Goal: Contribute content: Contribute content

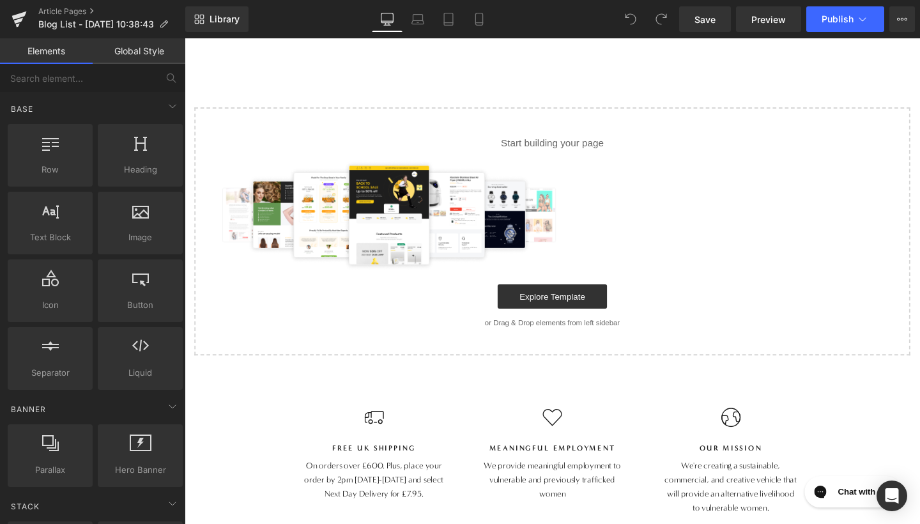
scroll to position [90, 0]
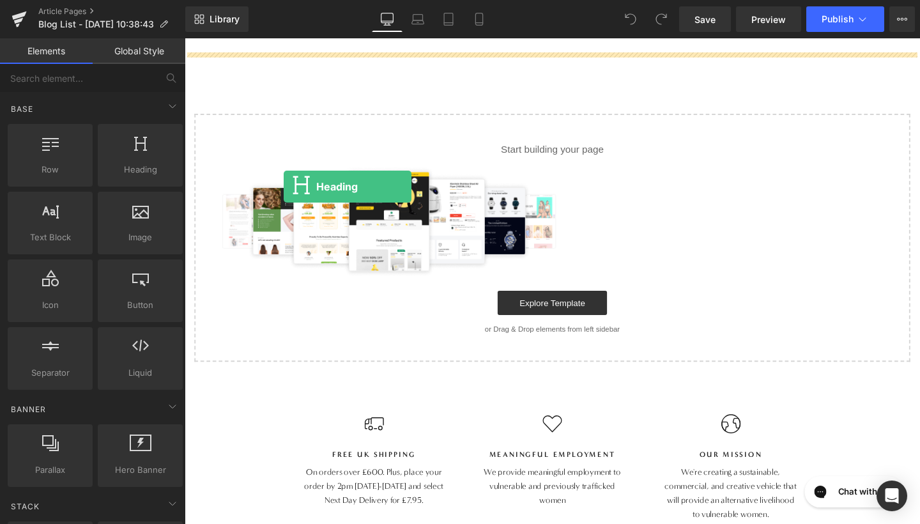
drag, startPoint x: 311, startPoint y: 206, endPoint x: 289, endPoint y: 194, distance: 24.6
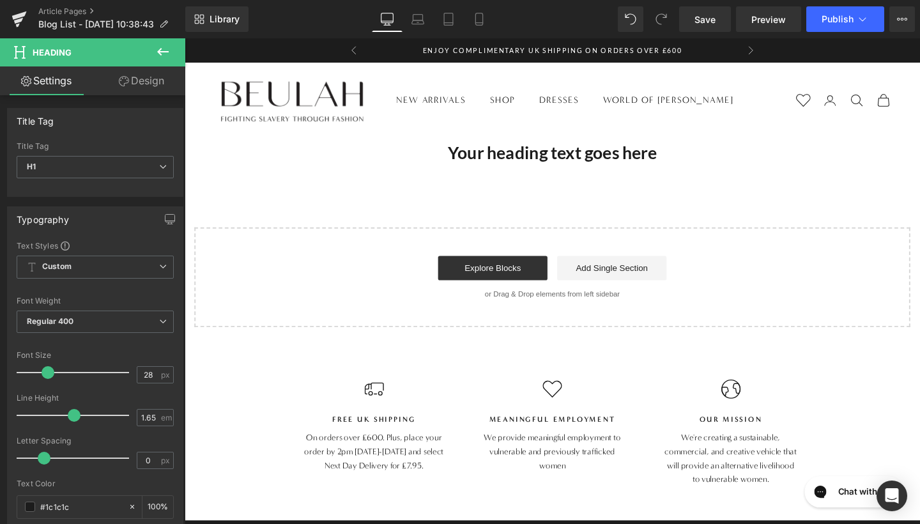
scroll to position [0, 0]
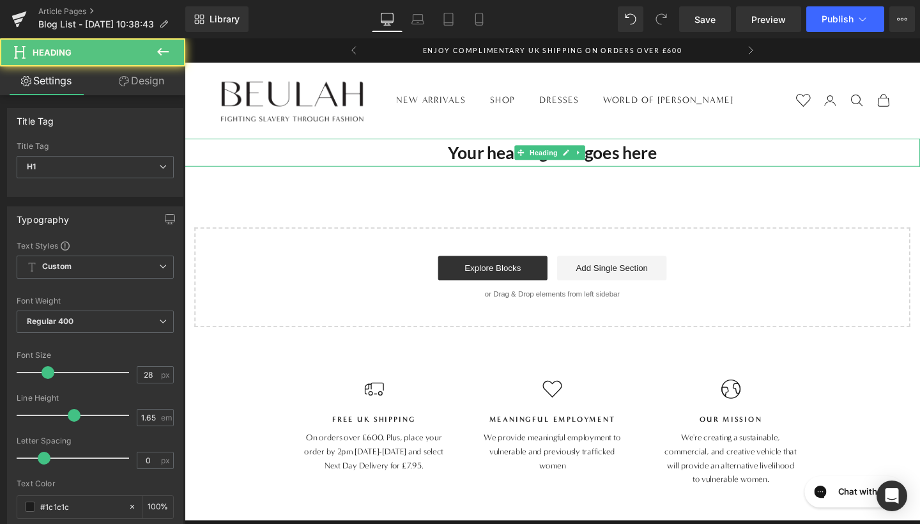
click at [531, 166] on h1 "Your heading text goes here" at bounding box center [571, 158] width 773 height 29
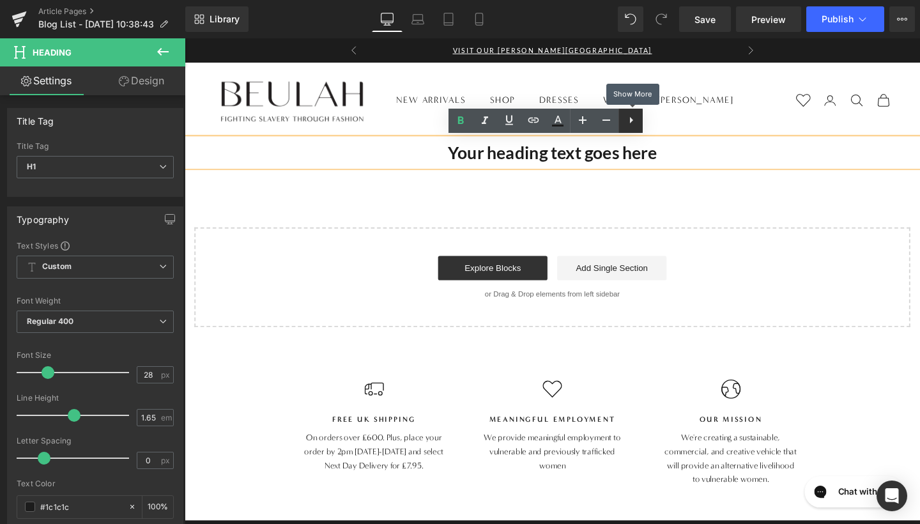
click at [624, 118] on icon at bounding box center [631, 119] width 15 height 15
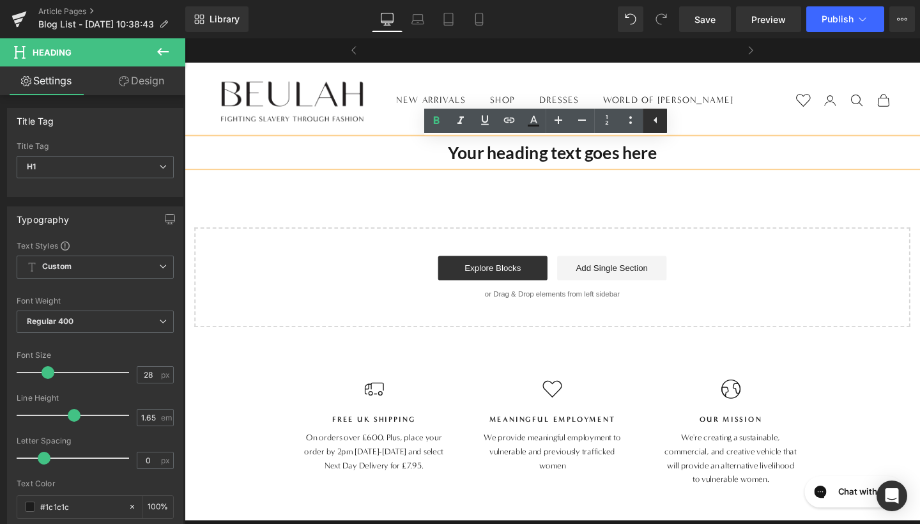
click at [658, 120] on icon at bounding box center [655, 119] width 15 height 15
click at [552, 164] on h1 "Your heading text goes here" at bounding box center [571, 158] width 773 height 29
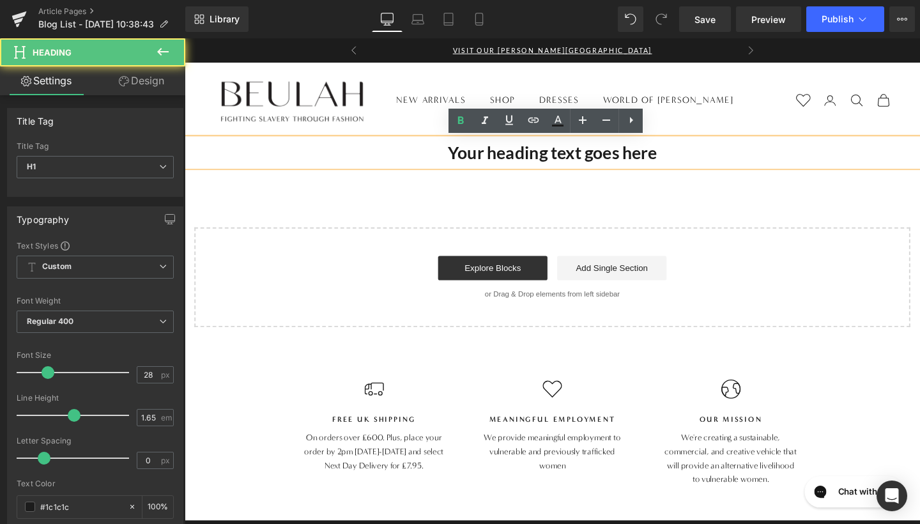
click at [586, 214] on div "Your heading text goes here Heading Select your layout" at bounding box center [571, 243] width 773 height 198
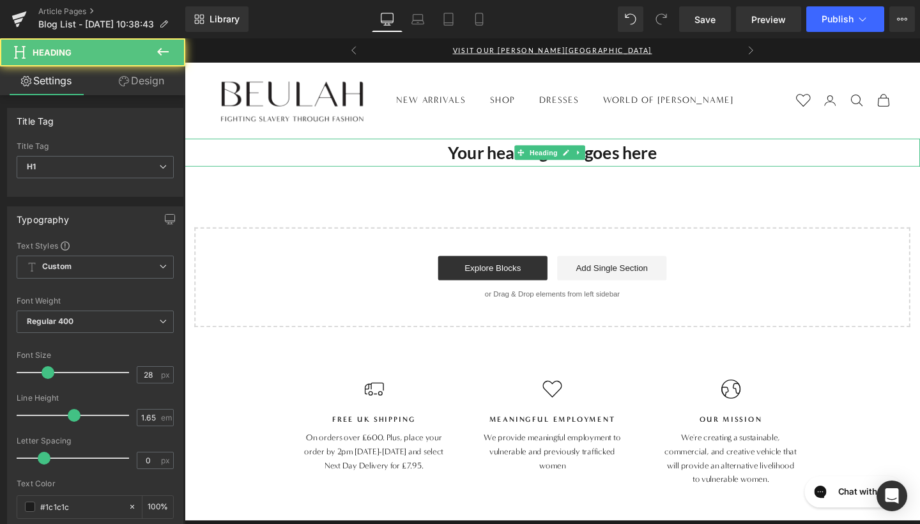
click at [585, 171] on div "Your heading text goes here Heading" at bounding box center [571, 158] width 773 height 29
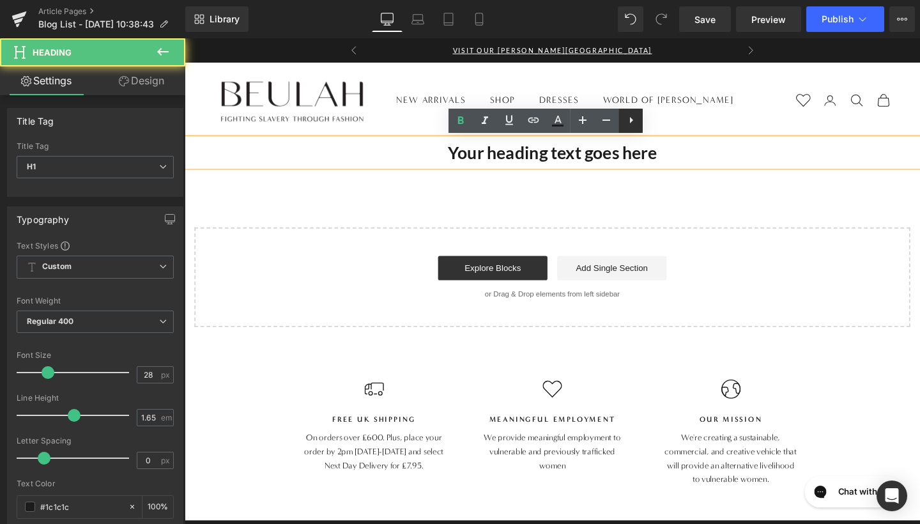
click at [630, 127] on icon at bounding box center [631, 119] width 15 height 15
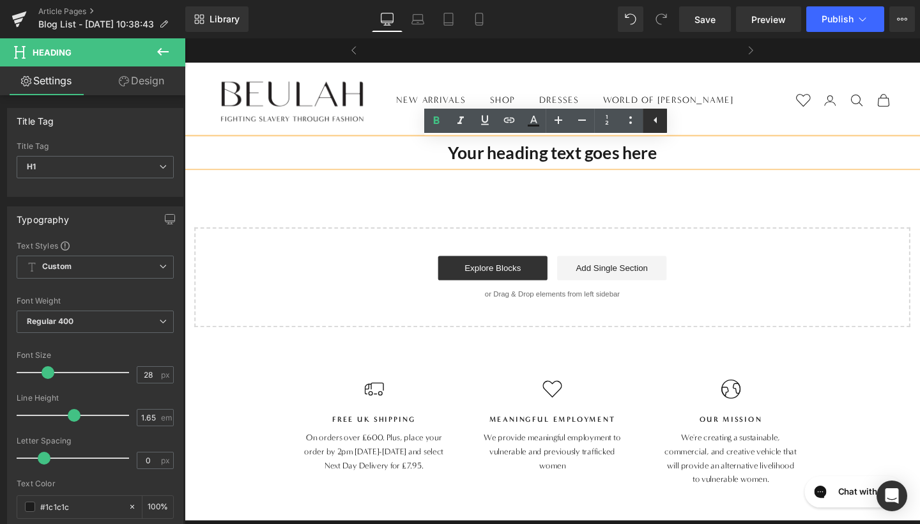
click at [658, 119] on icon at bounding box center [655, 119] width 15 height 15
click at [564, 197] on div "Your heading text goes here Heading Select your layout" at bounding box center [571, 243] width 773 height 198
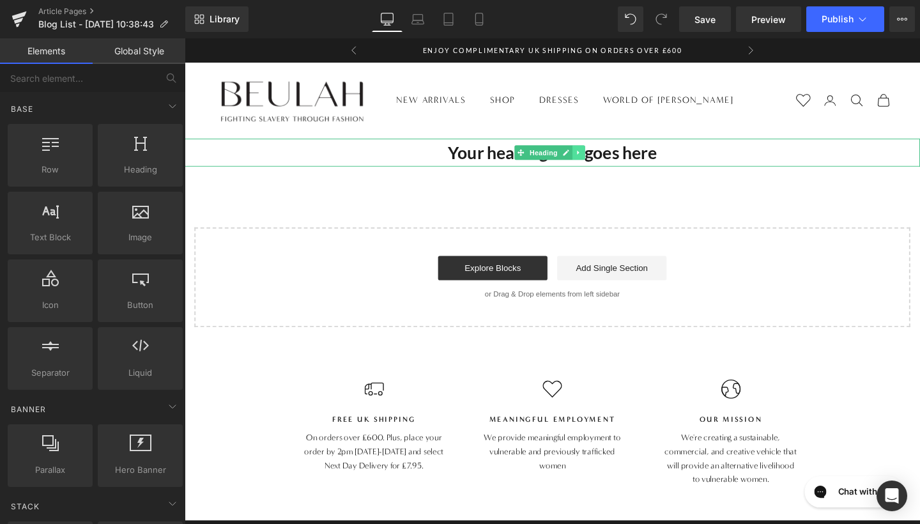
click at [597, 156] on icon at bounding box center [599, 159] width 7 height 8
click at [607, 157] on icon at bounding box center [606, 159] width 7 height 8
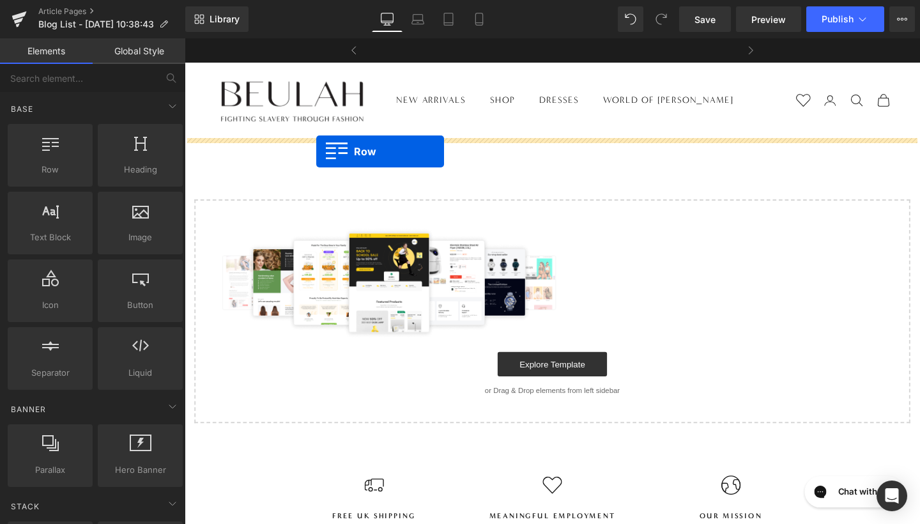
drag, startPoint x: 265, startPoint y: 192, endPoint x: 325, endPoint y: 157, distance: 69.8
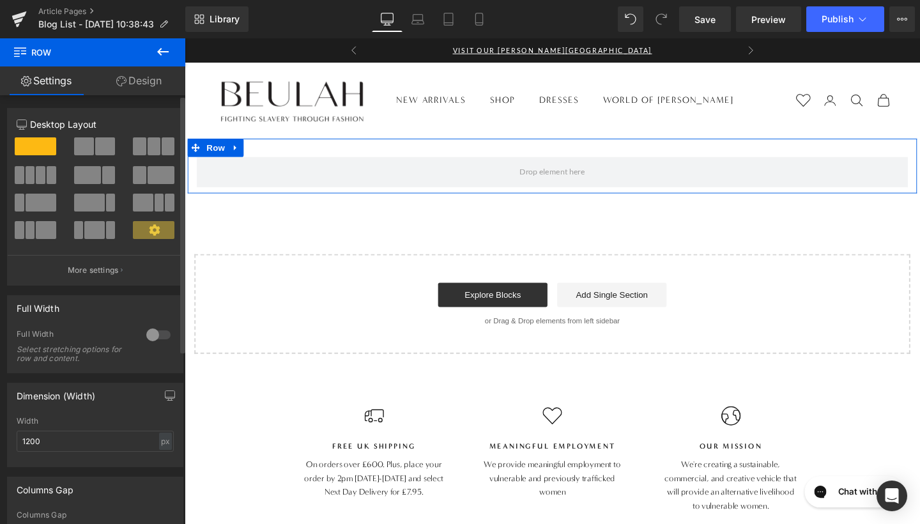
click at [88, 151] on span at bounding box center [84, 146] width 20 height 18
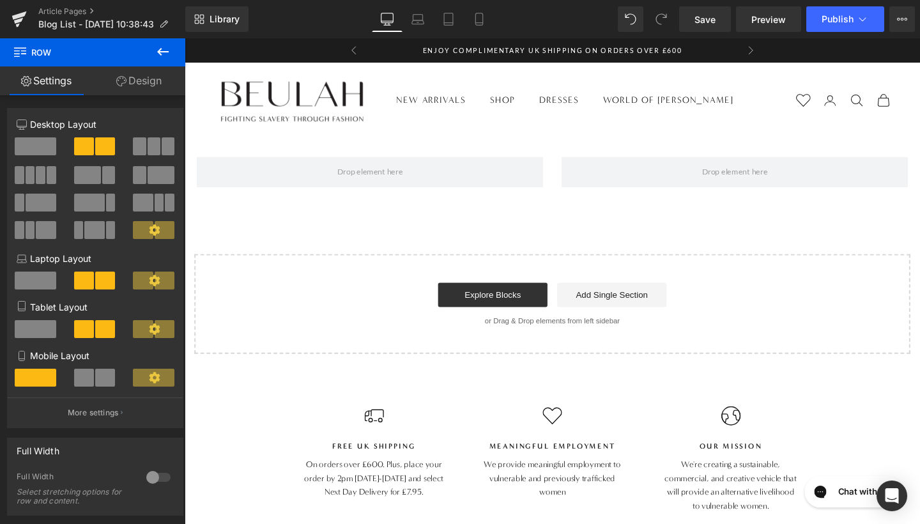
click at [160, 51] on icon at bounding box center [163, 52] width 12 height 8
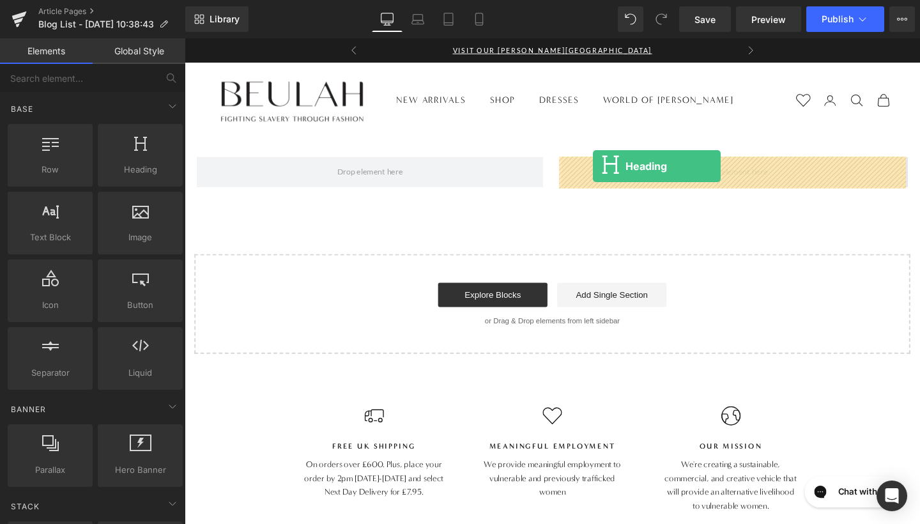
drag, startPoint x: 300, startPoint y: 199, endPoint x: 615, endPoint y: 173, distance: 316.2
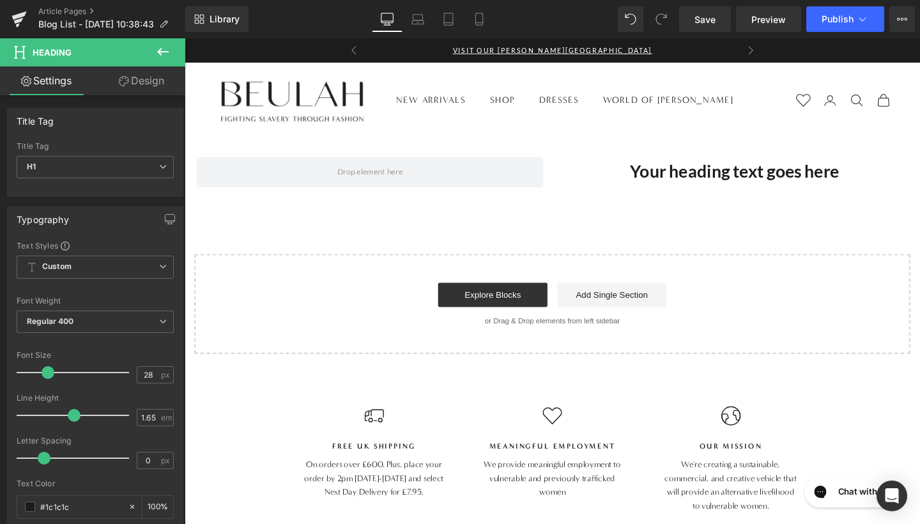
click at [159, 50] on icon at bounding box center [163, 52] width 12 height 8
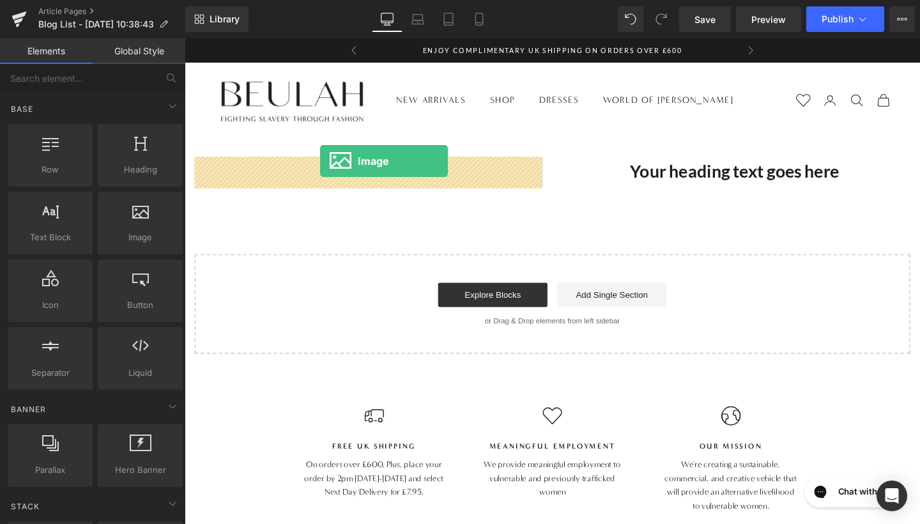
drag, startPoint x: 302, startPoint y: 271, endPoint x: 327, endPoint y: 170, distance: 104.0
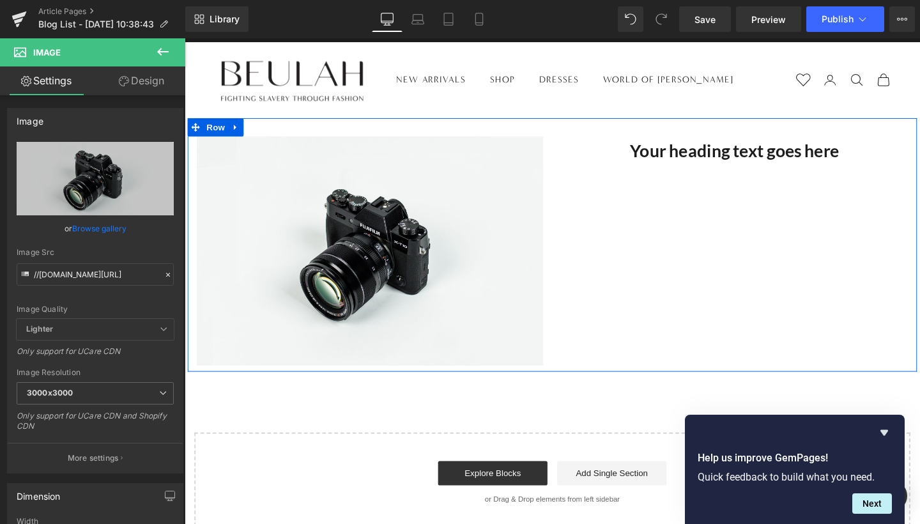
scroll to position [12, 0]
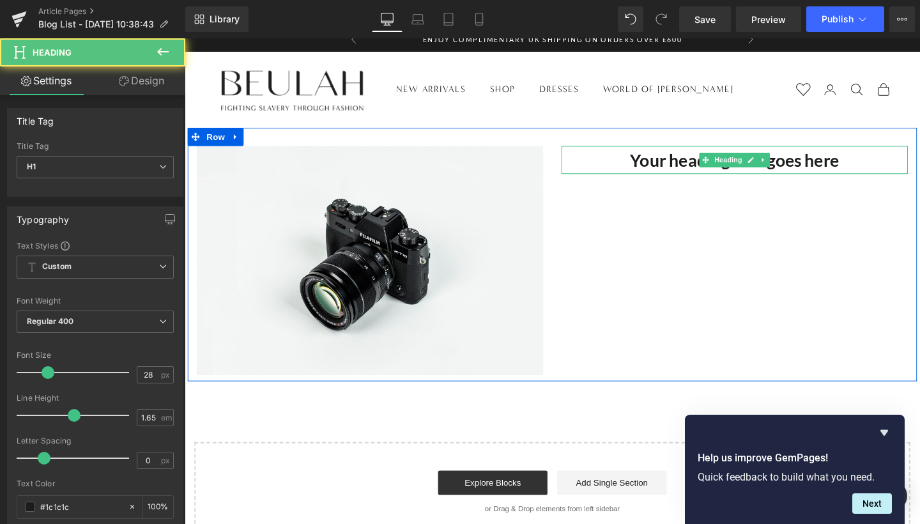
click at [704, 177] on div "Your heading text goes here Heading" at bounding box center [763, 165] width 364 height 29
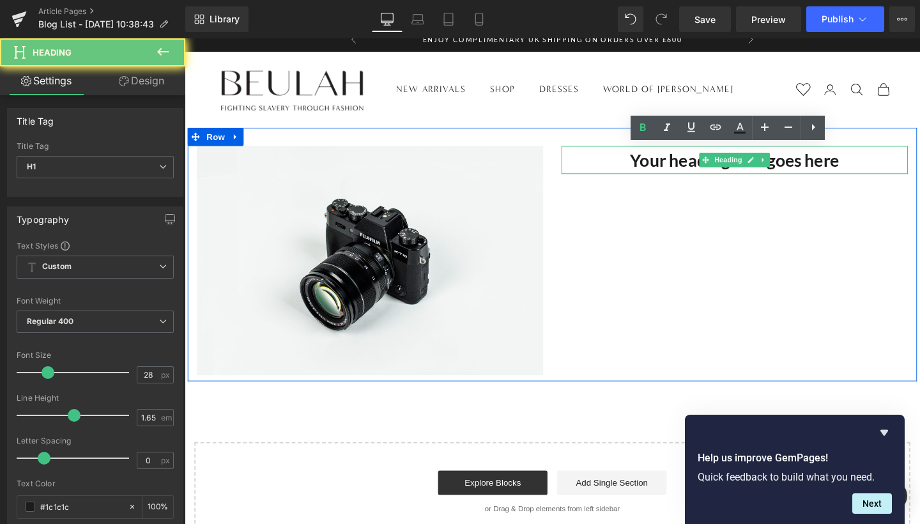
click at [704, 167] on h1 "Your heading text goes here" at bounding box center [763, 165] width 364 height 29
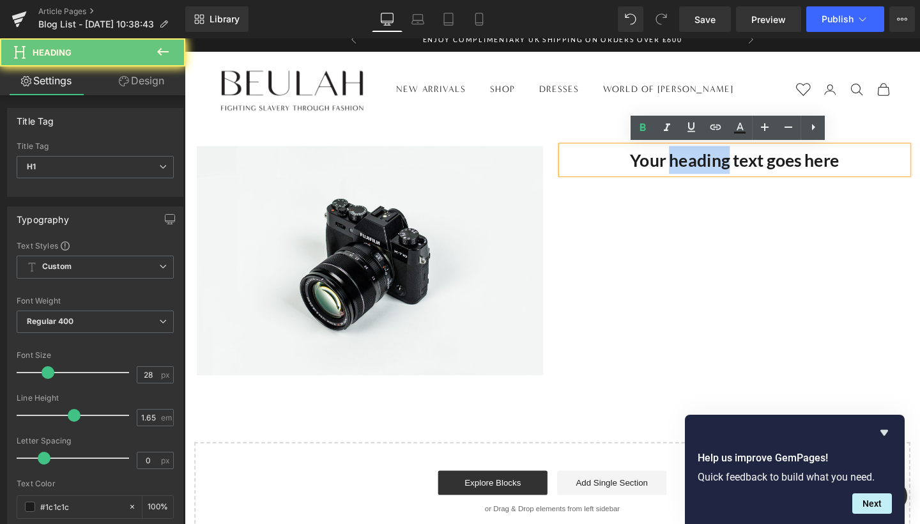
click at [704, 167] on h1 "Your heading text goes here" at bounding box center [763, 165] width 364 height 29
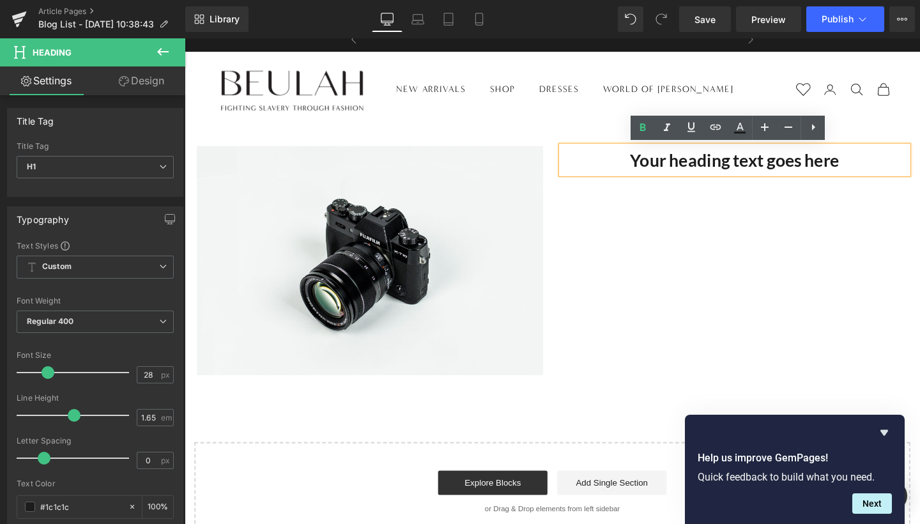
click at [811, 178] on h1 "Your heading text goes here" at bounding box center [763, 165] width 364 height 29
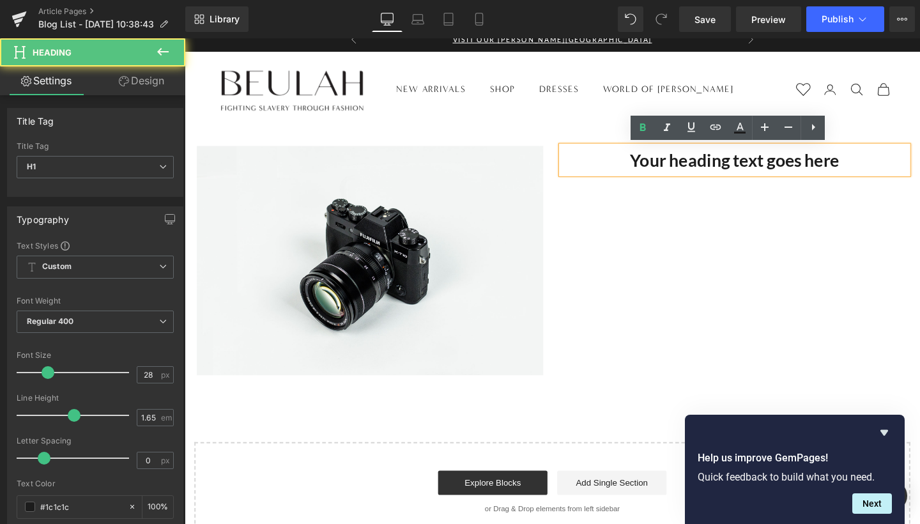
click at [715, 159] on h1 "Your heading text goes here" at bounding box center [763, 165] width 364 height 29
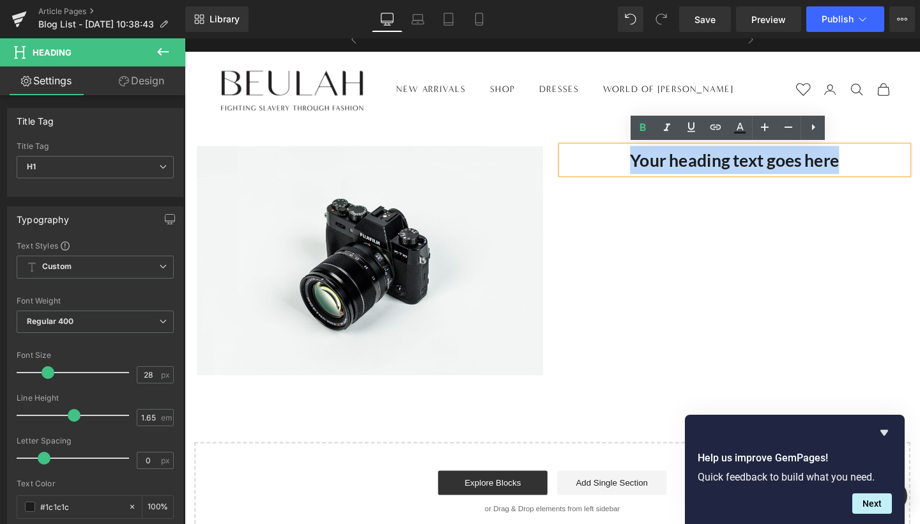
drag, startPoint x: 881, startPoint y: 162, endPoint x: 628, endPoint y: 157, distance: 252.5
click at [628, 157] on h1 "Your heading text goes here" at bounding box center [763, 165] width 364 height 29
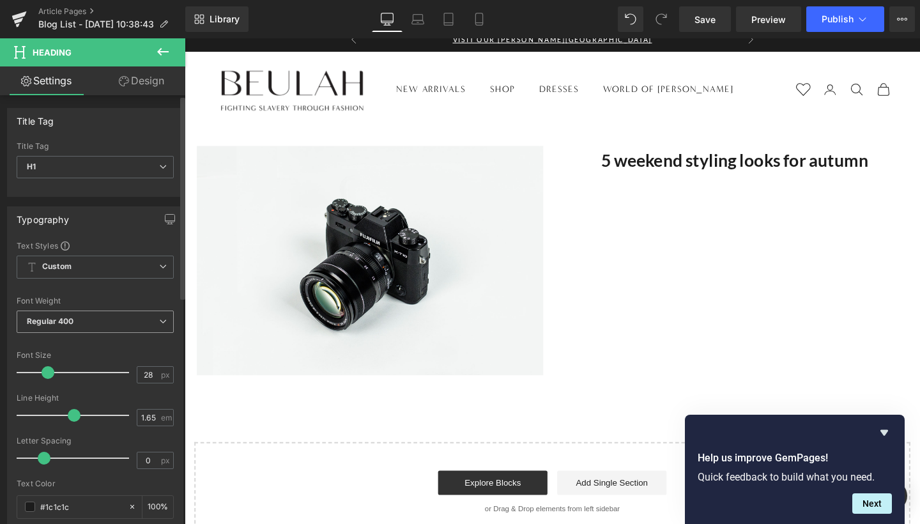
click at [101, 330] on span "Regular 400" at bounding box center [95, 322] width 157 height 22
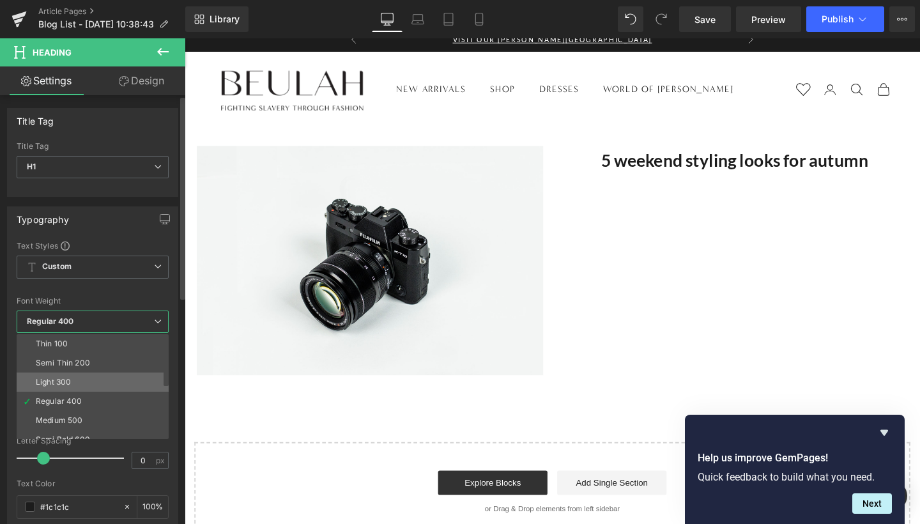
click at [81, 385] on li "Light 300" at bounding box center [96, 382] width 158 height 19
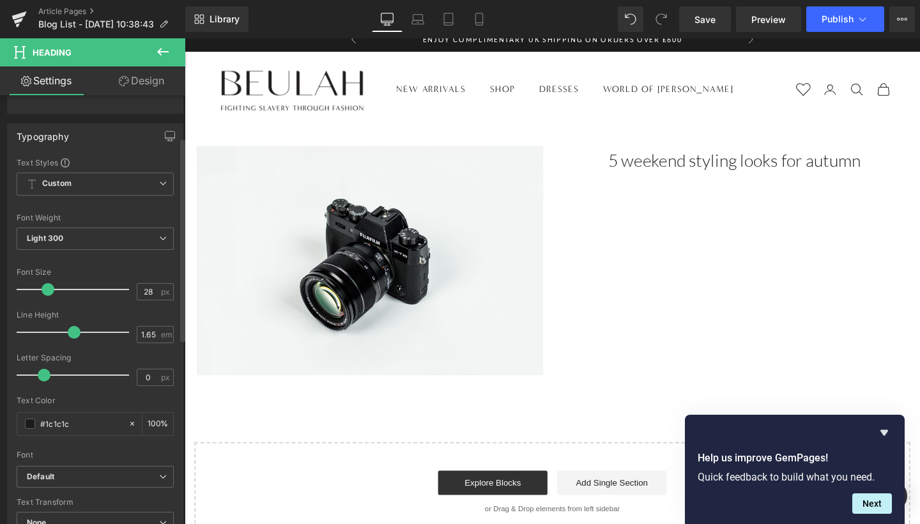
scroll to position [91, 0]
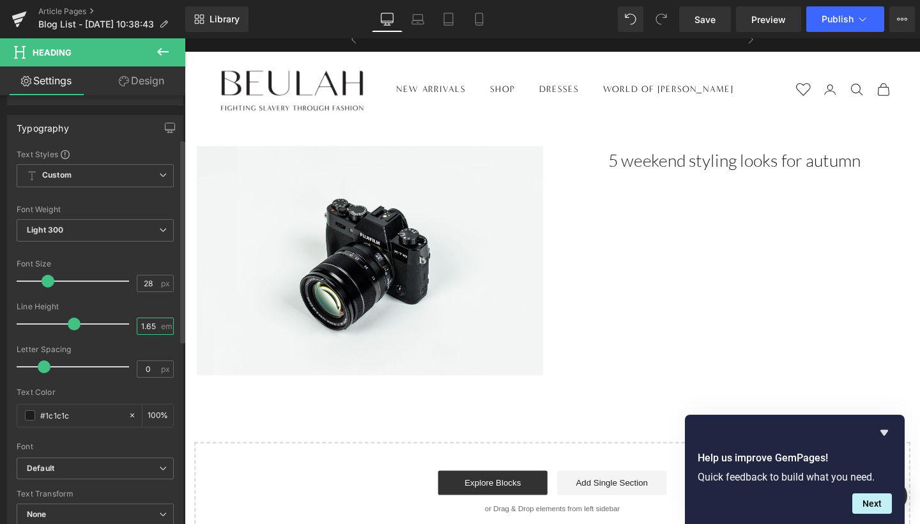
click at [153, 326] on input "1.65" at bounding box center [148, 326] width 22 height 16
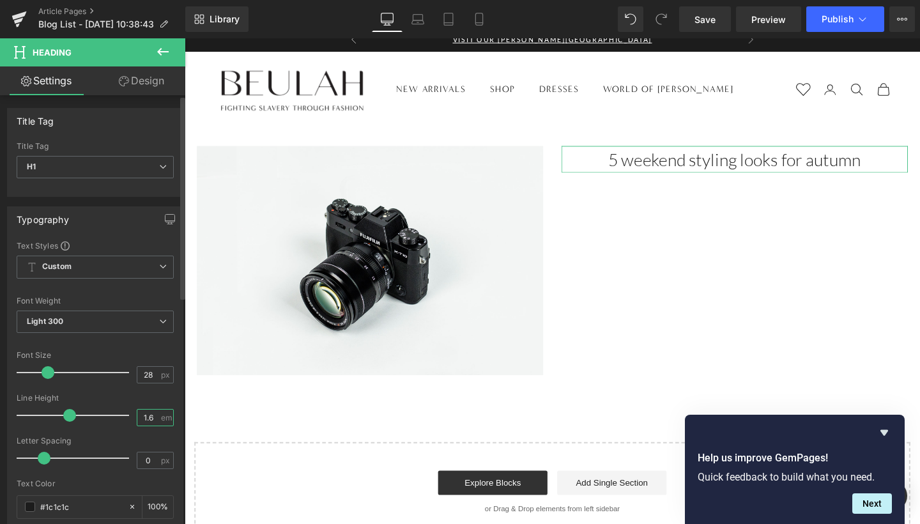
scroll to position [0, 0]
type input "1.6"
click at [120, 162] on span "H1" at bounding box center [95, 167] width 157 height 22
click at [132, 137] on div "Title Tag H1 H2 H3 H4 H5 H6 Title Tag H1 H1 H2 H3 H4 H5 H6" at bounding box center [95, 152] width 176 height 89
click at [123, 157] on span "H1" at bounding box center [95, 167] width 157 height 22
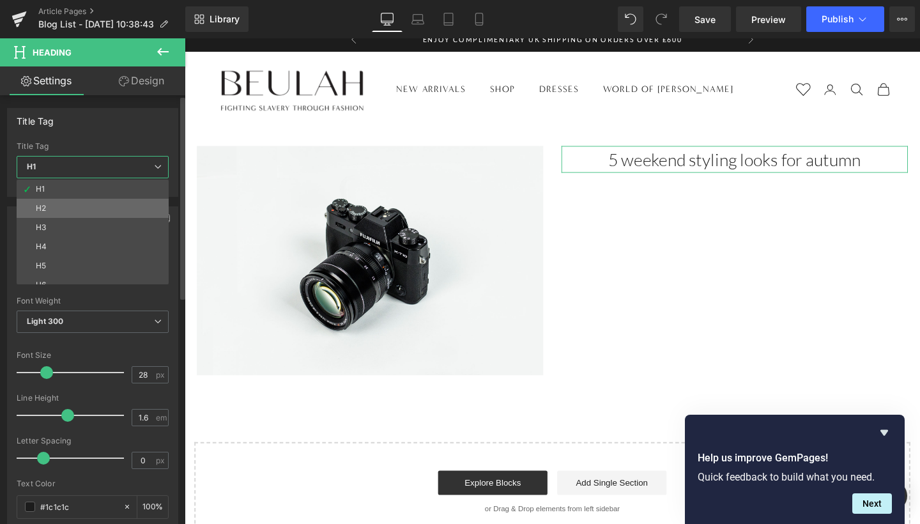
click at [93, 204] on li "H2" at bounding box center [96, 208] width 158 height 19
type input "21"
type input "1.65"
type input "100"
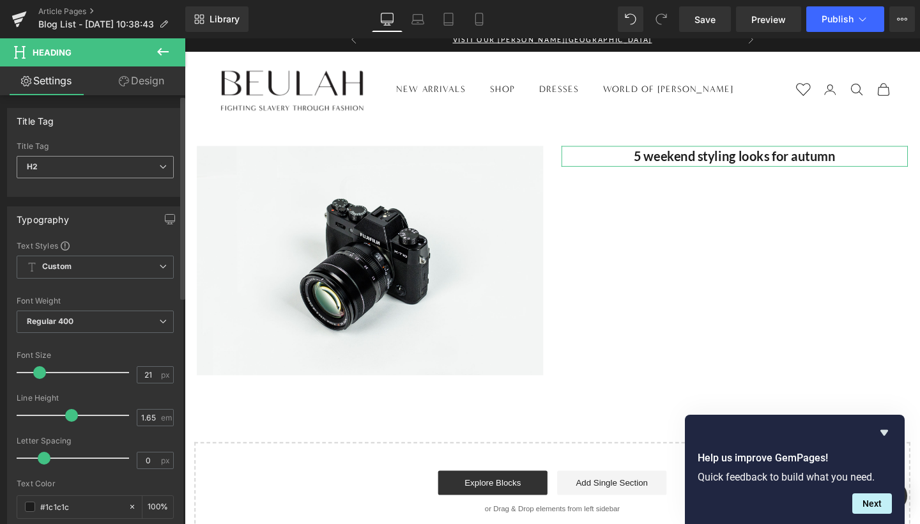
click at [104, 171] on span "H2" at bounding box center [95, 167] width 157 height 22
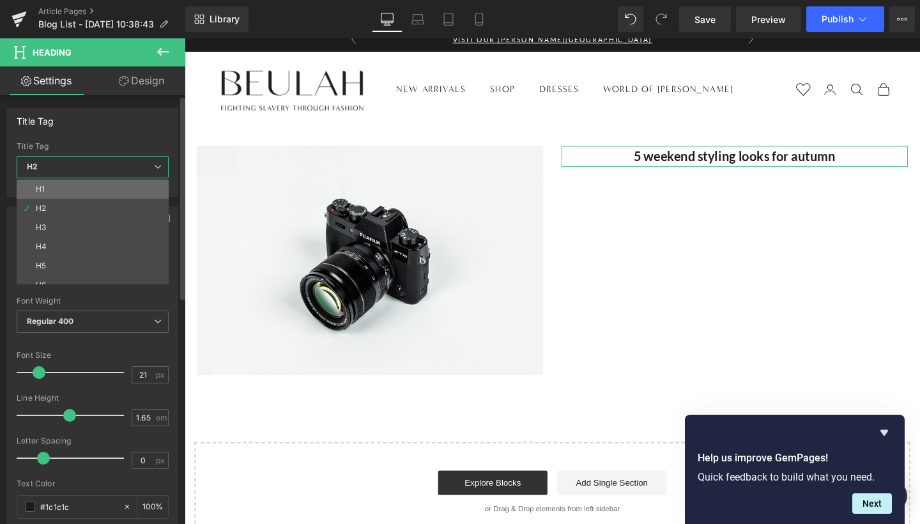
click at [95, 194] on li "H1" at bounding box center [96, 189] width 158 height 19
type input "28"
type input "1.6"
type input "100"
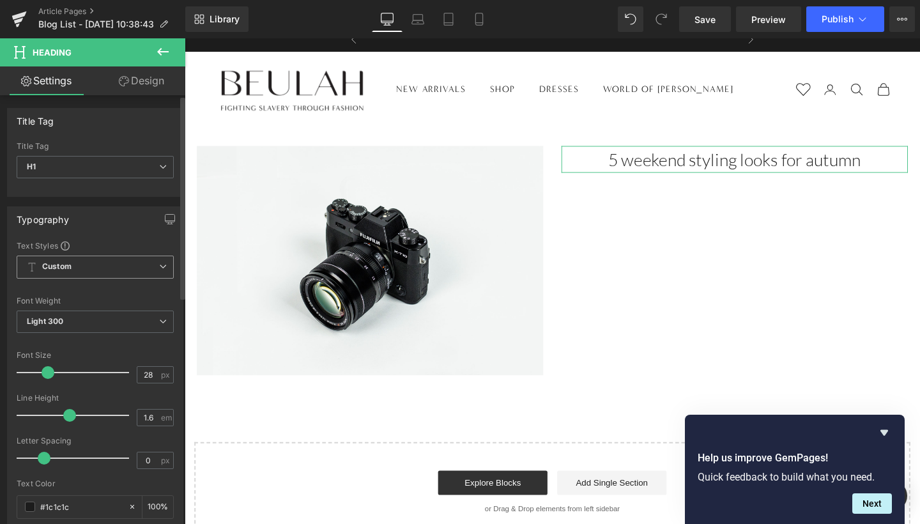
click at [76, 284] on div "Custom Setup Global Style Custom Setup Global Style" at bounding box center [95, 270] width 157 height 29
click at [81, 270] on span "Custom Setup Global Style" at bounding box center [95, 267] width 157 height 23
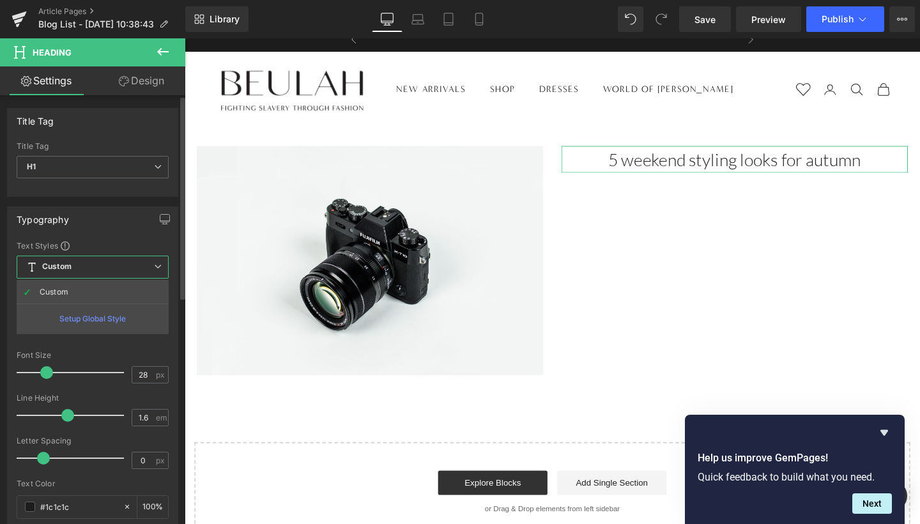
click at [102, 251] on div "Font Default Lato Playfair Display [PERSON_NAME] [PERSON_NAME] League Script Mo…" at bounding box center [93, 394] width 152 height 309
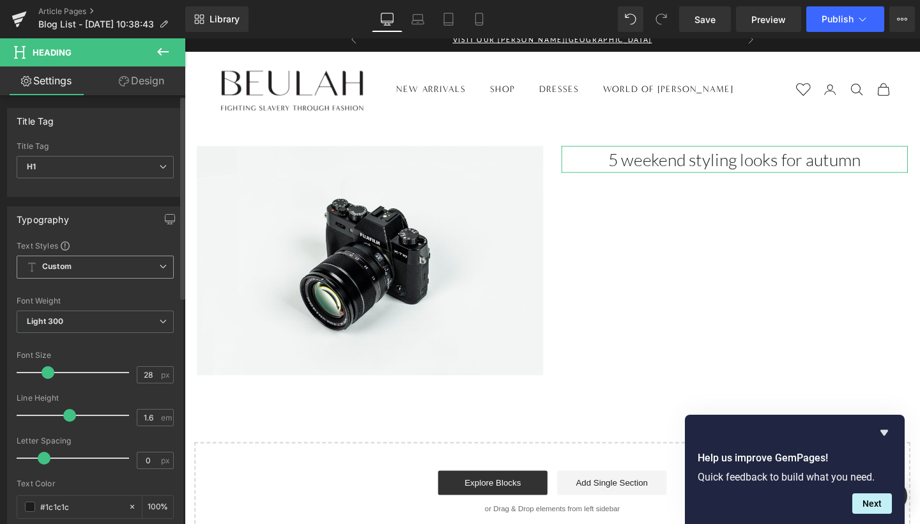
click at [92, 267] on span "Custom Setup Global Style" at bounding box center [95, 267] width 157 height 23
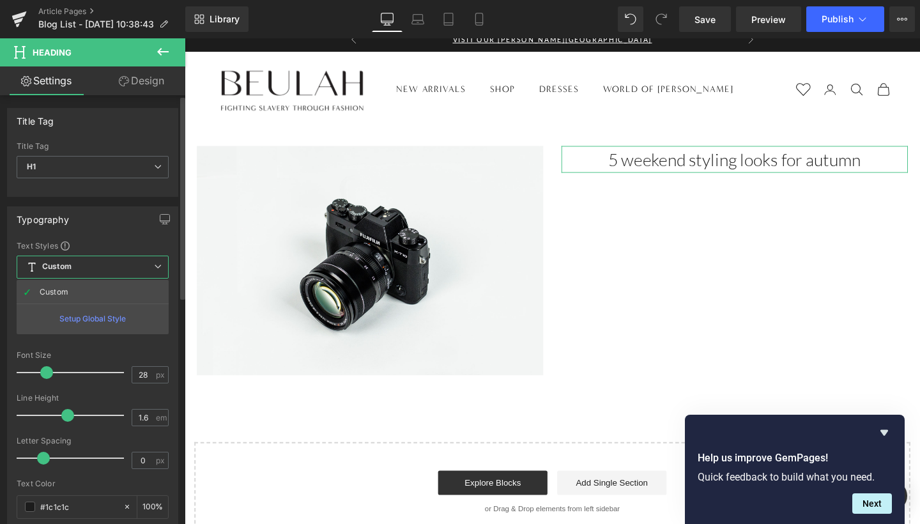
click at [79, 316] on div "Setup Global Style" at bounding box center [93, 319] width 152 height 30
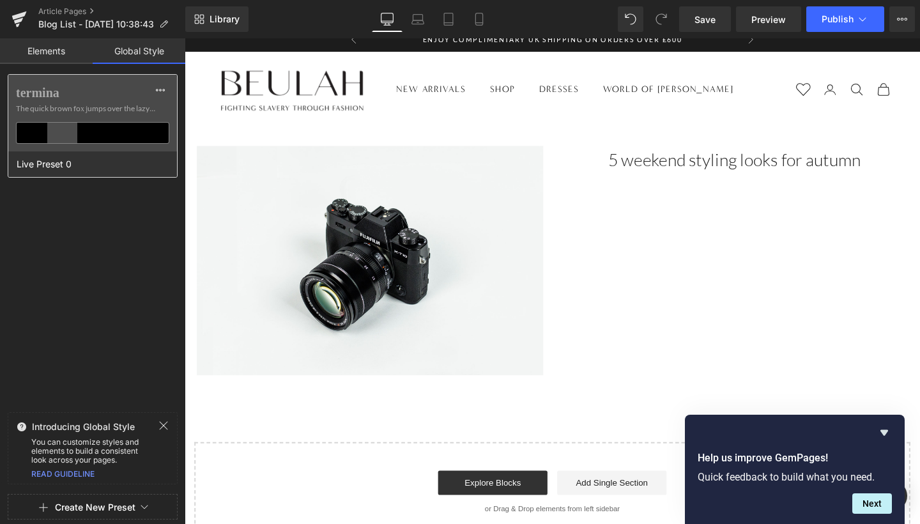
click at [86, 165] on div "Live Preset 0" at bounding box center [89, 164] width 162 height 26
click at [73, 266] on div "termina The quick brown fox jumps over the lazy... Live Preset 0" at bounding box center [92, 240] width 185 height 333
click at [160, 91] on icon at bounding box center [160, 90] width 10 height 10
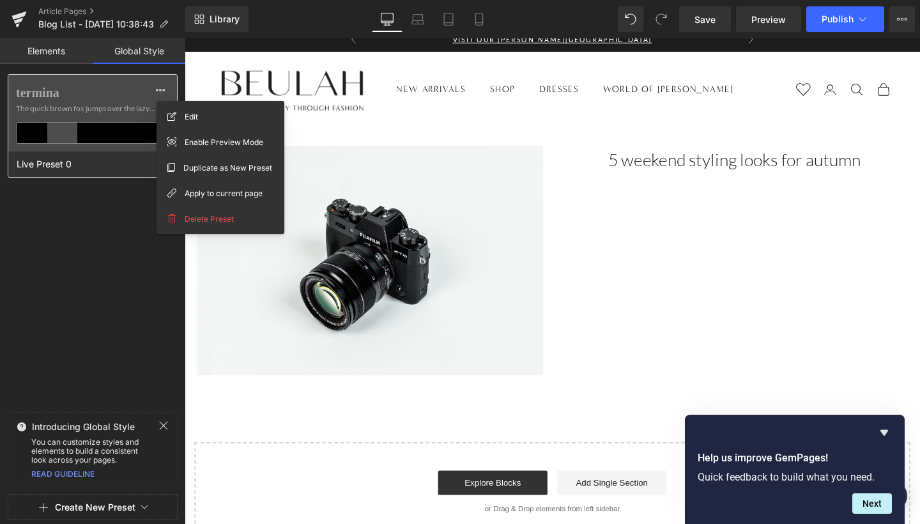
click at [115, 144] on div "termina The quick brown fox jumps over the lazy..." at bounding box center [92, 113] width 169 height 77
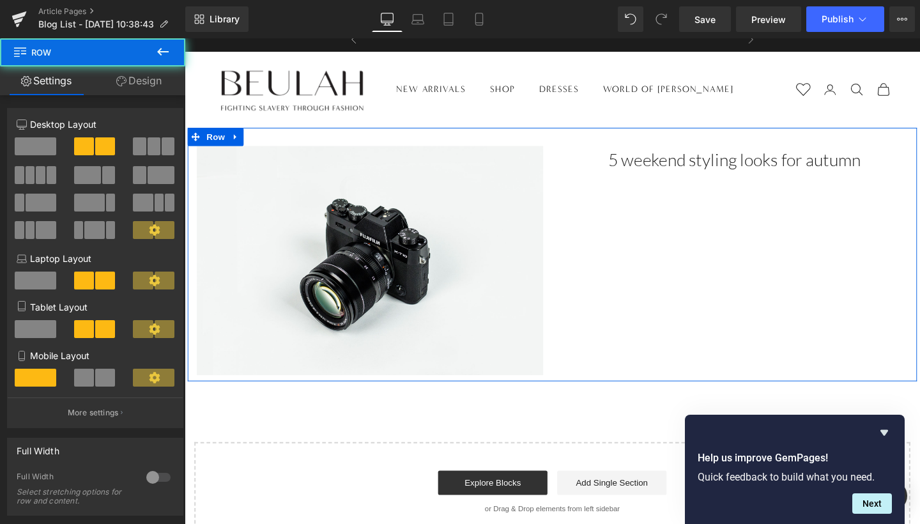
click at [697, 245] on div "Image 5 weekend styling looks for autumn Heading Row" at bounding box center [571, 265] width 767 height 267
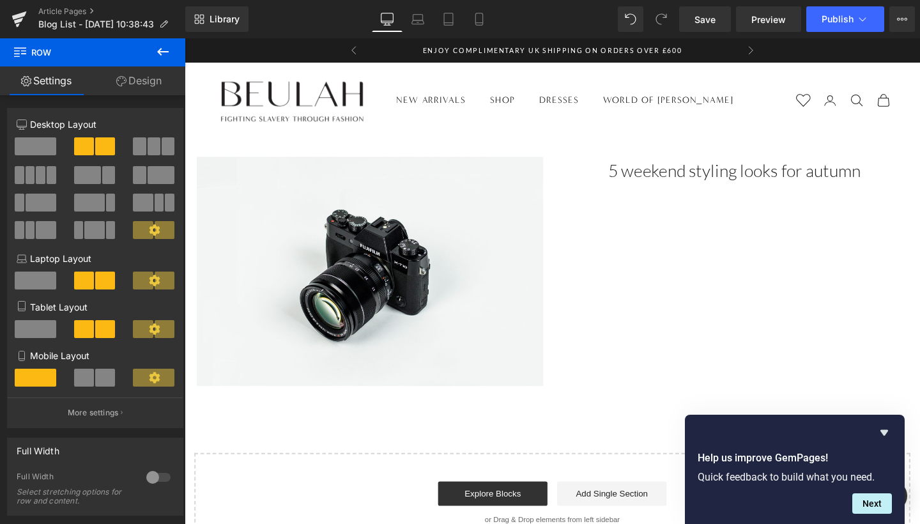
click at [154, 45] on button at bounding box center [163, 52] width 45 height 28
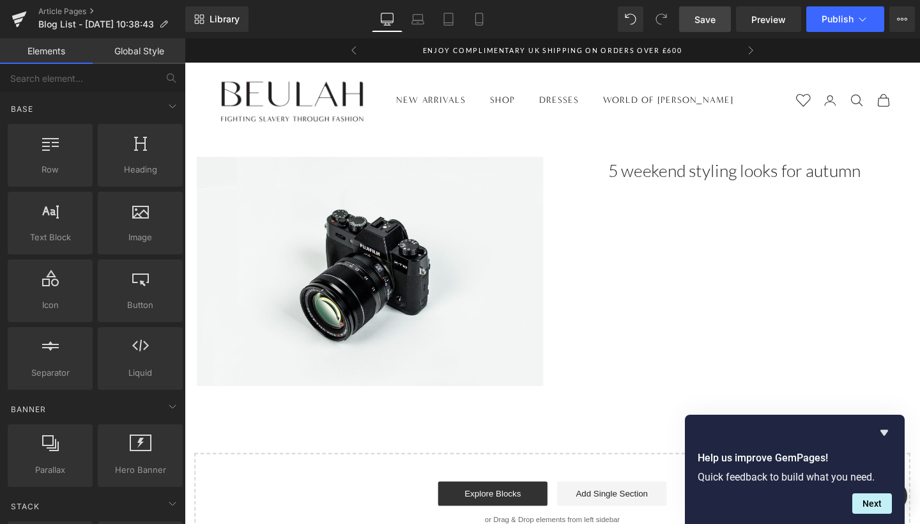
click at [704, 15] on span "Save" at bounding box center [705, 19] width 21 height 13
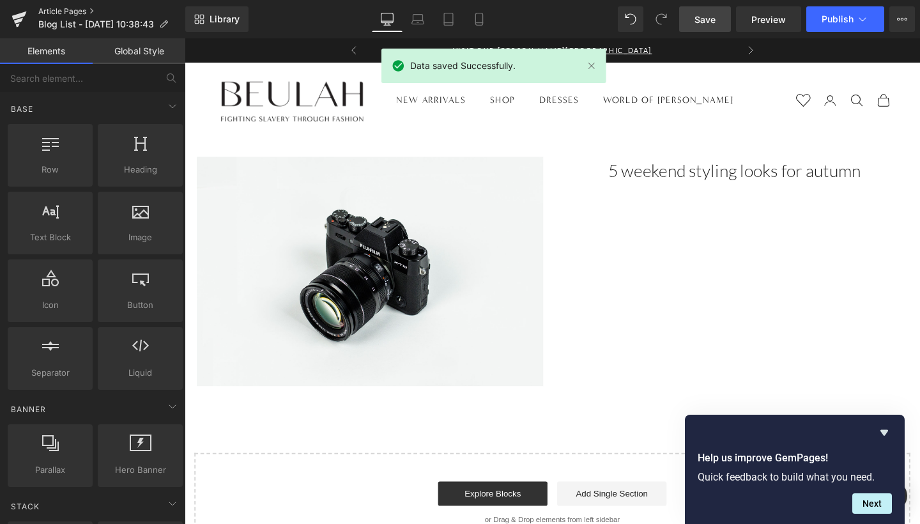
click at [70, 12] on link "Article Pages" at bounding box center [111, 11] width 147 height 10
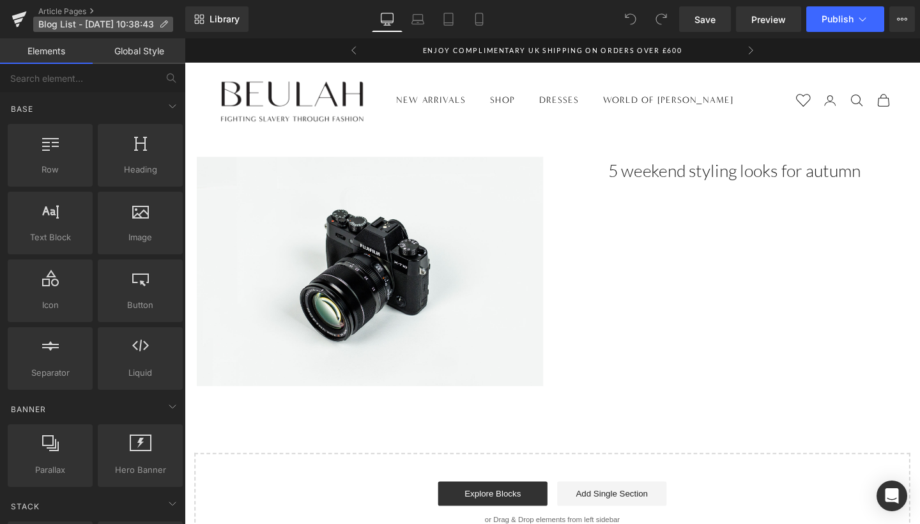
click at [159, 23] on icon at bounding box center [163, 24] width 9 height 9
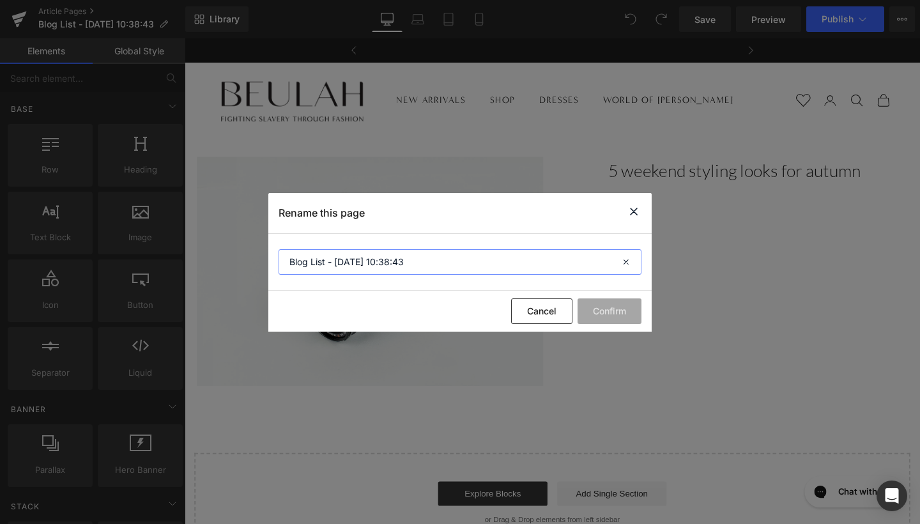
drag, startPoint x: 438, startPoint y: 256, endPoint x: 268, endPoint y: 256, distance: 170.0
click at [268, 256] on section "Blog List - [DATE] 10:38:43" at bounding box center [459, 262] width 383 height 57
drag, startPoint x: 424, startPoint y: 256, endPoint x: 272, endPoint y: 255, distance: 152.1
click at [272, 255] on section "Blog List - [DATE] 10:38:43" at bounding box center [459, 262] width 383 height 57
paste input "5 weekend styling looks for autumn"
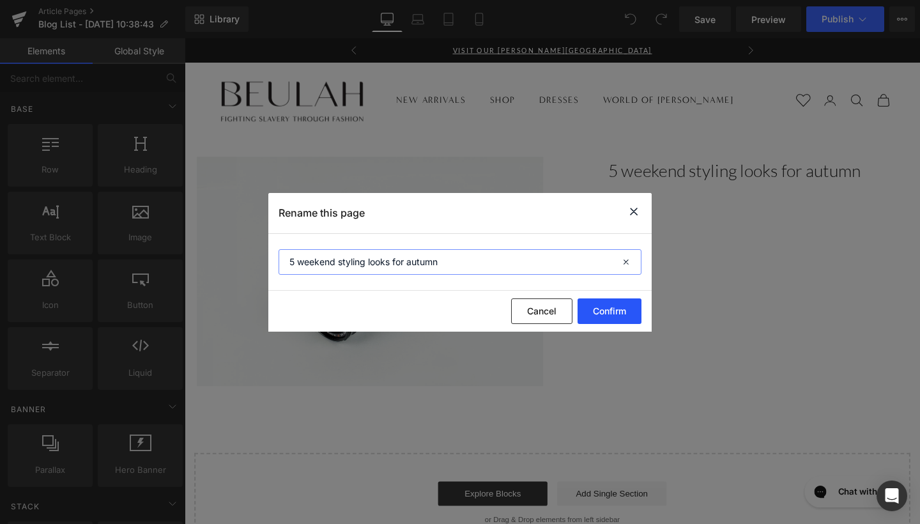
type input "5 weekend styling looks for autumn"
click at [617, 307] on button "Confirm" at bounding box center [610, 311] width 64 height 26
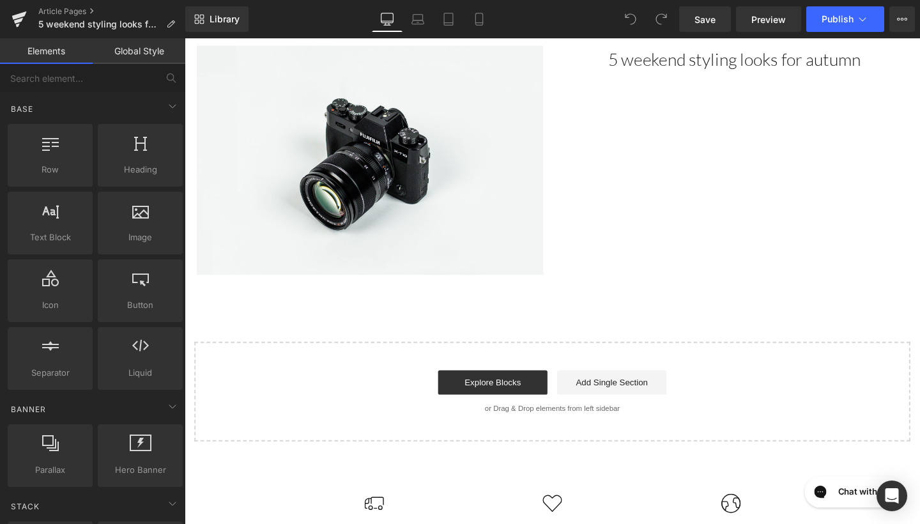
scroll to position [189, 0]
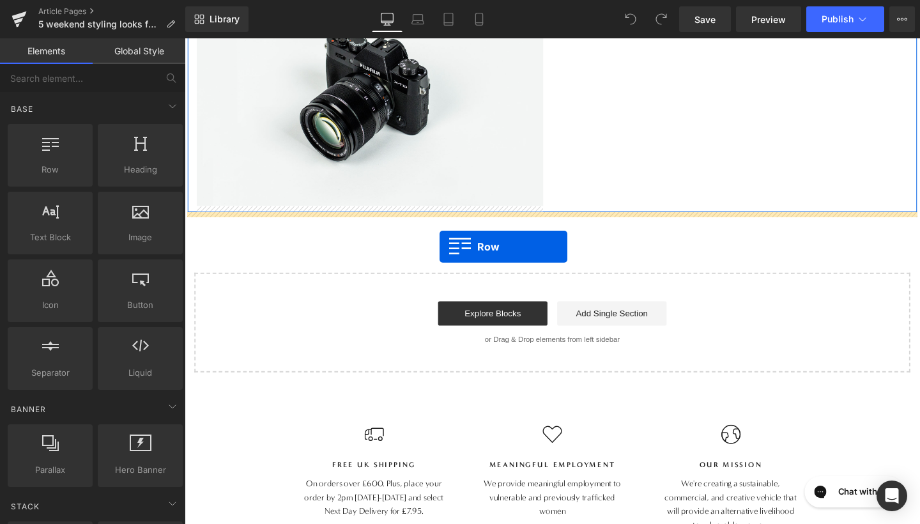
drag, startPoint x: 228, startPoint y: 199, endPoint x: 452, endPoint y: 258, distance: 231.9
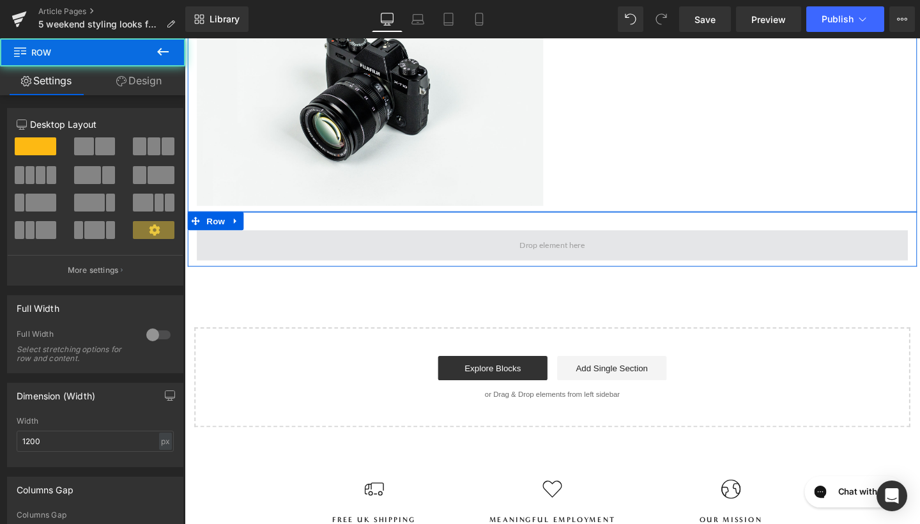
click at [462, 264] on span at bounding box center [571, 256] width 748 height 32
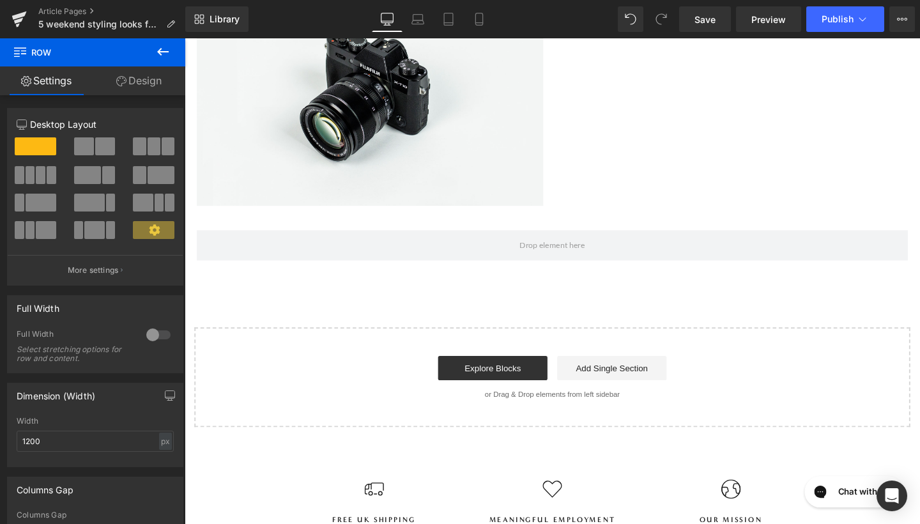
click at [155, 47] on icon at bounding box center [162, 51] width 15 height 15
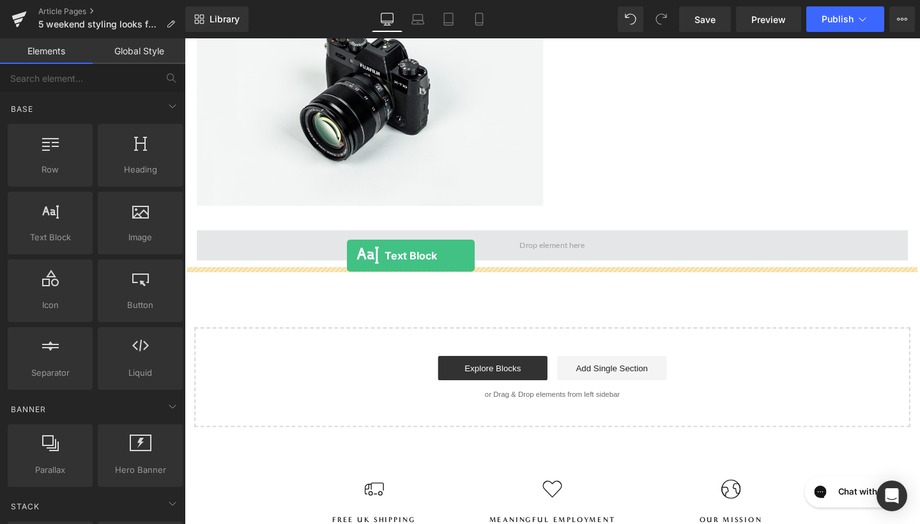
drag, startPoint x: 238, startPoint y: 274, endPoint x: 355, endPoint y: 266, distance: 117.3
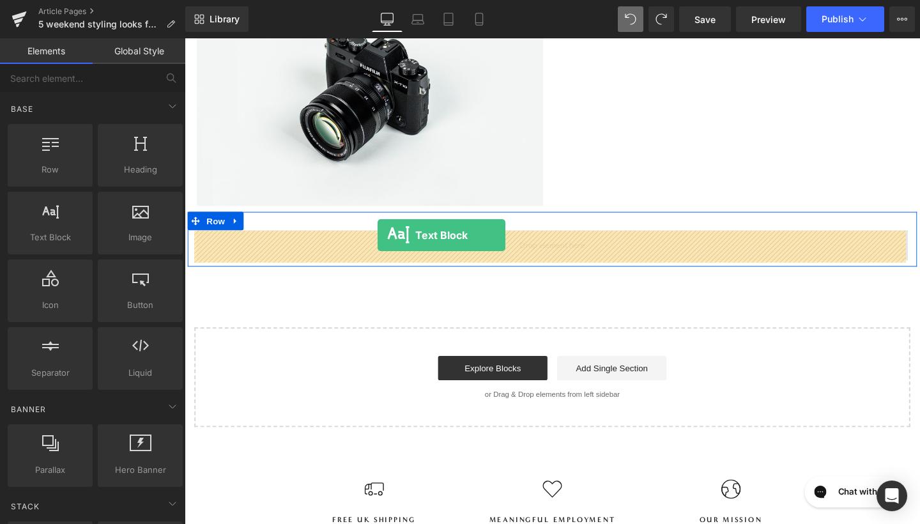
drag, startPoint x: 224, startPoint y: 270, endPoint x: 387, endPoint y: 245, distance: 164.9
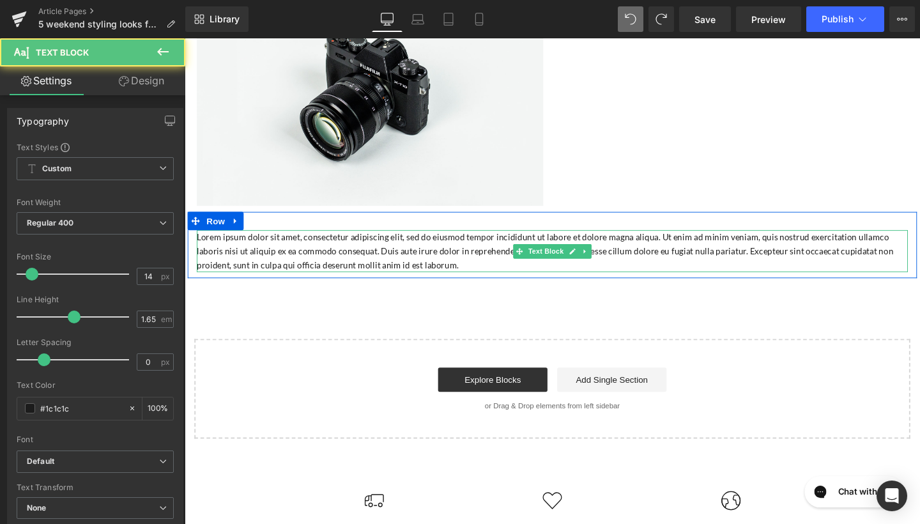
click at [369, 275] on p "Lorem ipsum dolor sit amet, consectetur adipiscing elit, sed do eiusmod tempor …" at bounding box center [571, 262] width 748 height 44
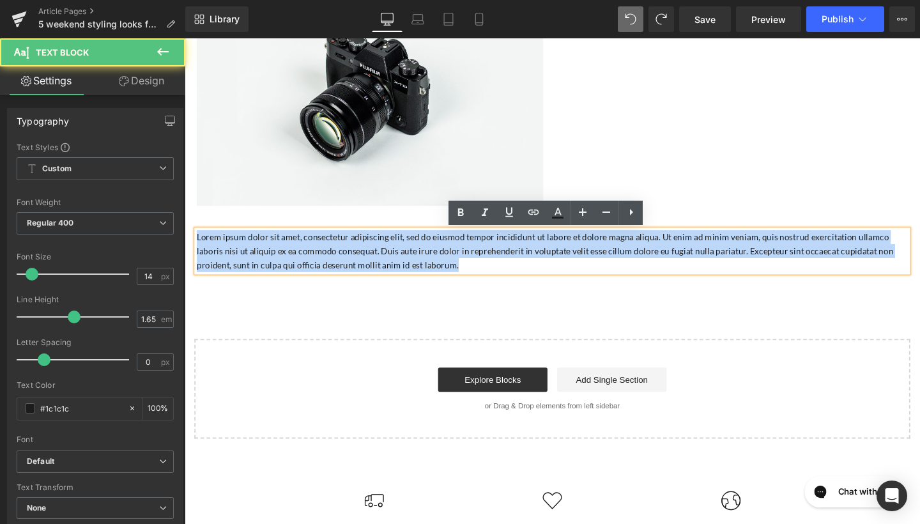
drag, startPoint x: 424, startPoint y: 277, endPoint x: 216, endPoint y: 236, distance: 211.8
click at [216, 236] on div "Lorem ipsum dolor sit amet, consectetur adipiscing elit, sed do eiusmod tempor …" at bounding box center [571, 256] width 767 height 70
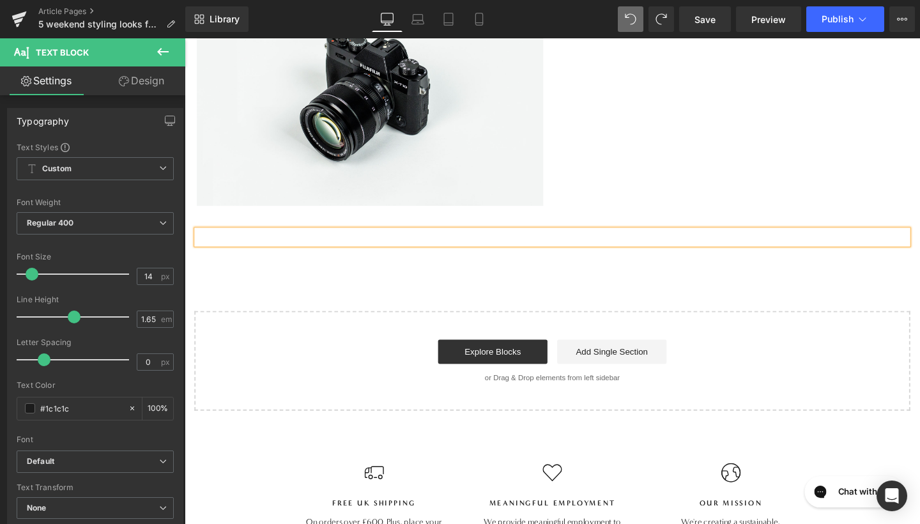
click at [643, 249] on p at bounding box center [571, 247] width 748 height 15
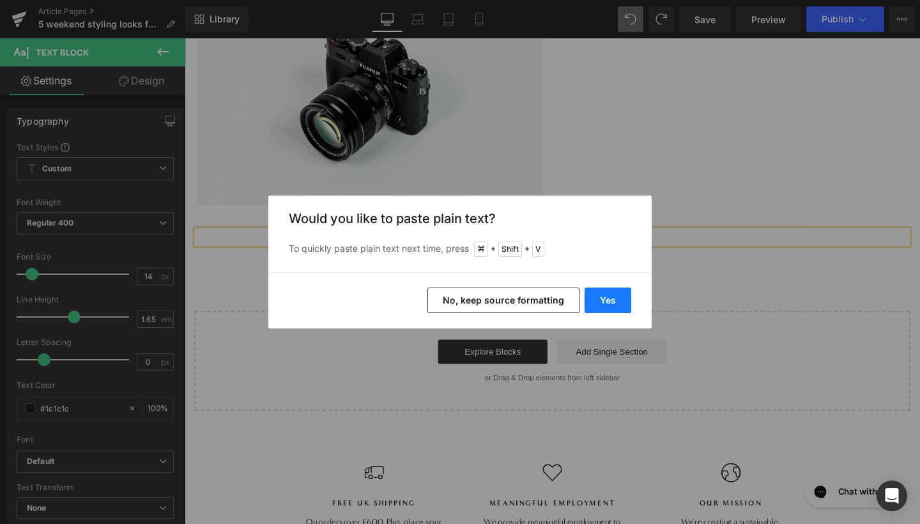
click at [608, 294] on button "Yes" at bounding box center [608, 301] width 47 height 26
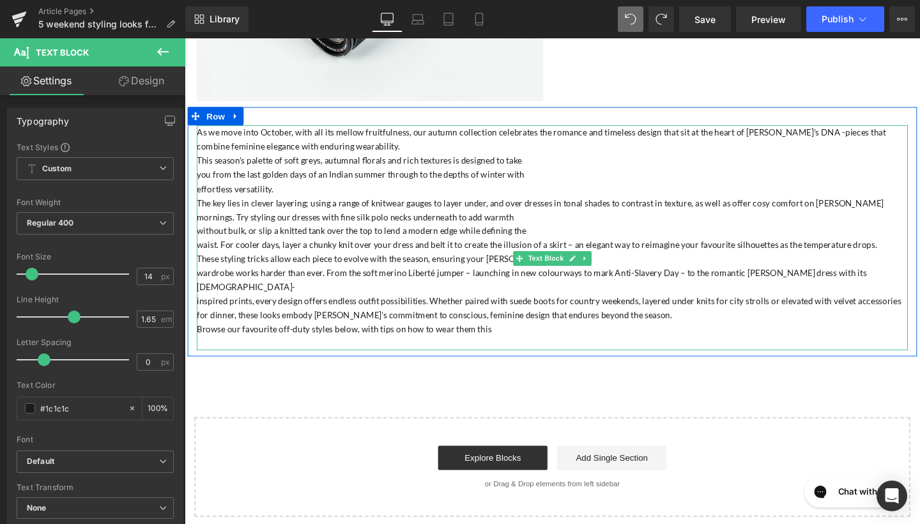
scroll to position [313, 0]
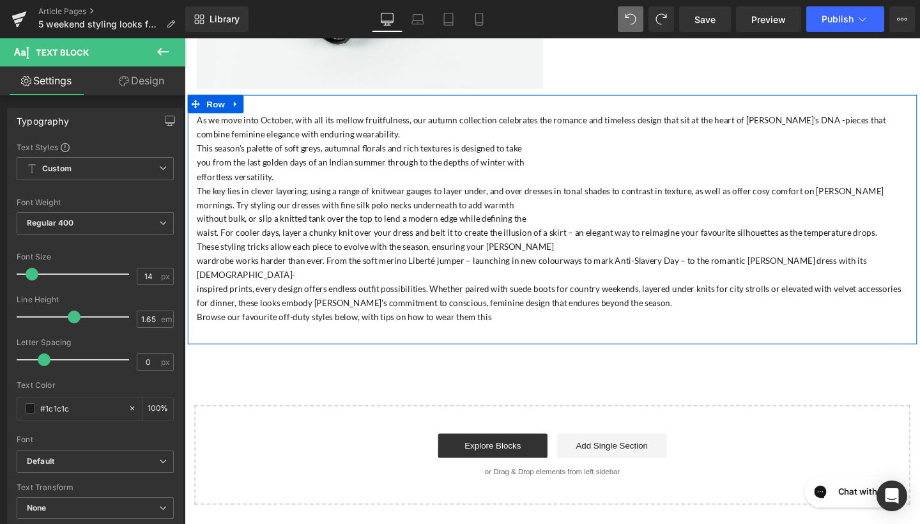
drag, startPoint x: 523, startPoint y: 374, endPoint x: 194, endPoint y: 120, distance: 415.1
click at [194, 120] on div "As we move into October, with all its mellow fruitfulness, our autumn collectio…" at bounding box center [571, 235] width 767 height 236
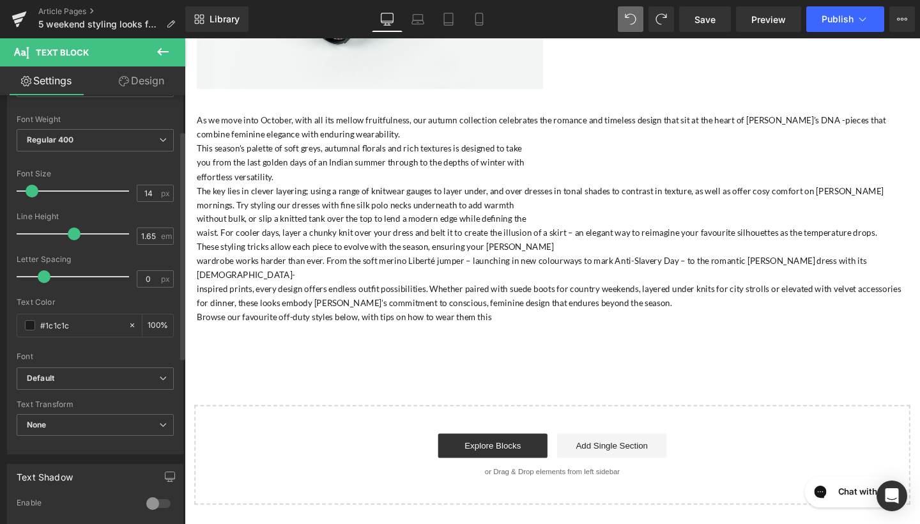
scroll to position [97, 0]
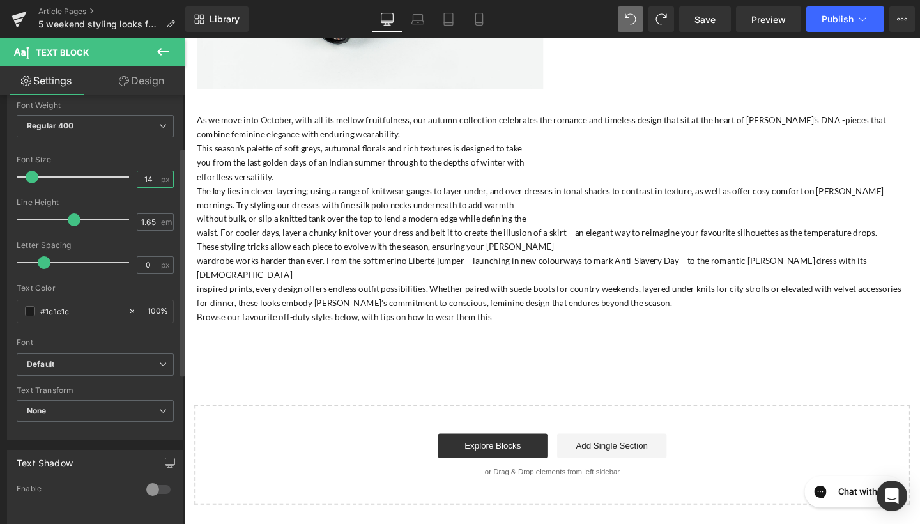
click at [151, 171] on input "14" at bounding box center [148, 179] width 22 height 16
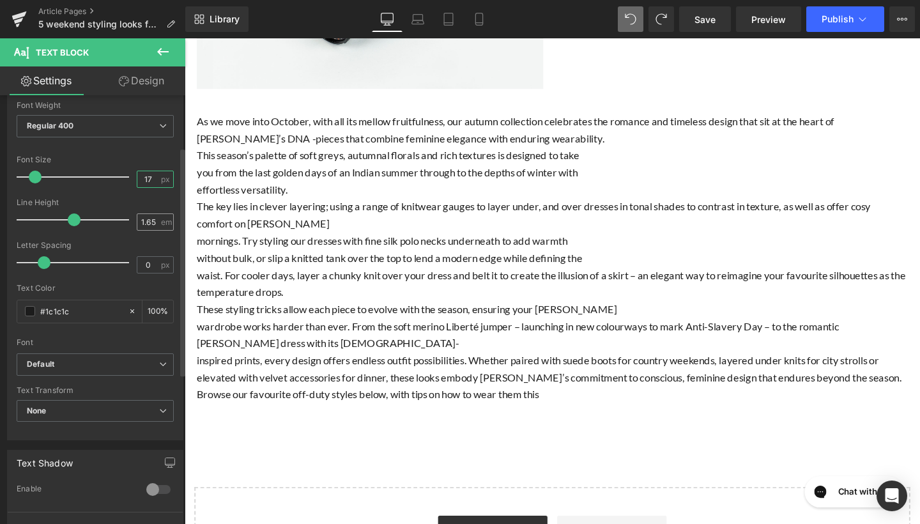
type input "17"
click at [151, 224] on input "1.65" at bounding box center [148, 222] width 22 height 16
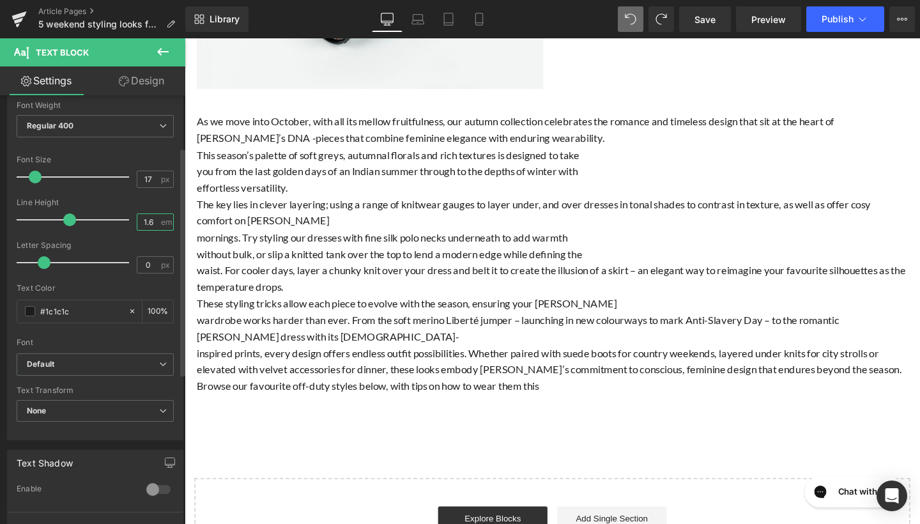
type input "1.6"
click at [112, 247] on div "Letter Spacing" at bounding box center [95, 245] width 157 height 9
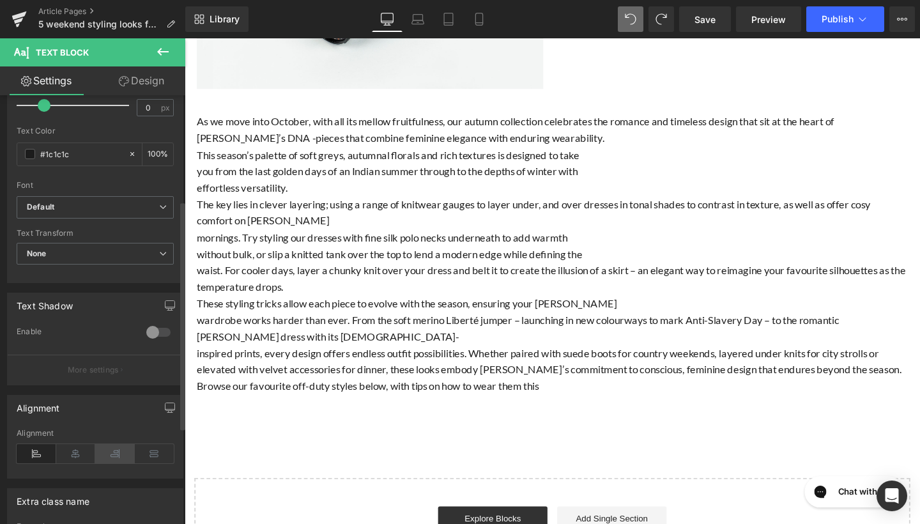
scroll to position [297, 0]
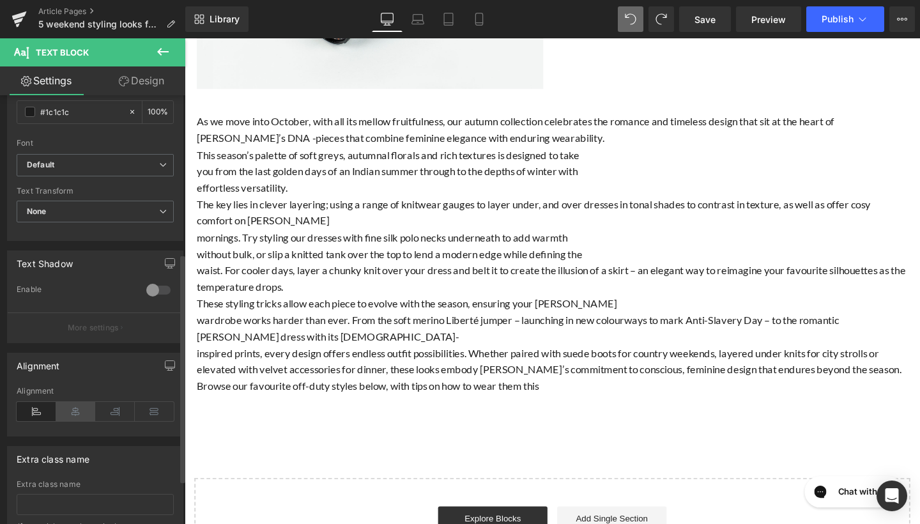
click at [71, 412] on icon at bounding box center [76, 411] width 40 height 19
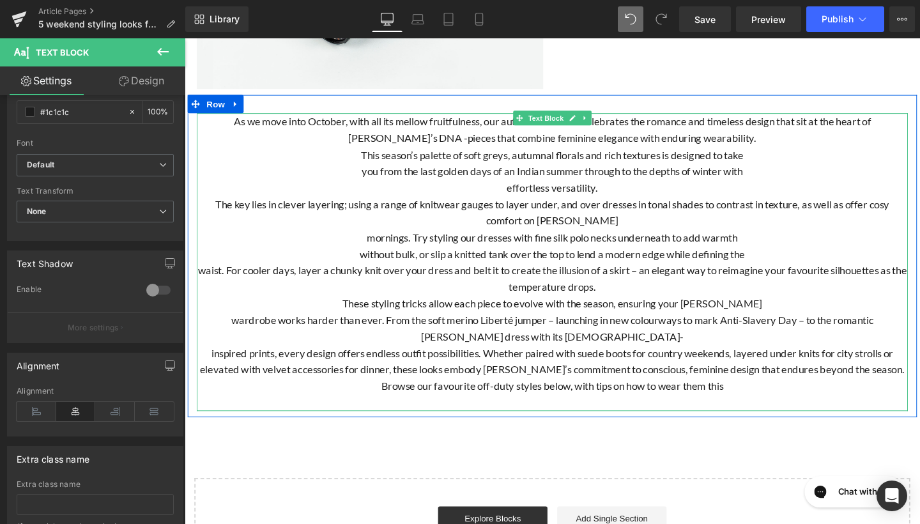
click at [313, 238] on p "The key lies in clever layering; using a range of knitwear gauges to layer unde…" at bounding box center [571, 221] width 748 height 35
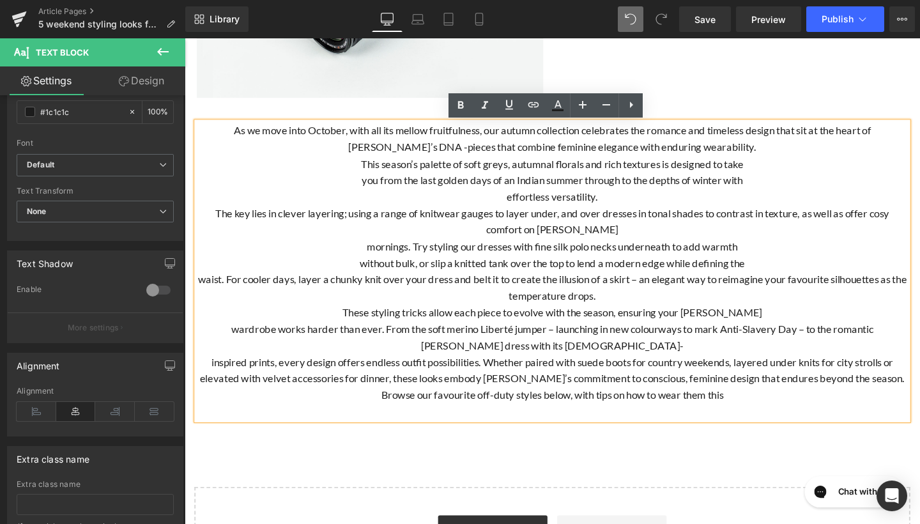
scroll to position [302, 0]
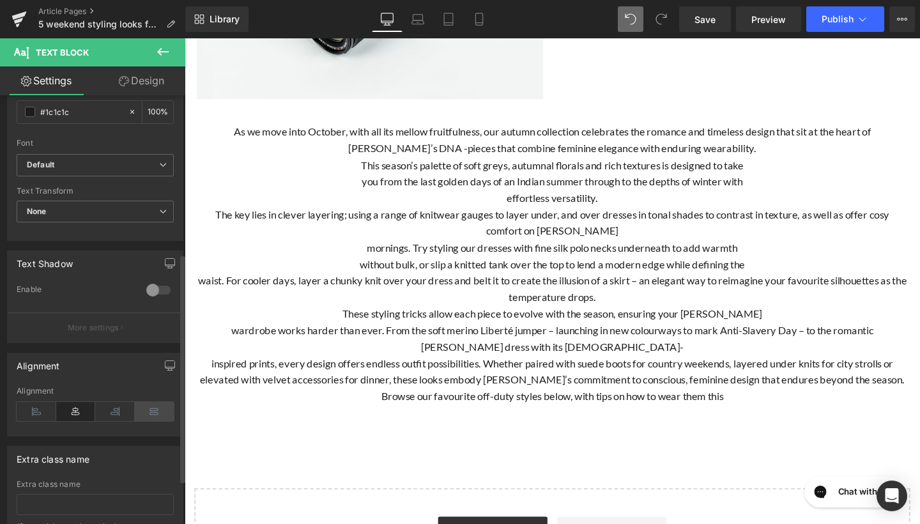
click at [135, 412] on icon at bounding box center [155, 411] width 40 height 19
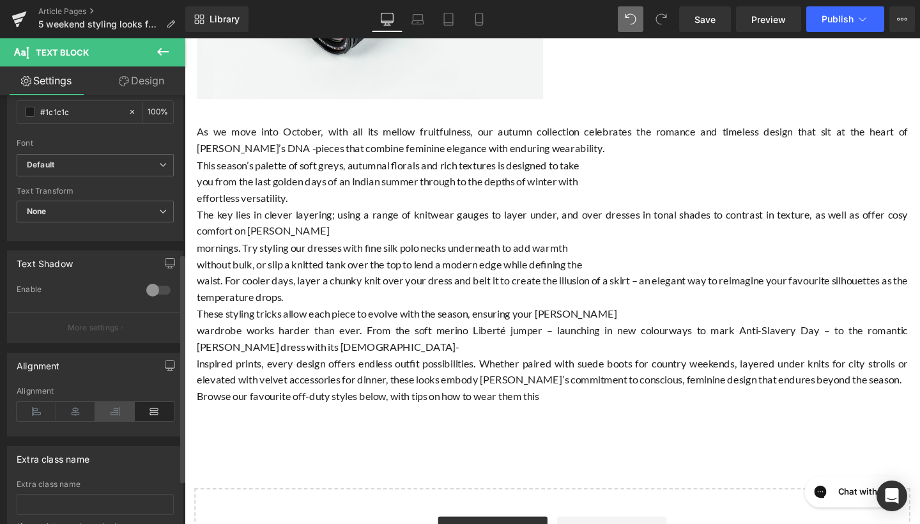
click at [106, 412] on icon at bounding box center [115, 411] width 40 height 19
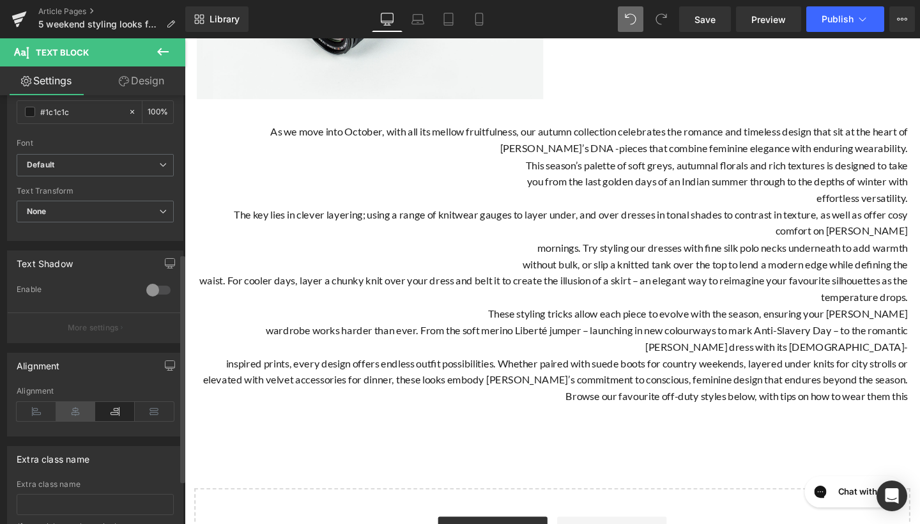
click at [78, 413] on icon at bounding box center [76, 411] width 40 height 19
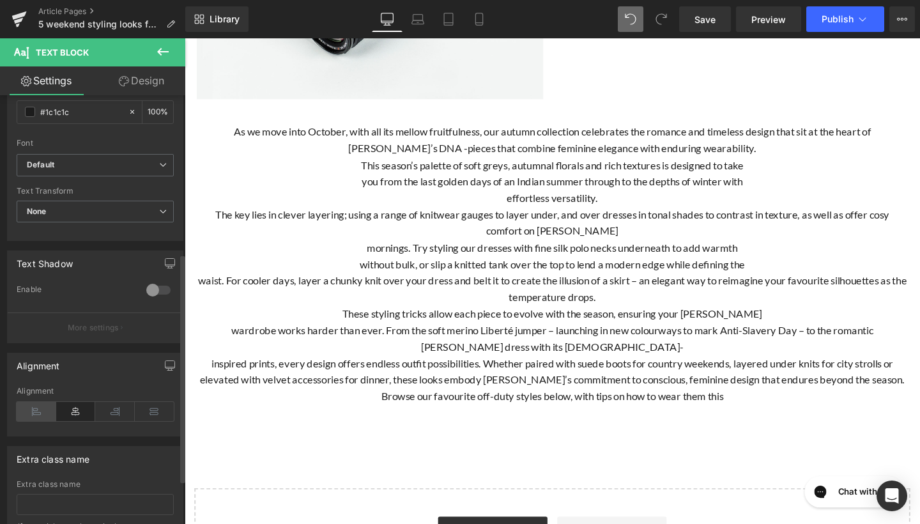
click at [24, 414] on icon at bounding box center [37, 411] width 40 height 19
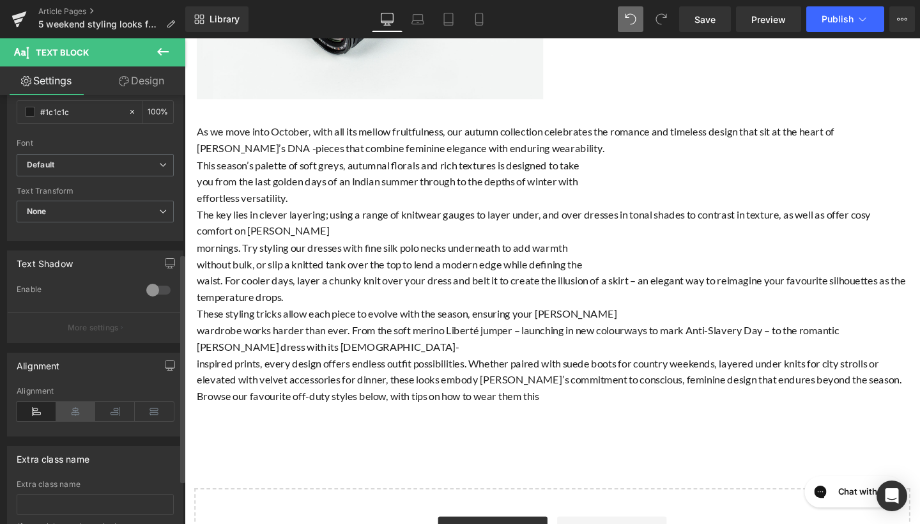
click at [61, 406] on icon at bounding box center [76, 411] width 40 height 19
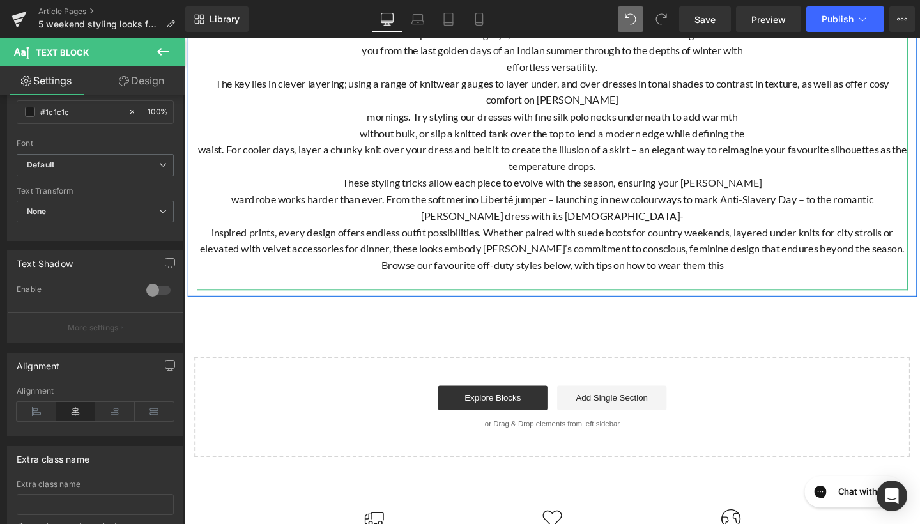
scroll to position [461, 0]
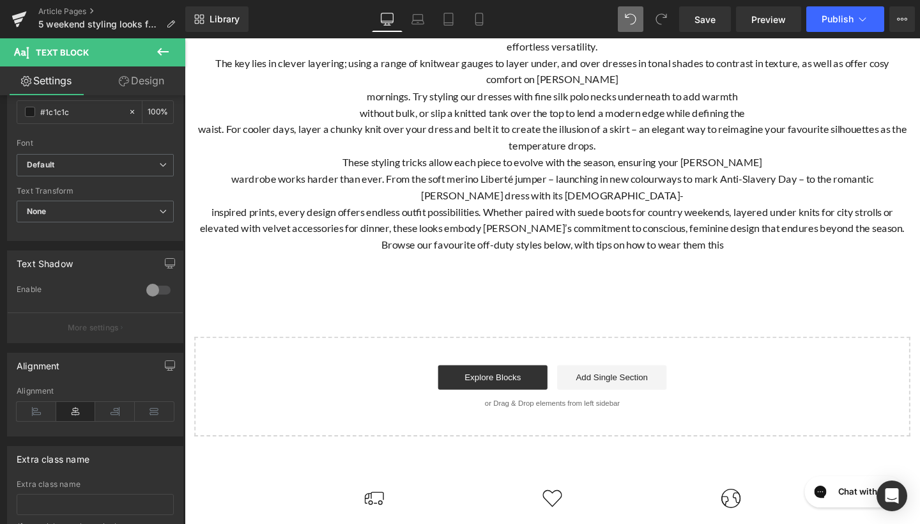
click at [447, 264] on p "Browse our favourite off-duty styles below, with tips on how to wear them this" at bounding box center [571, 255] width 748 height 17
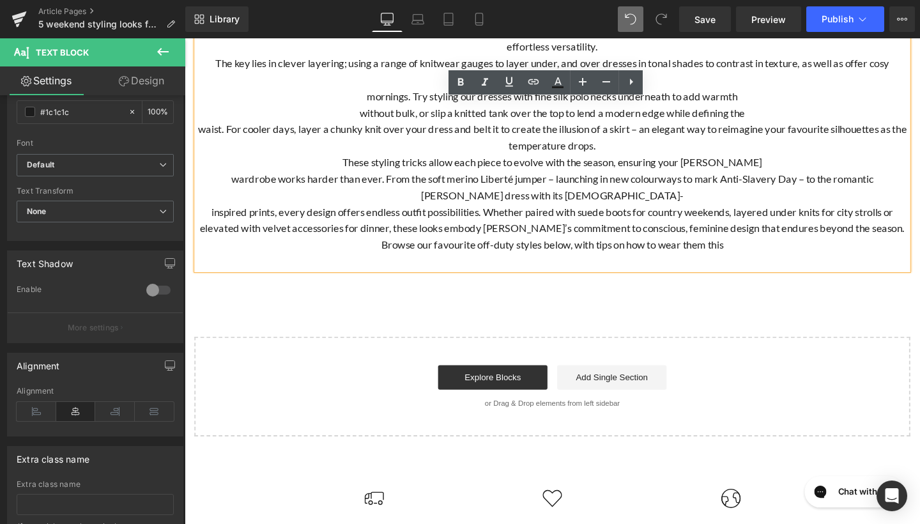
click at [652, 212] on p "wardrobe works harder than ever. From the soft merino Liberté jumper – launchin…" at bounding box center [571, 195] width 748 height 35
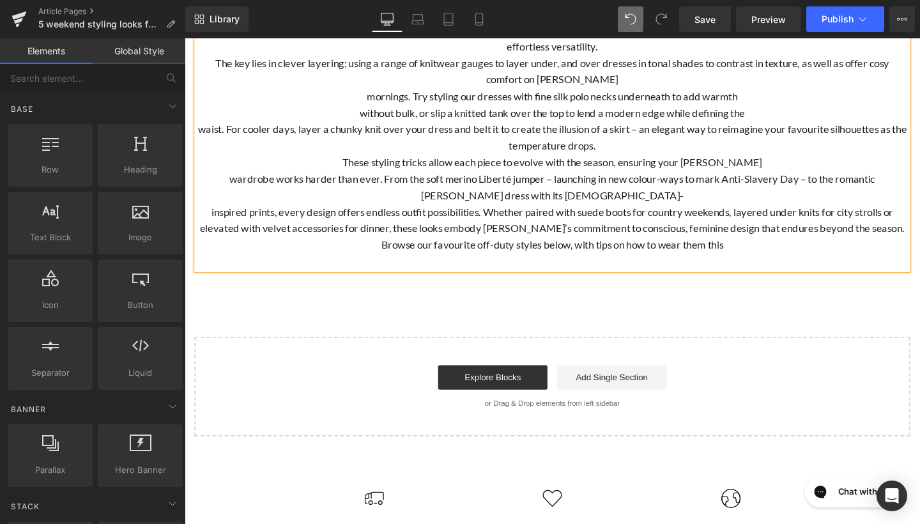
click at [692, 368] on div "Image 5 weekend styling looks for autumn Heading Row As we move into October, w…" at bounding box center [571, 70] width 773 height 774
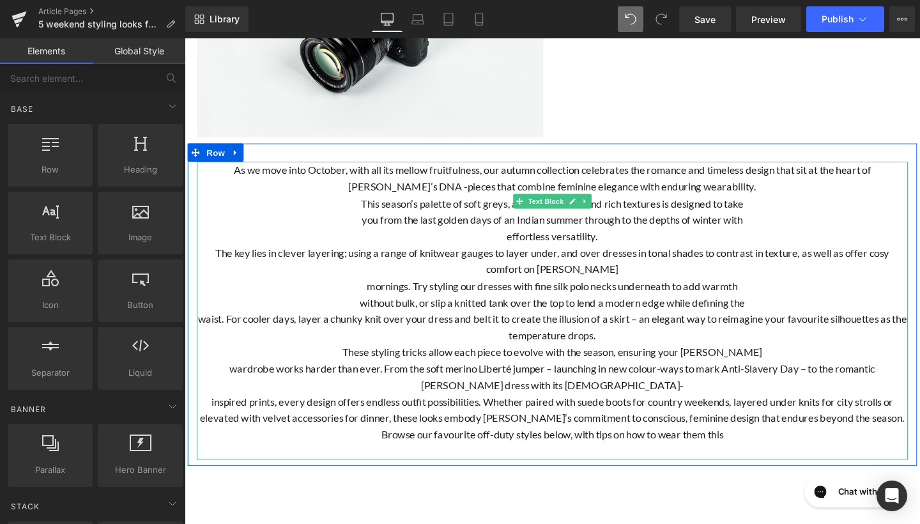
scroll to position [259, 0]
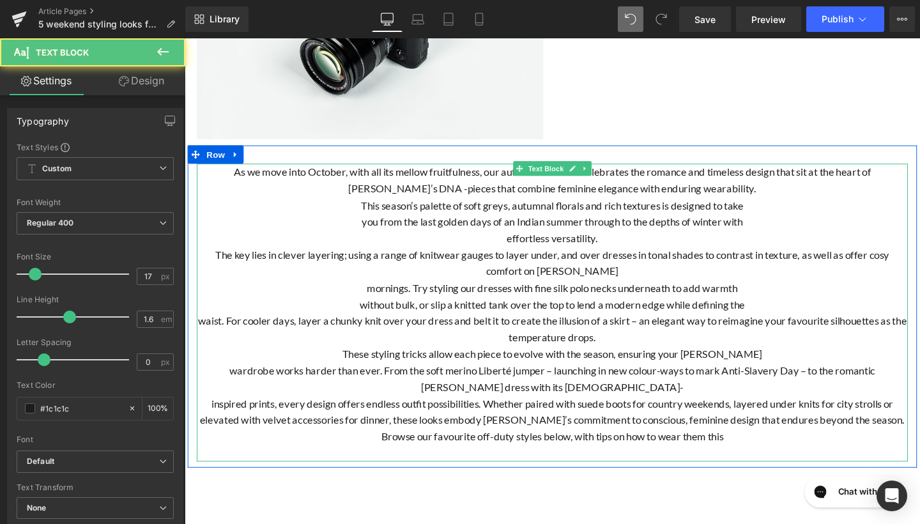
click at [360, 240] on p "you from the last golden days of an Indian summer through to the depths of wint…" at bounding box center [571, 230] width 748 height 17
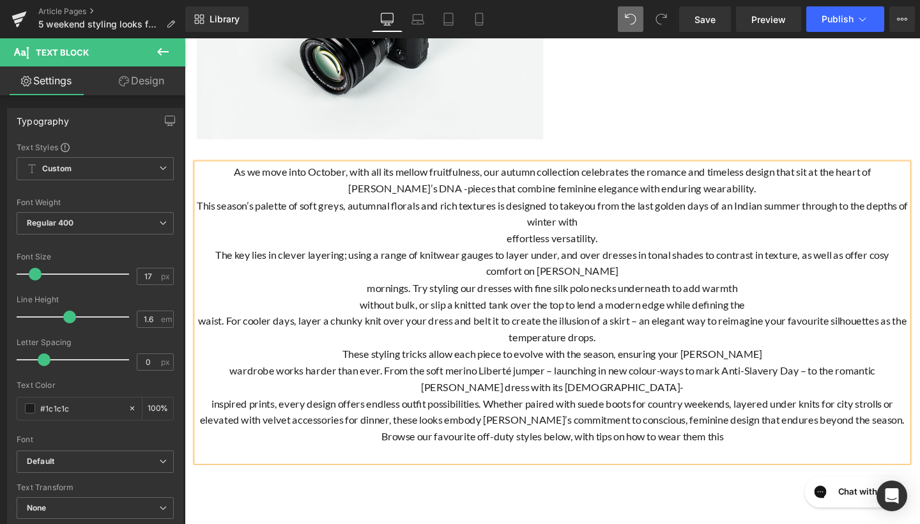
click at [513, 257] on p "effortless versatility." at bounding box center [571, 248] width 748 height 17
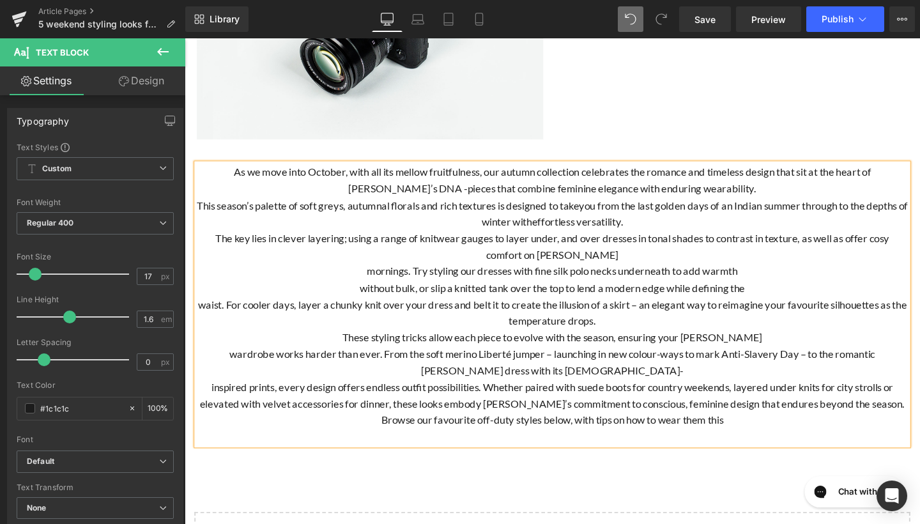
click at [362, 291] on p "mornings. Try styling our dresses with fine silk polo necks underneath to add w…" at bounding box center [571, 282] width 748 height 17
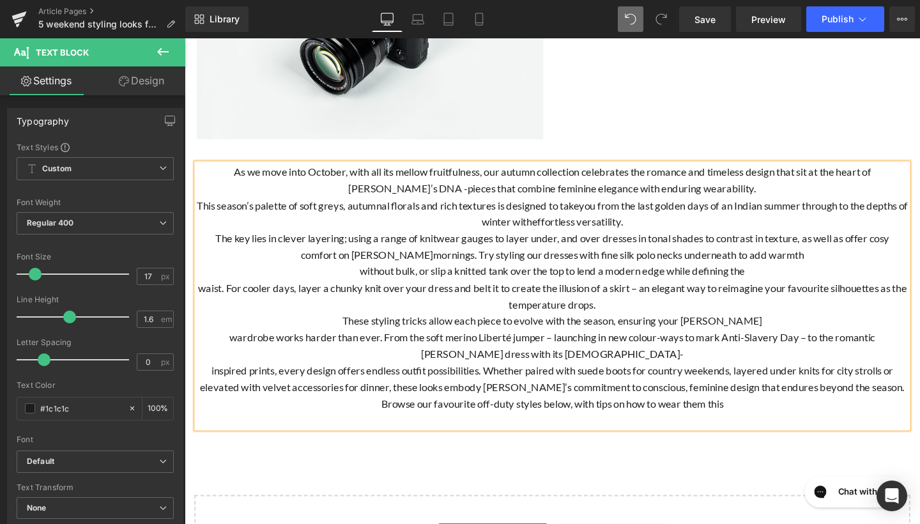
click at [360, 291] on p "without bulk, or slip a knitted tank over the top to lend a modern edge while d…" at bounding box center [571, 282] width 748 height 17
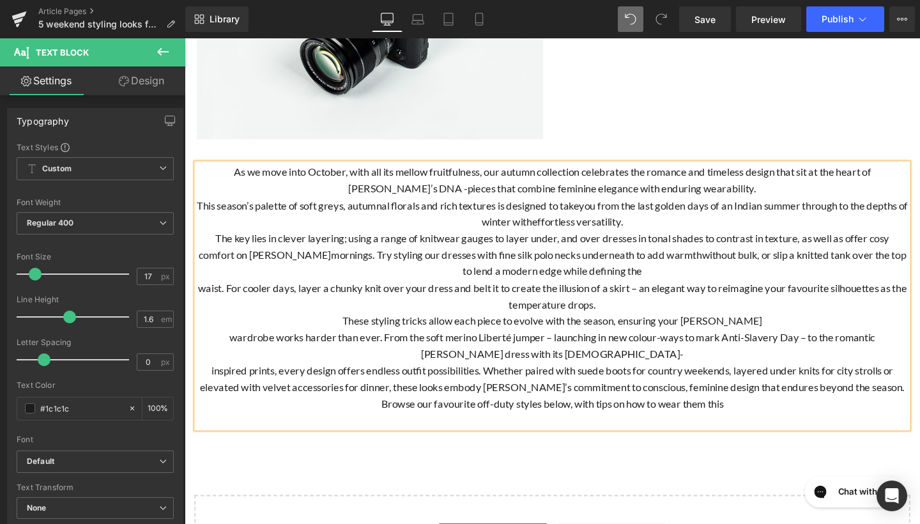
click at [197, 327] on p "waist. For cooler days, layer a chunky knit over your dress and belt it to crea…" at bounding box center [571, 309] width 748 height 35
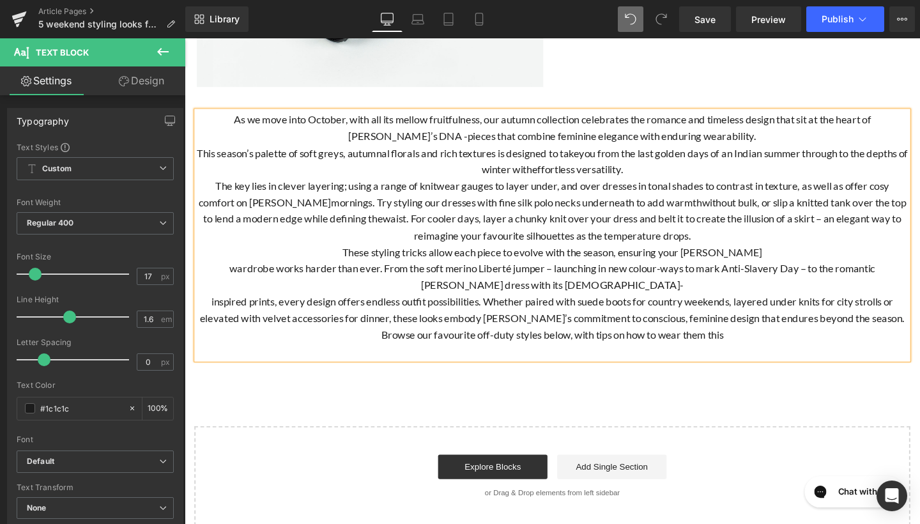
scroll to position [328, 0]
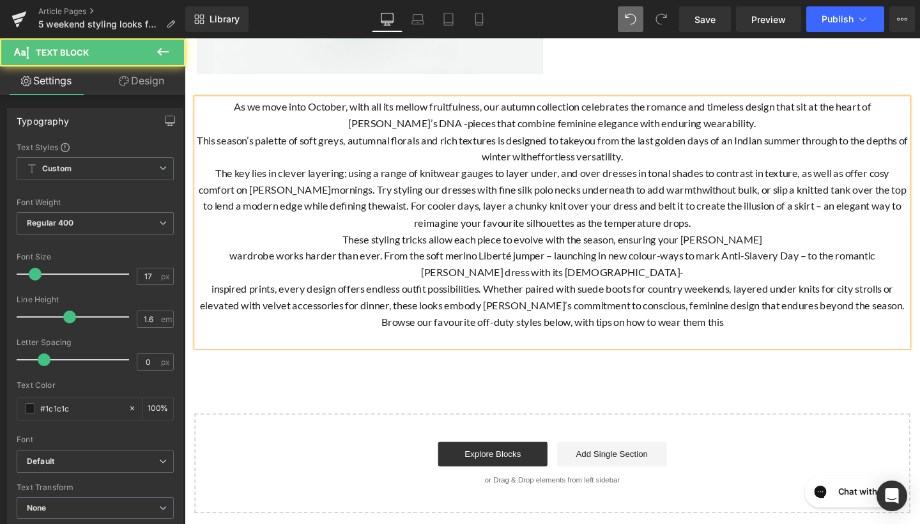
click at [417, 241] on p "The key lies in clever layering; using a range of knitwear gauges to layer unde…" at bounding box center [571, 206] width 748 height 70
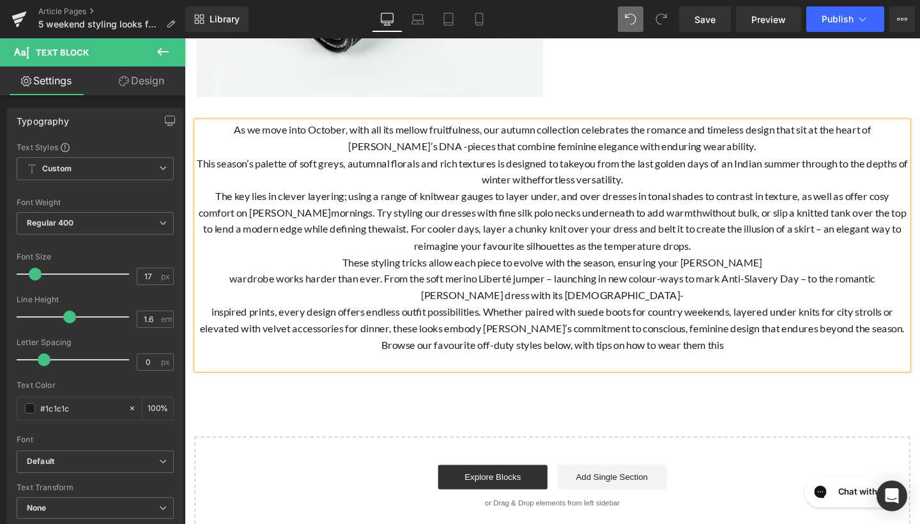
scroll to position [282, 0]
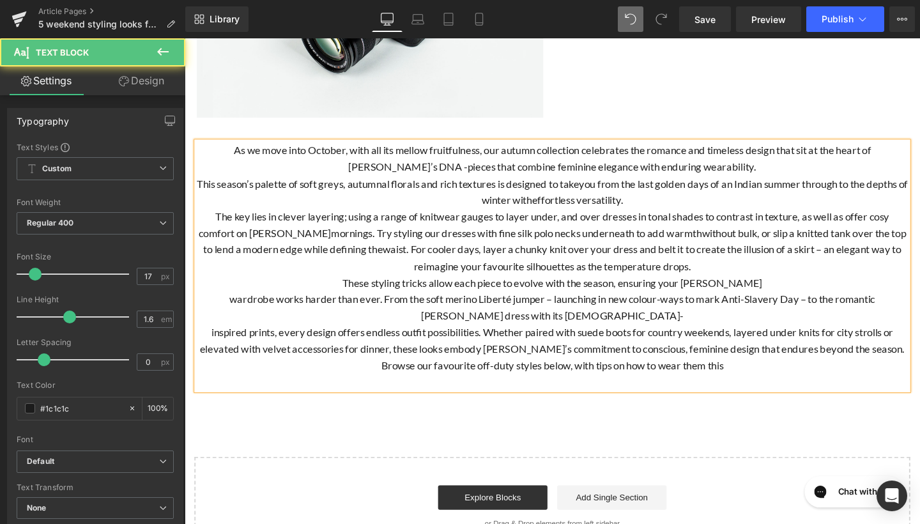
click at [396, 171] on p "As we move into October, with all its mellow fruitfulness, our autumn collectio…" at bounding box center [571, 164] width 748 height 35
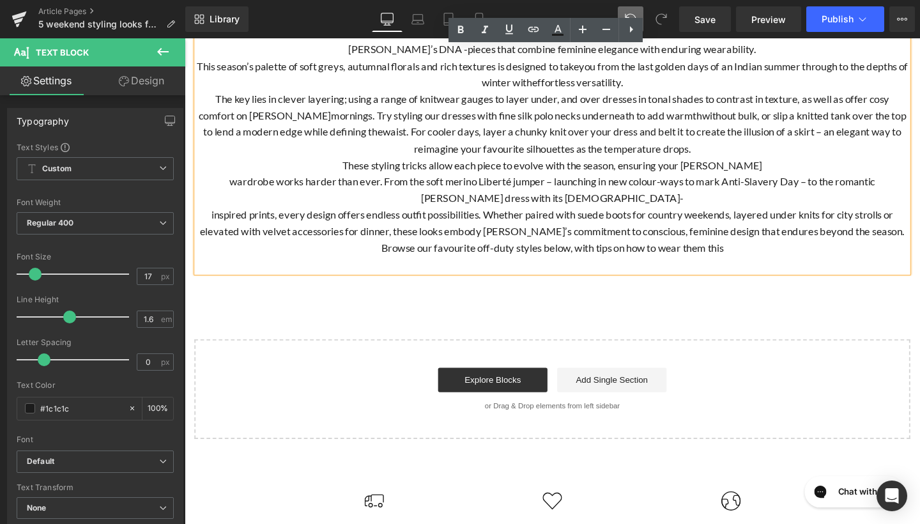
scroll to position [408, 0]
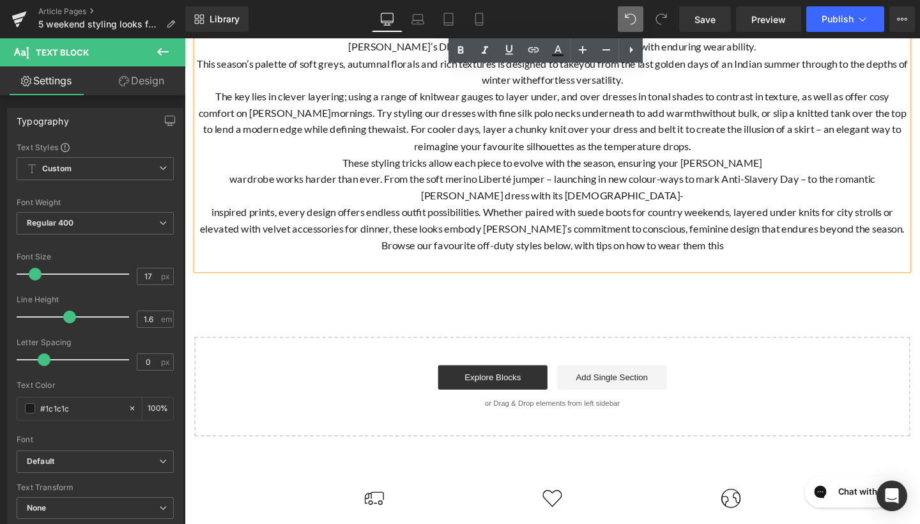
click at [204, 212] on p "wardrobe works harder than ever. From the soft merino Liberté jumper – launchin…" at bounding box center [571, 195] width 748 height 35
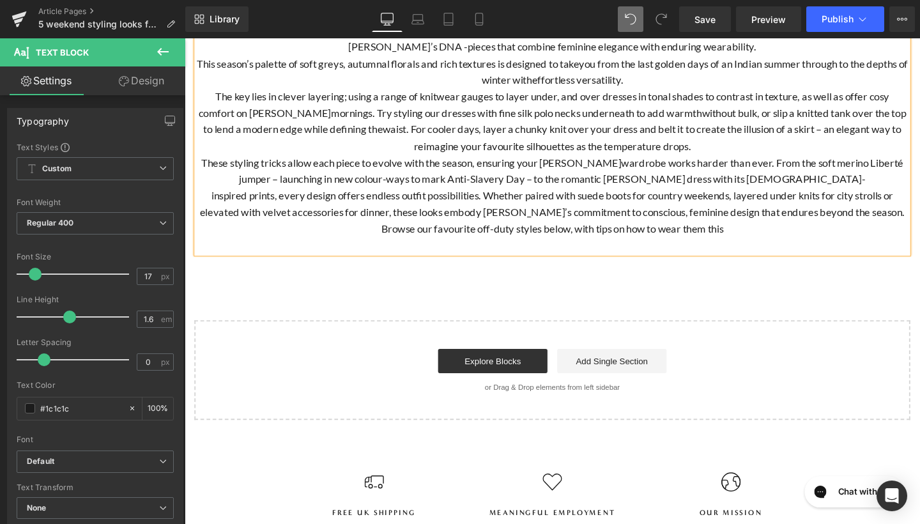
click at [325, 195] on p "These styling tricks allow each piece to evolve with the season, ensuring your …" at bounding box center [571, 177] width 748 height 35
click at [197, 229] on p "inspired prints, every design offers endless outfit possibilities. Whether pair…" at bounding box center [571, 212] width 748 height 35
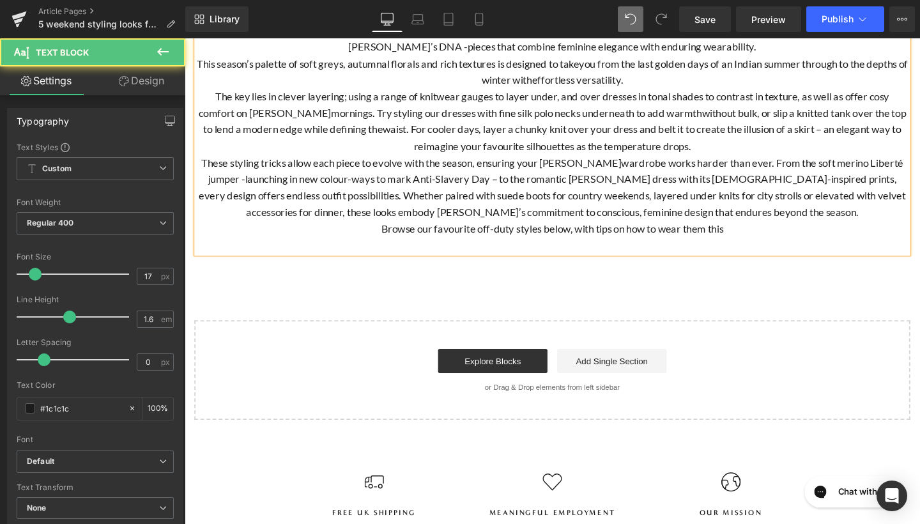
click at [197, 230] on p "These styling tricks allow each piece to evolve with the season, ensuring your …" at bounding box center [571, 195] width 748 height 70
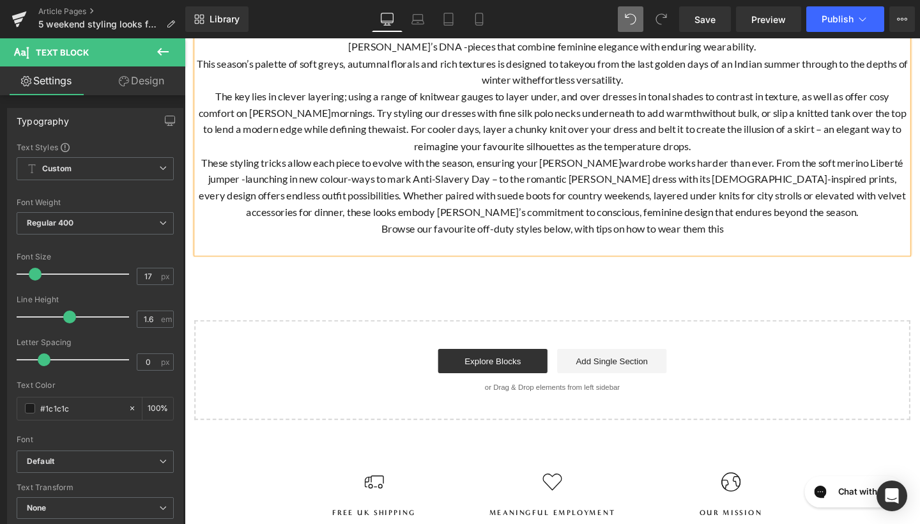
click at [920, 193] on span "wardrobe works harder than ever. From the soft merino Liberté jumper -launching…" at bounding box center [575, 177] width 731 height 31
click at [333, 230] on p "These styling tricks allow each piece to evolve with the season, ensuring your …" at bounding box center [571, 195] width 748 height 70
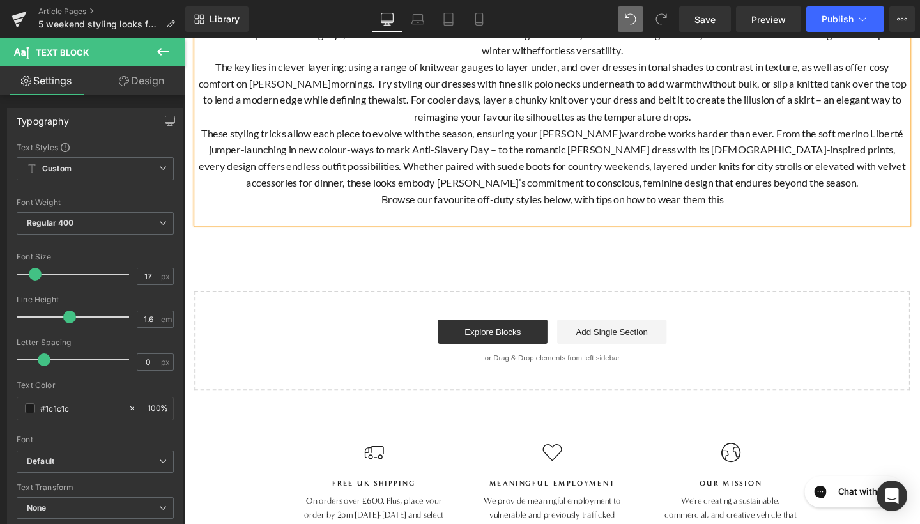
scroll to position [471, 0]
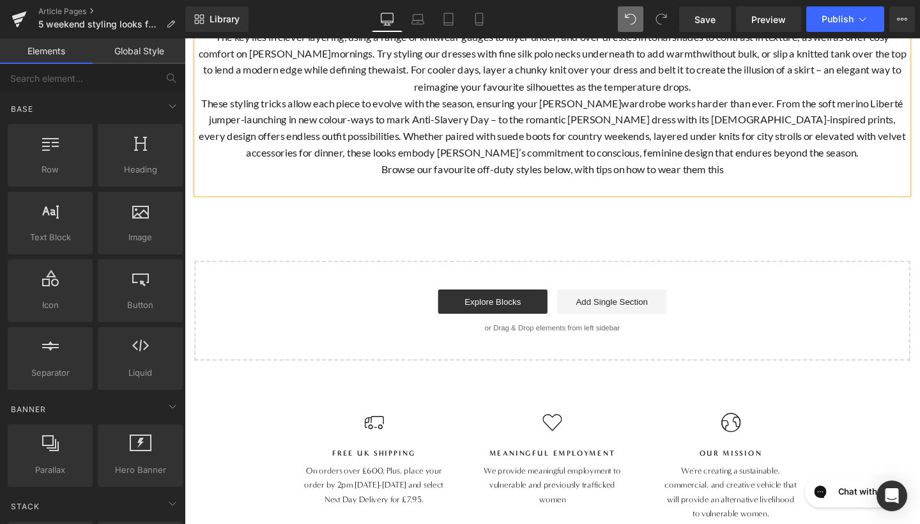
click at [361, 326] on div "Image 5 weekend styling looks for autumn Heading Row As we move into October, w…" at bounding box center [571, 25] width 773 height 704
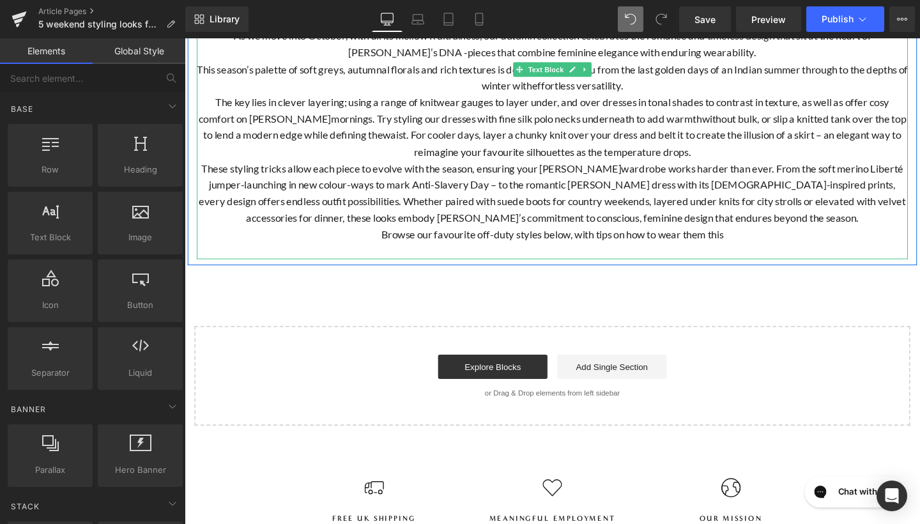
scroll to position [427, 0]
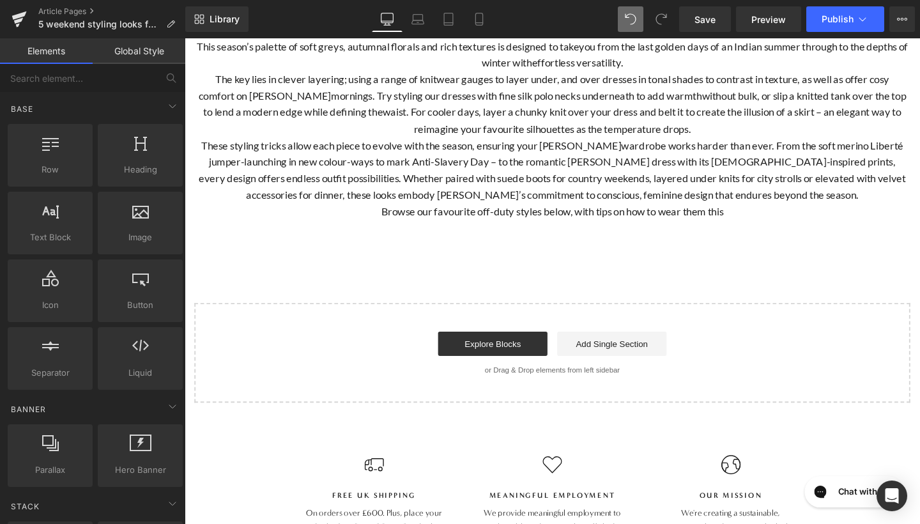
click at [406, 376] on div "Image 5 weekend styling looks for autumn Heading Row As we move into October, w…" at bounding box center [571, 69] width 773 height 704
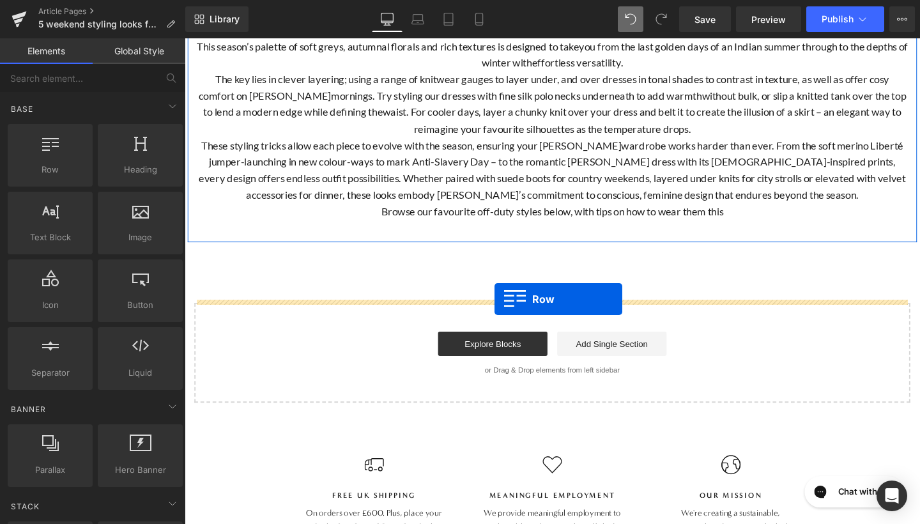
drag, startPoint x: 239, startPoint y: 194, endPoint x: 511, endPoint y: 313, distance: 296.8
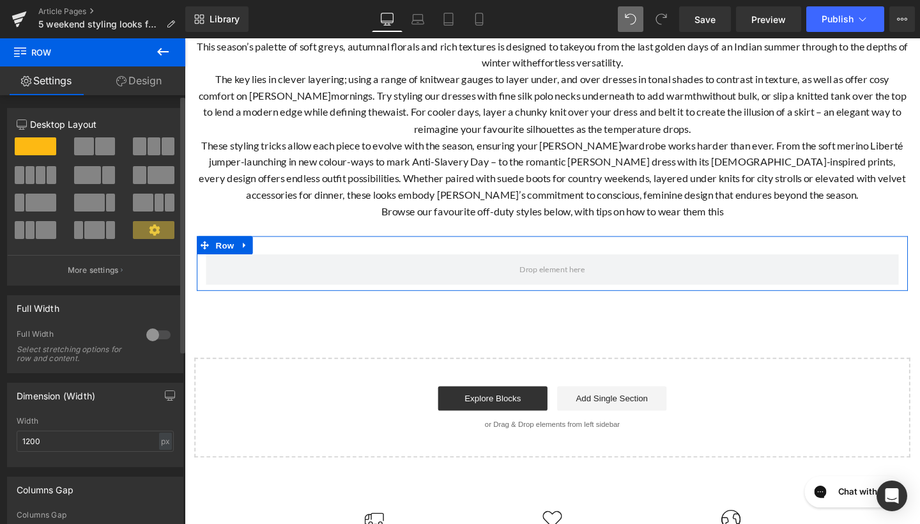
click at [88, 143] on span at bounding box center [84, 146] width 20 height 18
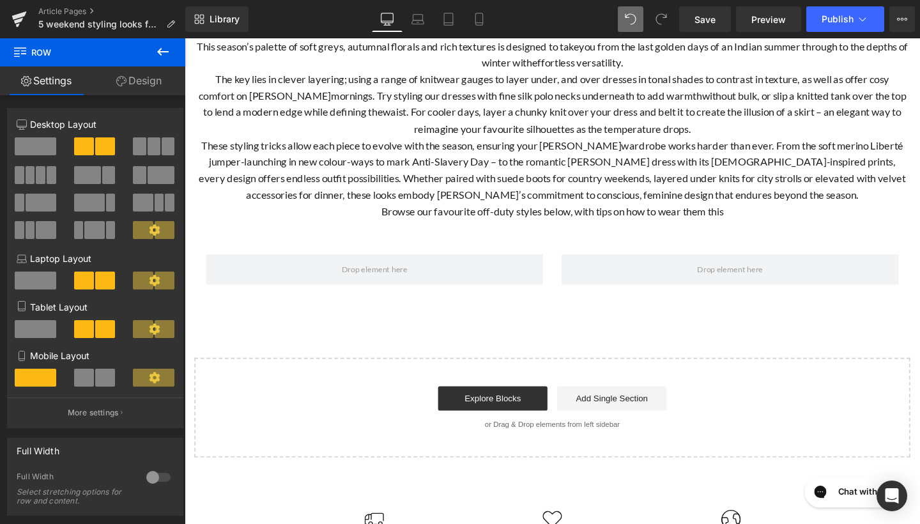
click at [164, 50] on icon at bounding box center [162, 51] width 15 height 15
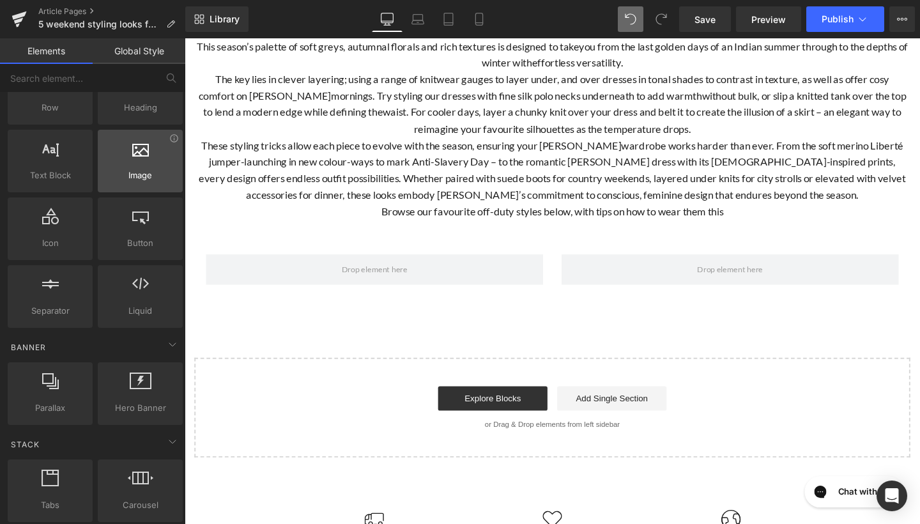
scroll to position [19, 0]
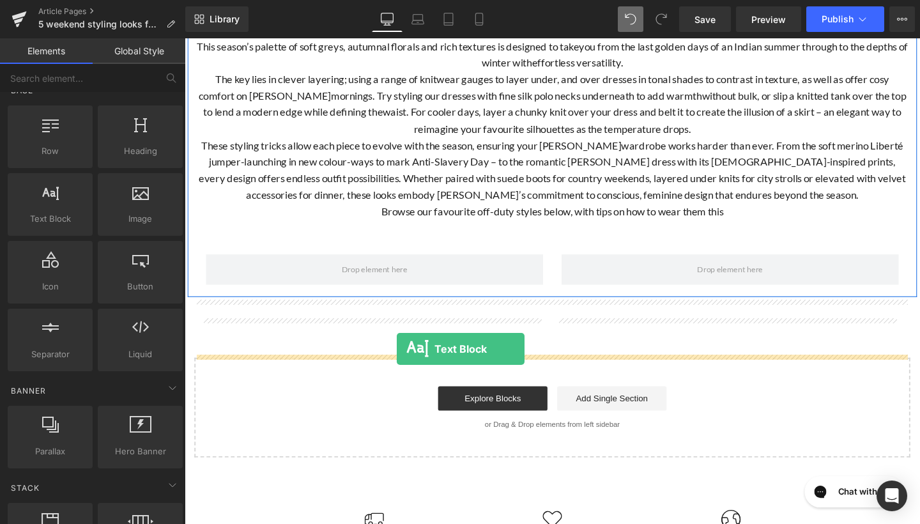
drag, startPoint x: 249, startPoint y: 242, endPoint x: 408, endPoint y: 365, distance: 201.3
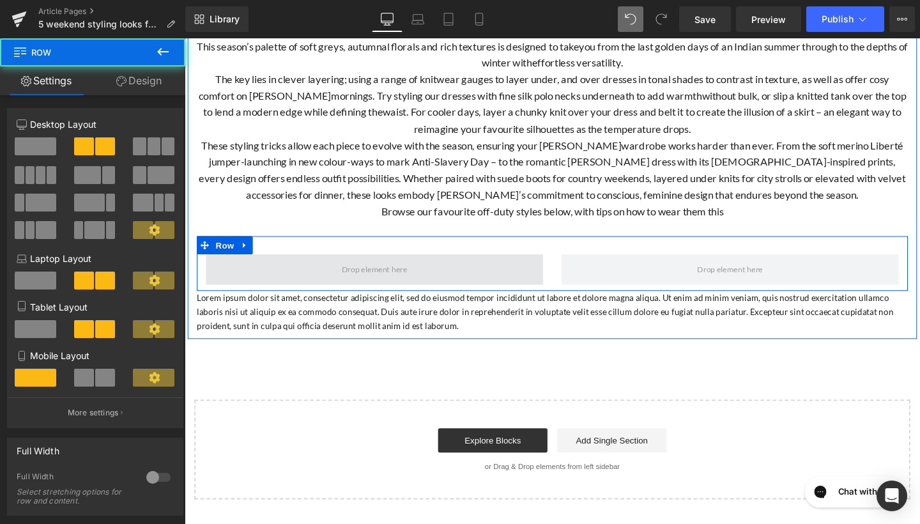
click at [426, 297] on span at bounding box center [384, 281] width 355 height 32
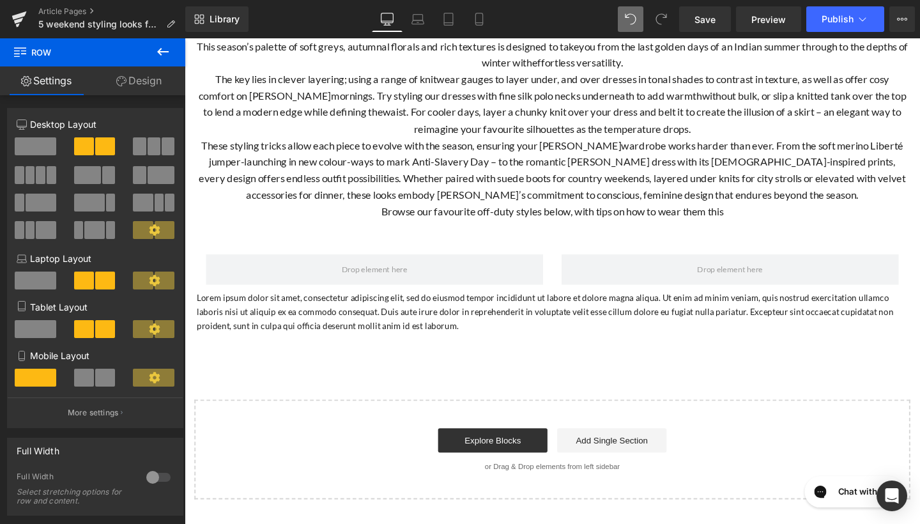
click at [162, 51] on icon at bounding box center [163, 52] width 12 height 8
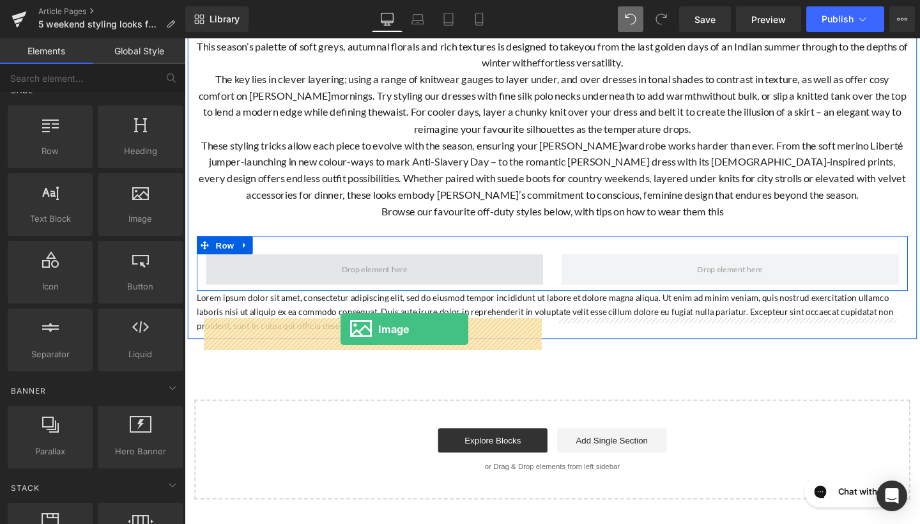
drag, startPoint x: 305, startPoint y: 249, endPoint x: 349, endPoint y: 343, distance: 103.8
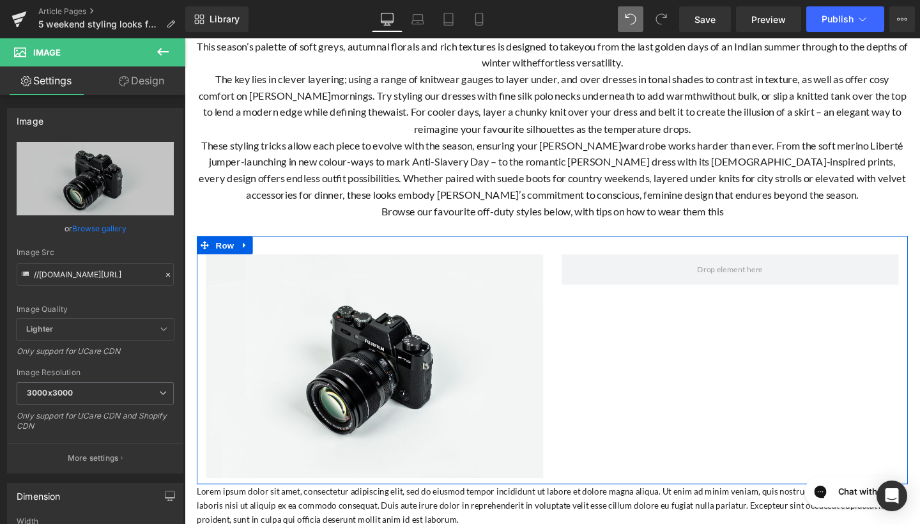
click at [162, 52] on icon at bounding box center [163, 52] width 12 height 8
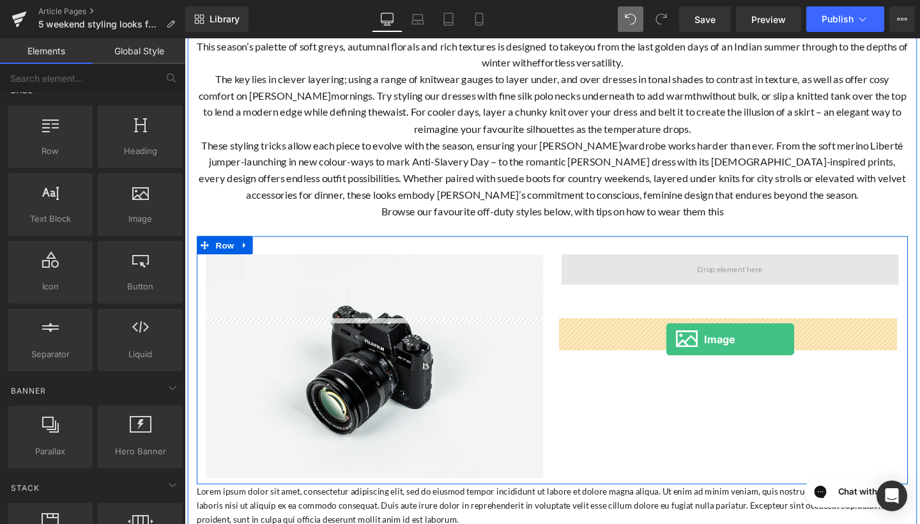
drag, startPoint x: 333, startPoint y: 235, endPoint x: 692, endPoint y: 353, distance: 377.7
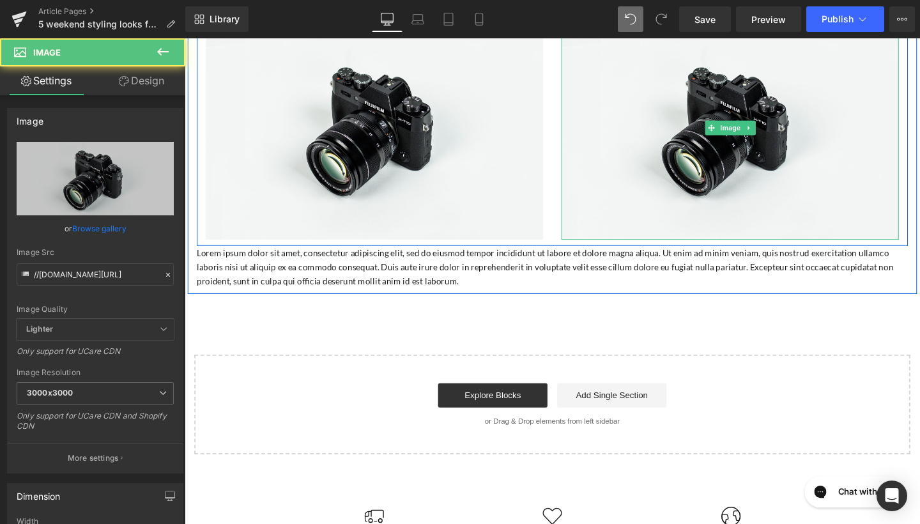
scroll to position [805, 0]
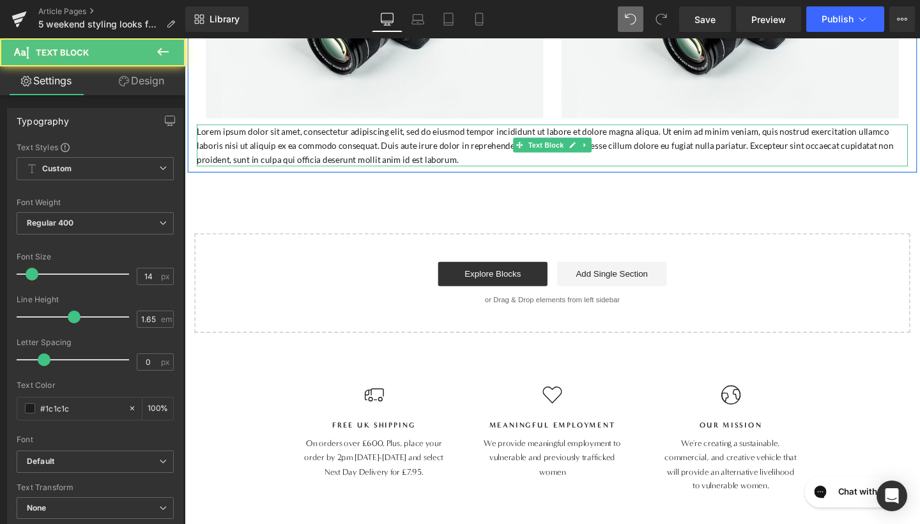
click at [513, 173] on p "Lorem ipsum dolor sit amet, consectetur adipiscing elit, sed do eiusmod tempor …" at bounding box center [571, 151] width 748 height 44
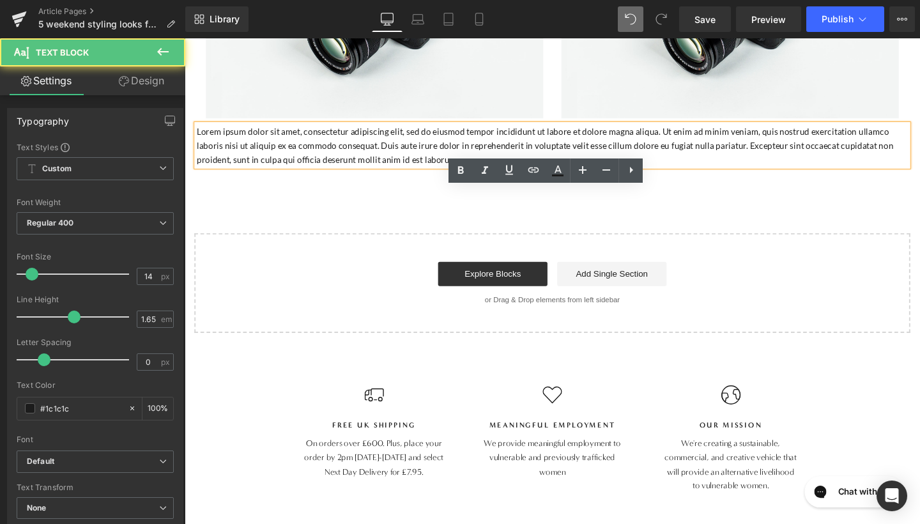
click at [605, 173] on p "Lorem ipsum dolor sit amet, consectetur adipiscing elit, sed do eiusmod tempor …" at bounding box center [571, 151] width 748 height 44
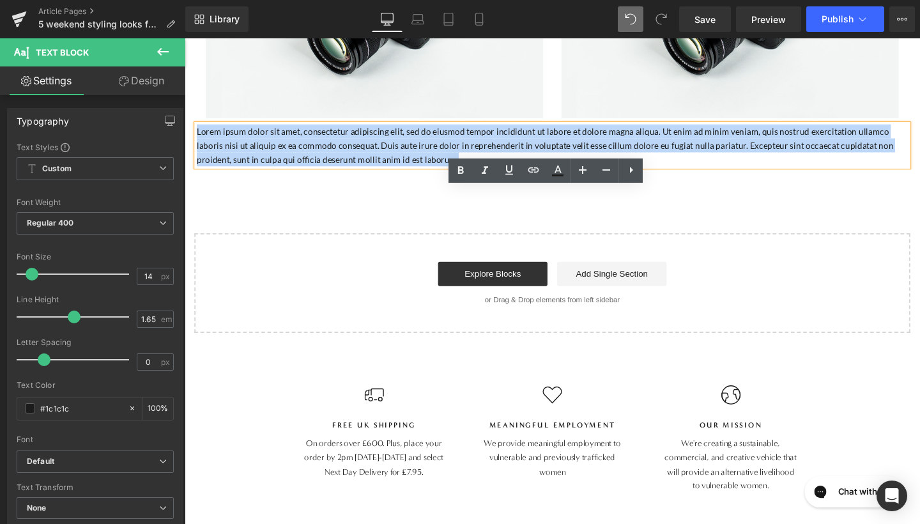
drag, startPoint x: 438, startPoint y: 231, endPoint x: 194, endPoint y: 196, distance: 247.3
click at [197, 173] on div "Lorem ipsum dolor sit amet, consectetur adipiscing elit, sed do eiusmod tempor …" at bounding box center [571, 151] width 748 height 44
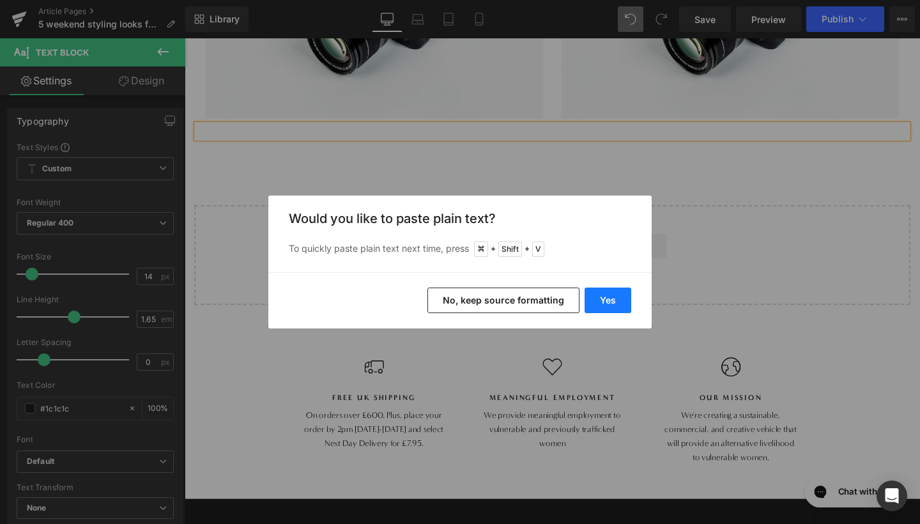
click at [594, 299] on button "Yes" at bounding box center [608, 301] width 47 height 26
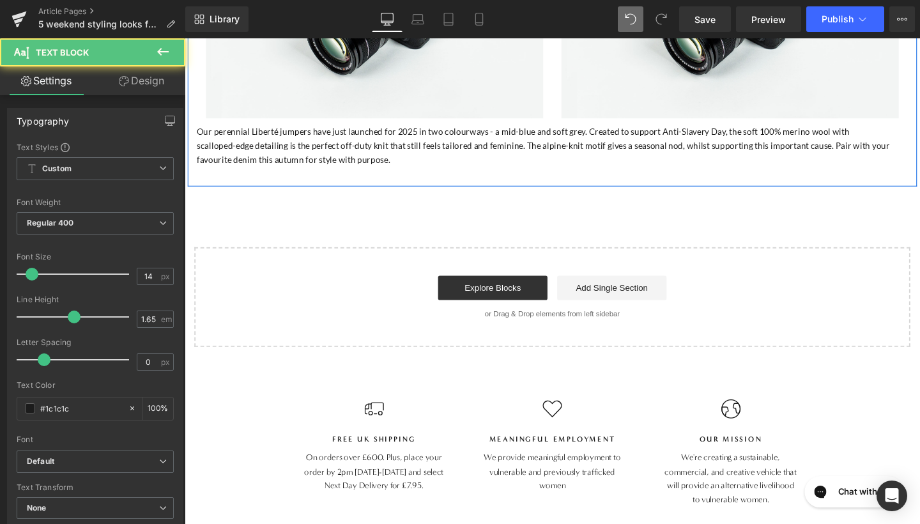
drag, startPoint x: 414, startPoint y: 235, endPoint x: 199, endPoint y: 191, distance: 218.6
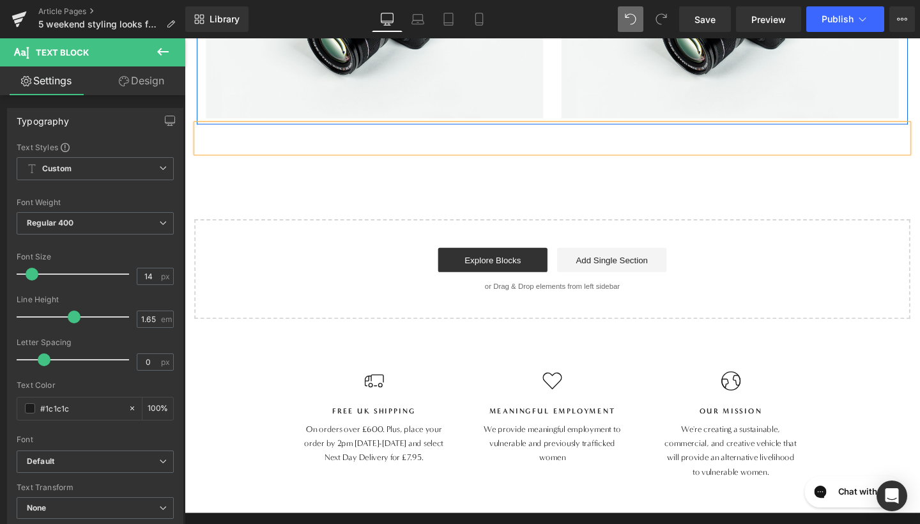
click at [199, 129] on div at bounding box center [571, 126] width 748 height 6
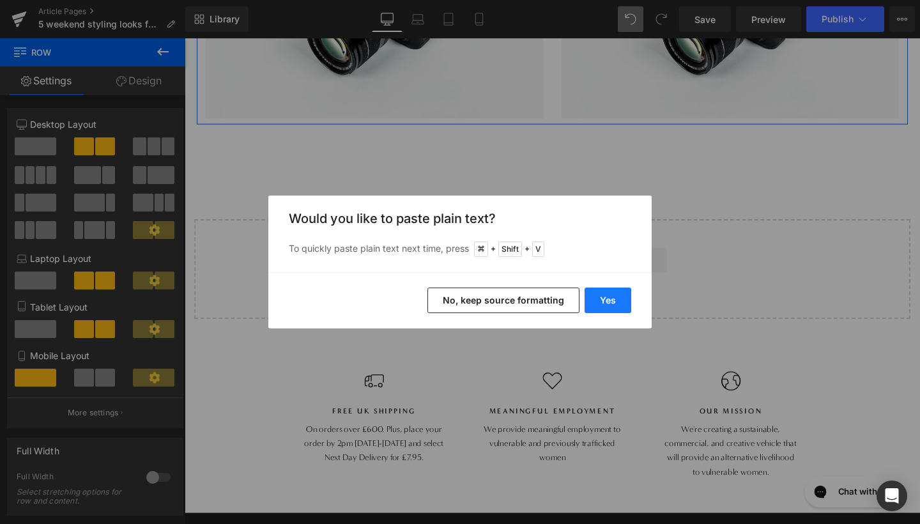
click at [602, 297] on button "Yes" at bounding box center [608, 301] width 47 height 26
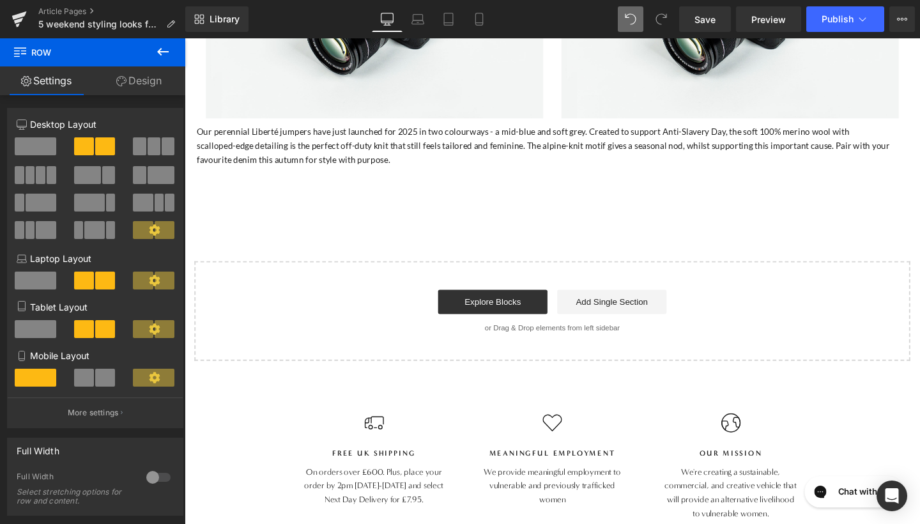
click at [164, 53] on icon at bounding box center [162, 51] width 15 height 15
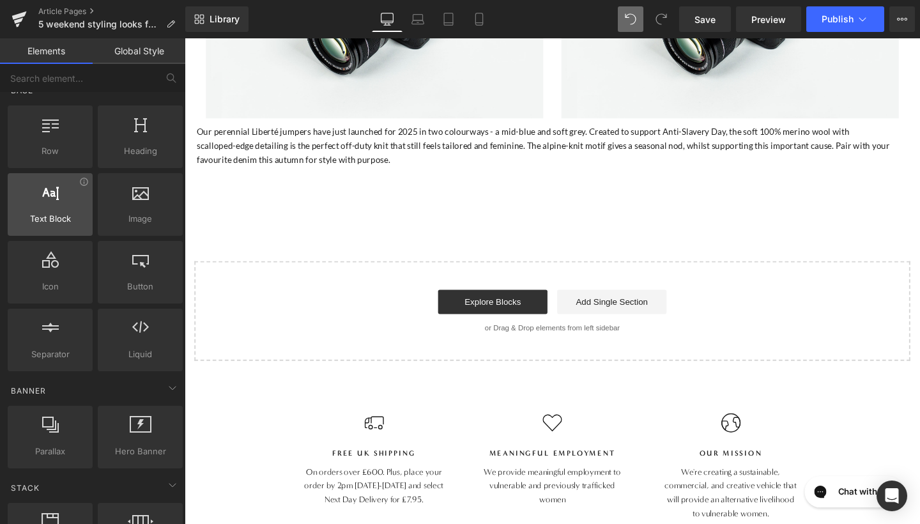
click at [57, 215] on span "Text Block" at bounding box center [50, 218] width 77 height 13
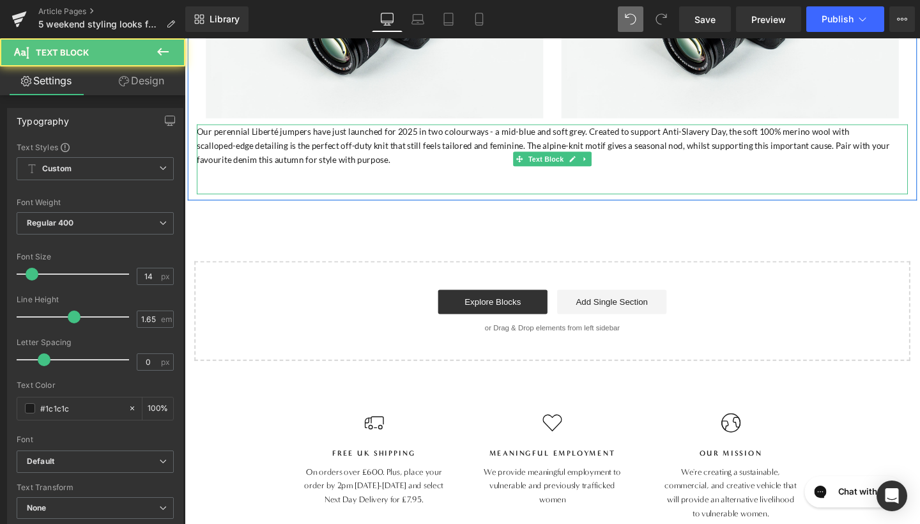
click at [385, 173] on p "scalloped-edge detailing is the perfect off-duty knit that still feels tailored…" at bounding box center [571, 158] width 748 height 29
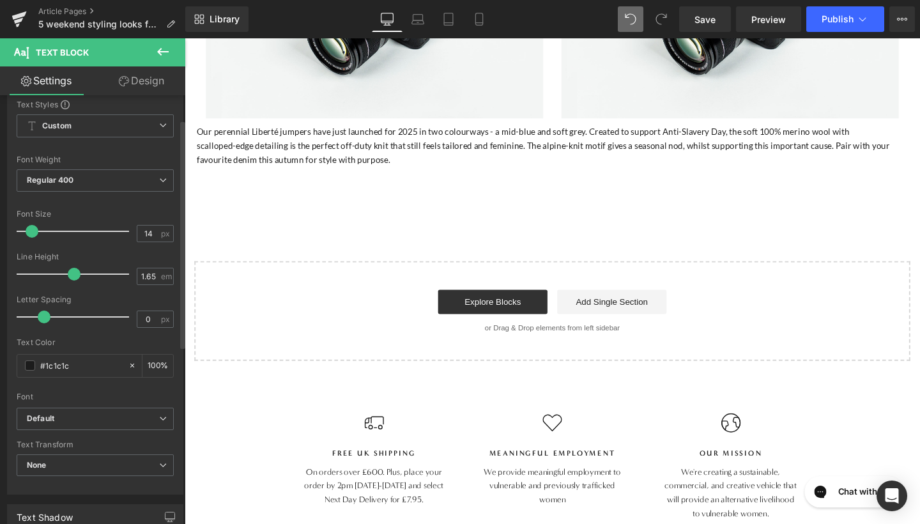
scroll to position [45, 0]
click at [151, 233] on input "14" at bounding box center [148, 231] width 22 height 16
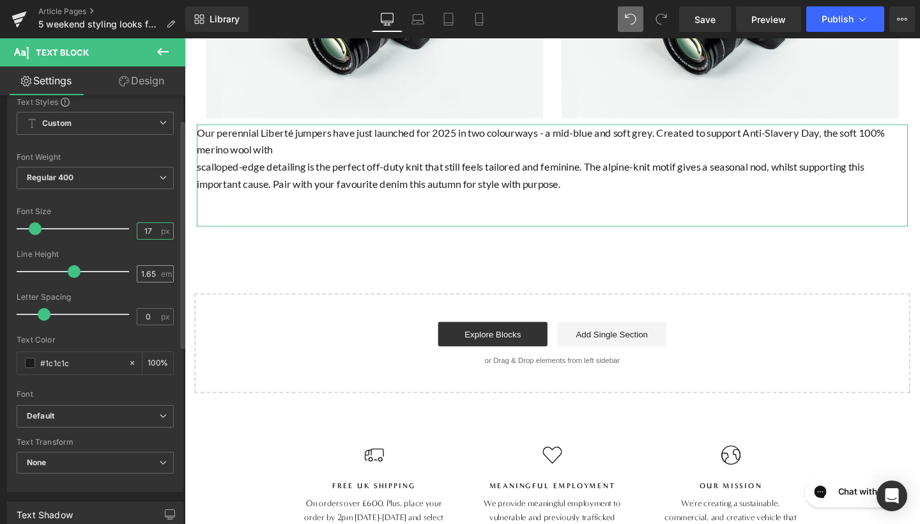
type input "17"
click at [153, 273] on input "1.65" at bounding box center [148, 274] width 22 height 16
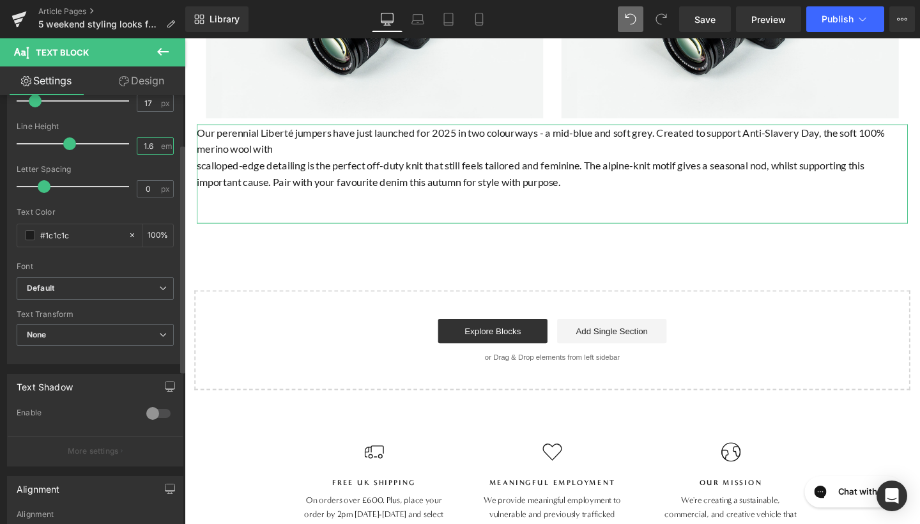
scroll to position [204, 0]
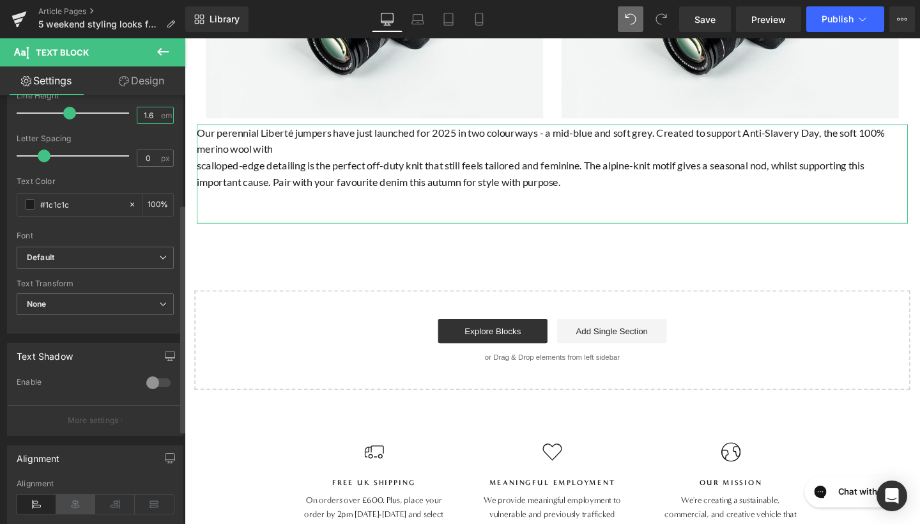
type input "1.6"
click at [73, 503] on icon at bounding box center [76, 504] width 40 height 19
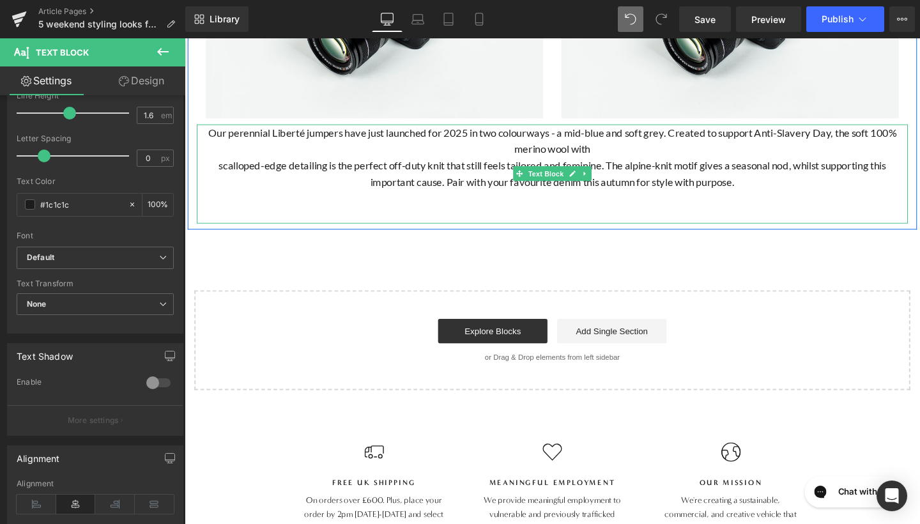
click at [258, 215] on p at bounding box center [571, 206] width 748 height 17
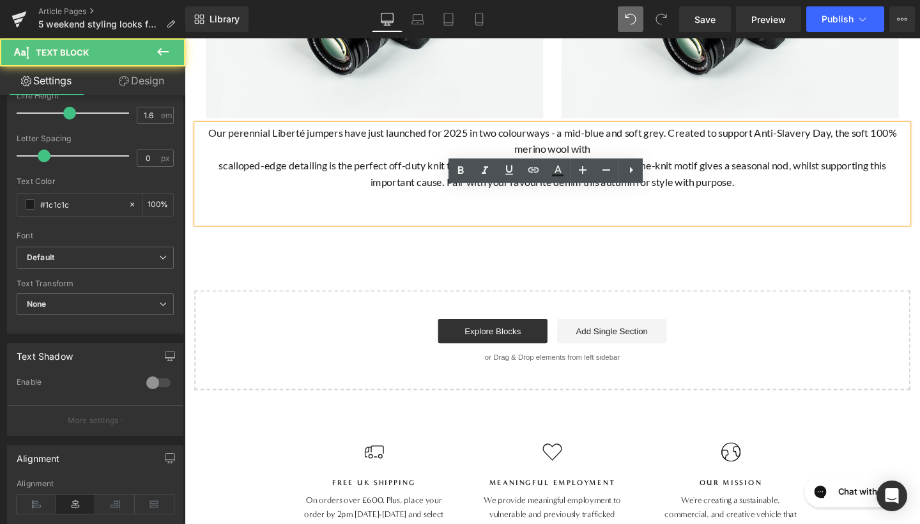
click at [205, 198] on p "scalloped-edge detailing is the perfect off-duty knit that still feels tailored…" at bounding box center [571, 181] width 748 height 35
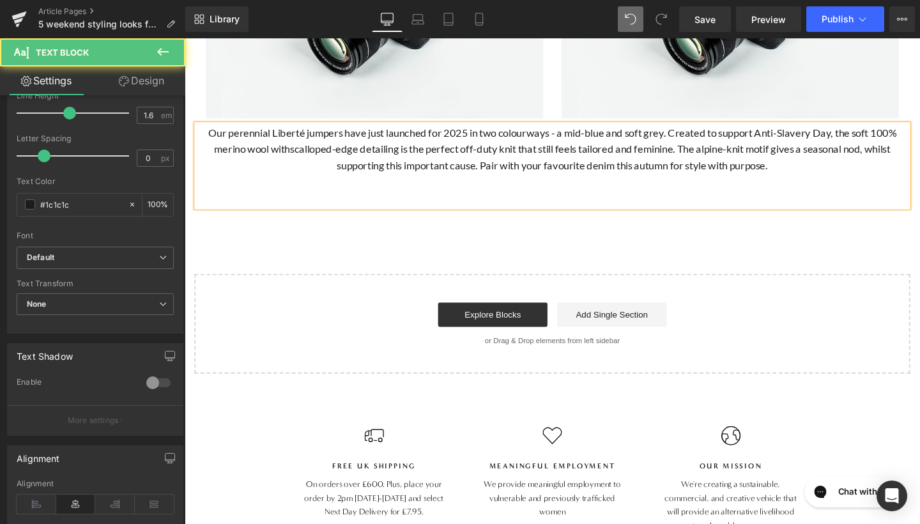
click at [338, 179] on span "scalloped-edge detailing is the perfect off-duty knit that still feels tailored…" at bounding box center [611, 163] width 631 height 31
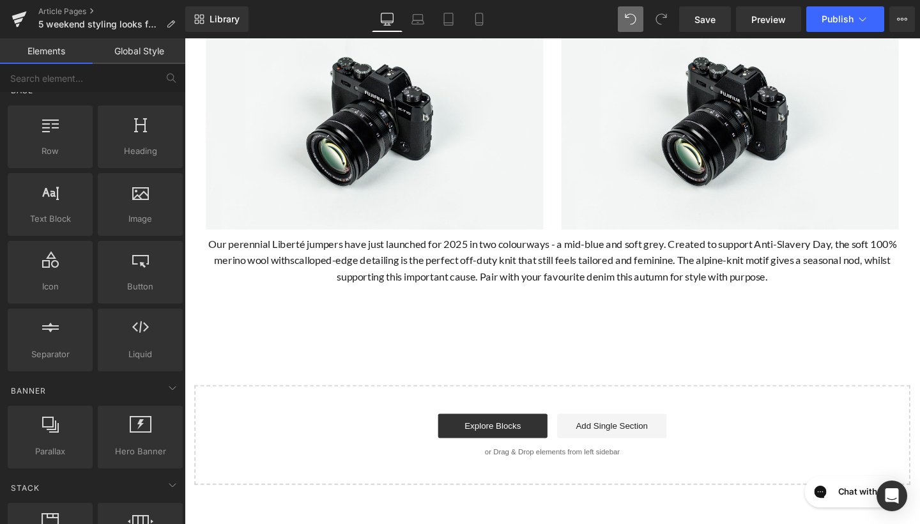
scroll to position [656, 0]
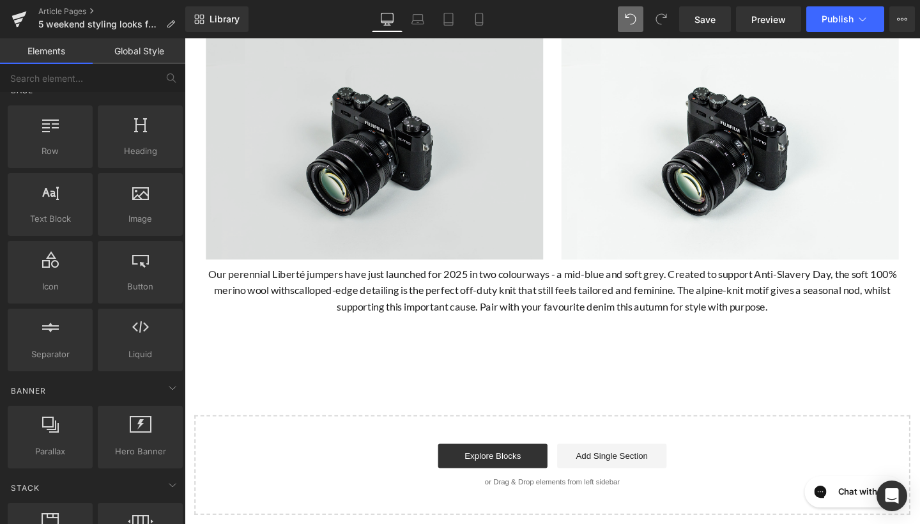
click at [382, 237] on img at bounding box center [384, 153] width 355 height 235
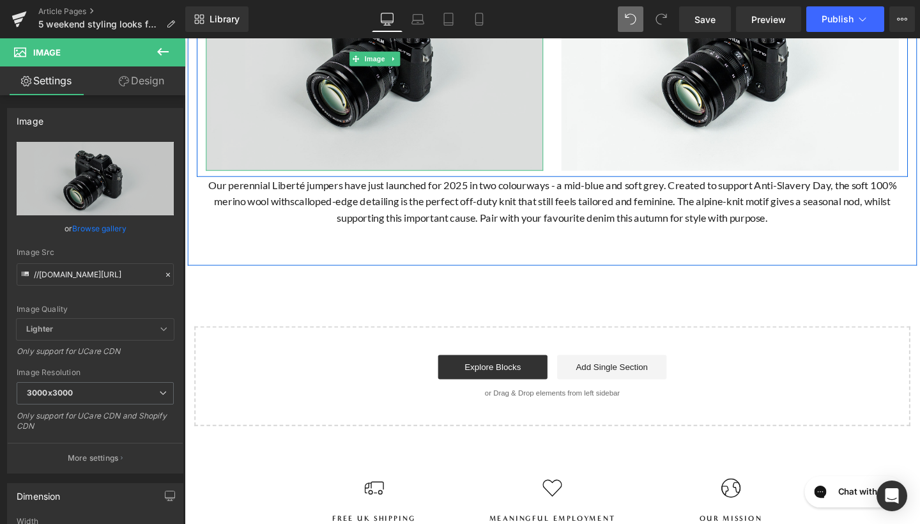
scroll to position [817, 0]
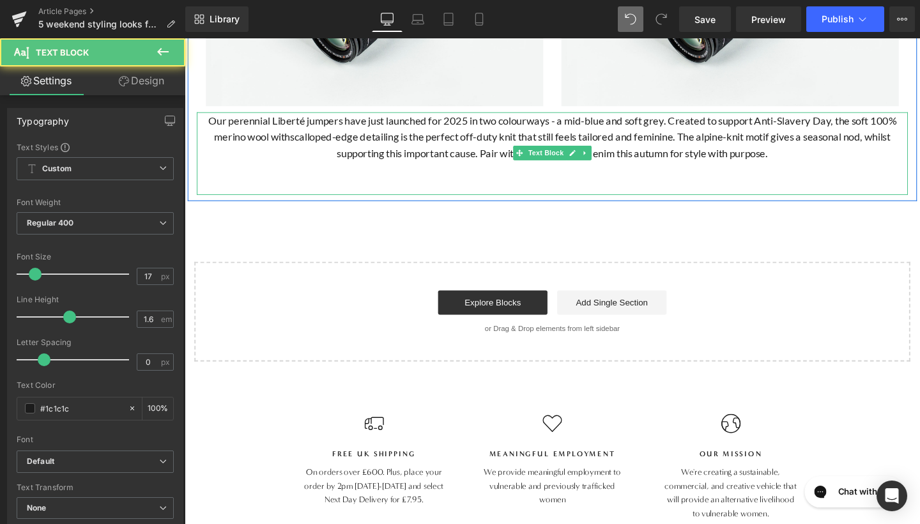
click at [429, 203] on p at bounding box center [571, 193] width 748 height 17
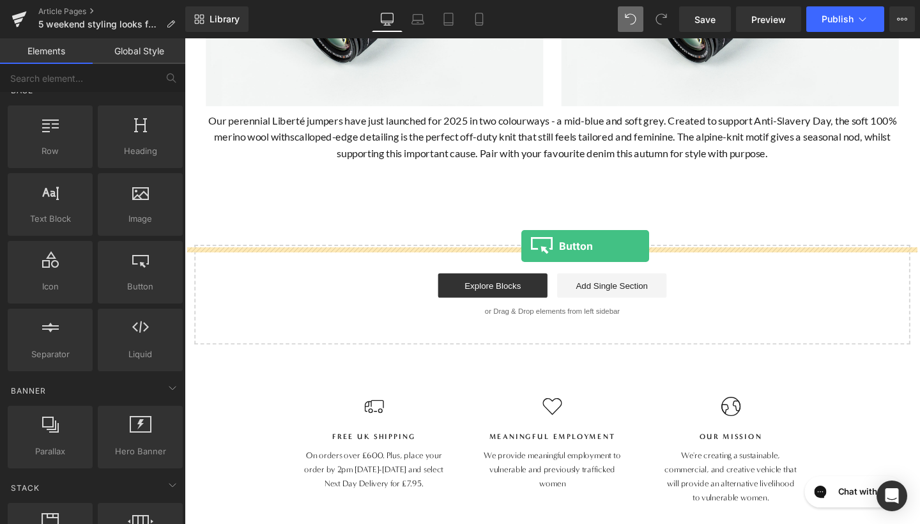
drag, startPoint x: 566, startPoint y: 284, endPoint x: 539, endPoint y: 257, distance: 38.4
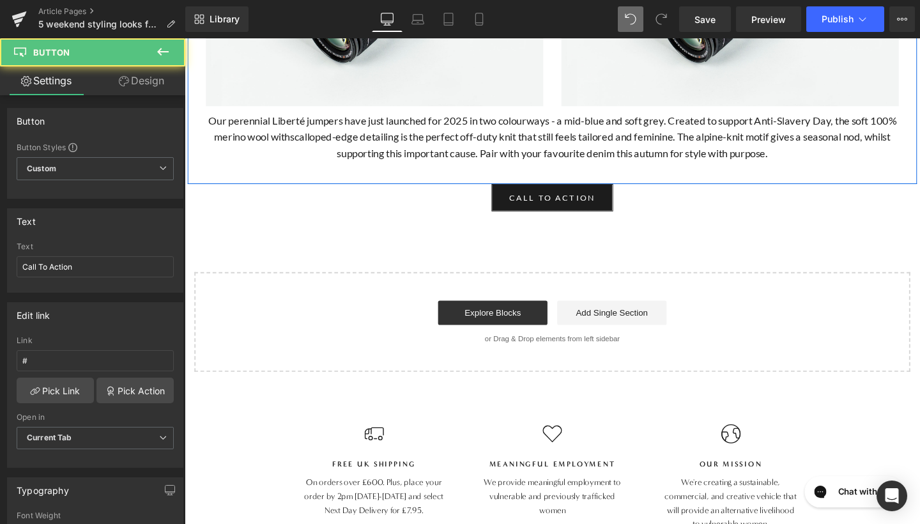
click at [555, 185] on p at bounding box center [571, 176] width 748 height 17
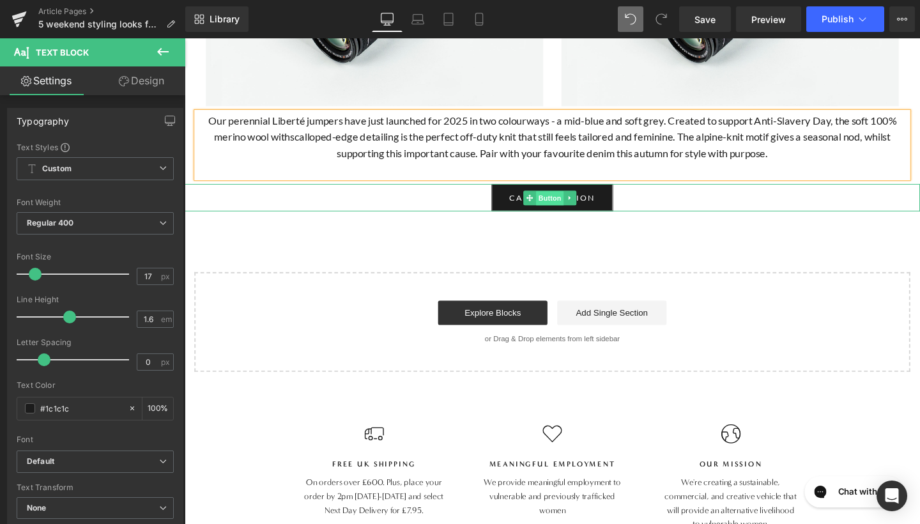
click at [566, 214] on span "Button" at bounding box center [568, 206] width 29 height 15
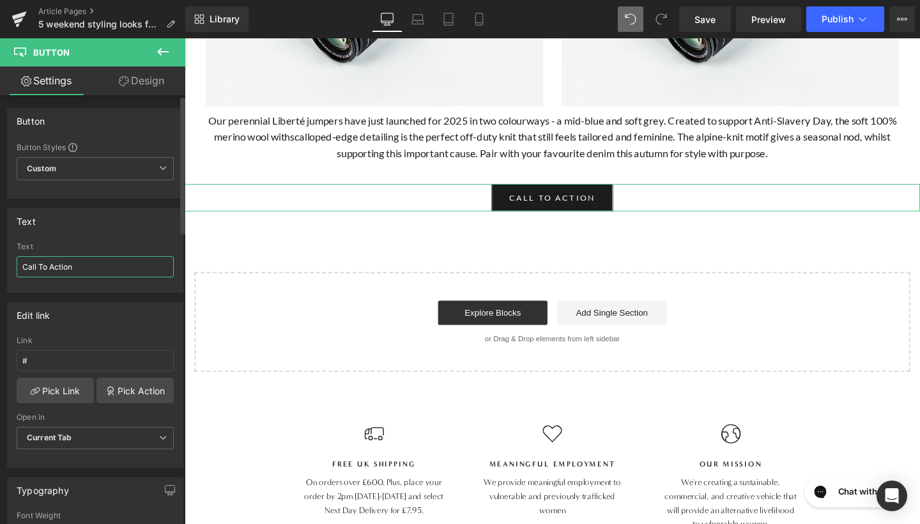
drag, startPoint x: 83, startPoint y: 270, endPoint x: 20, endPoint y: 269, distance: 63.3
click at [18, 269] on input "Call To Action" at bounding box center [95, 266] width 157 height 21
click at [577, 214] on span "Button" at bounding box center [568, 206] width 29 height 15
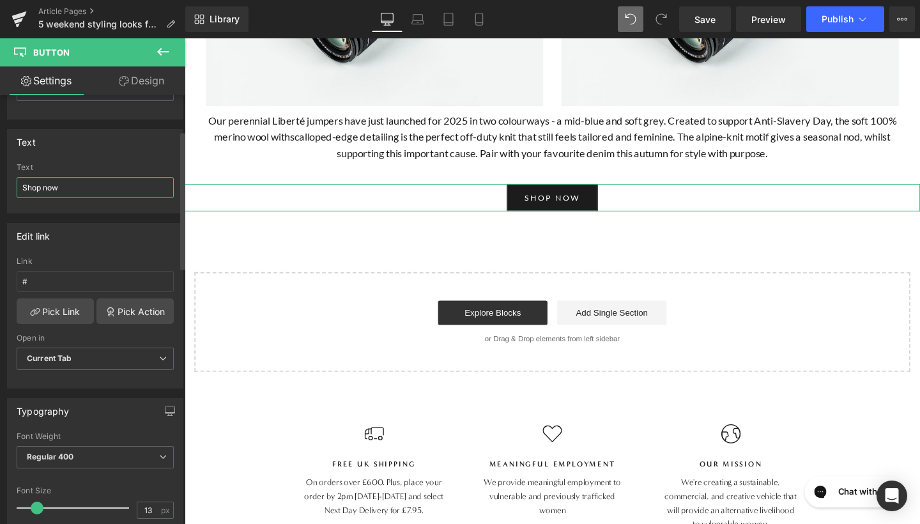
scroll to position [110, 0]
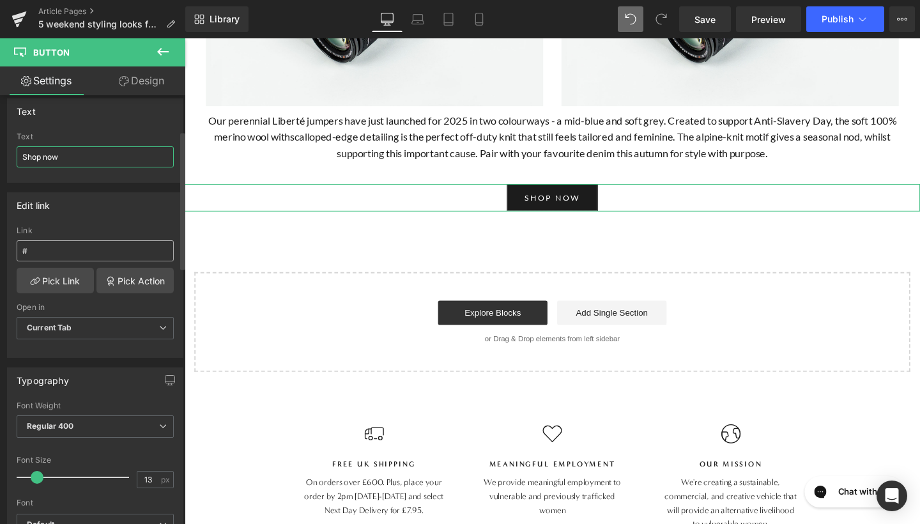
type input "Shop now"
click at [77, 243] on input "#" at bounding box center [95, 250] width 157 height 21
paste input "https://www.beulahlondon.com/products/liberte-grey-jumper"
type input "https://www.beulahlondon.com/products/liberte-grey-jumper"
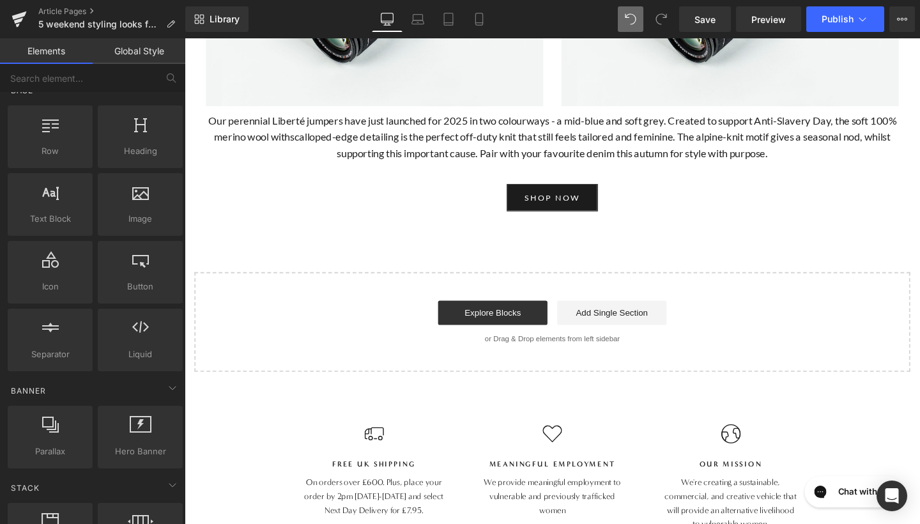
scroll to position [713, 0]
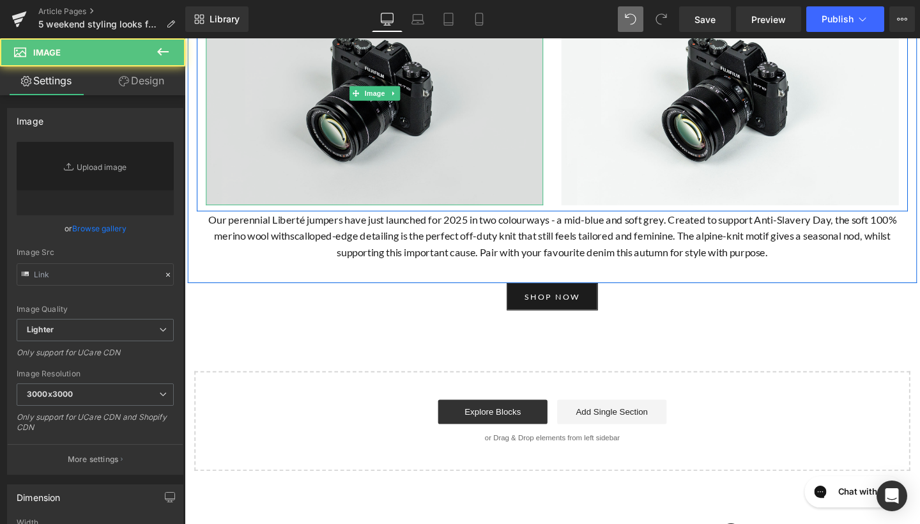
click at [370, 160] on div "Image" at bounding box center [384, 96] width 355 height 235
type input "//[DOMAIN_NAME][URL]"
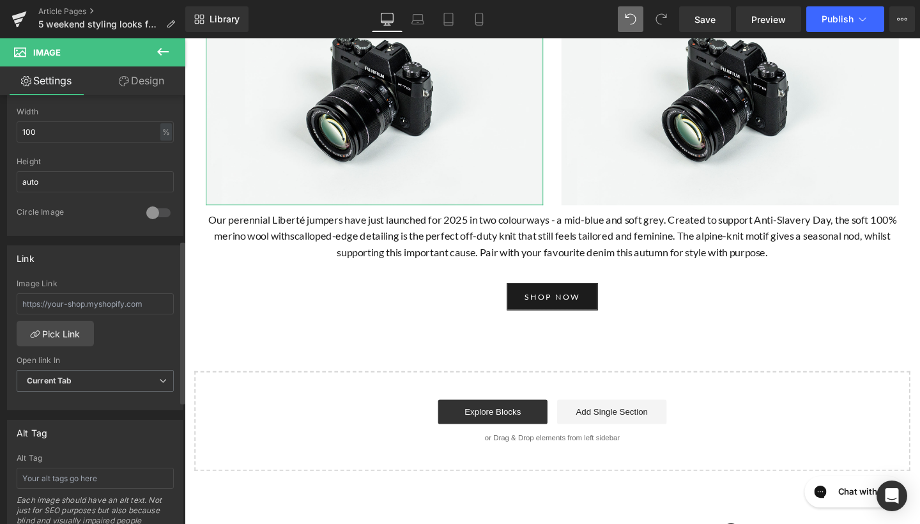
scroll to position [414, 0]
click at [126, 297] on input "text" at bounding box center [95, 300] width 157 height 21
paste input "https://www.beulahlondon.com/products/liberte-grey-jumper"
type input "https://www.beulahlondon.com/products/liberte-grey-jumper"
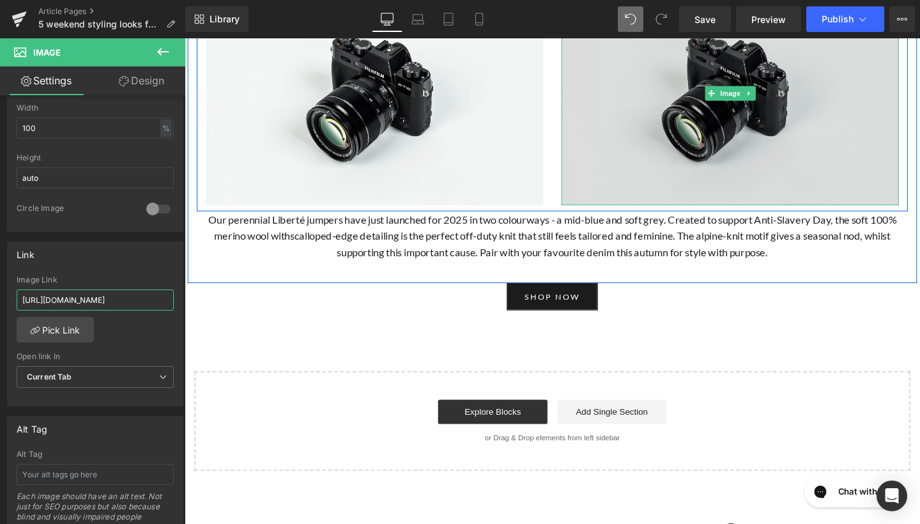
click at [658, 183] on img at bounding box center [758, 96] width 355 height 235
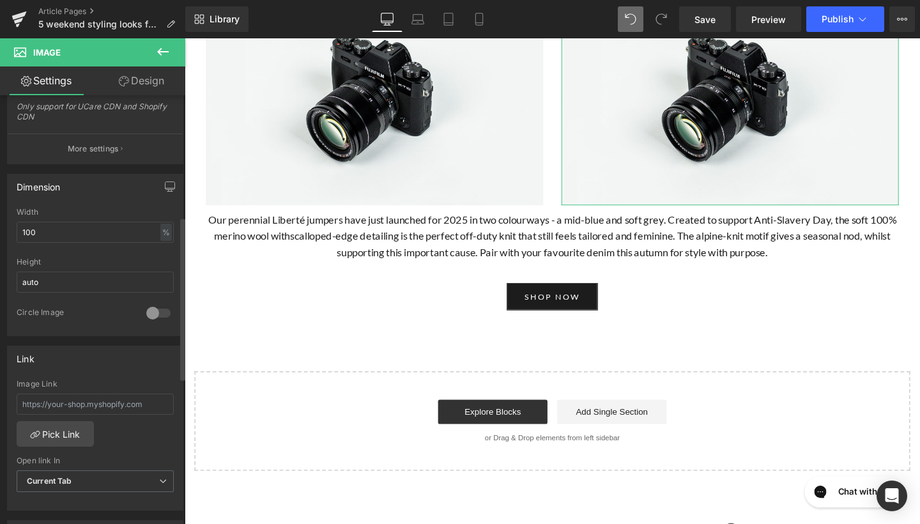
scroll to position [319, 0]
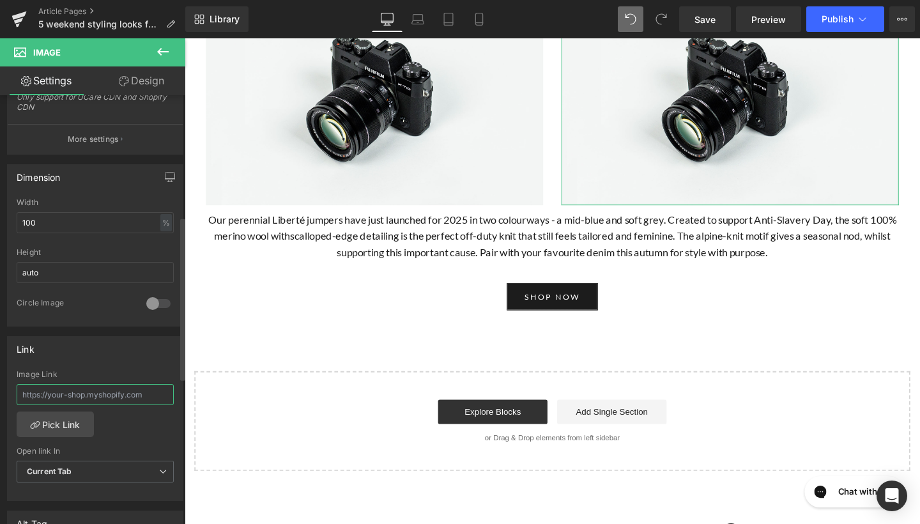
click at [60, 394] on input "text" at bounding box center [95, 394] width 157 height 21
paste input "https://www.beulahlondon.com/products/liberte-grey-jumper"
type input "https://www.beulahlondon.com/products/liberte-grey-jumper"
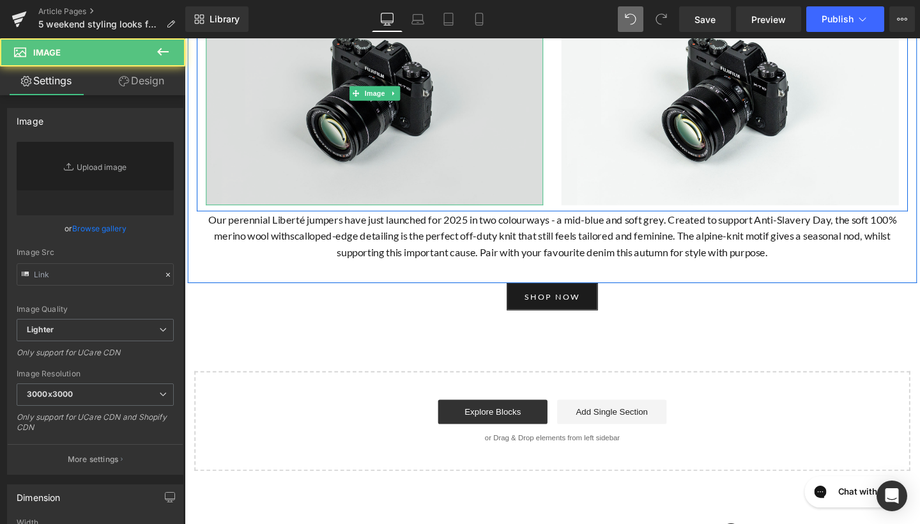
click at [465, 152] on img at bounding box center [384, 96] width 355 height 235
type input "//[DOMAIN_NAME][URL]"
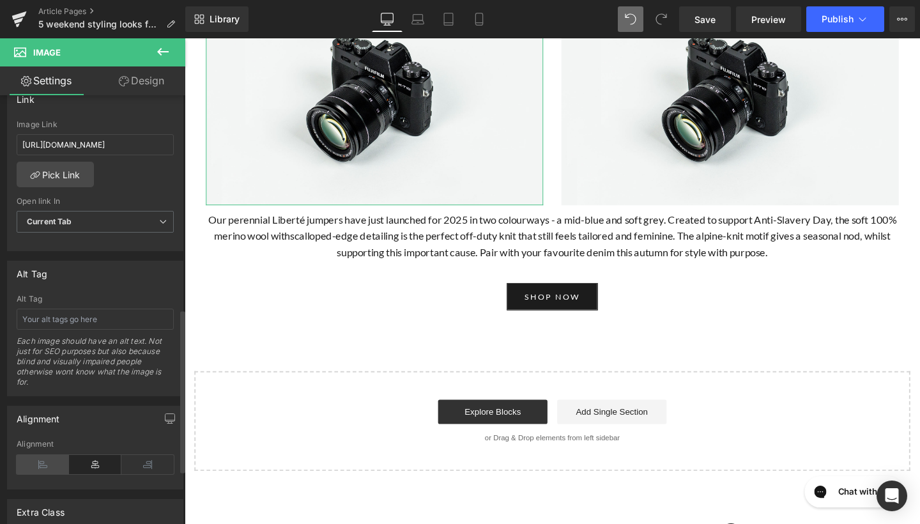
scroll to position [562, 0]
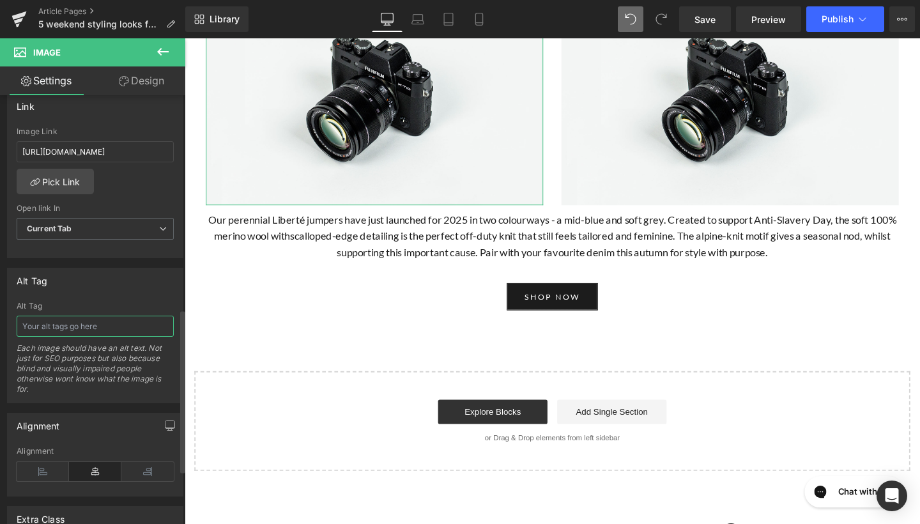
click at [68, 323] on input "text" at bounding box center [95, 326] width 157 height 21
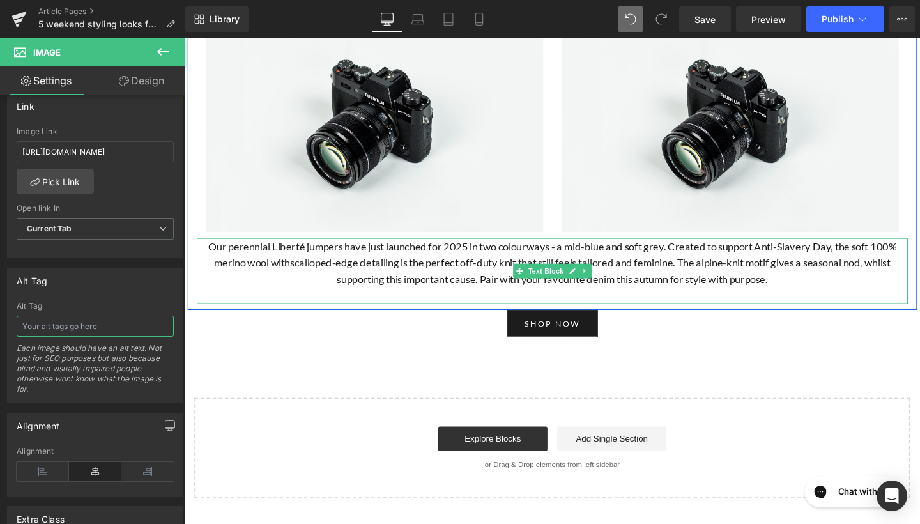
scroll to position [683, 0]
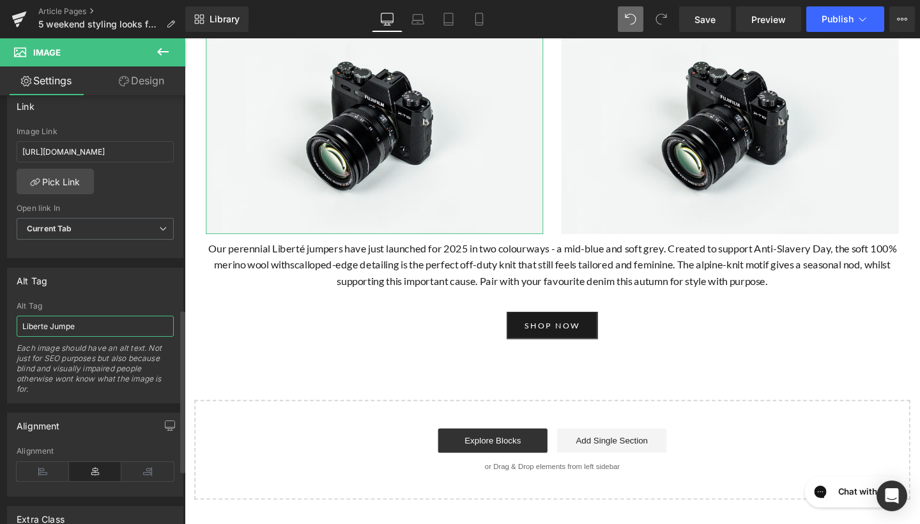
type input "Liberte Jumper"
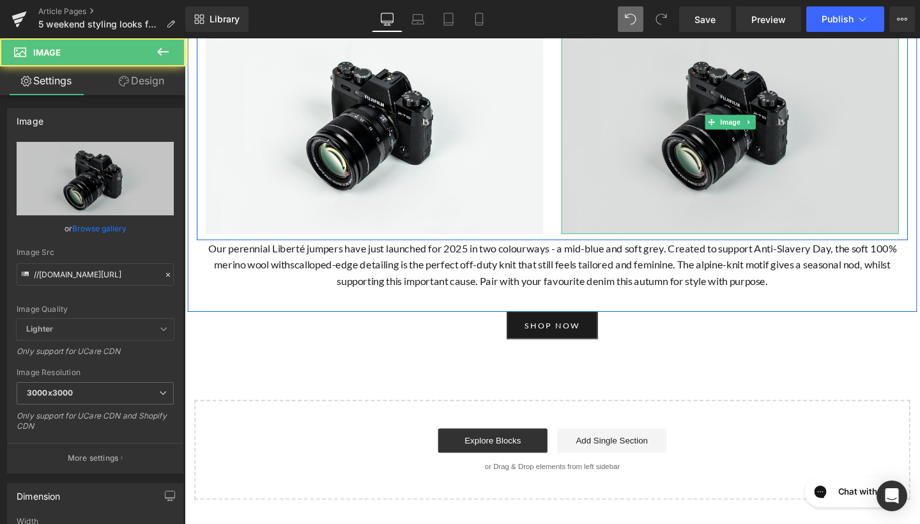
click at [623, 244] on img at bounding box center [758, 126] width 355 height 235
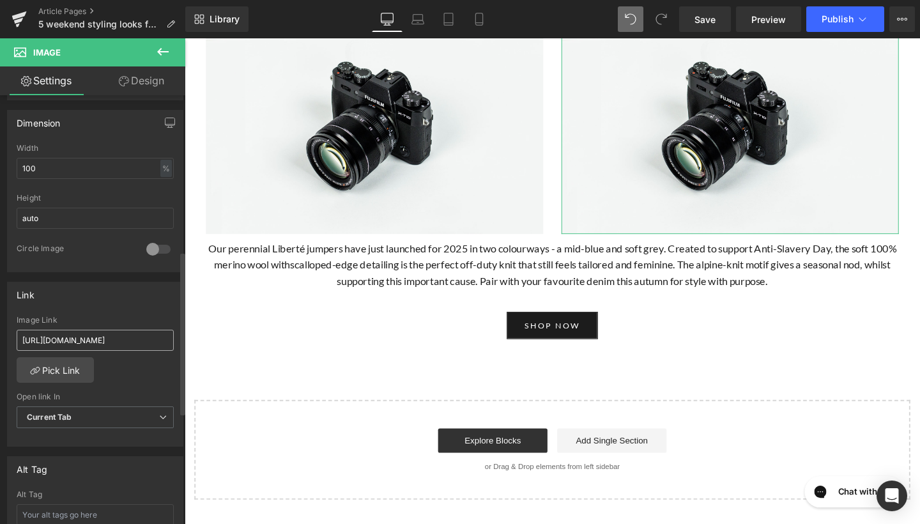
scroll to position [488, 0]
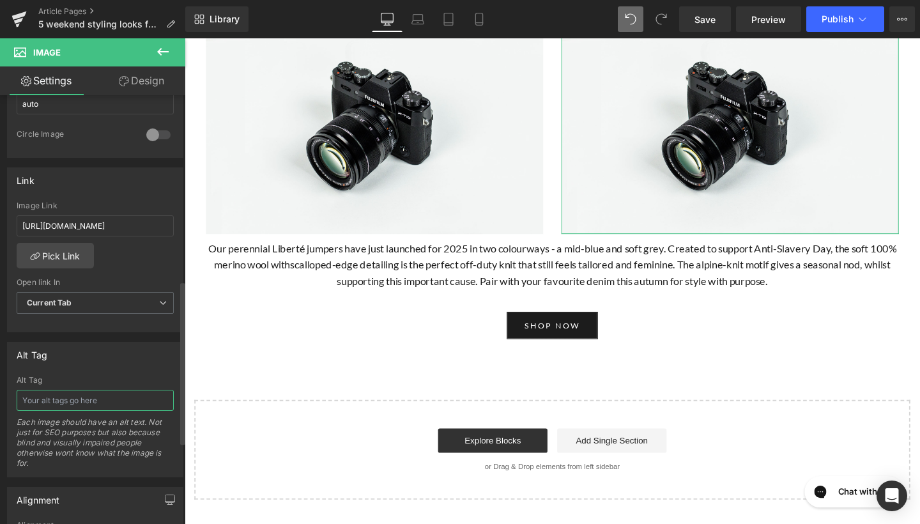
click at [93, 402] on input "text" at bounding box center [95, 400] width 157 height 21
type input "Liberte Jumper"
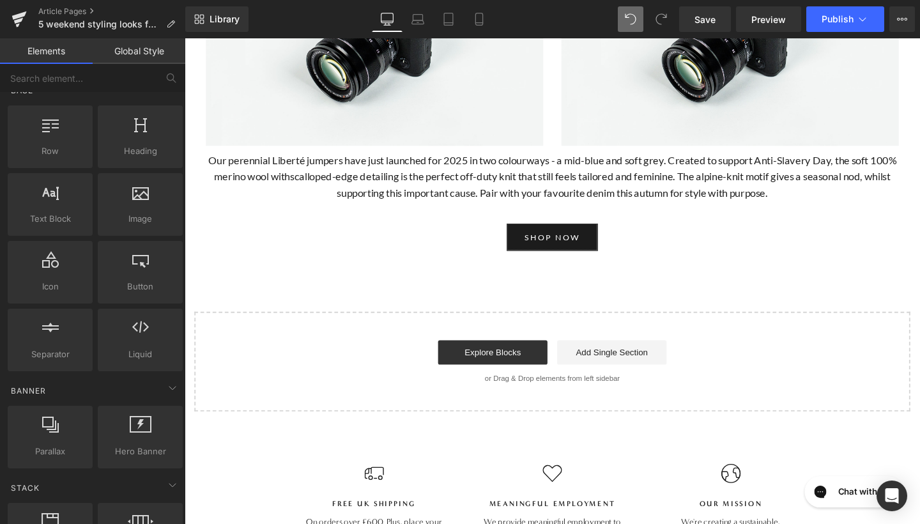
scroll to position [787, 0]
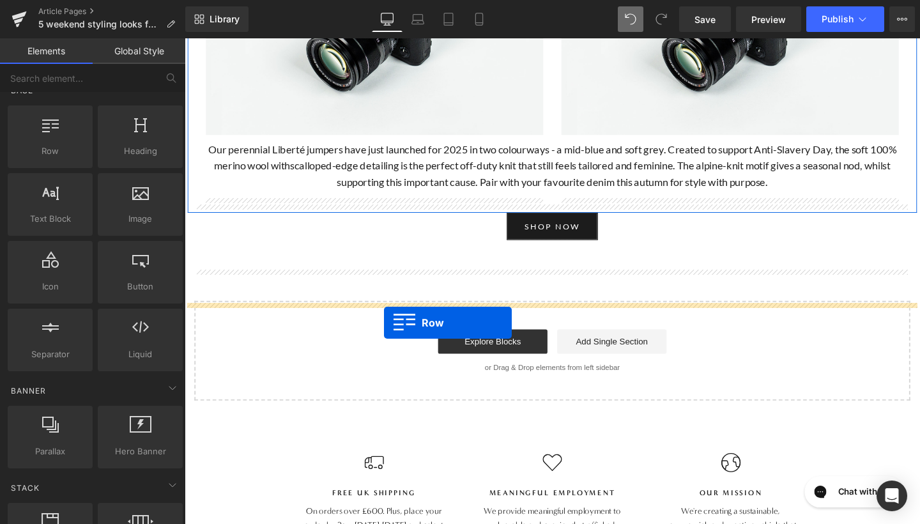
drag, startPoint x: 220, startPoint y: 179, endPoint x: 394, endPoint y: 337, distance: 235.7
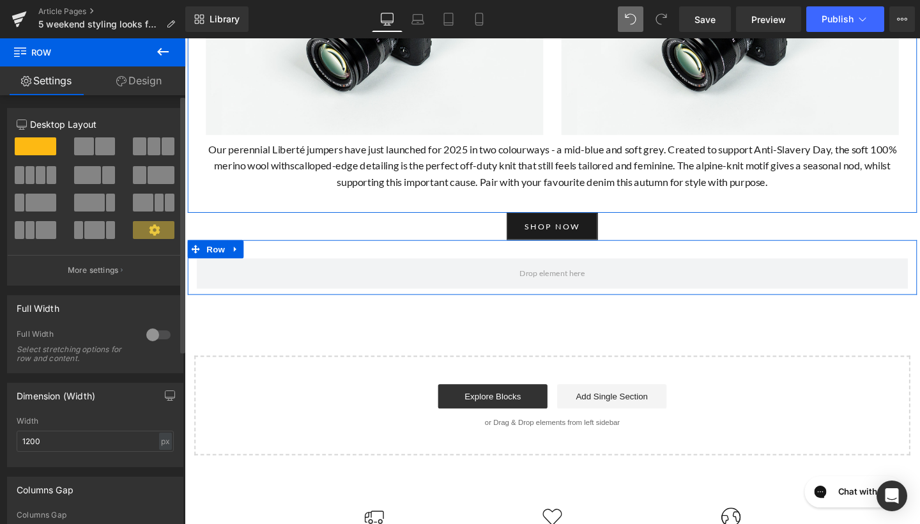
click at [95, 146] on span at bounding box center [105, 146] width 20 height 18
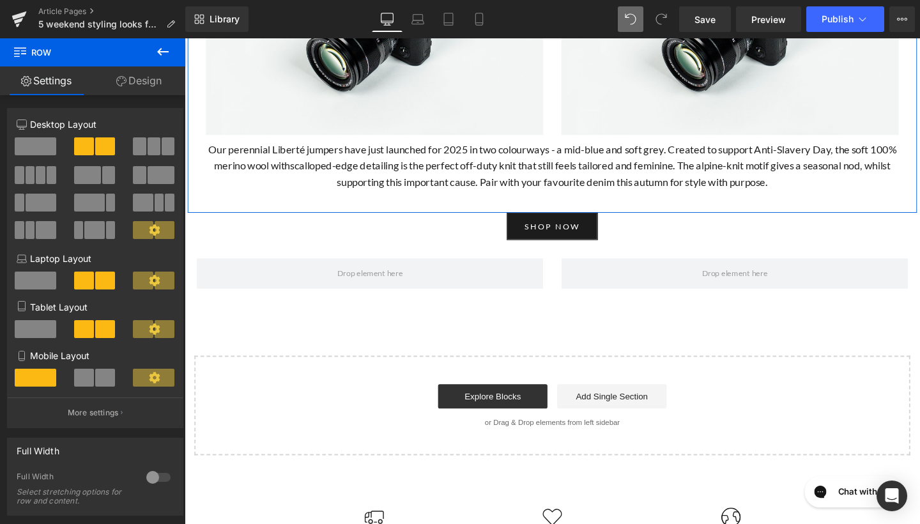
click at [164, 50] on icon at bounding box center [162, 51] width 15 height 15
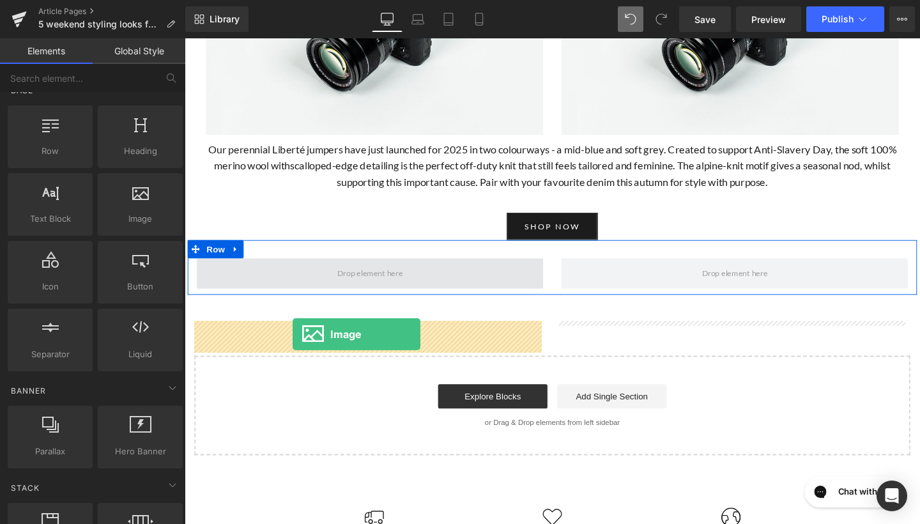
drag, startPoint x: 309, startPoint y: 244, endPoint x: 298, endPoint y: 349, distance: 105.3
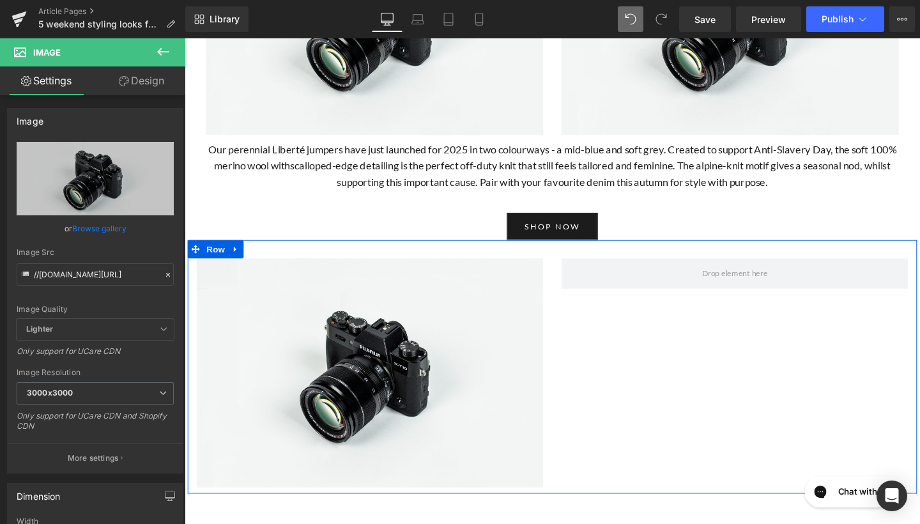
click at [160, 50] on icon at bounding box center [162, 51] width 15 height 15
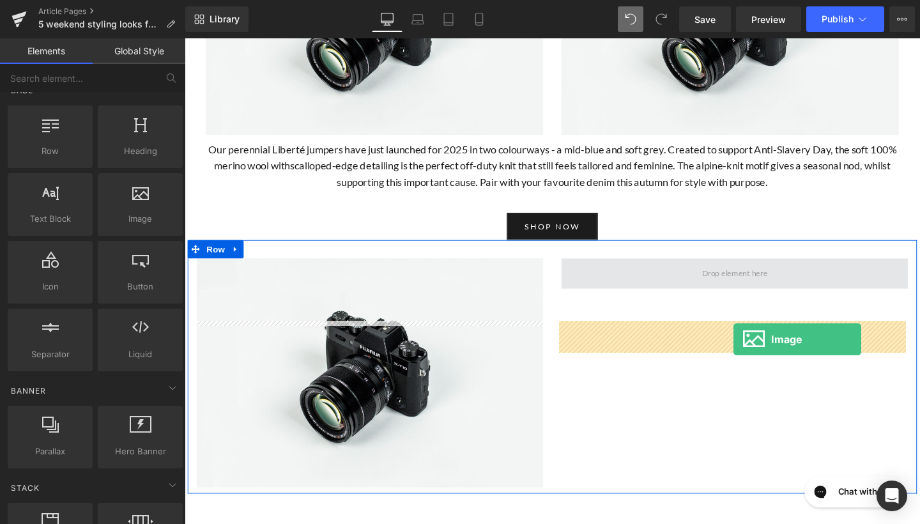
drag, startPoint x: 314, startPoint y: 242, endPoint x: 762, endPoint y: 355, distance: 461.5
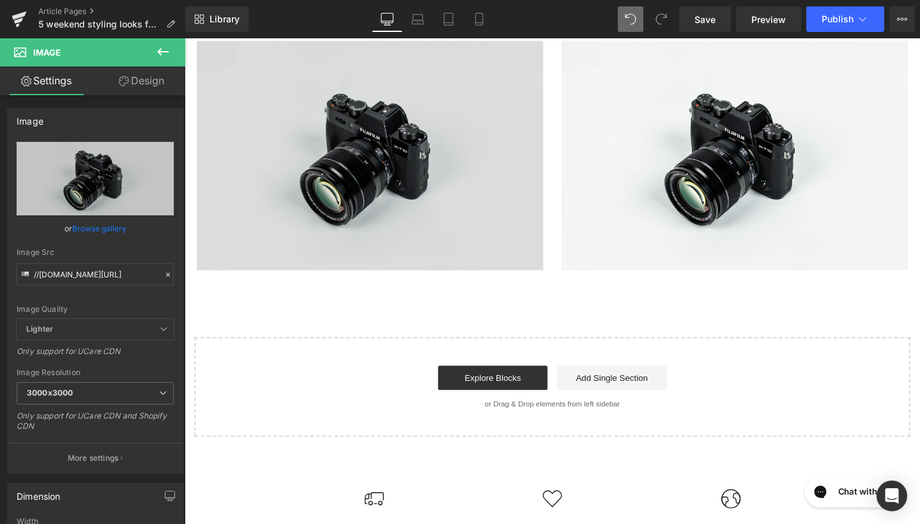
scroll to position [1029, 0]
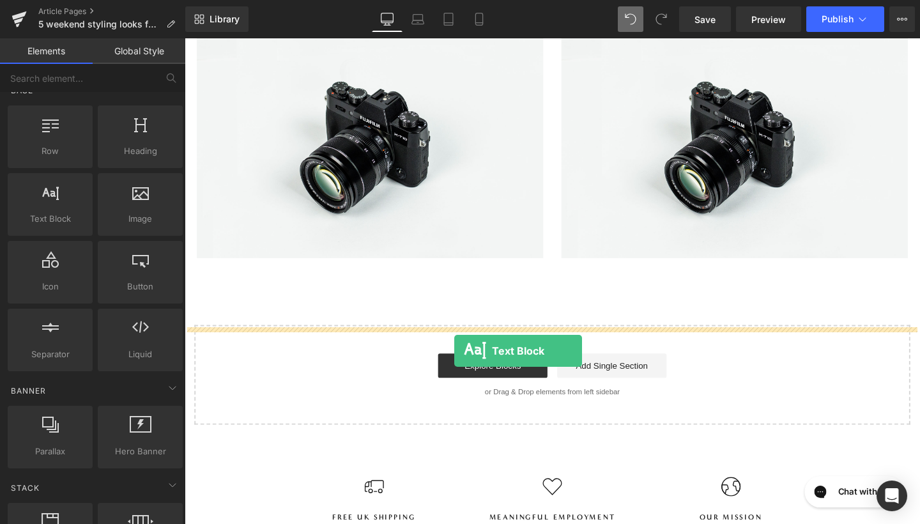
drag, startPoint x: 226, startPoint y: 226, endPoint x: 468, endPoint y: 367, distance: 280.4
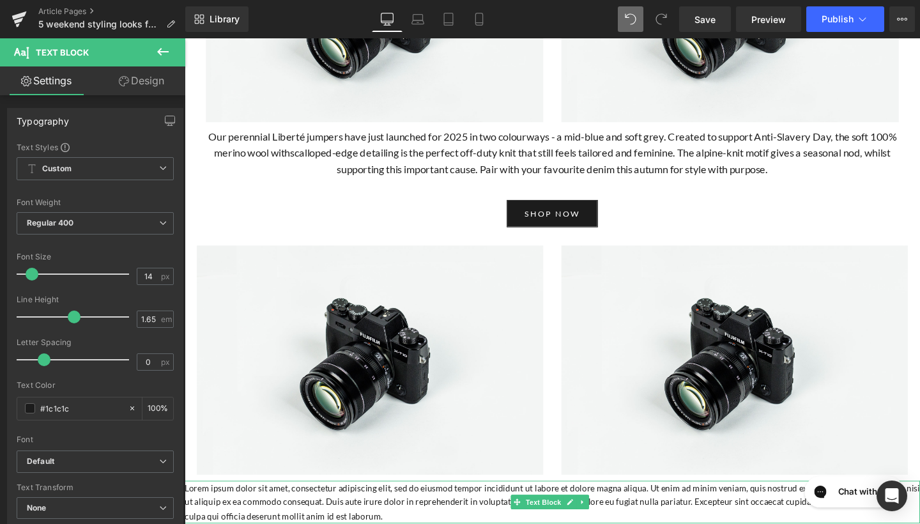
scroll to position [786, 0]
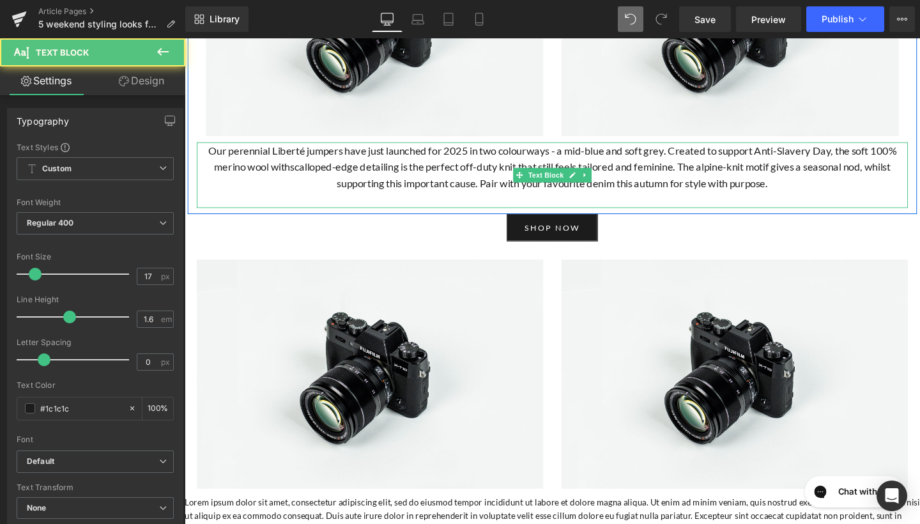
click at [200, 200] on p "Our perennial Liberté jumpers have just launched for 2025 in two colourways - a…" at bounding box center [571, 174] width 748 height 52
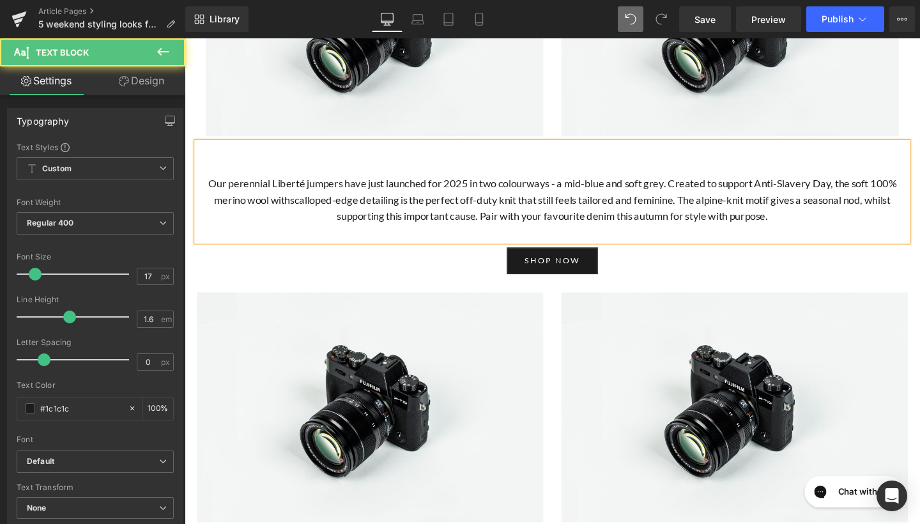
click at [523, 182] on p at bounding box center [571, 173] width 748 height 17
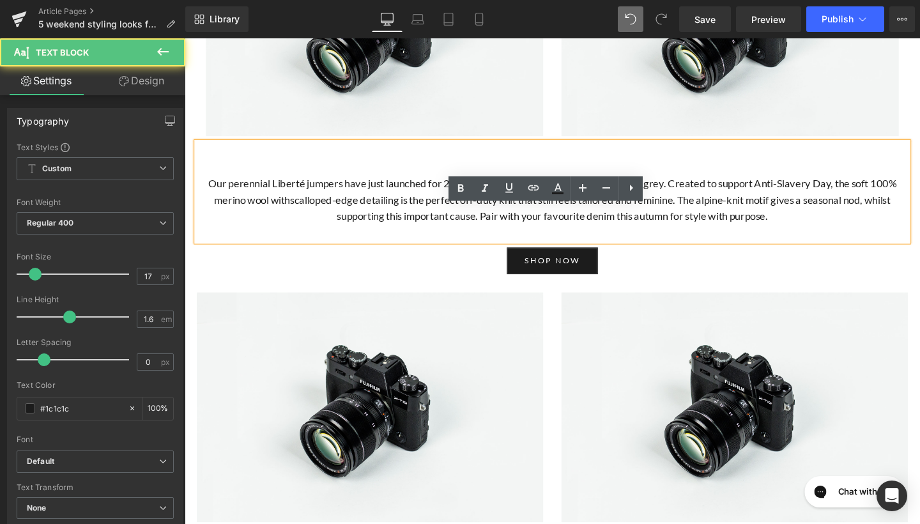
click at [580, 165] on p at bounding box center [571, 156] width 748 height 17
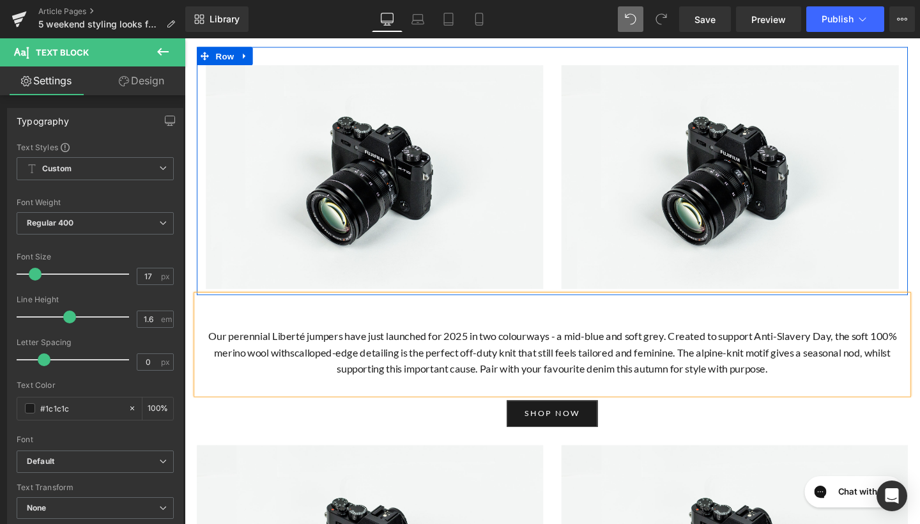
scroll to position [628, 0]
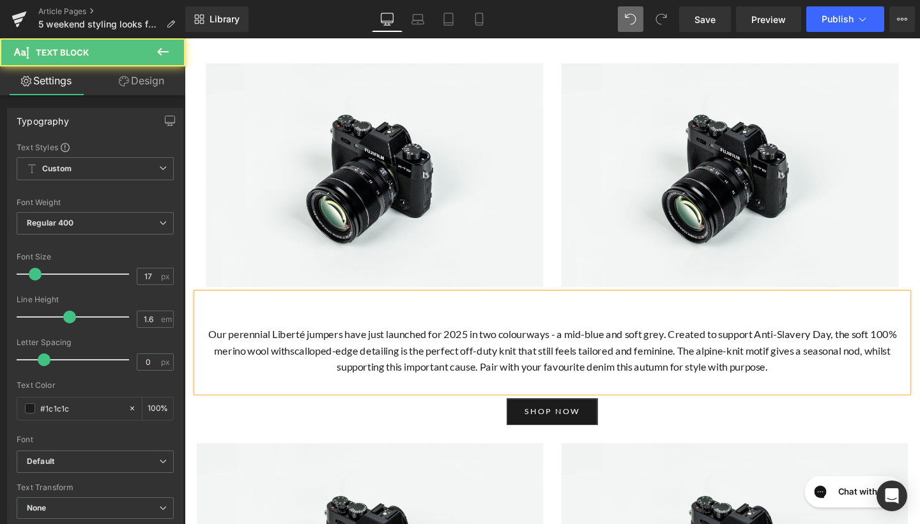
click at [197, 393] on p "Our perennial Liberté jumpers have just launched for 2025 in two colourways - a…" at bounding box center [571, 367] width 748 height 52
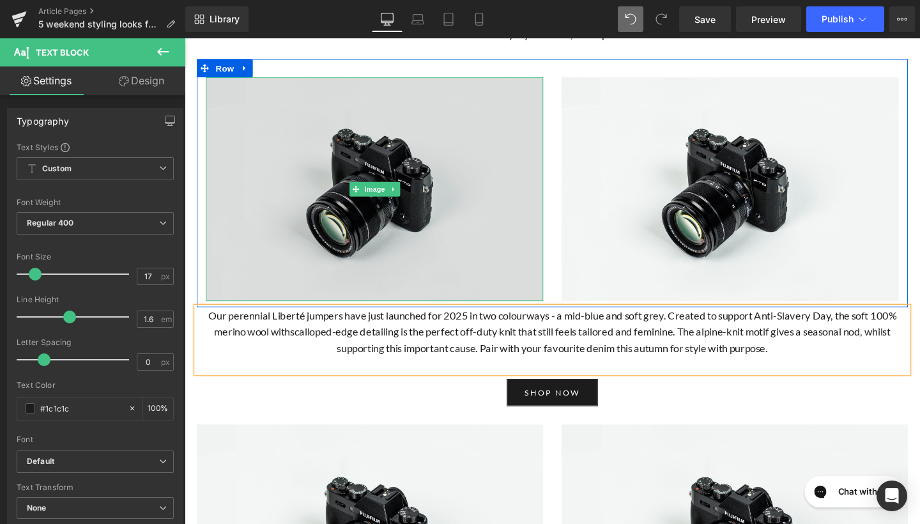
scroll to position [551, 0]
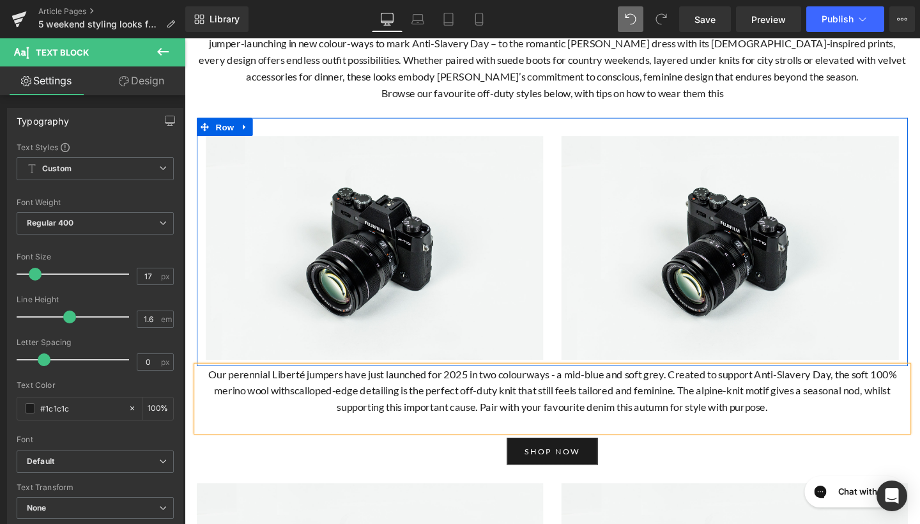
click at [436, 197] on div "Image Image Row" at bounding box center [571, 252] width 748 height 261
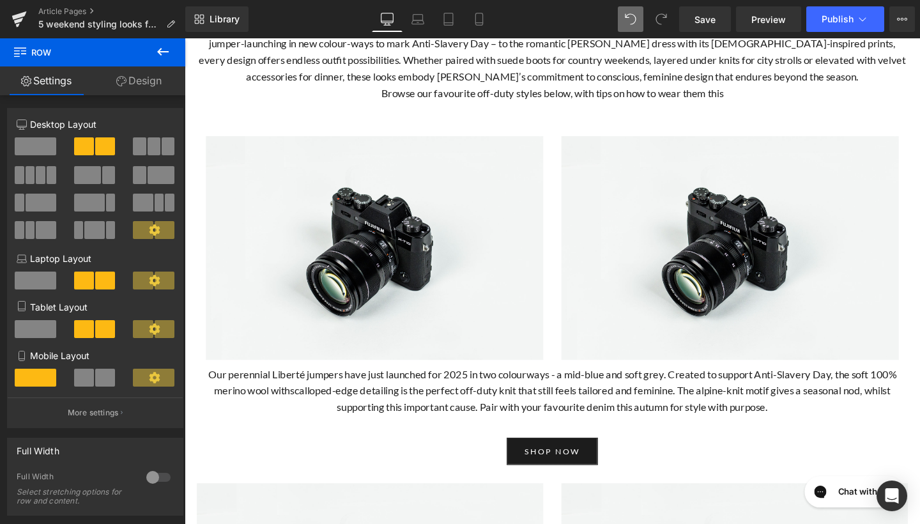
click at [163, 53] on icon at bounding box center [162, 51] width 15 height 15
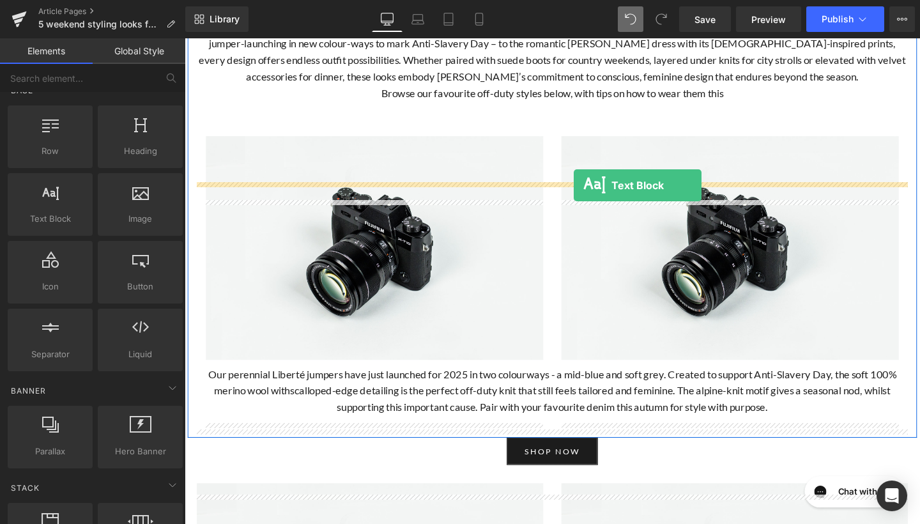
drag, startPoint x: 247, startPoint y: 256, endPoint x: 594, endPoint y: 193, distance: 352.8
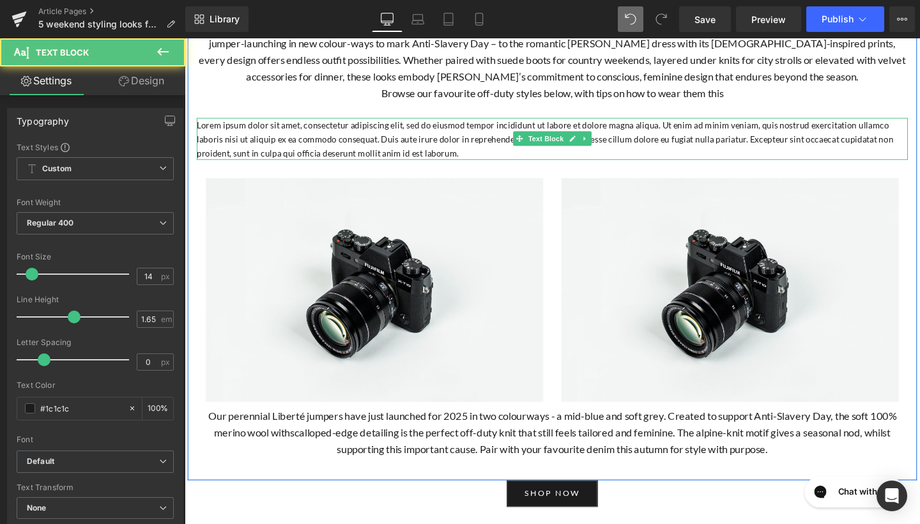
click at [533, 166] on p "Lorem ipsum dolor sit amet, consectetur adipiscing elit, sed do eiusmod tempor …" at bounding box center [571, 144] width 748 height 44
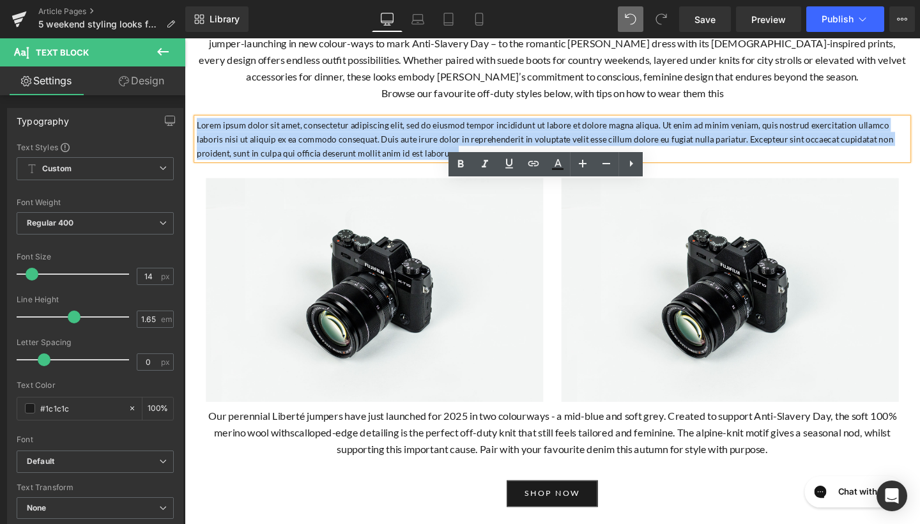
drag, startPoint x: 522, startPoint y: 229, endPoint x: 190, endPoint y: 193, distance: 333.6
click at [190, 193] on div "As we move into October, with all its mellow fruitfulness, our autumn collectio…" at bounding box center [571, 188] width 767 height 618
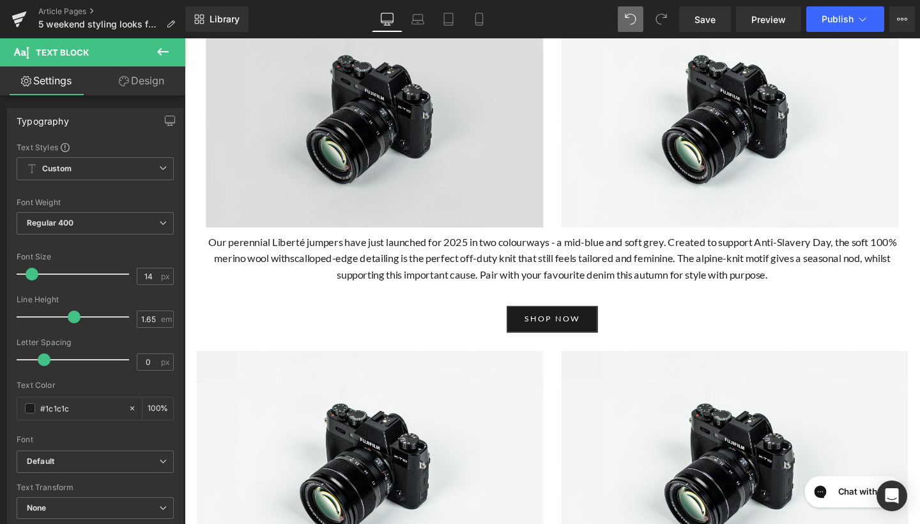
scroll to position [722, 0]
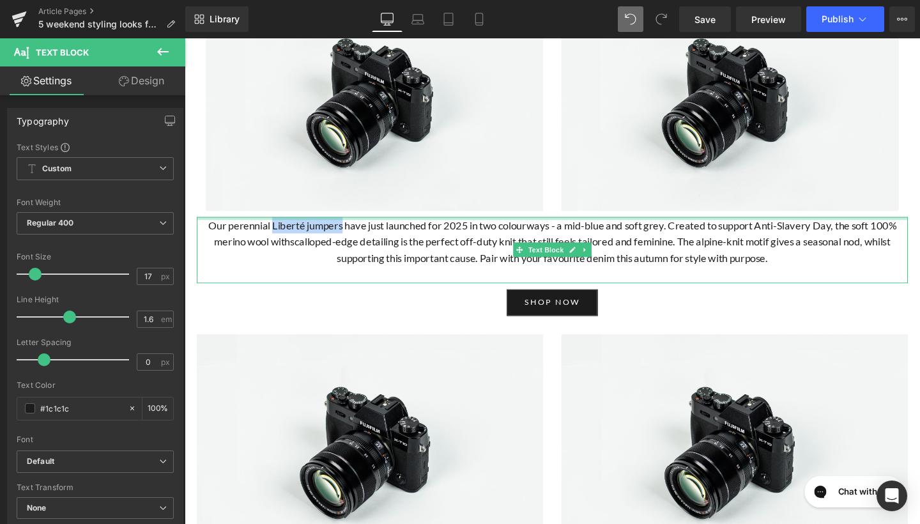
drag, startPoint x: 271, startPoint y: 298, endPoint x: 344, endPoint y: 296, distance: 73.5
click at [344, 296] on div "Our perennial Liberté jumpers have just launched for 2025 in two colourways - a…" at bounding box center [571, 261] width 748 height 70
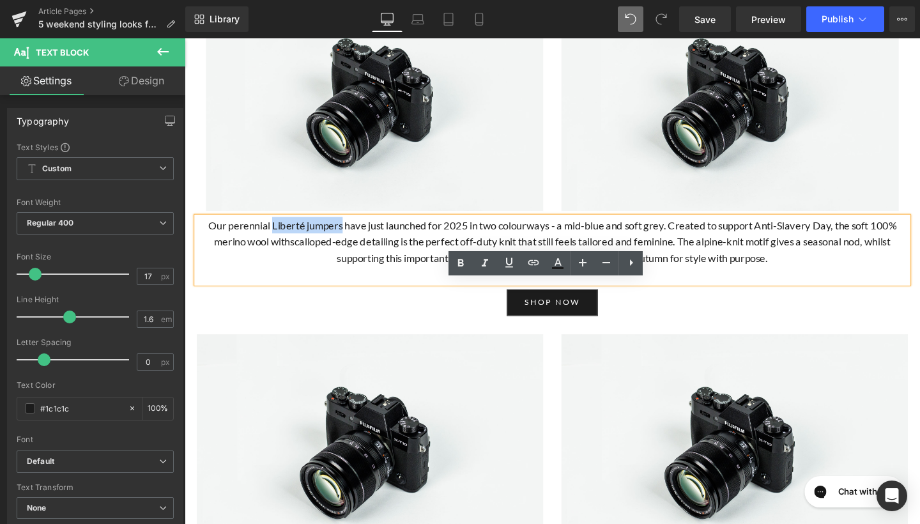
copy span "Liberté jumpers"
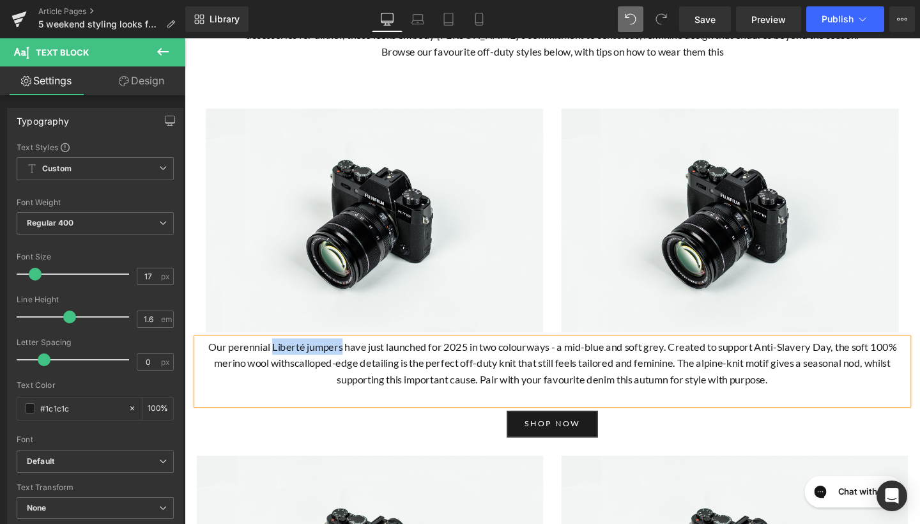
scroll to position [495, 0]
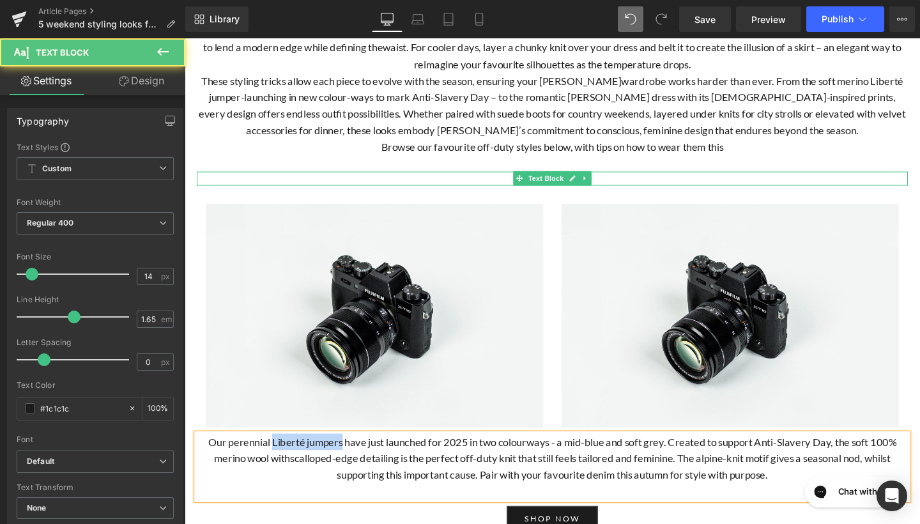
click at [541, 193] on div "Text Block" at bounding box center [571, 185] width 748 height 15
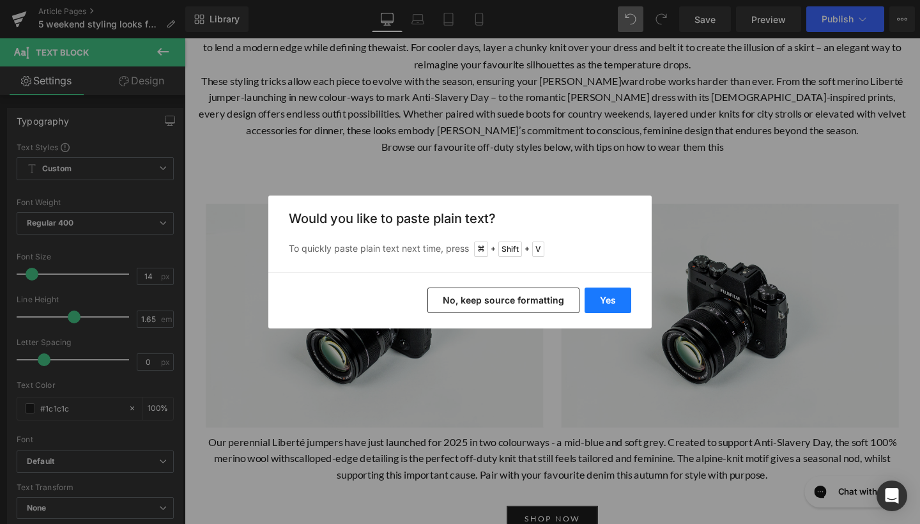
click at [601, 297] on button "Yes" at bounding box center [608, 301] width 47 height 26
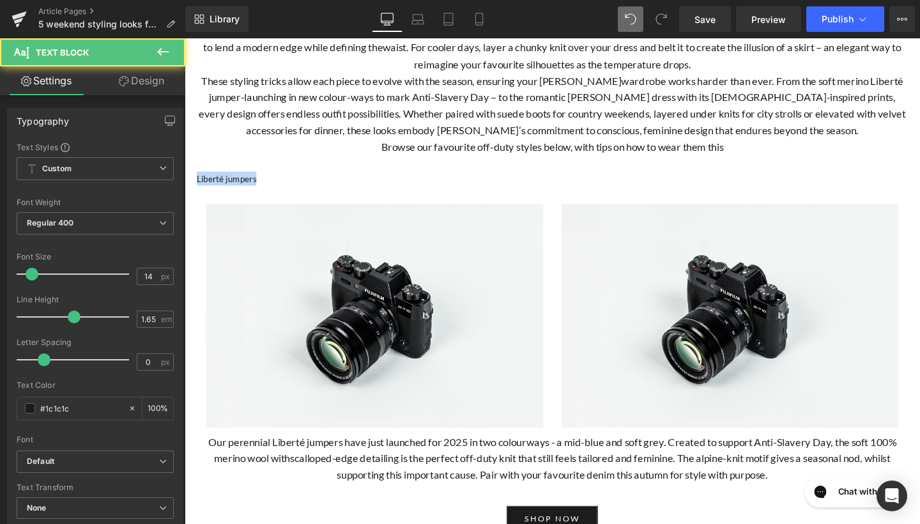
drag, startPoint x: 279, startPoint y: 251, endPoint x: 176, endPoint y: 233, distance: 103.7
click at [185, 233] on html "Skip to content Previous Enjoy complimentary UK shipping on orders over £600 Vi…" at bounding box center [571, 531] width 773 height 1975
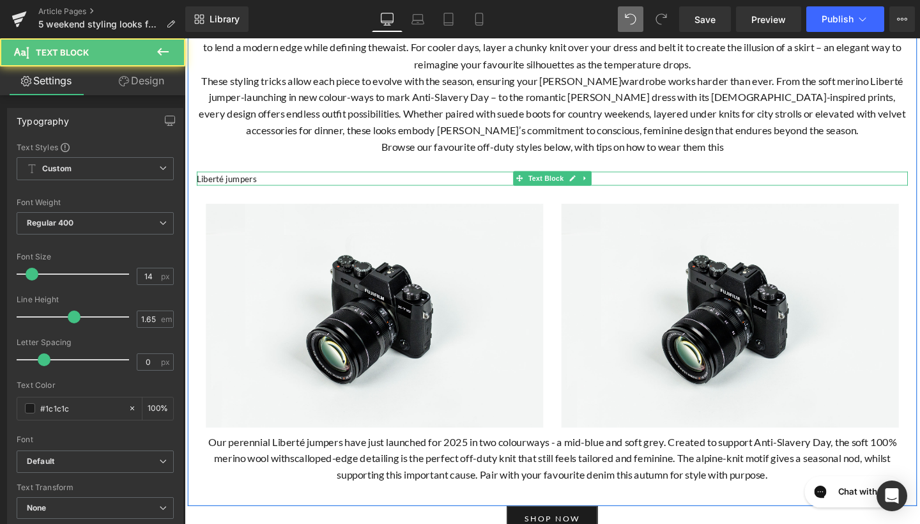
click at [228, 193] on p "Liberté jumpers" at bounding box center [571, 185] width 748 height 15
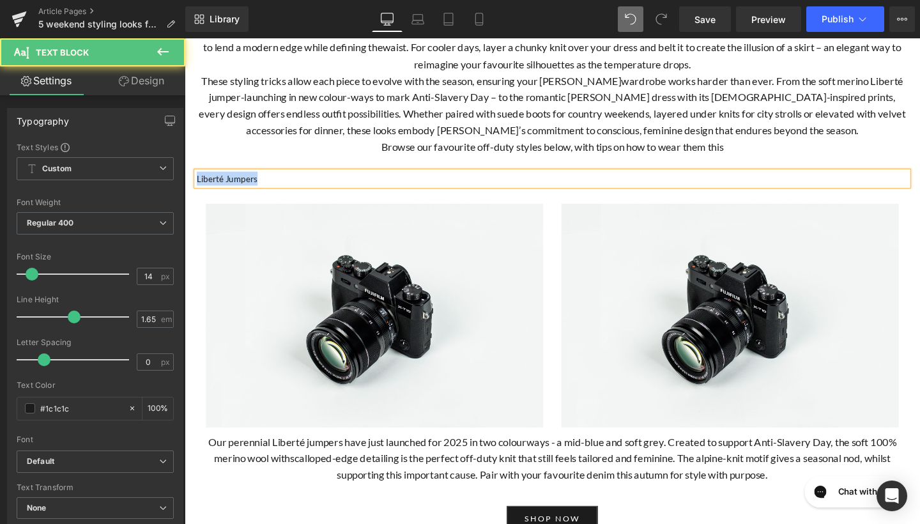
drag, startPoint x: 284, startPoint y: 258, endPoint x: 157, endPoint y: 253, distance: 127.9
click at [185, 253] on html "Skip to content Previous Enjoy complimentary UK shipping on orders over £600 Vi…" at bounding box center [571, 531] width 773 height 1975
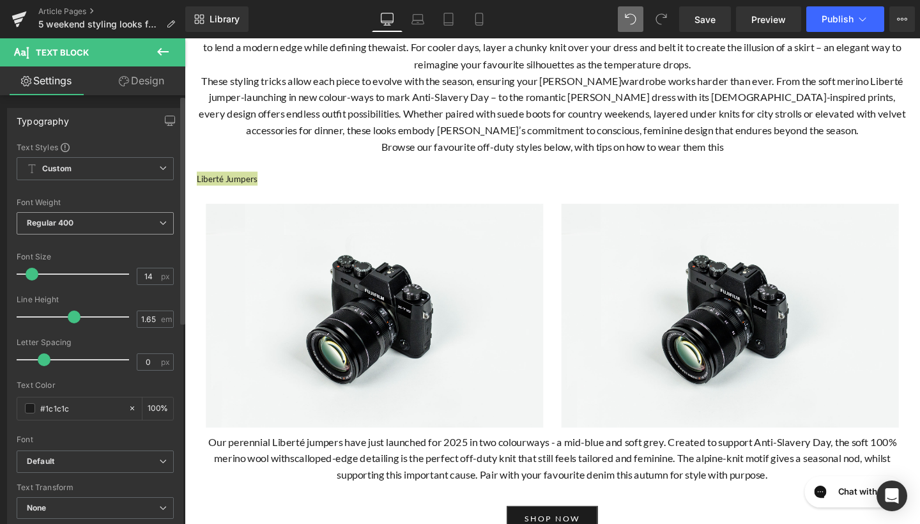
click at [100, 230] on span "Regular 400" at bounding box center [95, 223] width 157 height 22
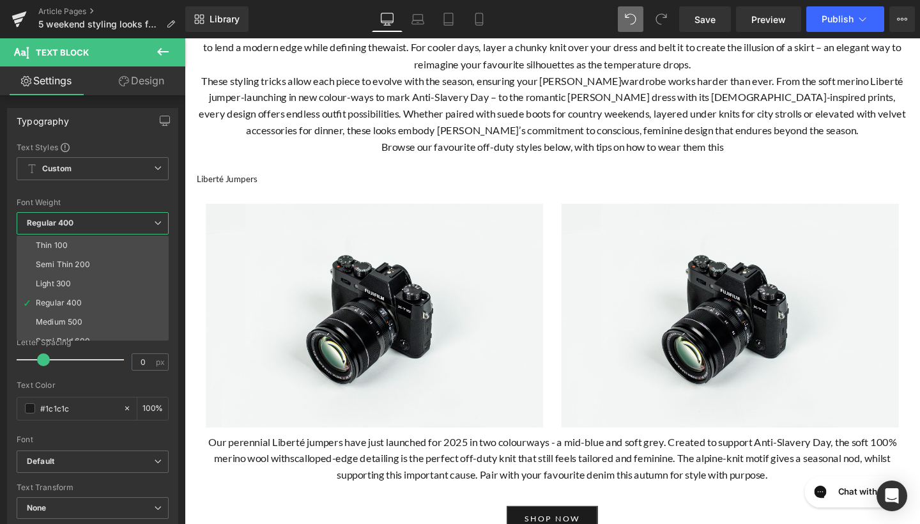
click at [213, 256] on body "Skip to content Previous Enjoy complimentary UK shipping on orders over £600 Vi…" at bounding box center [571, 531] width 773 height 1975
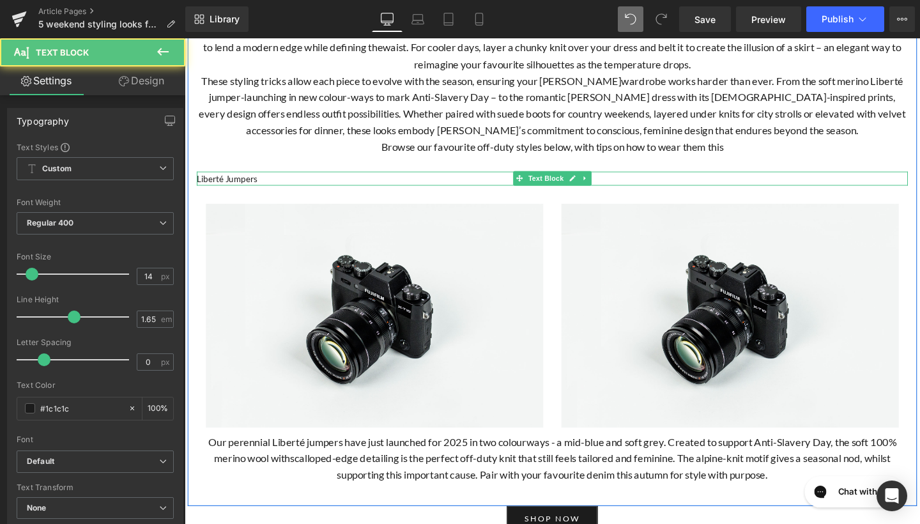
click at [217, 193] on p "Liberté Jumpers" at bounding box center [571, 185] width 748 height 15
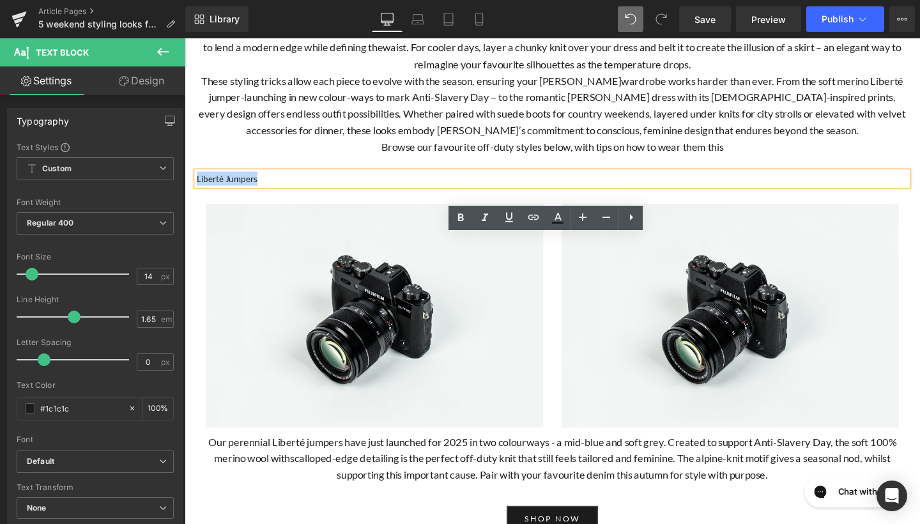
drag, startPoint x: 281, startPoint y: 258, endPoint x: 183, endPoint y: 256, distance: 97.8
click at [185, 256] on html "Skip to content Previous Enjoy complimentary UK shipping on orders over £600 Vi…" at bounding box center [571, 531] width 773 height 1975
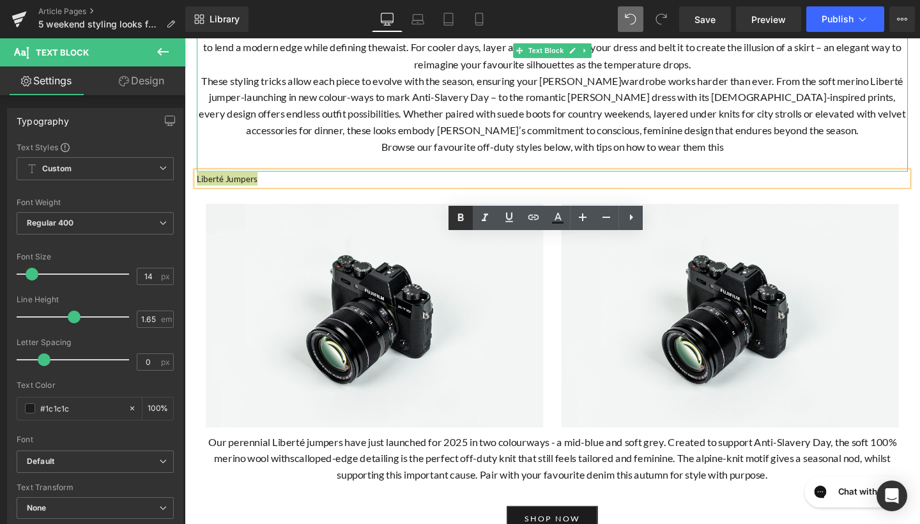
click at [463, 215] on icon at bounding box center [461, 217] width 6 height 8
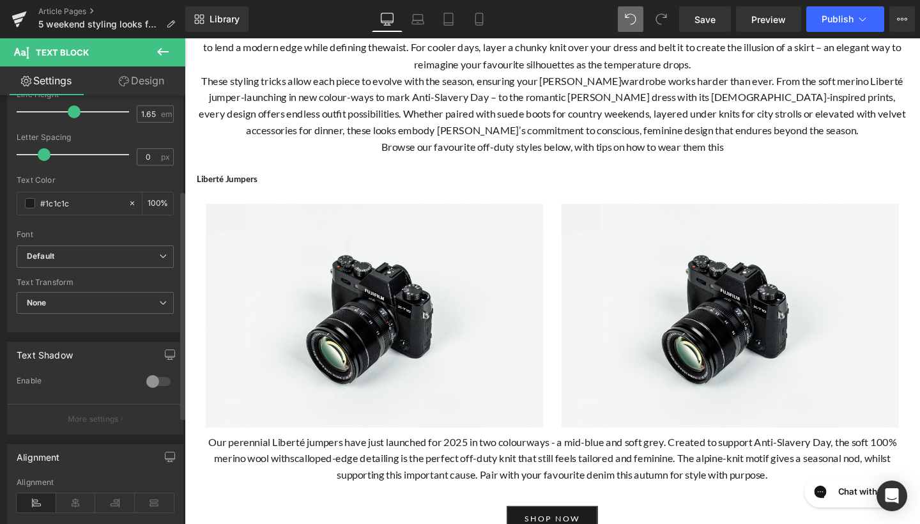
scroll to position [237, 0]
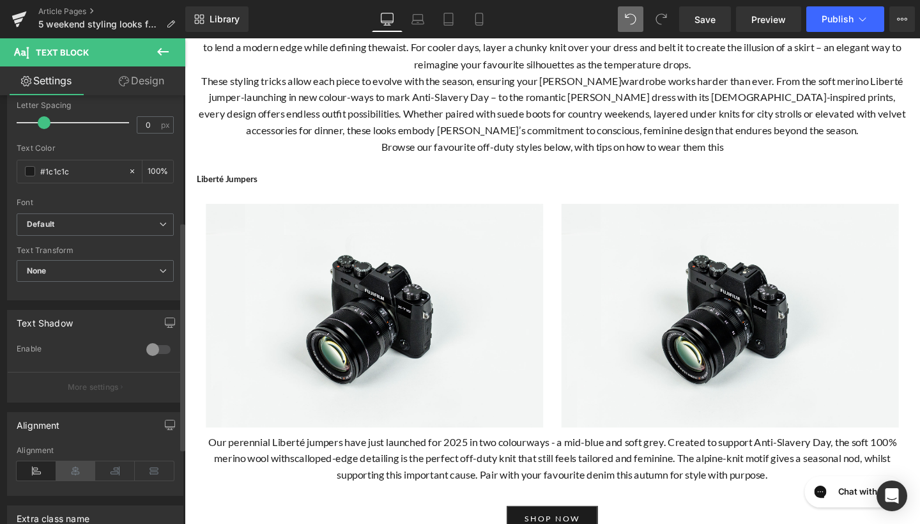
click at [77, 462] on icon at bounding box center [76, 470] width 40 height 19
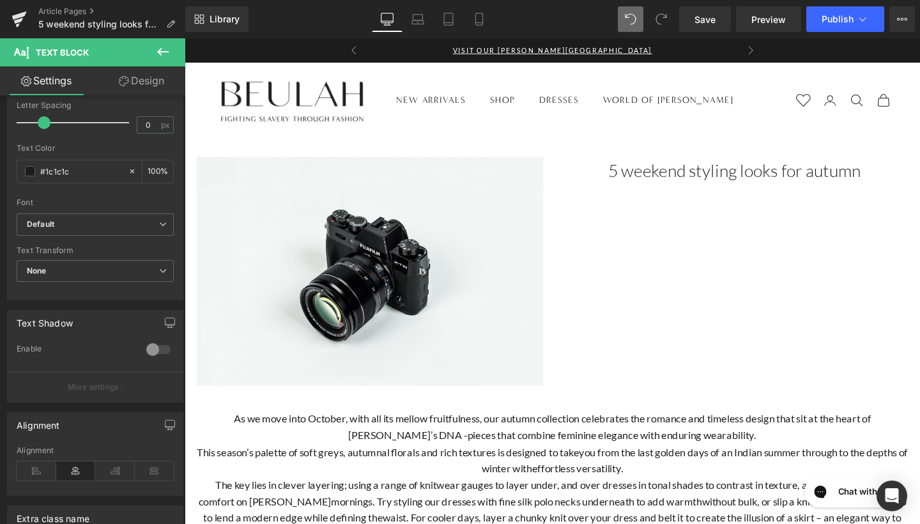
scroll to position [-1, 0]
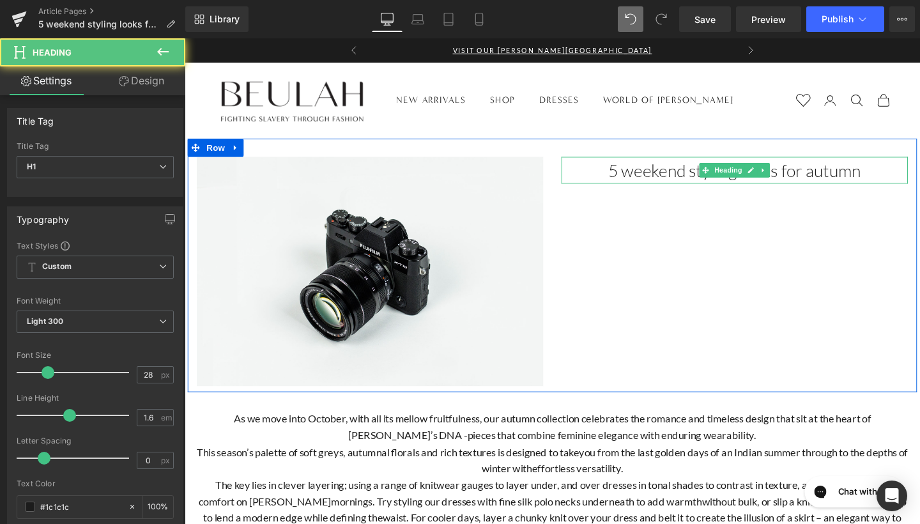
click at [803, 174] on h1 "5 weekend styling looks for autumn" at bounding box center [763, 177] width 364 height 29
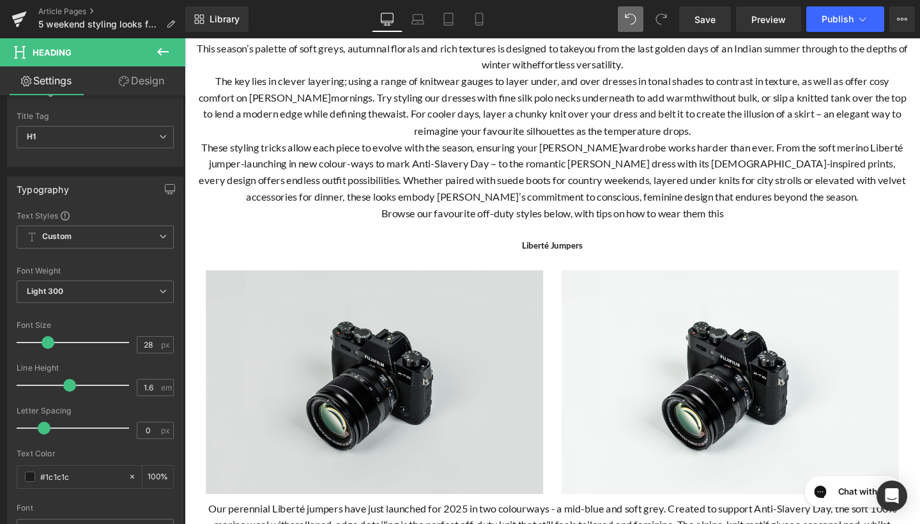
scroll to position [527, 0]
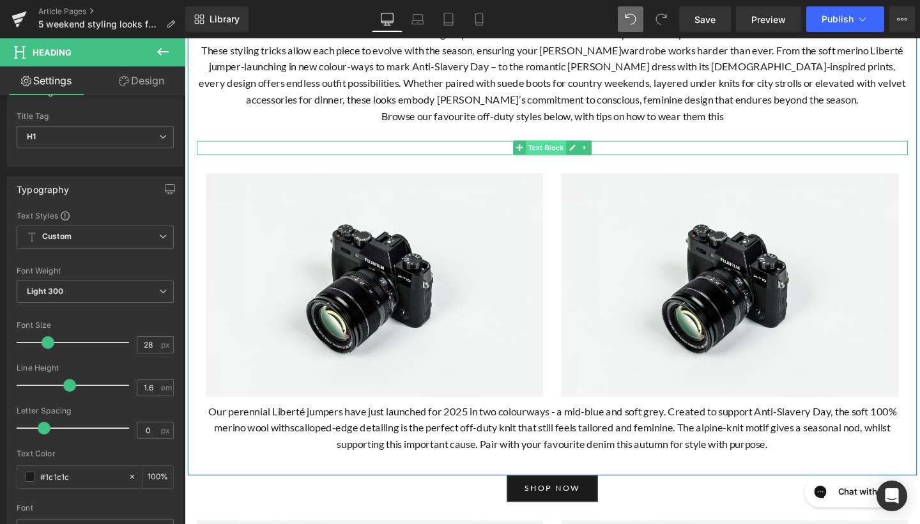
click at [579, 161] on span "Text Block" at bounding box center [564, 153] width 42 height 15
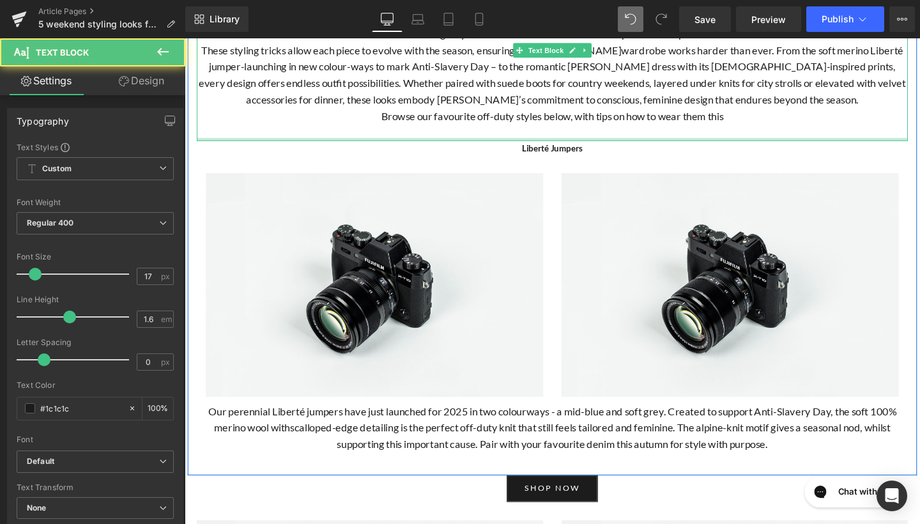
click at [571, 146] on div at bounding box center [571, 144] width 748 height 3
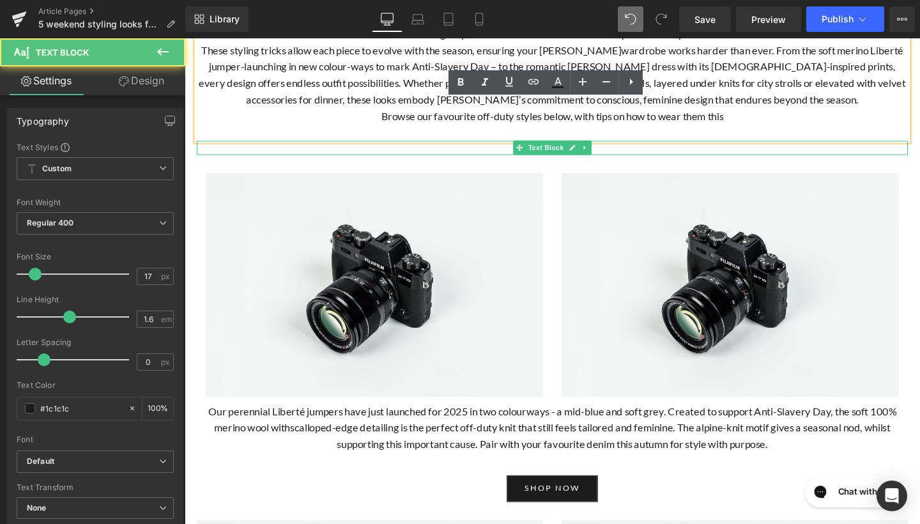
click at [568, 161] on span "Text Block" at bounding box center [564, 153] width 42 height 15
click at [660, 161] on p "Liberté Jumpers" at bounding box center [571, 153] width 748 height 15
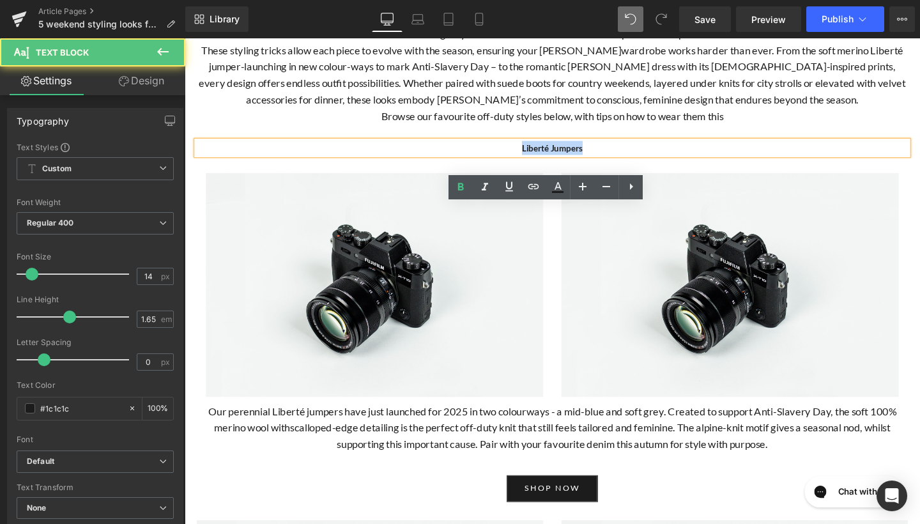
drag, startPoint x: 621, startPoint y: 222, endPoint x: 505, endPoint y: 221, distance: 115.7
click at [505, 161] on p "Liberté Jumpers" at bounding box center [571, 153] width 748 height 15
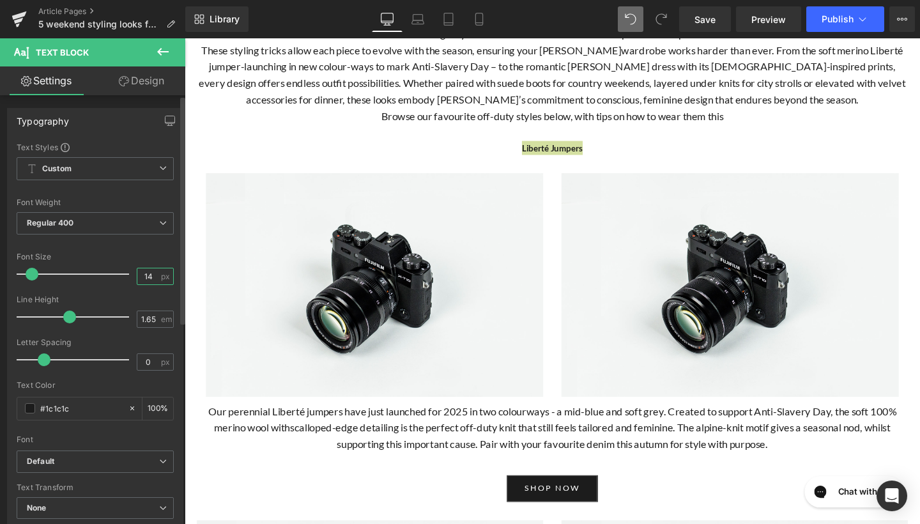
click at [148, 274] on input "14" at bounding box center [148, 276] width 22 height 16
type input "1"
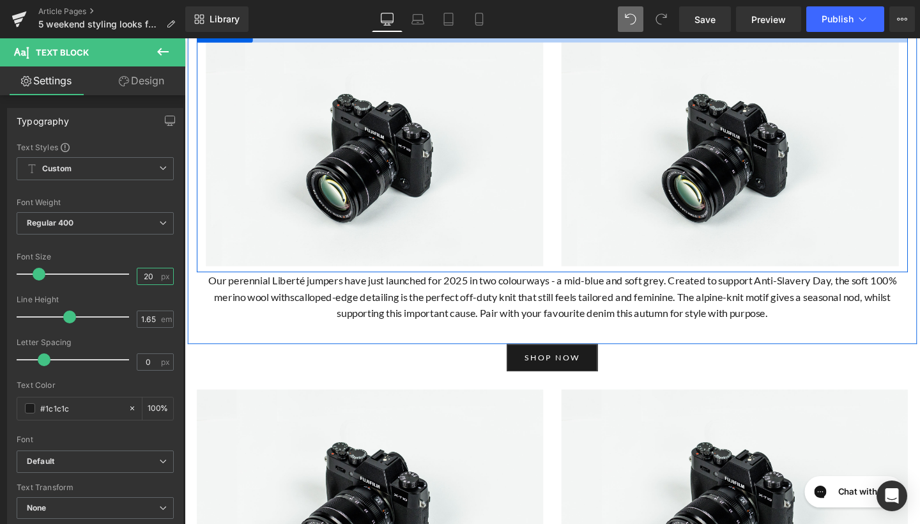
scroll to position [672, 0]
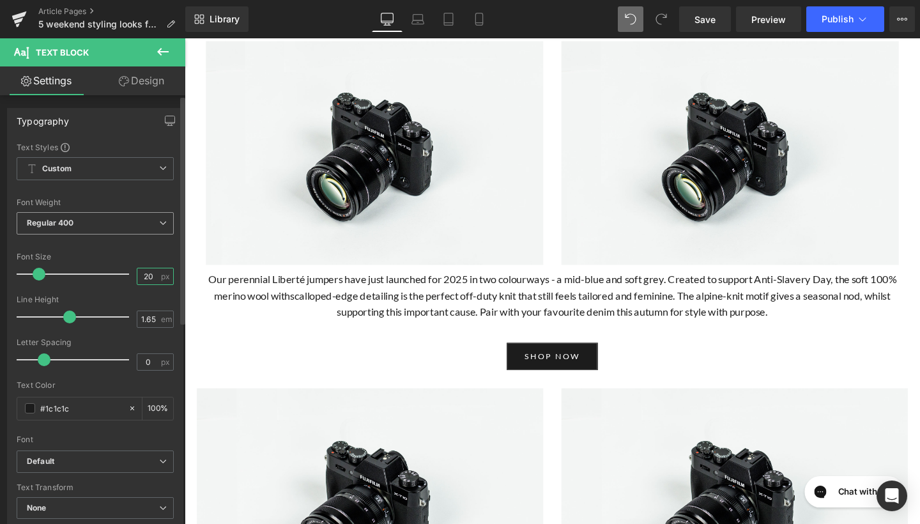
type input "20"
click at [142, 213] on span "Regular 400" at bounding box center [95, 223] width 157 height 22
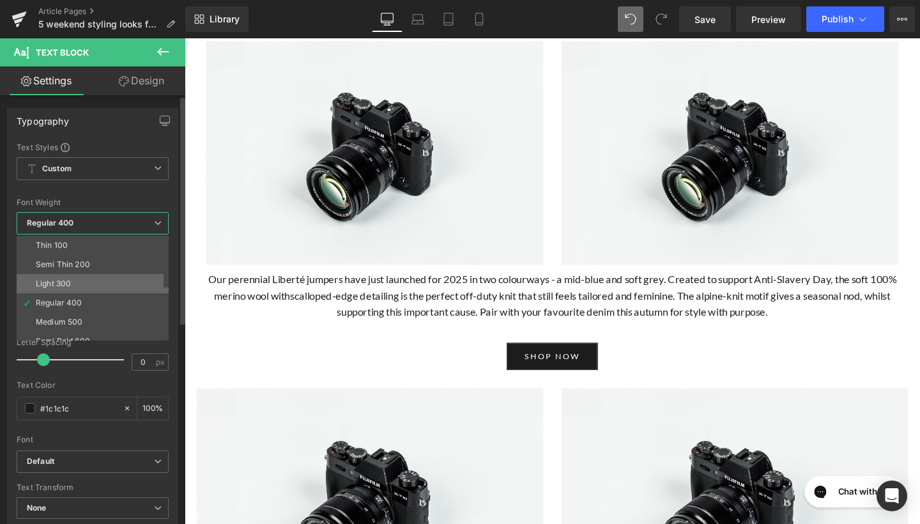
click at [96, 284] on li "Light 300" at bounding box center [96, 283] width 158 height 19
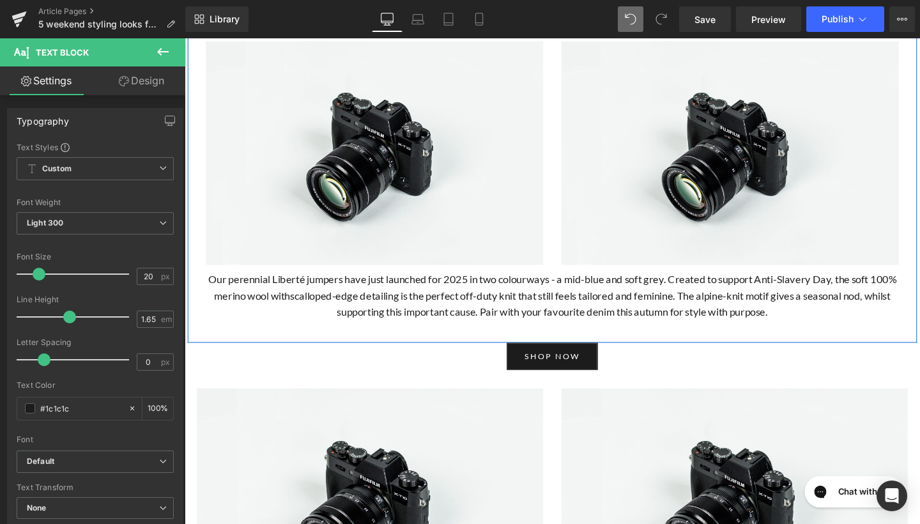
click at [366, 22] on div at bounding box center [571, 20] width 748 height 3
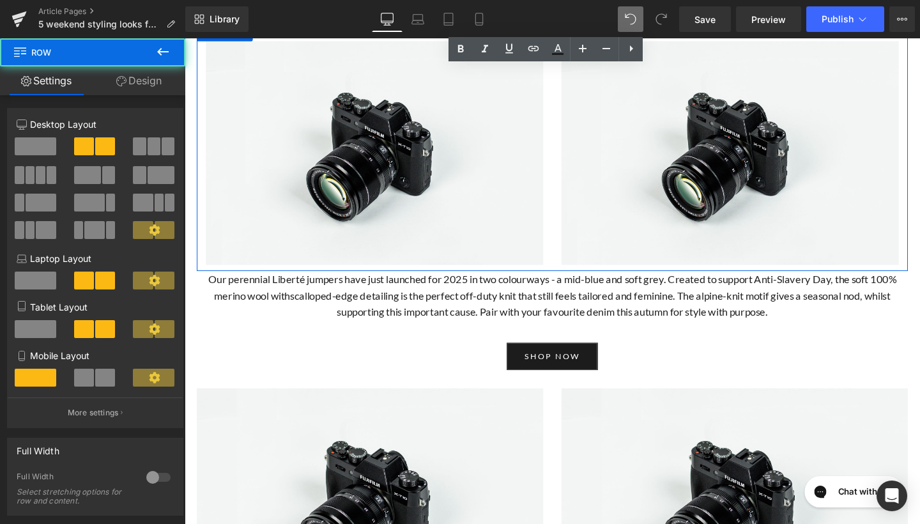
click at [357, 42] on div at bounding box center [571, 31] width 748 height 19
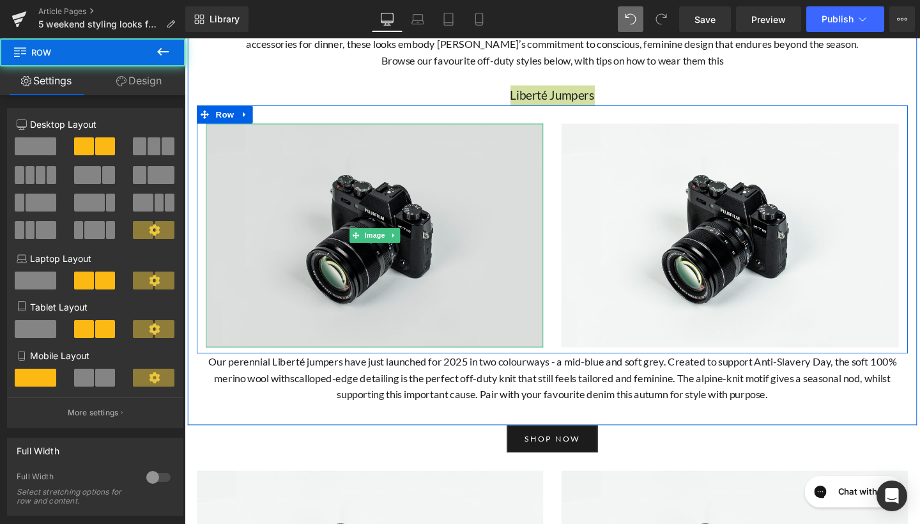
scroll to position [548, 0]
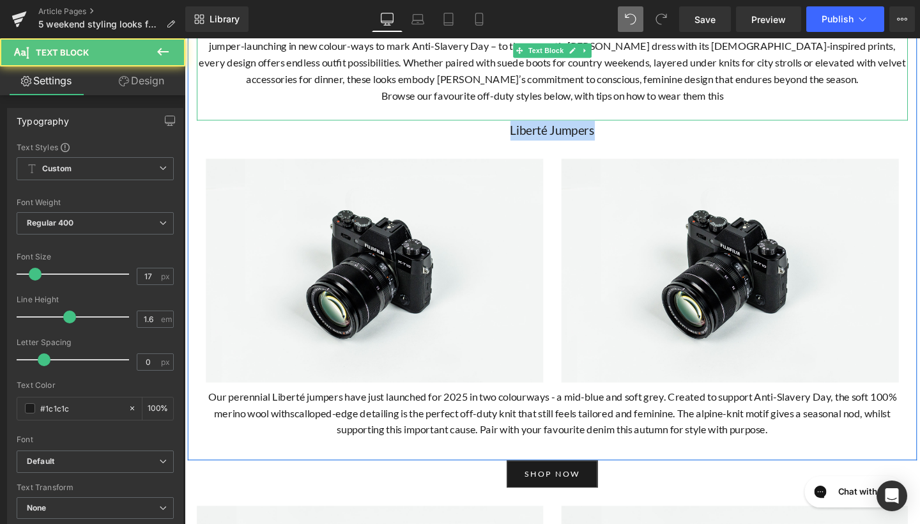
click at [300, 90] on p at bounding box center [571, 90] width 748 height 0
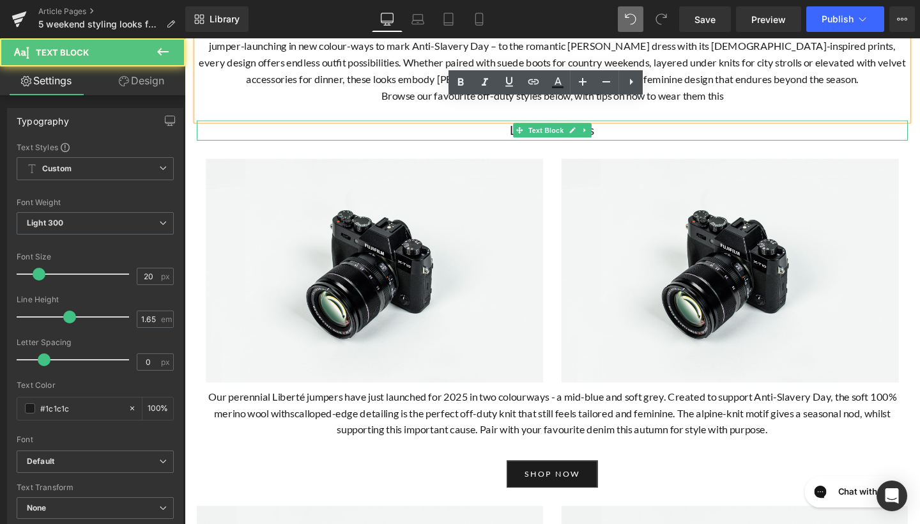
click at [635, 146] on p "Liberté Jumpers" at bounding box center [571, 135] width 748 height 21
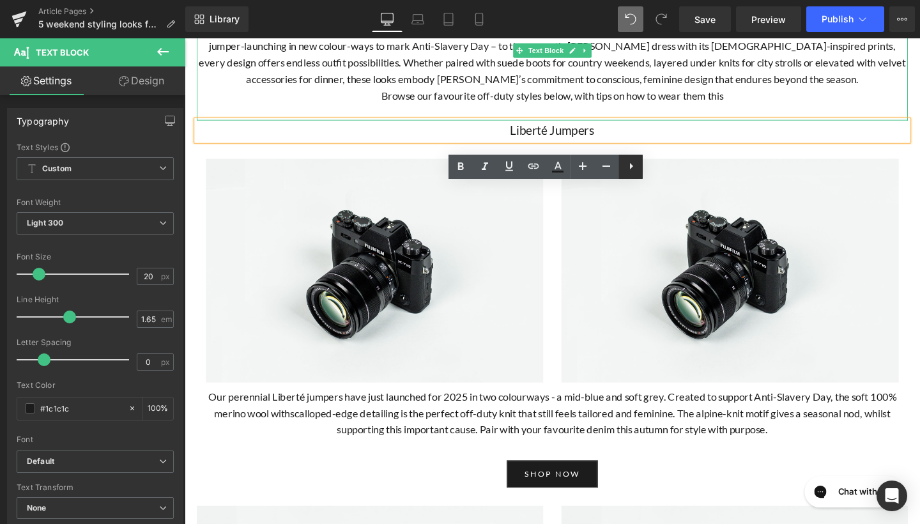
click at [633, 171] on icon at bounding box center [631, 165] width 15 height 15
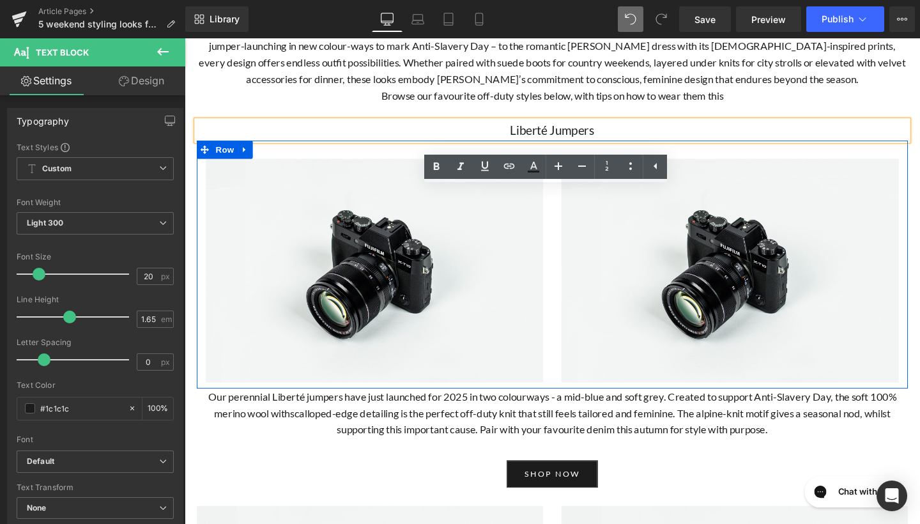
click at [566, 244] on div "Image" at bounding box center [384, 282] width 374 height 235
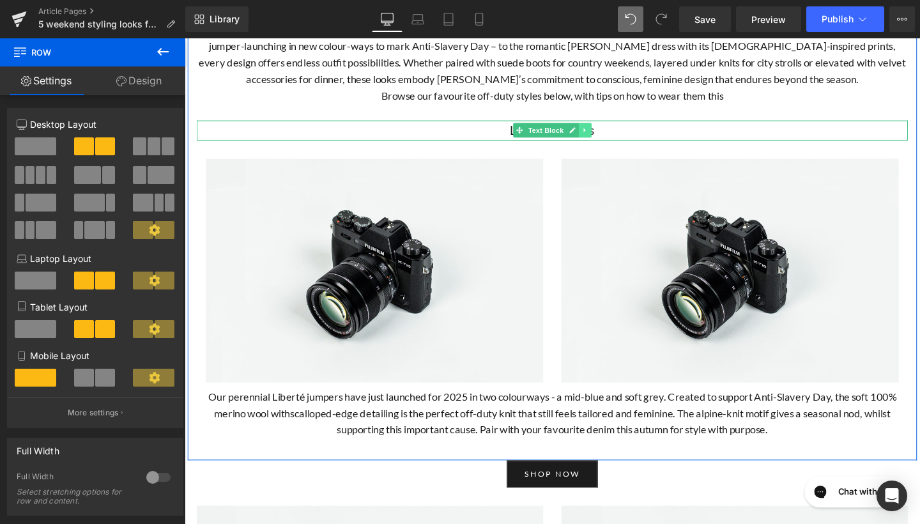
click at [603, 139] on icon at bounding box center [605, 135] width 7 height 8
click at [610, 139] on icon at bounding box center [612, 135] width 7 height 8
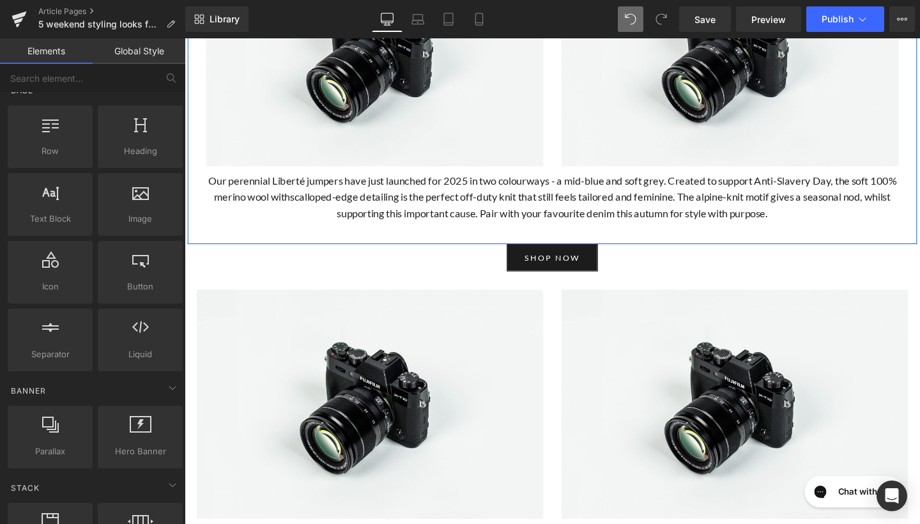
scroll to position [759, 0]
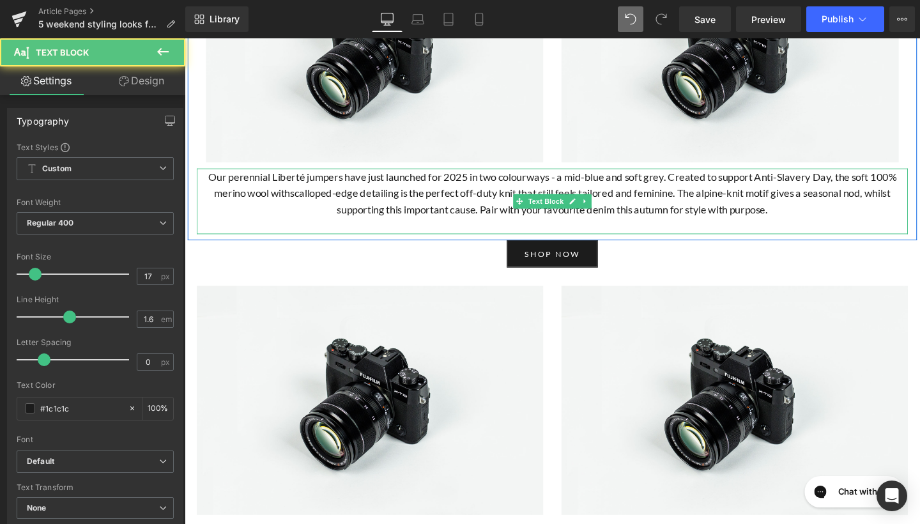
click at [201, 228] on p "Our perennial Liberté jumpers have just launched for 2025 in two colourways - a…" at bounding box center [571, 201] width 748 height 52
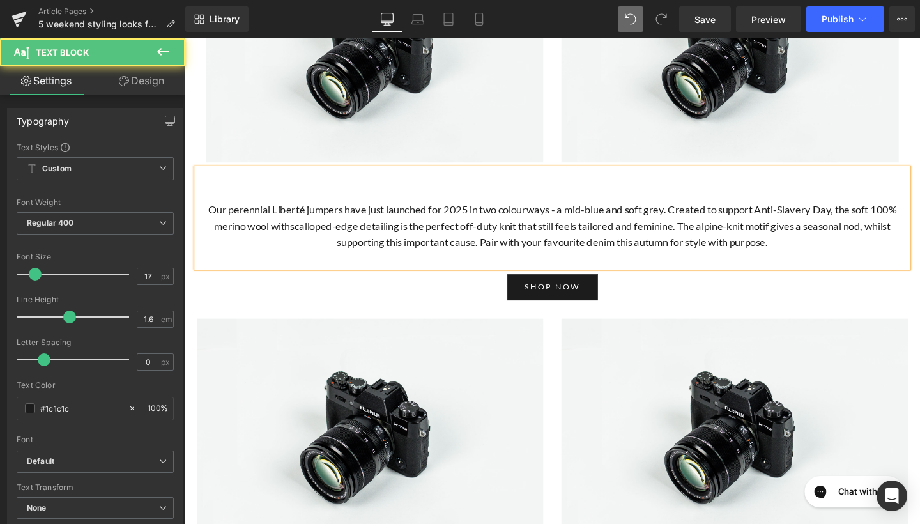
click at [605, 192] on p at bounding box center [571, 183] width 748 height 17
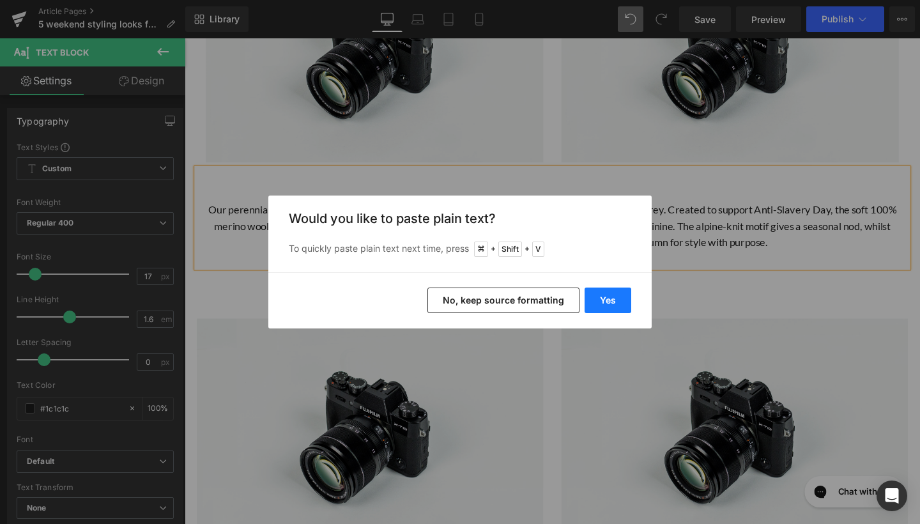
click at [607, 294] on button "Yes" at bounding box center [608, 301] width 47 height 26
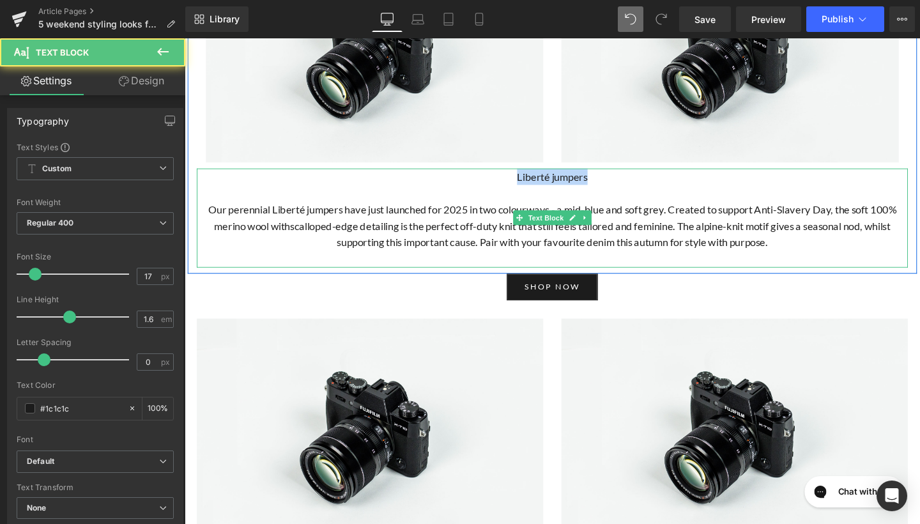
drag, startPoint x: 619, startPoint y: 247, endPoint x: 520, endPoint y: 252, distance: 99.2
click at [520, 192] on p "Liberté jumpers" at bounding box center [571, 183] width 748 height 17
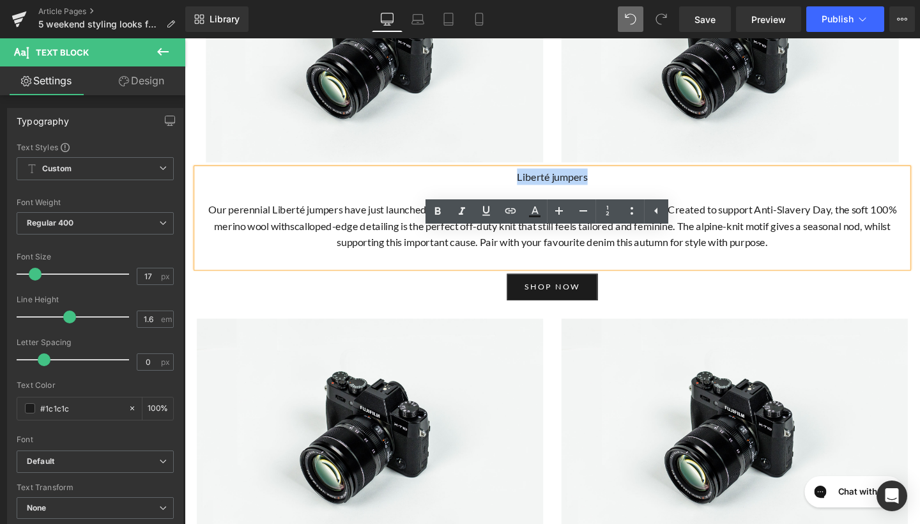
click at [573, 190] on span "Liberté jumpers" at bounding box center [571, 183] width 74 height 13
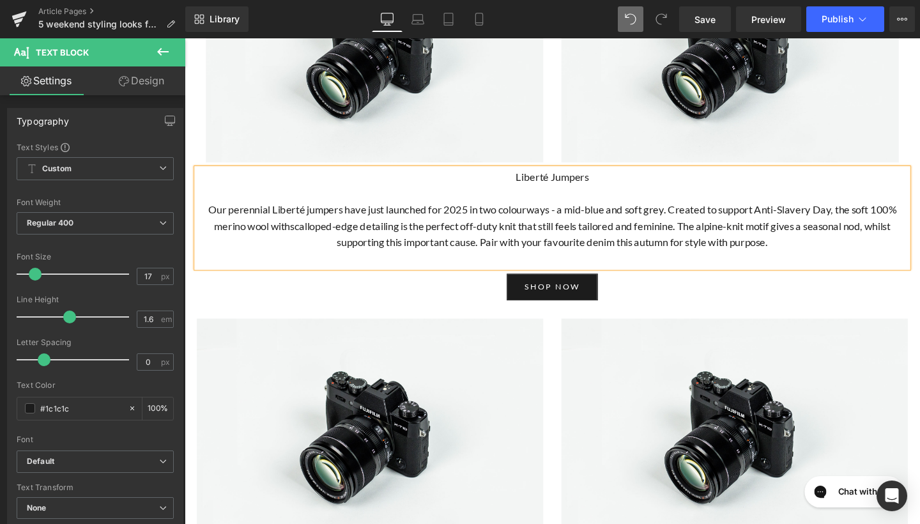
click at [614, 192] on p "Liberté Jumpers" at bounding box center [571, 183] width 748 height 17
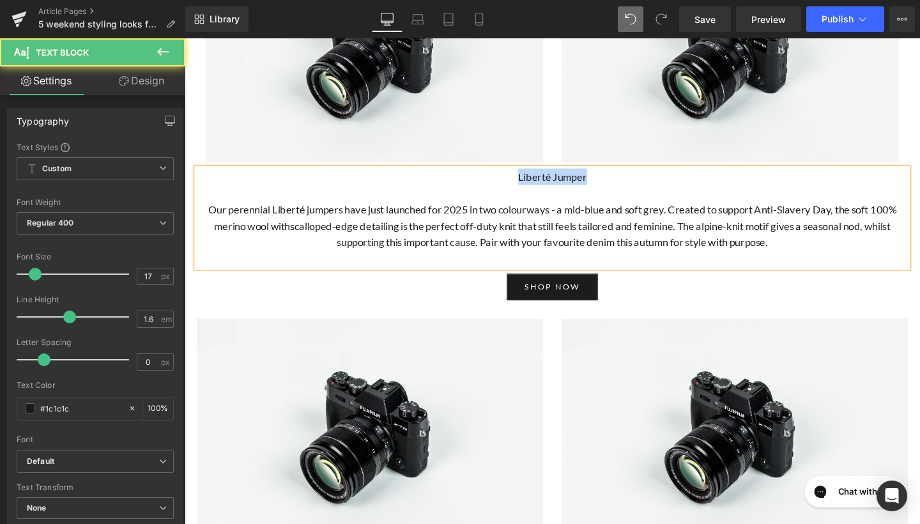
drag, startPoint x: 620, startPoint y: 252, endPoint x: 518, endPoint y: 252, distance: 102.3
click at [518, 192] on p "Liberté Jumper" at bounding box center [571, 183] width 748 height 17
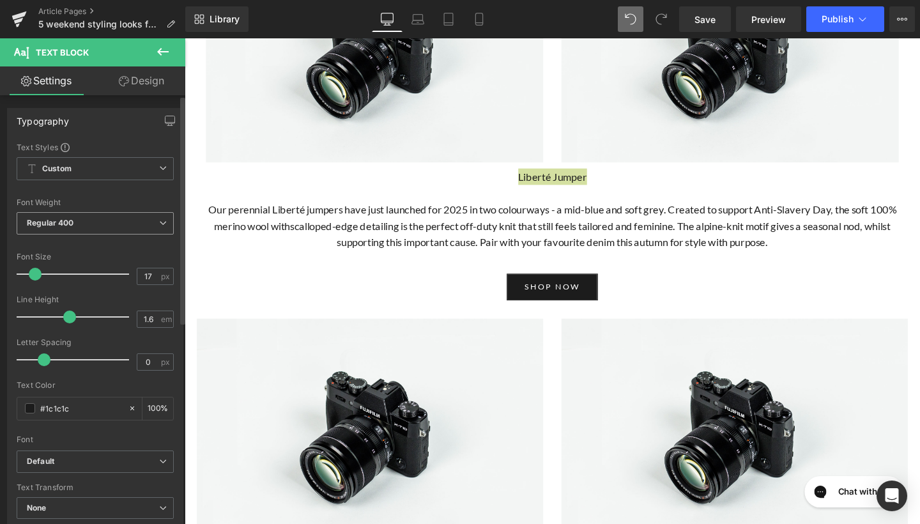
click at [111, 229] on span "Regular 400" at bounding box center [95, 223] width 157 height 22
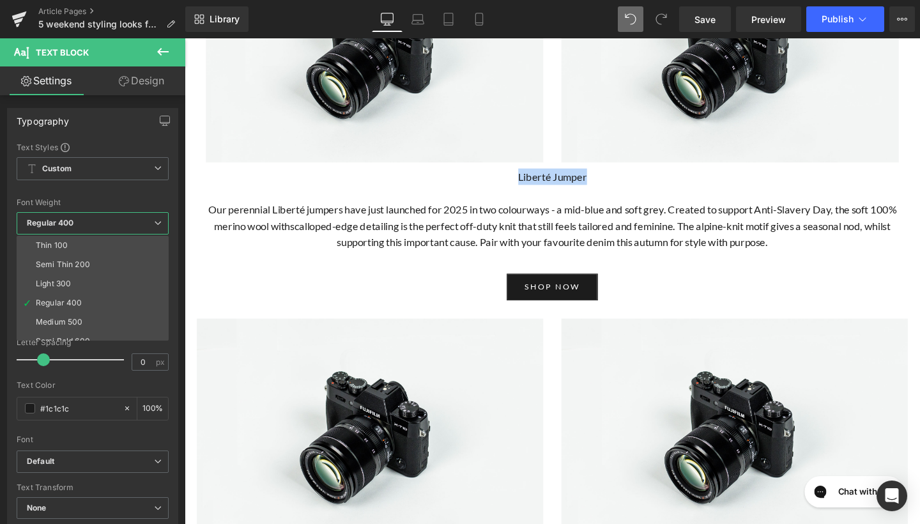
click at [299, 274] on body "Skip to content Previous Enjoy complimentary UK shipping on orders over £600 Vi…" at bounding box center [571, 277] width 773 height 1995
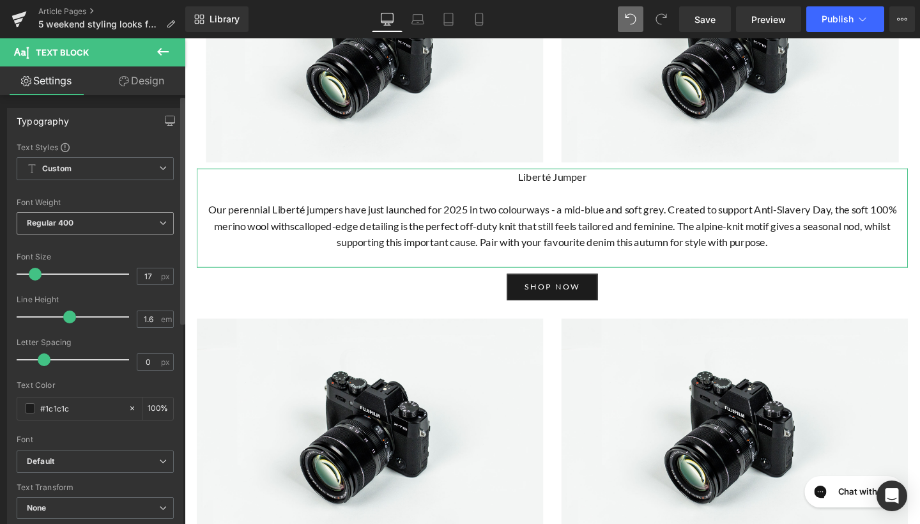
click at [115, 224] on span "Regular 400" at bounding box center [95, 223] width 157 height 22
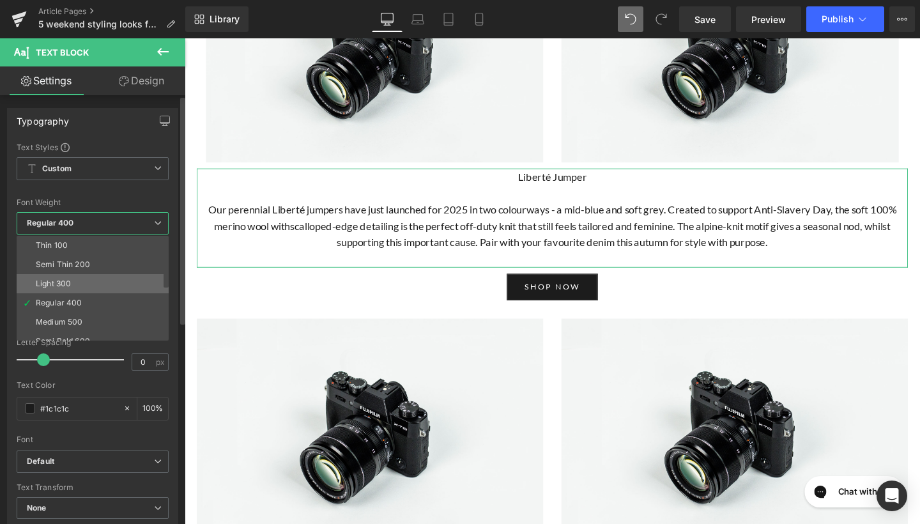
click at [86, 275] on li "Light 300" at bounding box center [96, 283] width 158 height 19
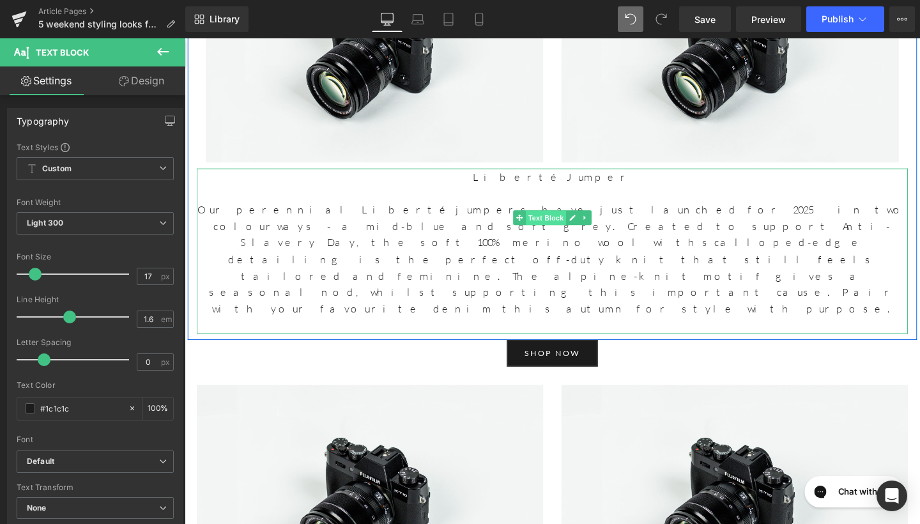
click at [550, 235] on span "Text Block" at bounding box center [564, 226] width 42 height 15
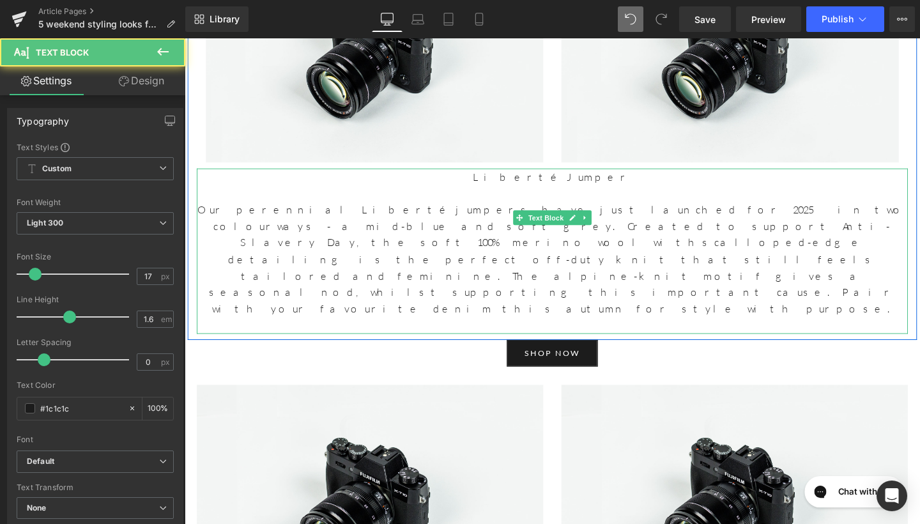
click at [551, 210] on p at bounding box center [571, 200] width 748 height 17
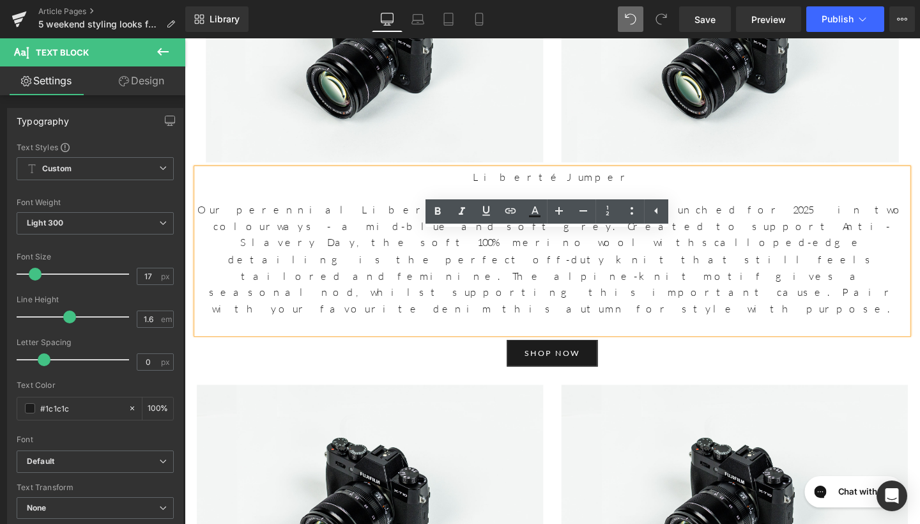
click at [614, 192] on p "Liberté Jumper" at bounding box center [571, 183] width 748 height 17
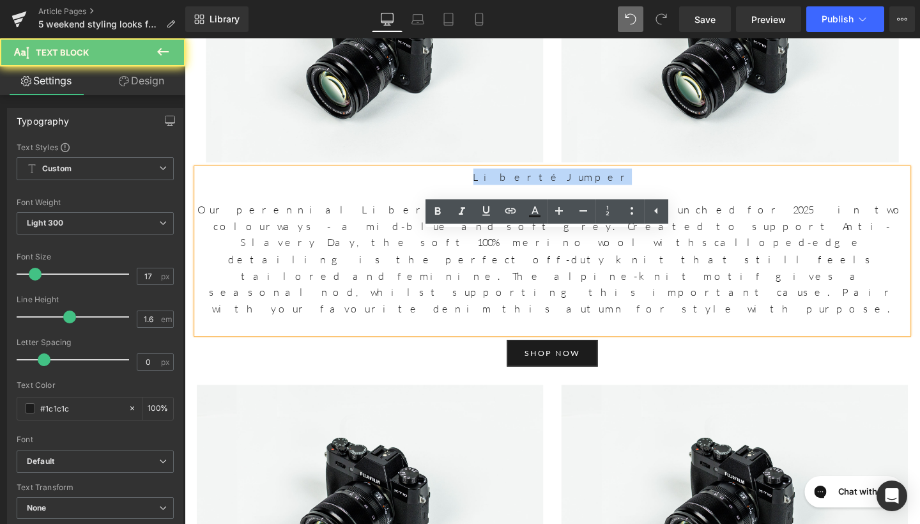
drag, startPoint x: 614, startPoint y: 245, endPoint x: 505, endPoint y: 242, distance: 109.3
click at [505, 192] on p "Liberté Jumper" at bounding box center [571, 183] width 748 height 17
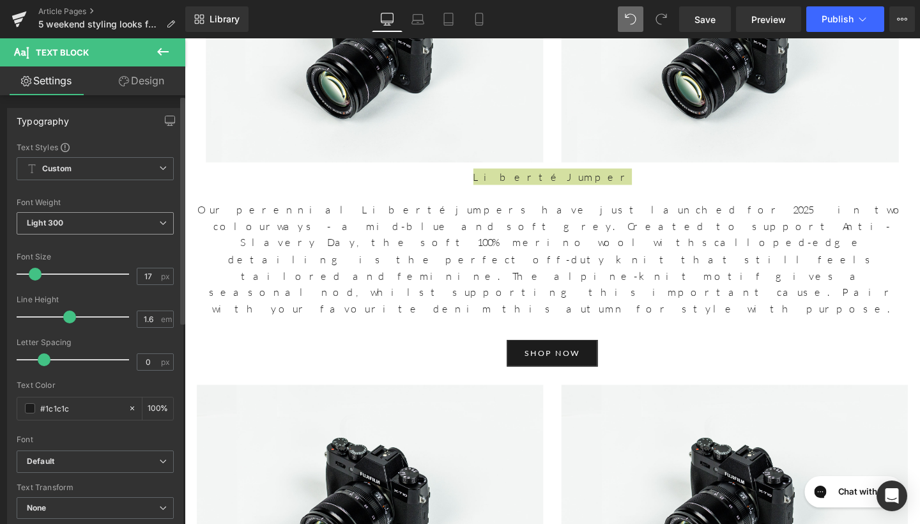
click at [128, 220] on span "Light 300" at bounding box center [95, 223] width 157 height 22
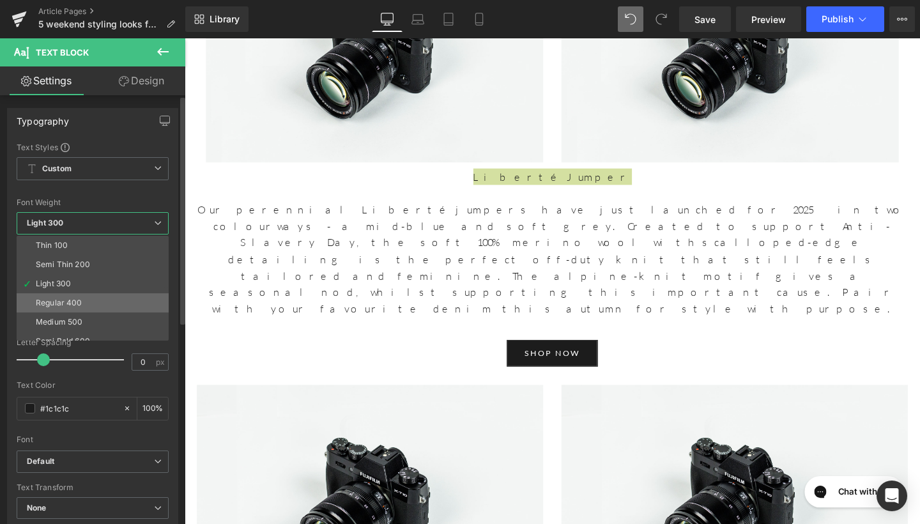
click at [74, 301] on div "Regular 400" at bounding box center [59, 302] width 47 height 9
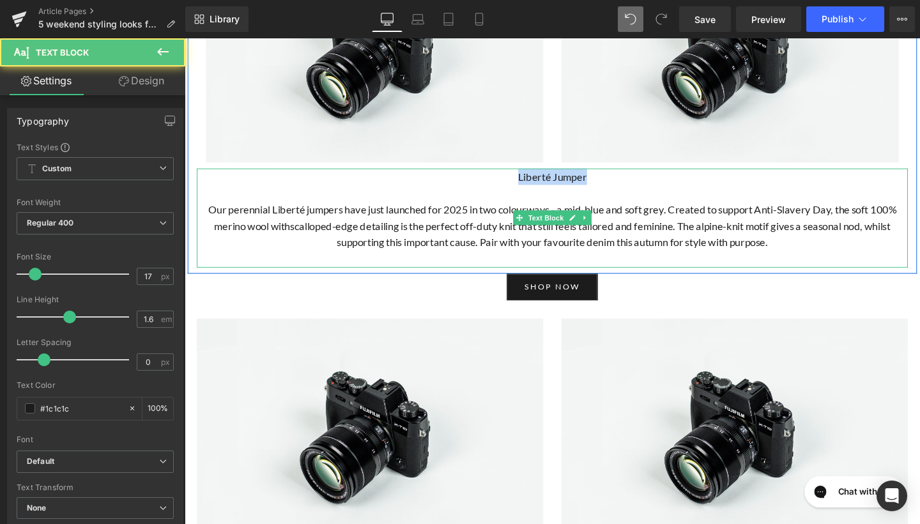
click at [361, 192] on p "Liberté Jumper" at bounding box center [571, 183] width 748 height 17
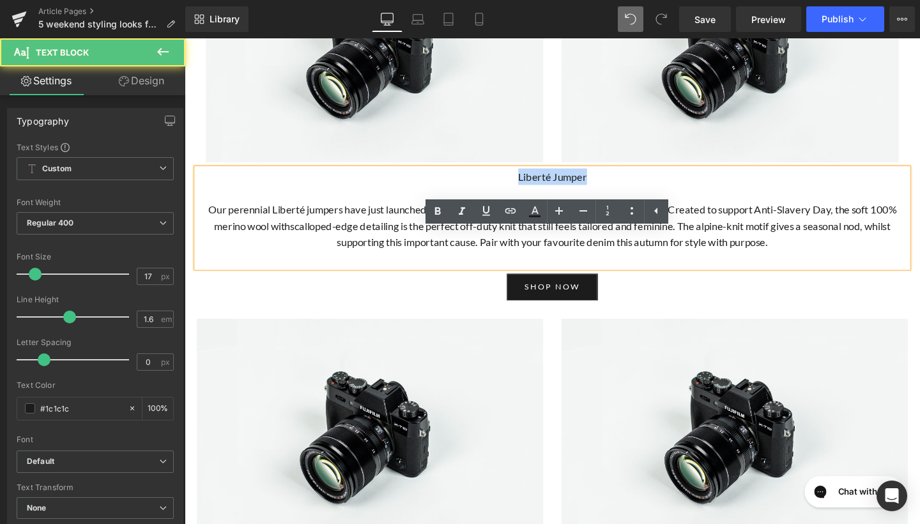
drag, startPoint x: 201, startPoint y: 284, endPoint x: 842, endPoint y: 318, distance: 641.2
click at [842, 262] on p "Our perennial Liberté jumpers have just launched for 2025 in two colourways - a…" at bounding box center [571, 236] width 748 height 52
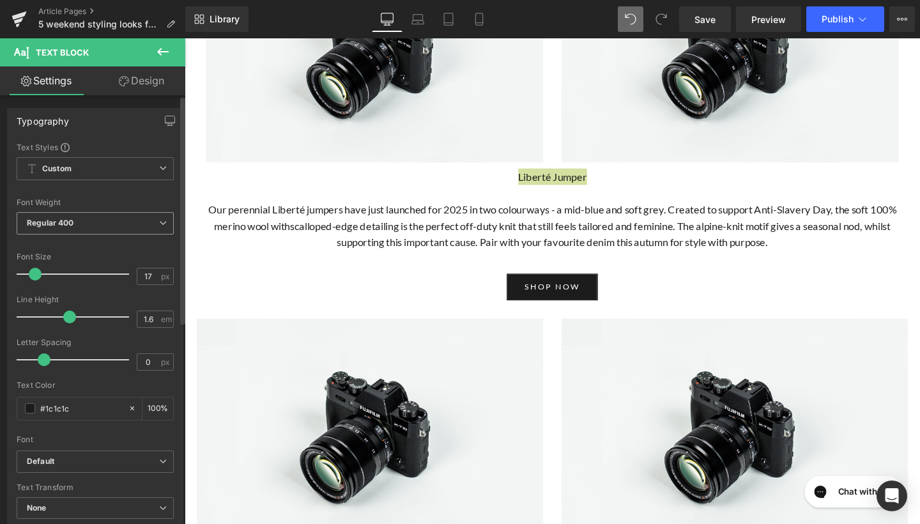
click at [106, 213] on span "Regular 400" at bounding box center [95, 223] width 157 height 22
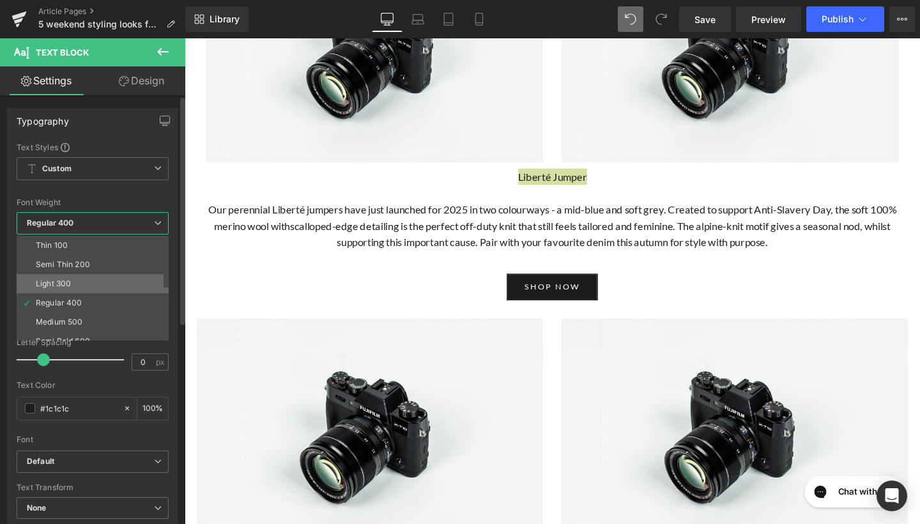
click at [65, 277] on li "Light 300" at bounding box center [96, 283] width 158 height 19
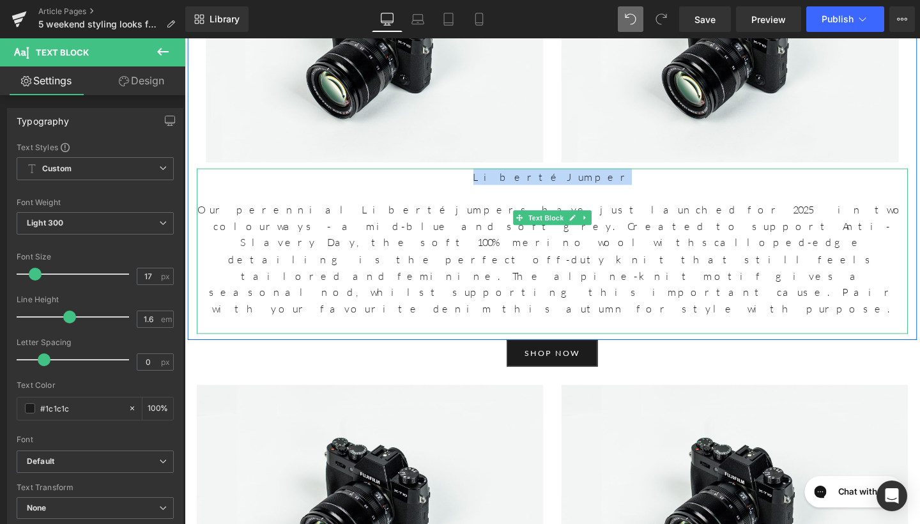
click at [339, 210] on p at bounding box center [571, 200] width 748 height 17
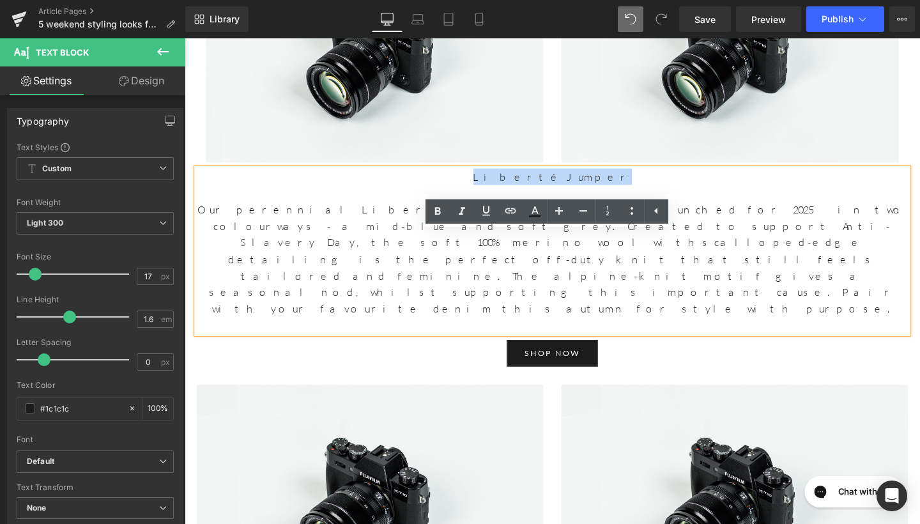
drag, startPoint x: 610, startPoint y: 252, endPoint x: 536, endPoint y: 247, distance: 74.3
click at [536, 192] on p "Liberté Jumper" at bounding box center [571, 183] width 748 height 17
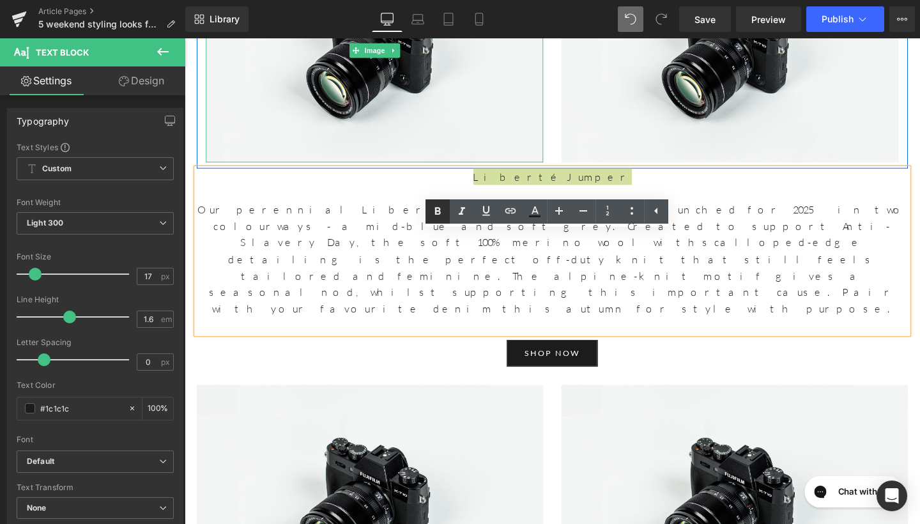
click at [443, 210] on icon at bounding box center [437, 211] width 15 height 15
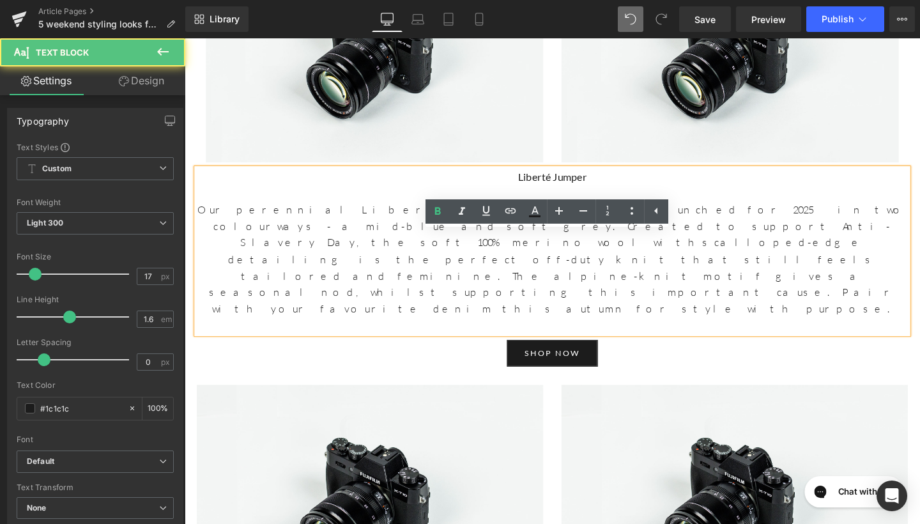
click at [472, 210] on p at bounding box center [571, 200] width 748 height 17
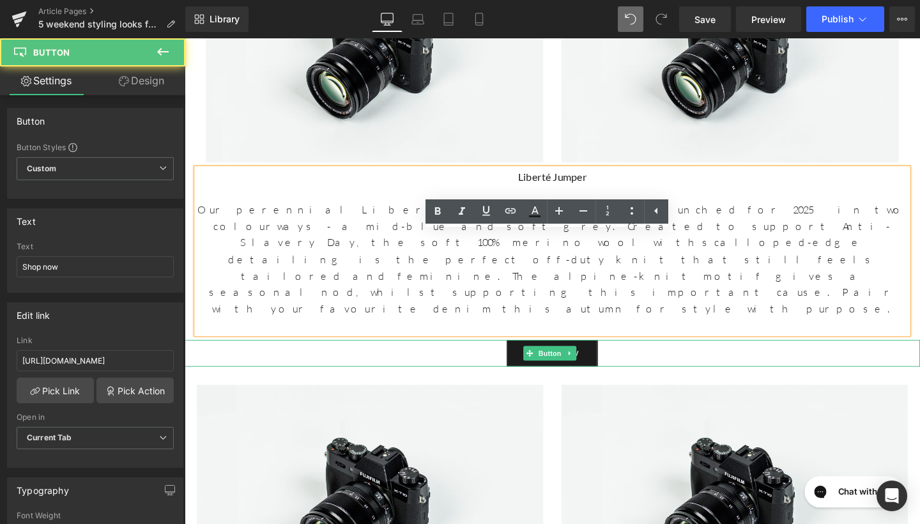
click at [404, 365] on div "Shop now" at bounding box center [571, 369] width 773 height 28
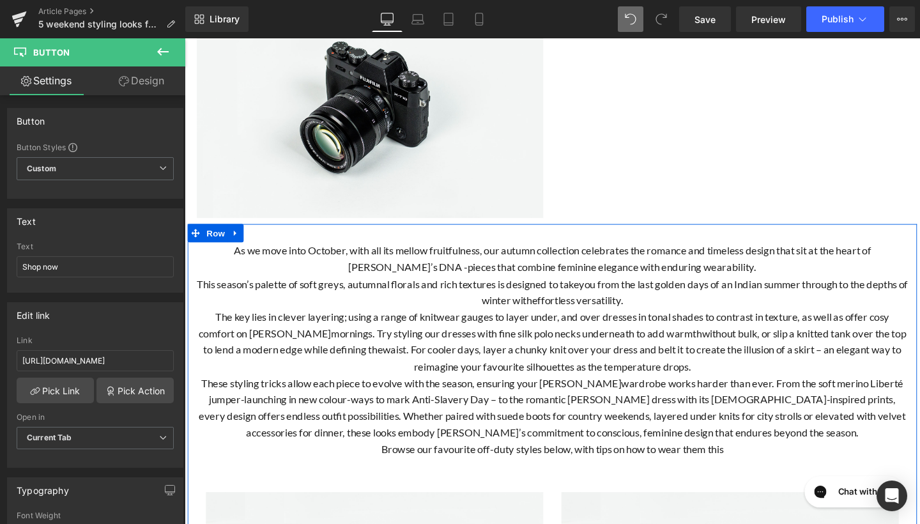
scroll to position [273, 0]
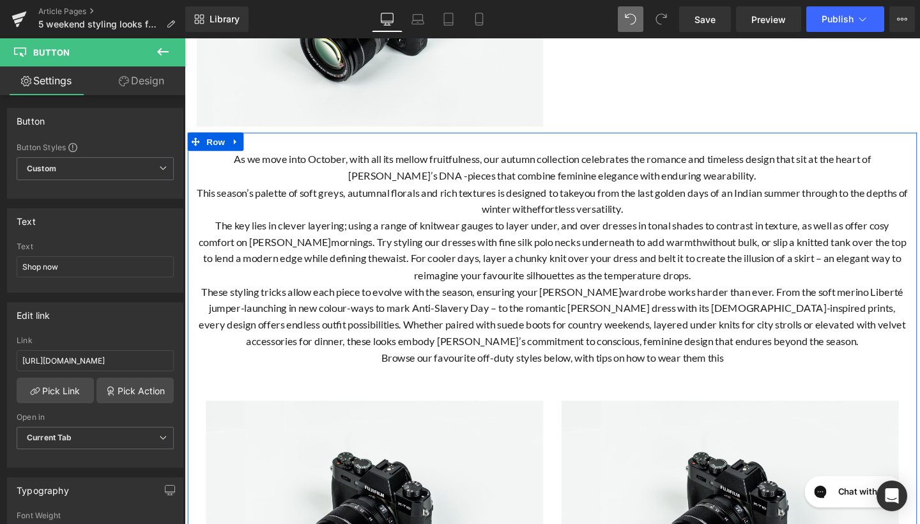
click at [548, 319] on span "Text Block" at bounding box center [564, 326] width 42 height 15
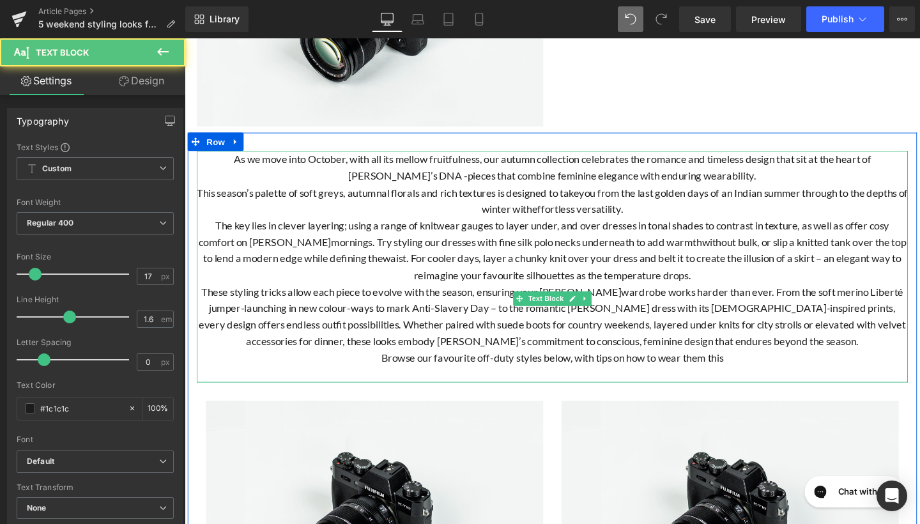
click at [482, 293] on span "waist. For cooler days, layer a chunky knit over your dress and belt it to crea…" at bounding box center [665, 278] width 545 height 31
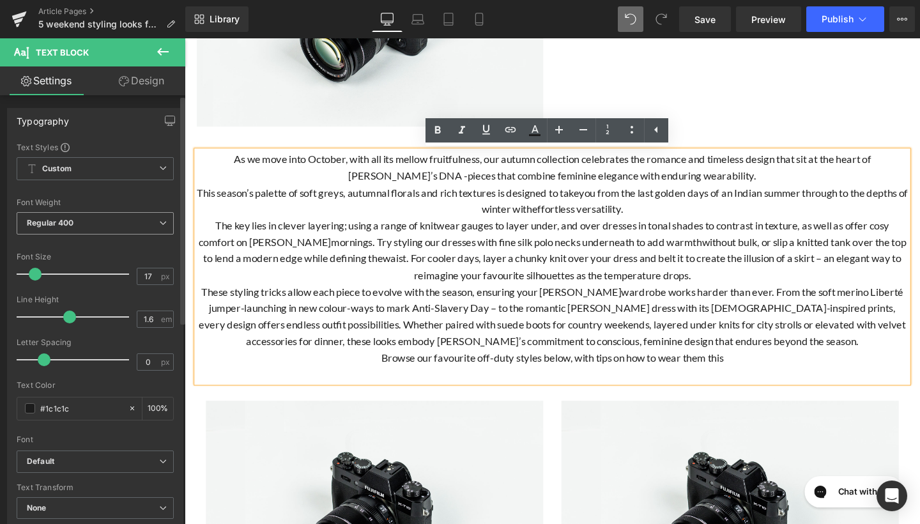
click at [105, 231] on span "Regular 400" at bounding box center [95, 223] width 157 height 22
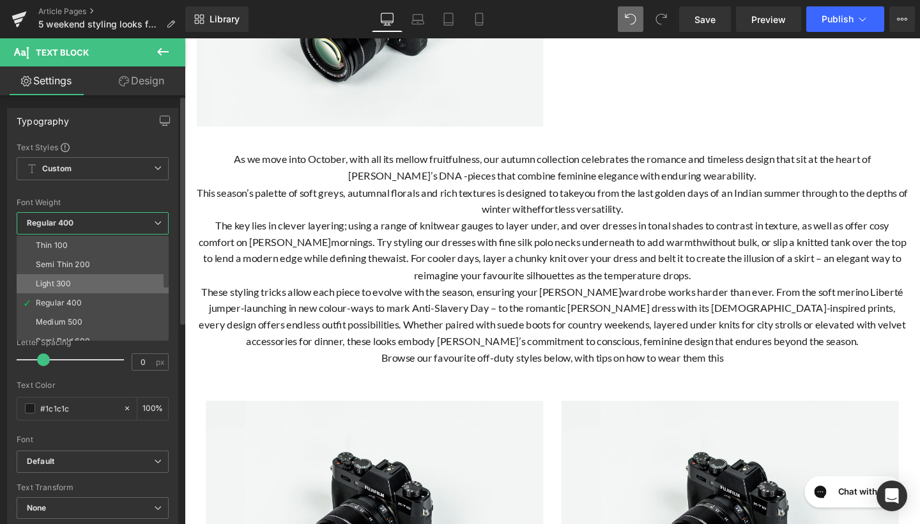
click at [68, 286] on div "Light 300" at bounding box center [53, 283] width 35 height 9
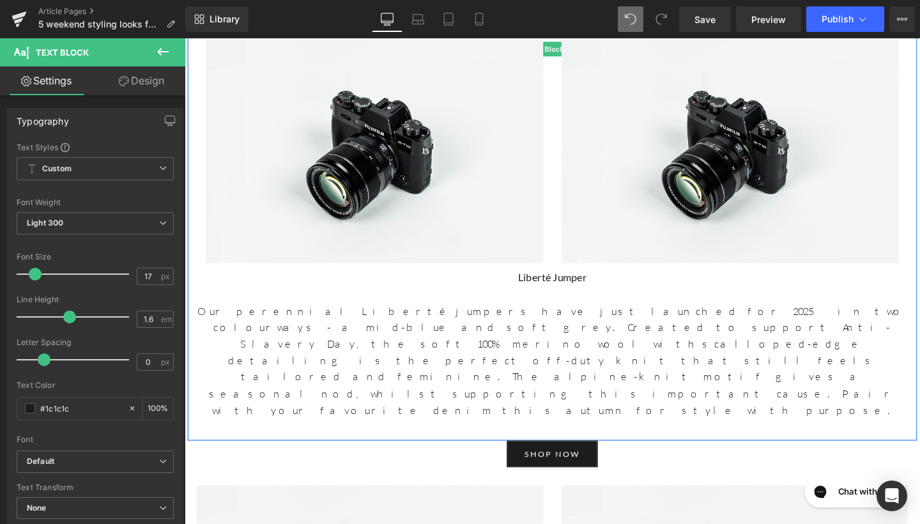
scroll to position [944, 0]
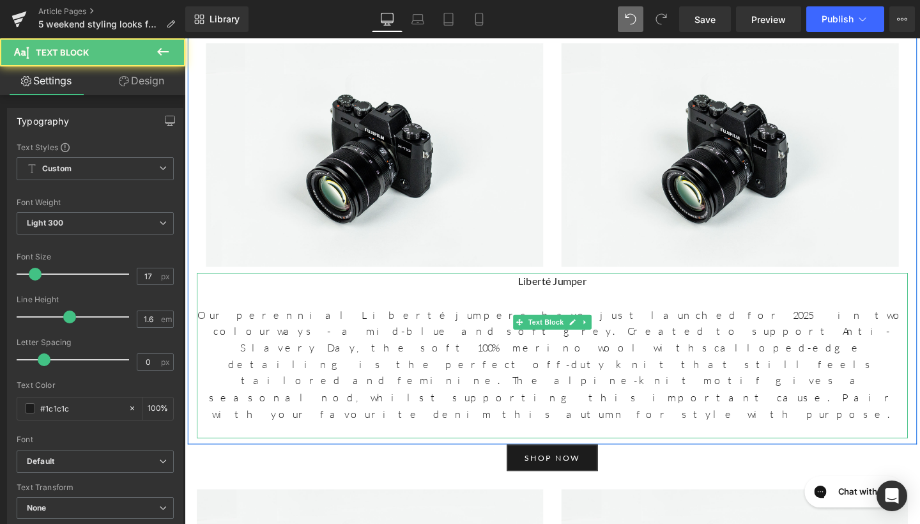
click at [527, 322] on span "Our perennial Liberté jumpers have just launched for 2025 in two colourways - a…" at bounding box center [572, 346] width 746 height 48
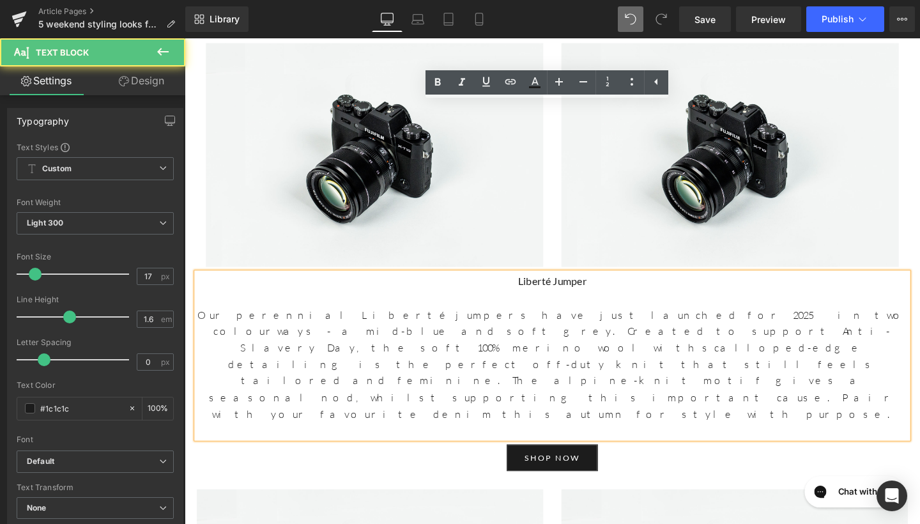
scroll to position [919, 0]
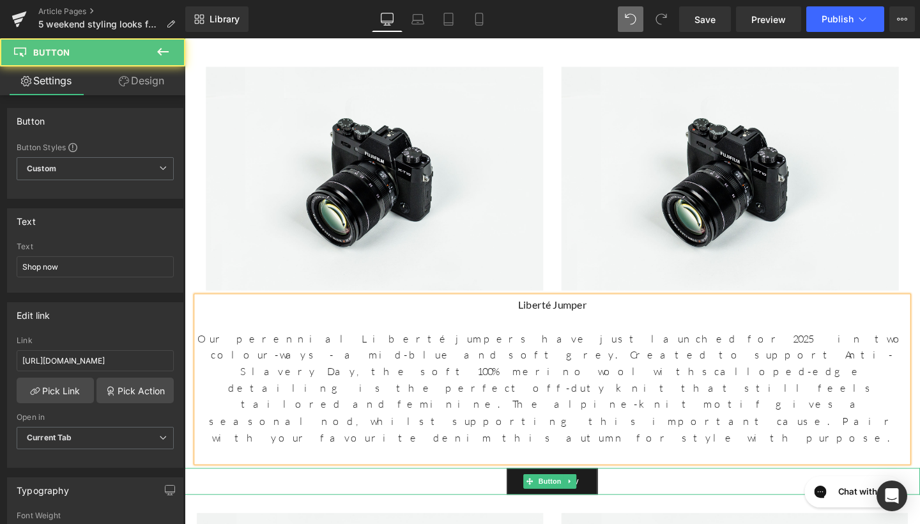
click at [449, 490] on div "Shop now" at bounding box center [571, 504] width 773 height 28
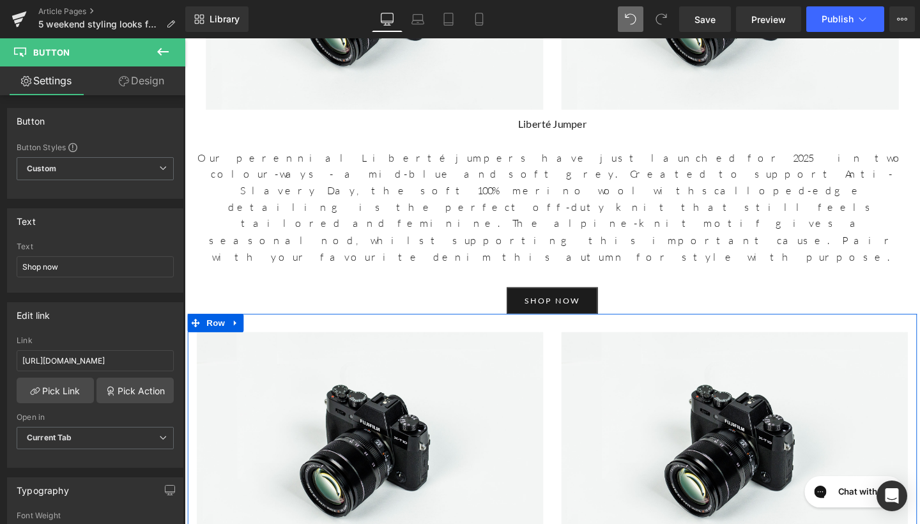
scroll to position [1165, 0]
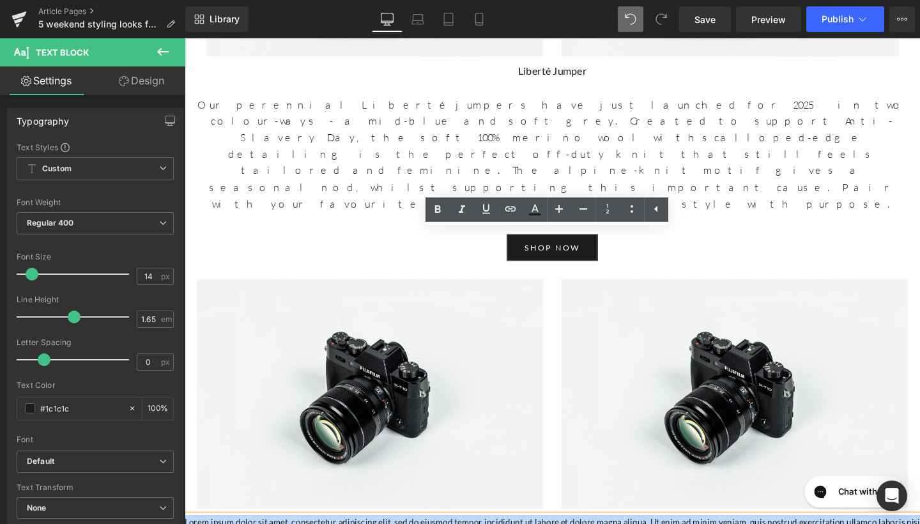
drag, startPoint x: 401, startPoint y: 277, endPoint x: 147, endPoint y: 243, distance: 256.6
click at [185, 243] on html "Skip to content Previous Enjoy complimentary UK shipping on orders over £600 Vi…" at bounding box center [571, 53] width 773 height 2360
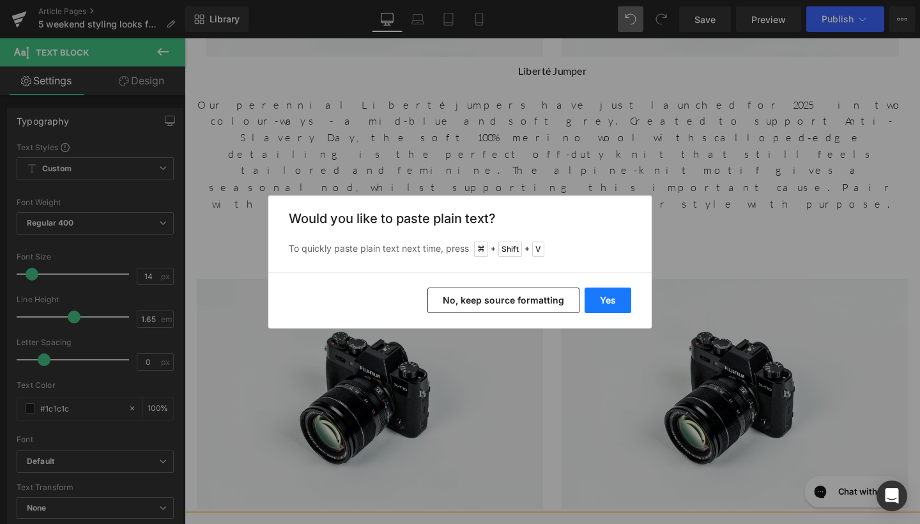
click at [599, 297] on button "Yes" at bounding box center [608, 301] width 47 height 26
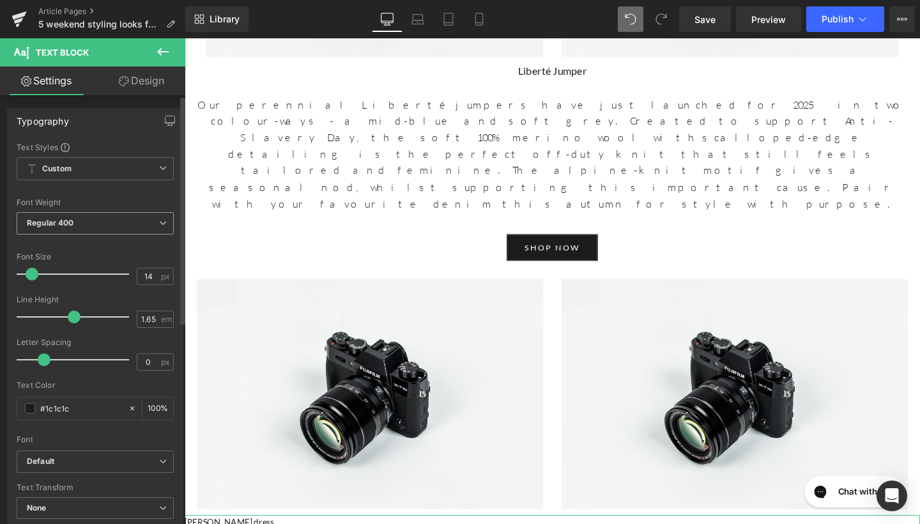
click at [105, 219] on span "Regular 400" at bounding box center [95, 223] width 157 height 22
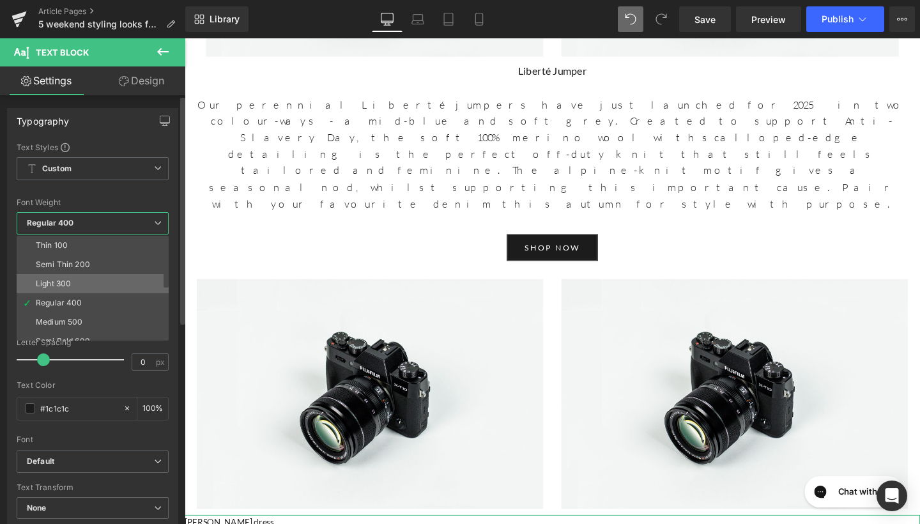
click at [80, 278] on li "Light 300" at bounding box center [96, 283] width 158 height 19
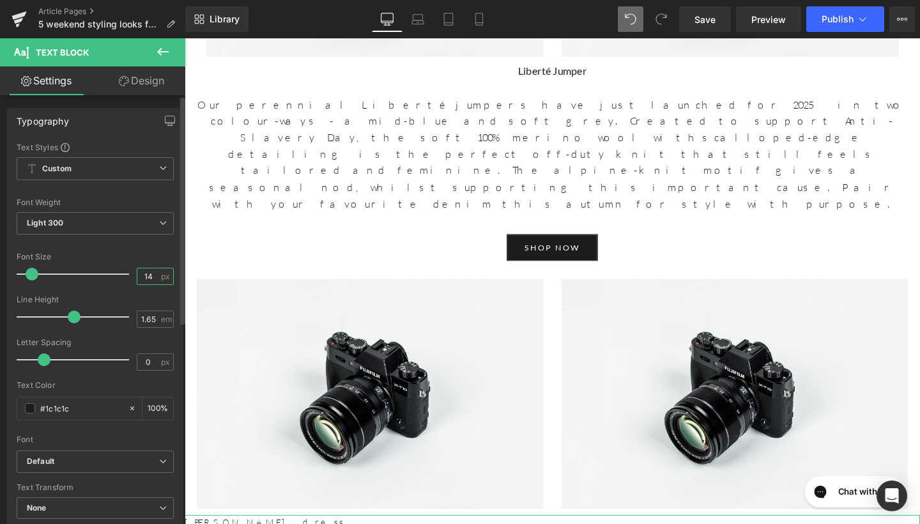
click at [153, 279] on input "14" at bounding box center [148, 276] width 22 height 16
type input "17"
click at [161, 318] on span "em" at bounding box center [166, 319] width 11 height 8
click at [161, 319] on span "em" at bounding box center [166, 319] width 11 height 8
click at [155, 318] on div "1.65 em" at bounding box center [155, 319] width 37 height 17
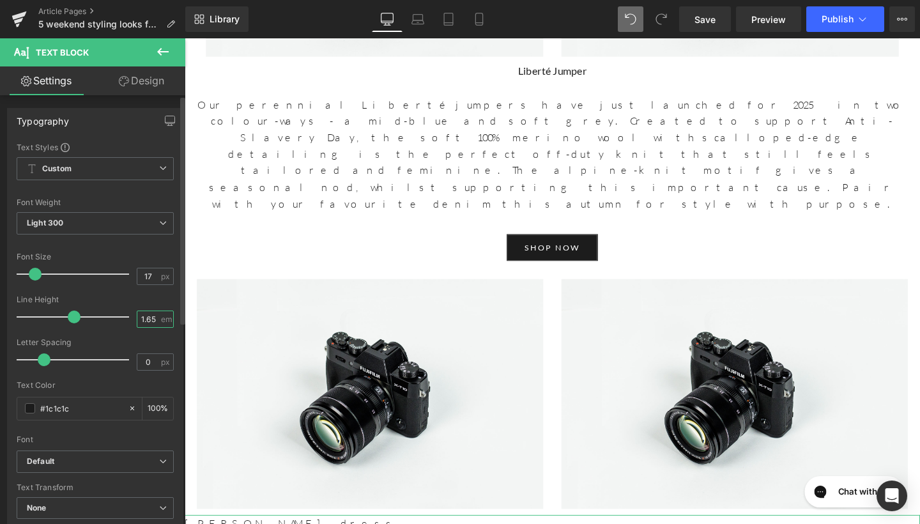
click at [151, 319] on input "1.65" at bounding box center [148, 319] width 22 height 16
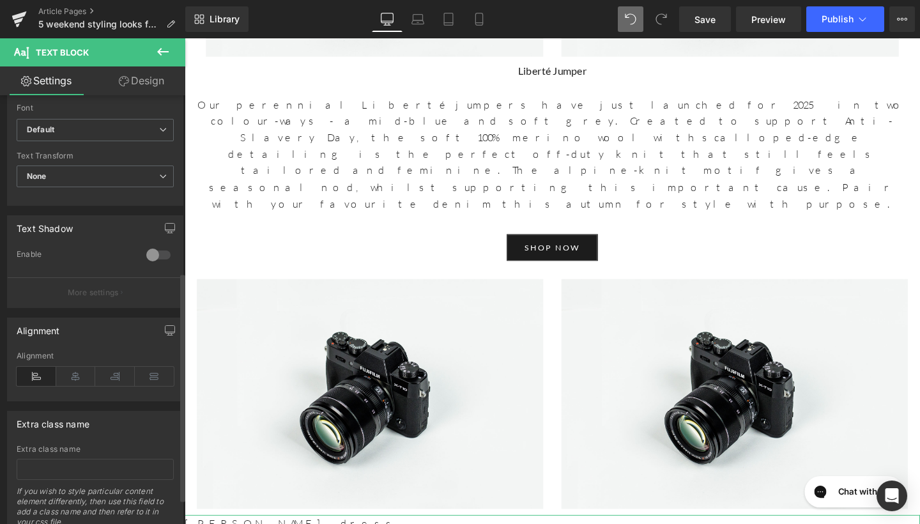
scroll to position [334, 0]
type input "1.6"
click at [80, 373] on icon at bounding box center [76, 374] width 40 height 19
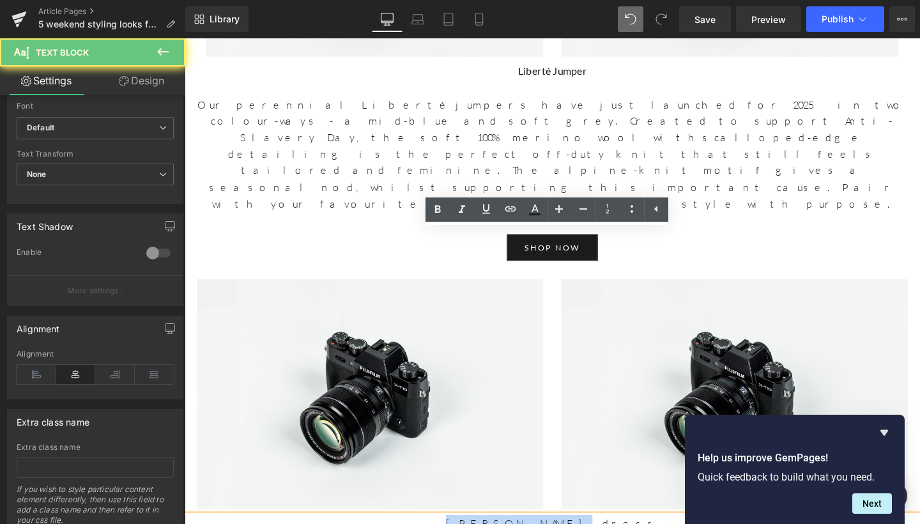
drag, startPoint x: 615, startPoint y: 249, endPoint x: 521, endPoint y: 248, distance: 94.0
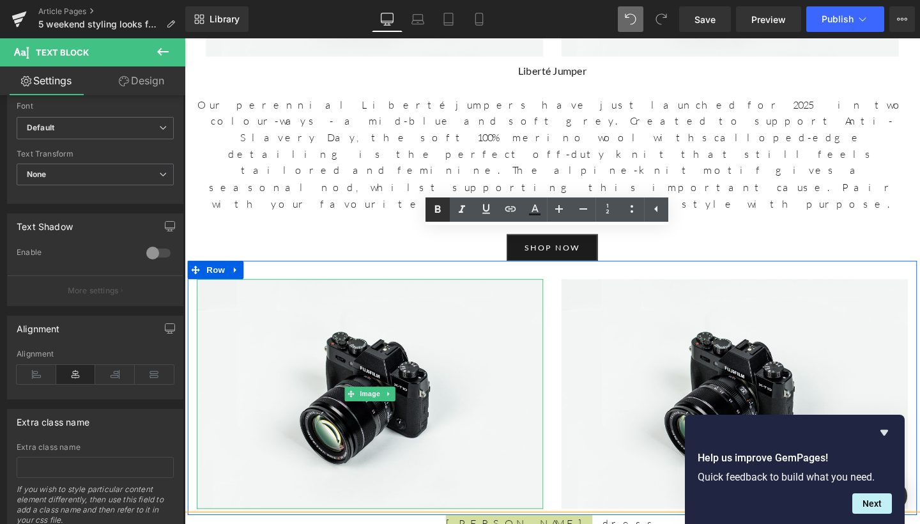
click at [438, 205] on icon at bounding box center [437, 209] width 15 height 15
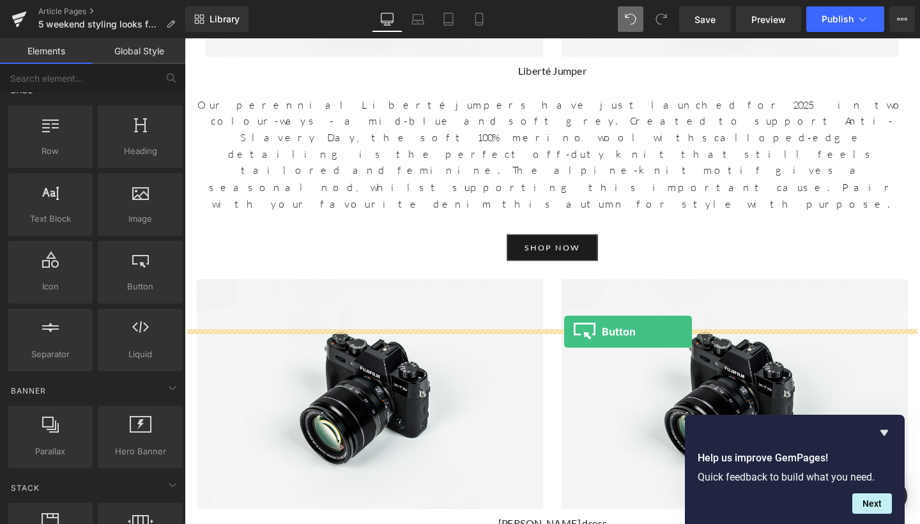
drag, startPoint x: 298, startPoint y: 302, endPoint x: 582, endPoint y: 344, distance: 286.9
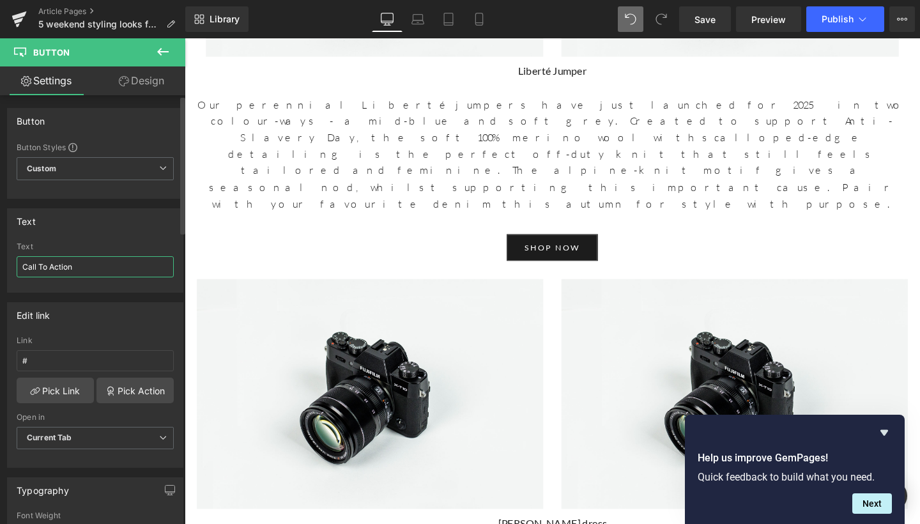
drag, startPoint x: 72, startPoint y: 263, endPoint x: 0, endPoint y: 258, distance: 72.4
click at [0, 258] on div "Text Call To Action Text Call To Action" at bounding box center [95, 246] width 191 height 94
type input "shop now"
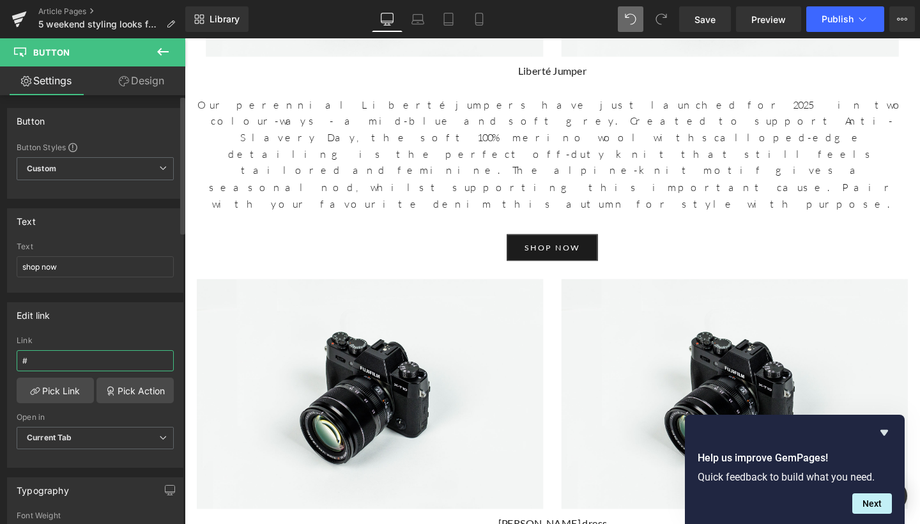
click at [107, 361] on input "#" at bounding box center [95, 360] width 157 height 21
paste input "https://www.beulahlondon.com/products/marcia-dress"
type input "https://www.beulahlondon.com/products/marcia-dress"
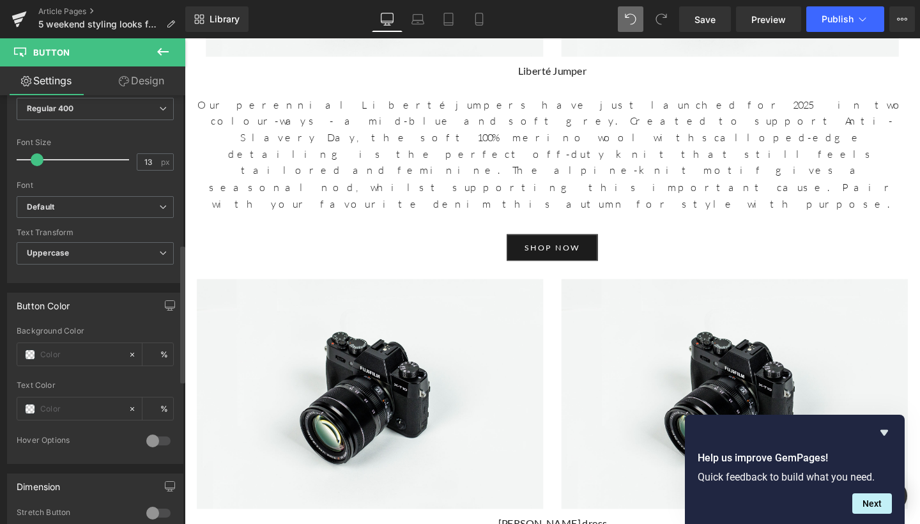
scroll to position [383, 0]
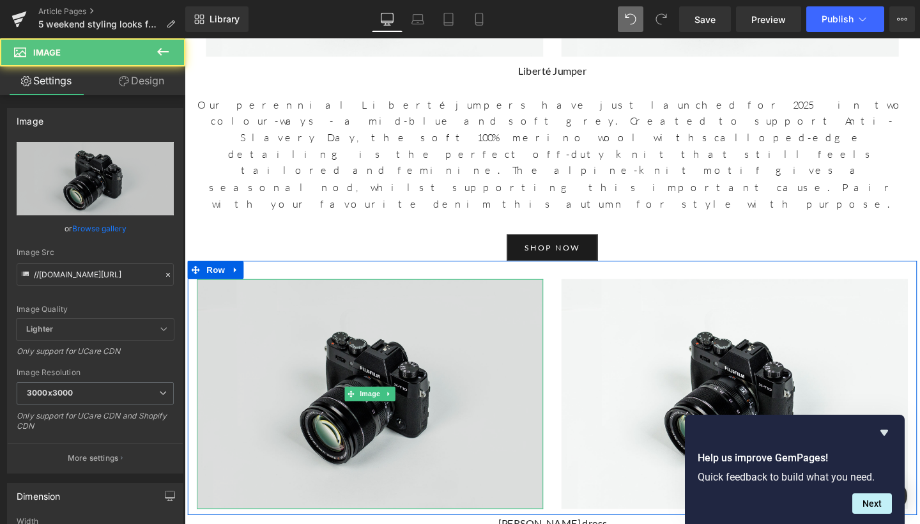
click at [343, 291] on img at bounding box center [379, 412] width 364 height 242
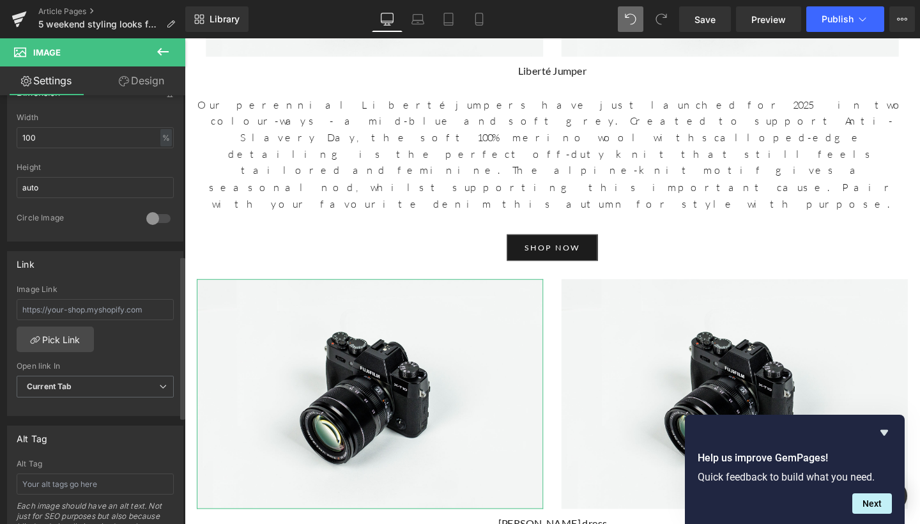
scroll to position [423, 0]
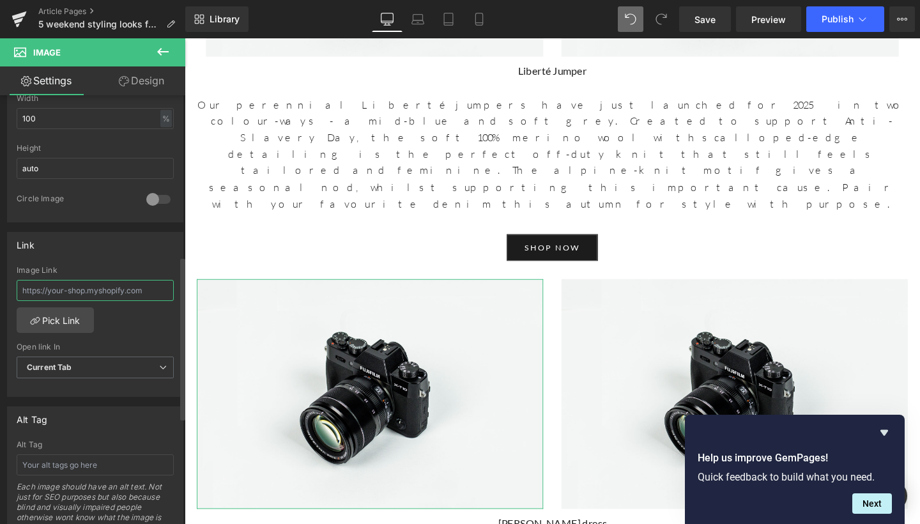
click at [108, 292] on input "text" at bounding box center [95, 290] width 157 height 21
paste input "https://www.beulahlondon.com/products/marcia-dress"
type input "https://www.beulahlondon.com/products/marcia-dress"
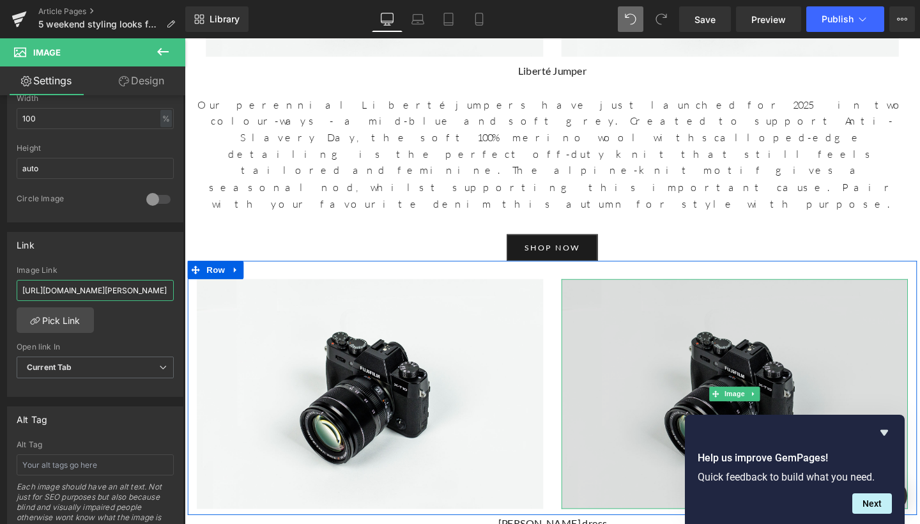
drag, startPoint x: 692, startPoint y: 127, endPoint x: 673, endPoint y: 128, distance: 18.6
click at [692, 291] on img at bounding box center [763, 412] width 364 height 242
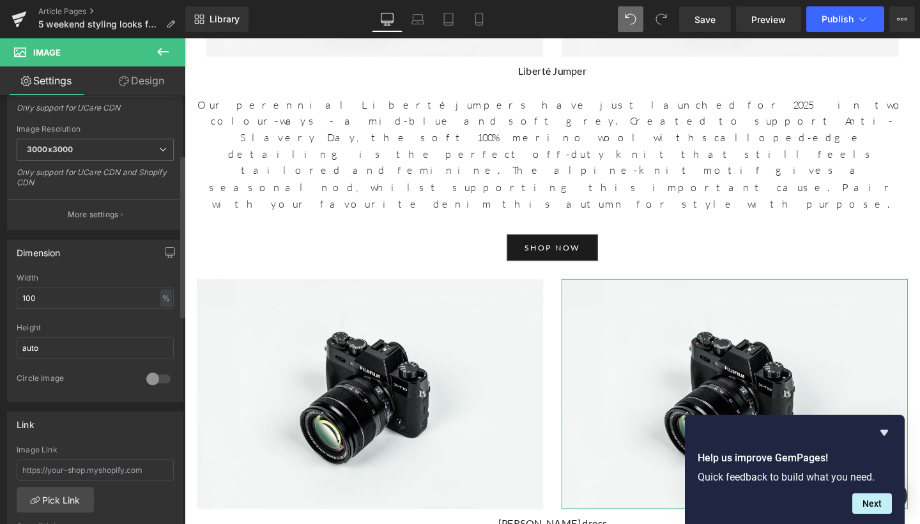
scroll to position [312, 0]
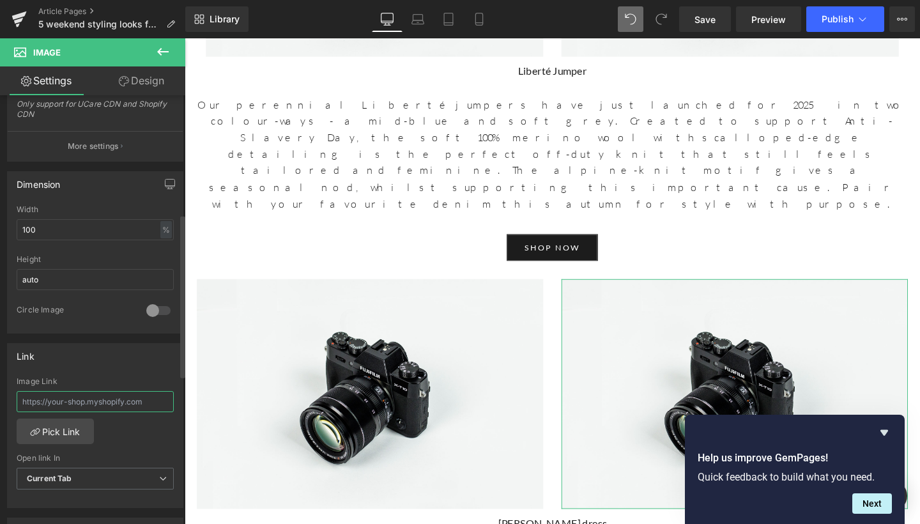
click at [67, 393] on input "text" at bounding box center [95, 401] width 157 height 21
paste input "https://www.beulahlondon.com/products/marcia-dress"
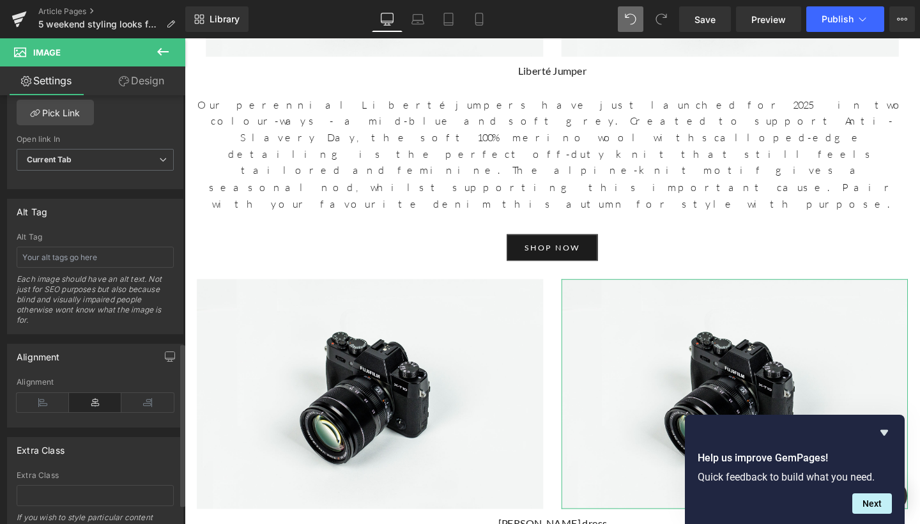
scroll to position [589, 0]
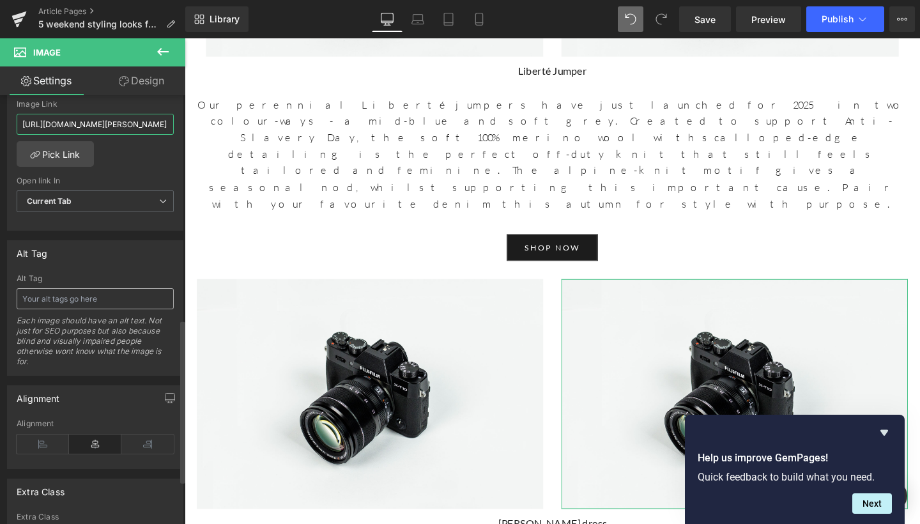
type input "https://www.beulahlondon.com/products/marcia-dress"
click at [110, 301] on input "text" at bounding box center [95, 298] width 157 height 21
type input "Marcia Dress"
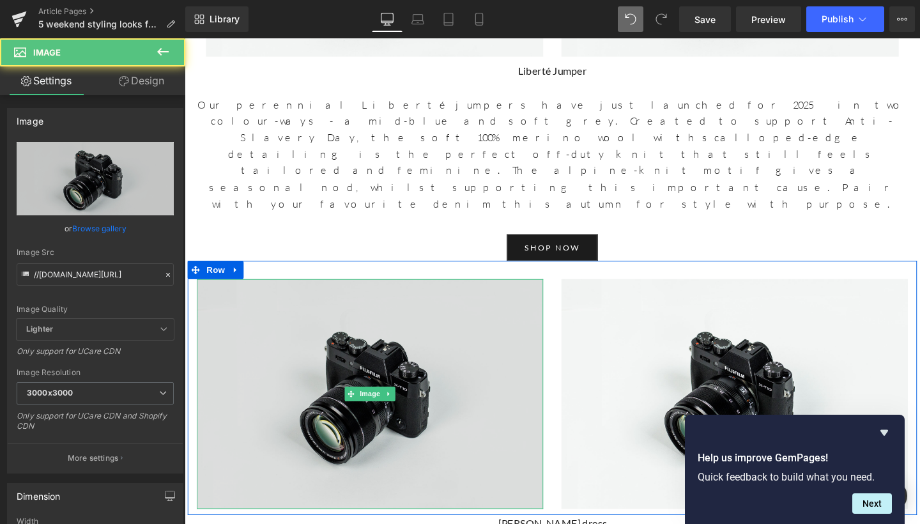
click at [301, 291] on img at bounding box center [379, 412] width 364 height 242
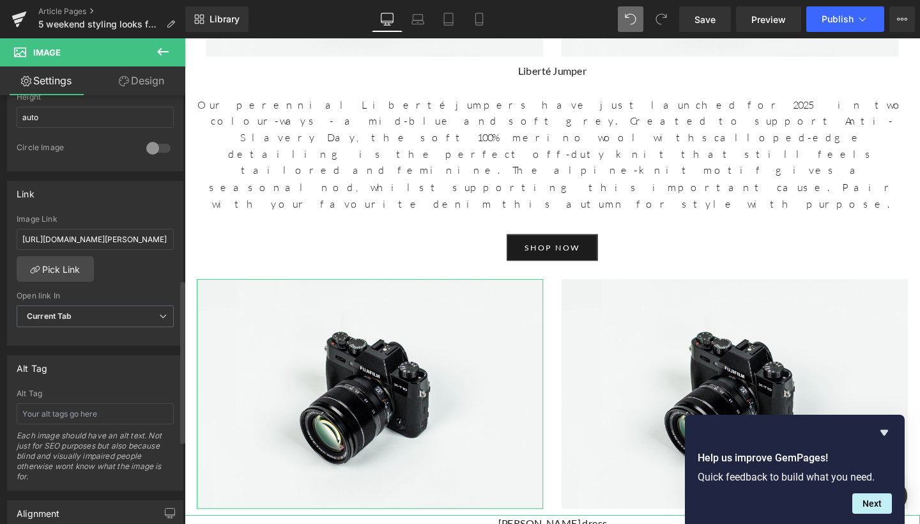
scroll to position [489, 0]
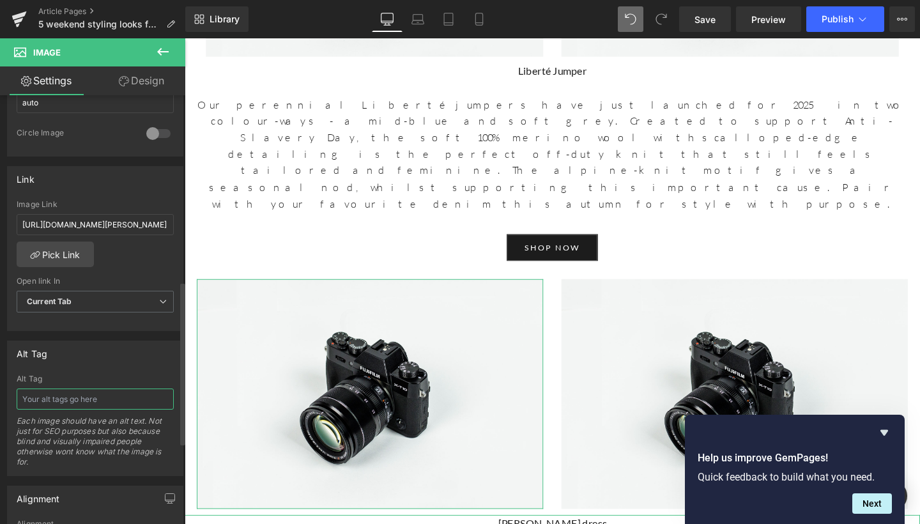
click at [85, 405] on input "text" at bounding box center [95, 399] width 157 height 21
type input "Marcia Dress"
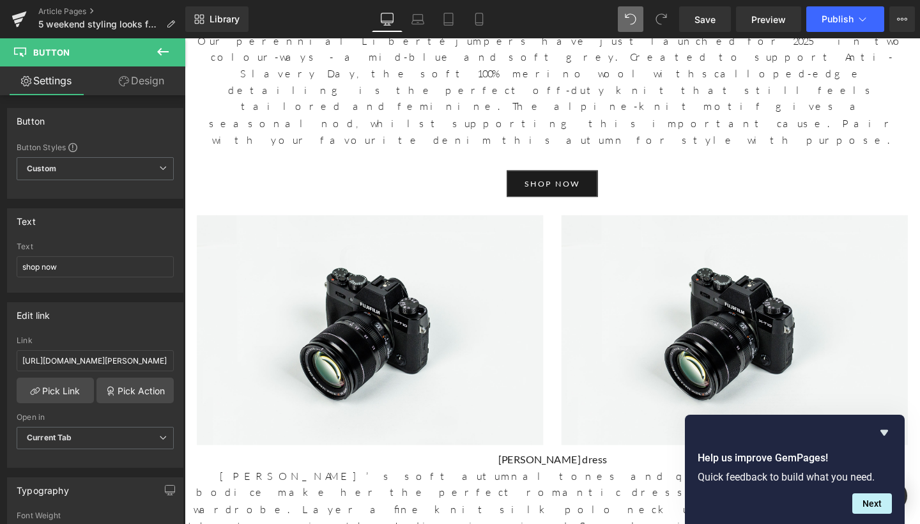
scroll to position [1244, 0]
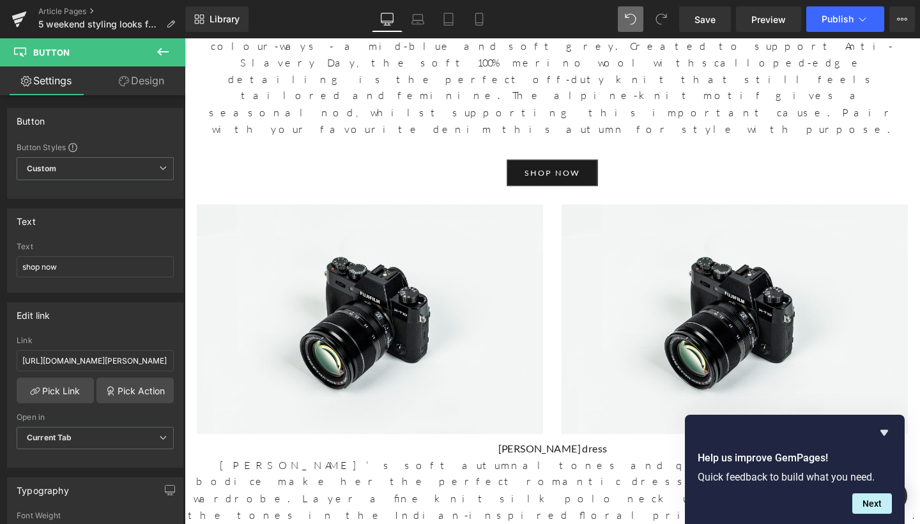
click at [165, 47] on icon at bounding box center [162, 51] width 15 height 15
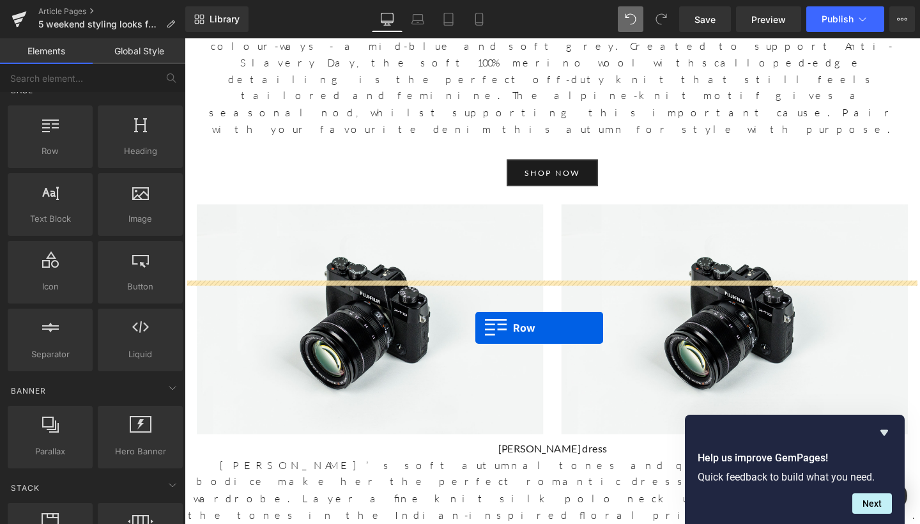
drag, startPoint x: 252, startPoint y: 185, endPoint x: 490, endPoint y: 343, distance: 285.0
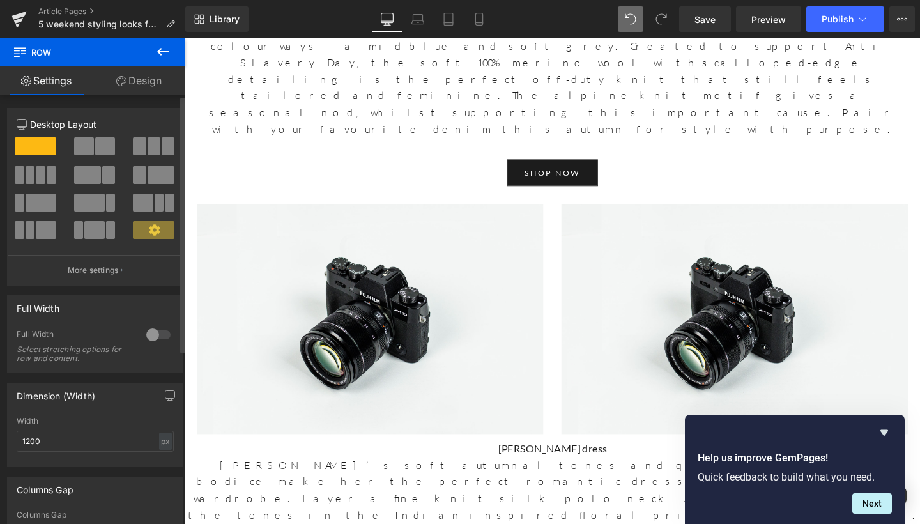
click at [82, 151] on span at bounding box center [84, 146] width 20 height 18
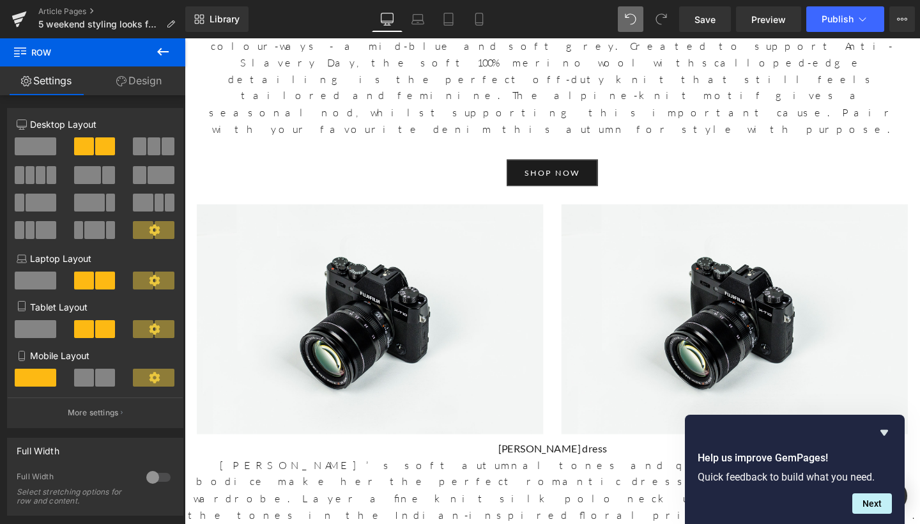
click at [158, 56] on icon at bounding box center [162, 51] width 15 height 15
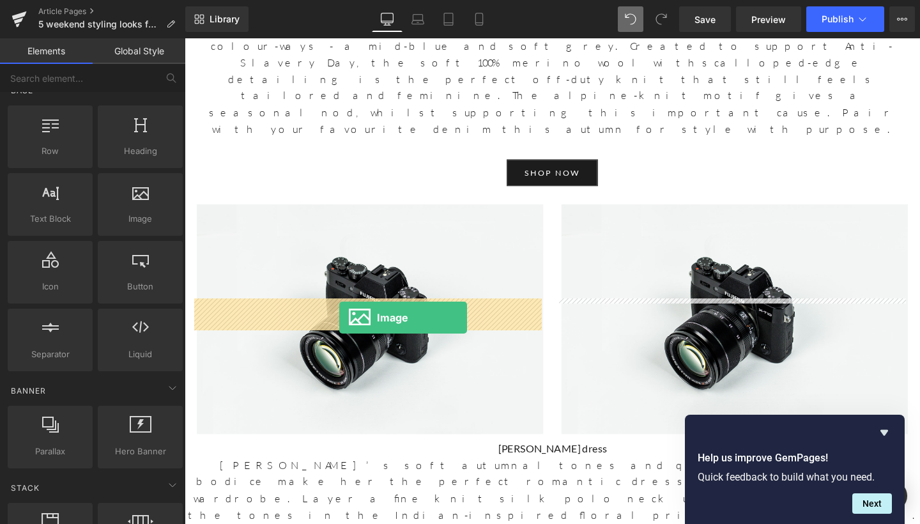
drag, startPoint x: 330, startPoint y: 256, endPoint x: 346, endPoint y: 330, distance: 76.6
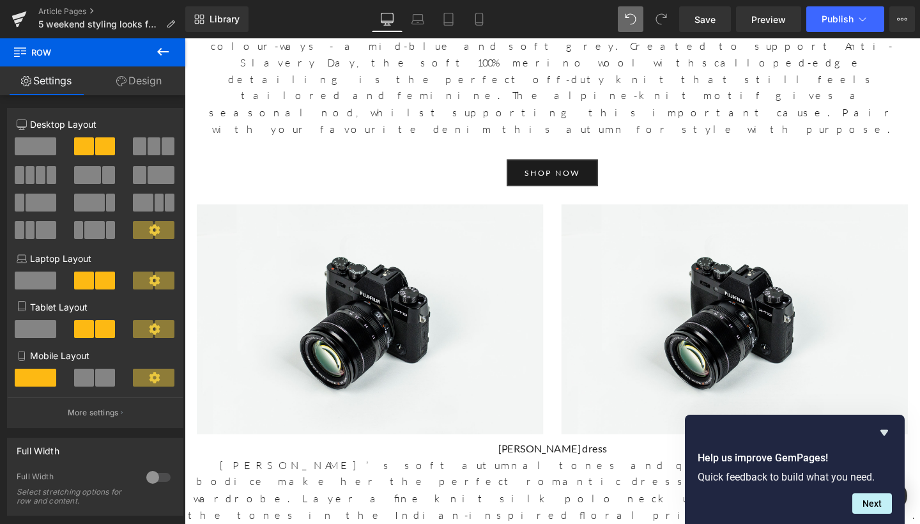
click at [162, 52] on icon at bounding box center [163, 52] width 12 height 8
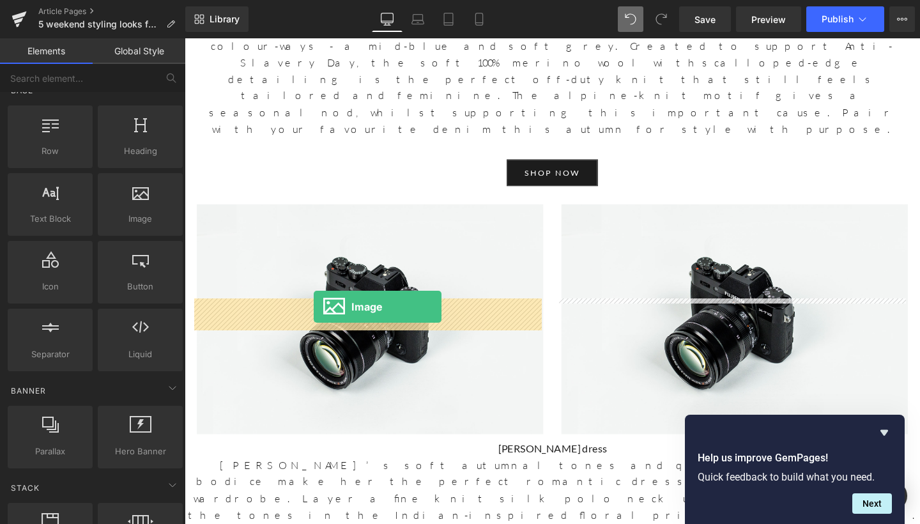
drag, startPoint x: 299, startPoint y: 226, endPoint x: 320, endPoint y: 321, distance: 97.5
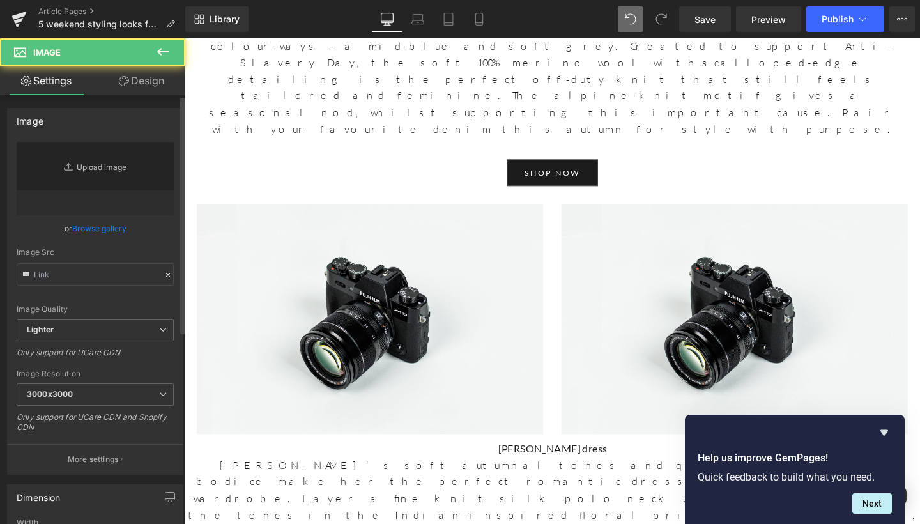
type input "//[DOMAIN_NAME][URL]"
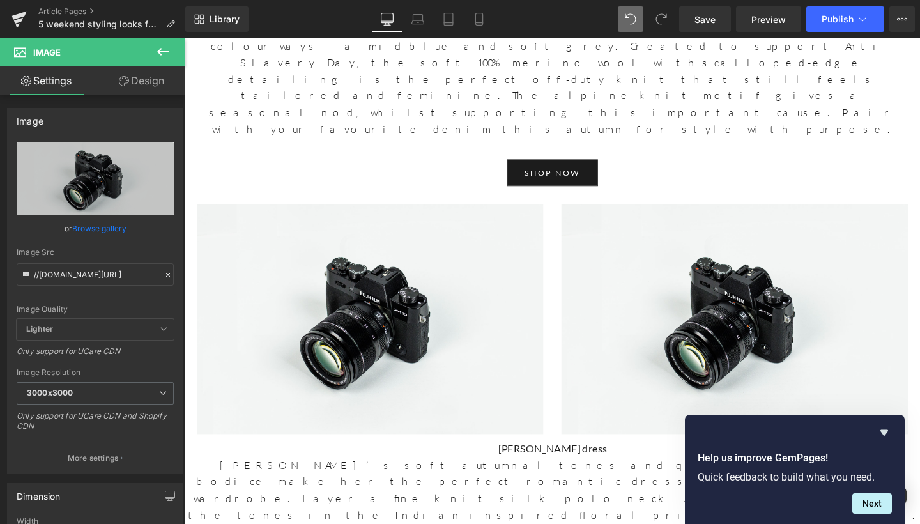
click at [158, 50] on icon at bounding box center [162, 51] width 15 height 15
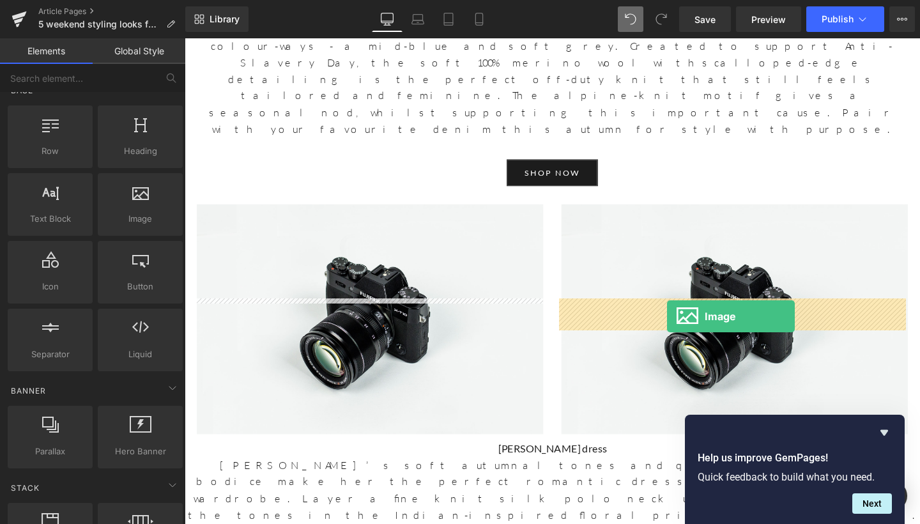
drag, startPoint x: 311, startPoint y: 259, endPoint x: 692, endPoint y: 330, distance: 387.6
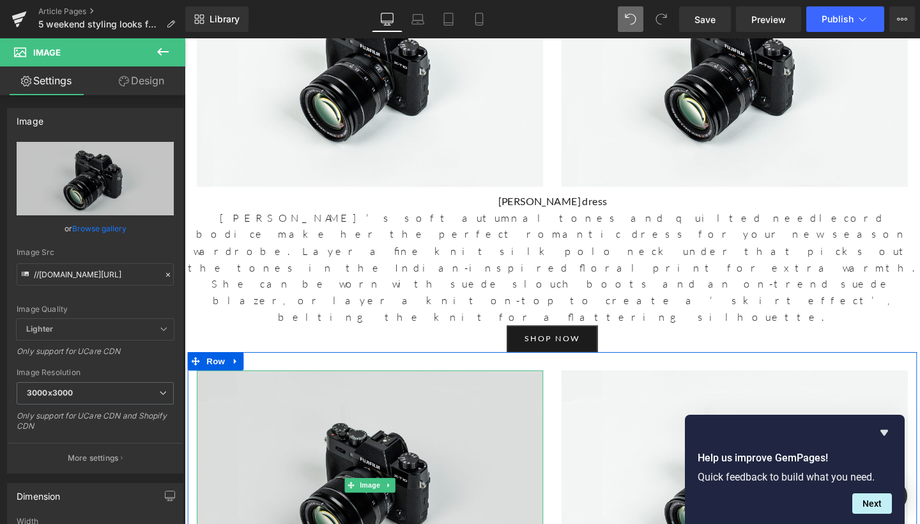
scroll to position [1557, 0]
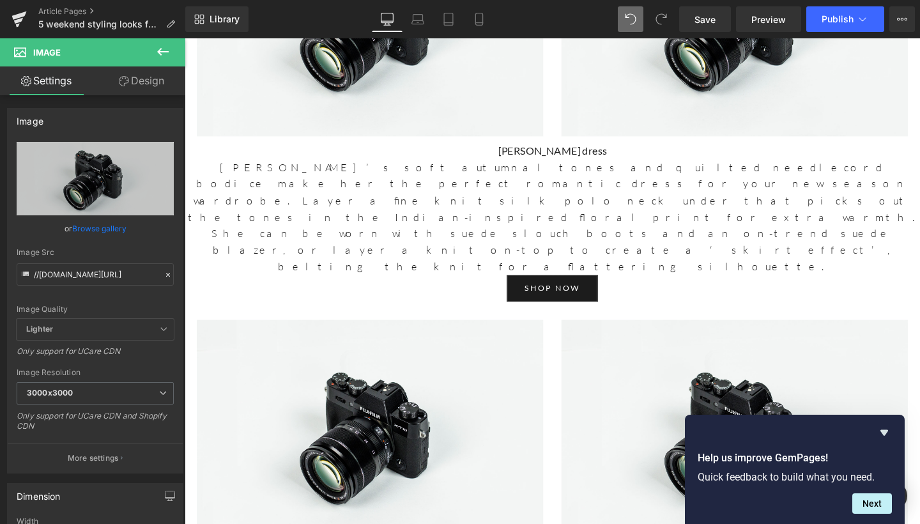
click at [157, 49] on icon at bounding box center [162, 51] width 15 height 15
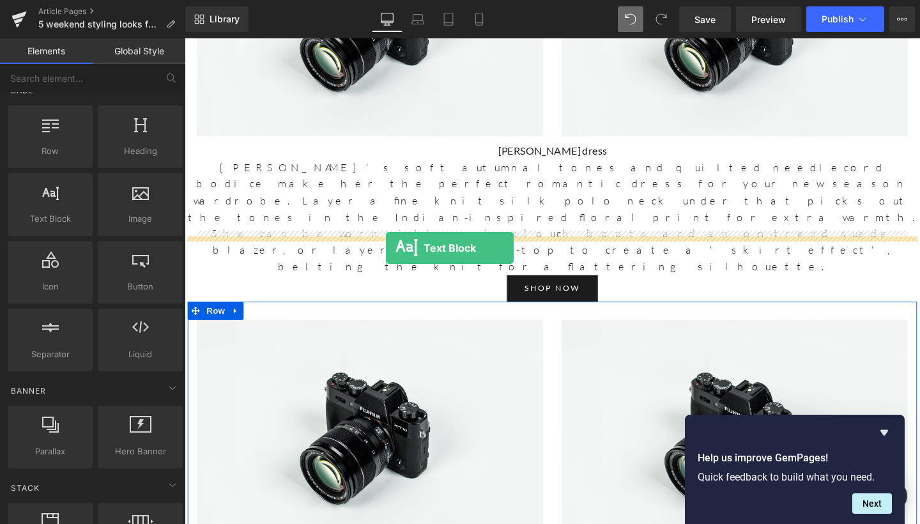
drag, startPoint x: 243, startPoint y: 249, endPoint x: 396, endPoint y: 259, distance: 153.1
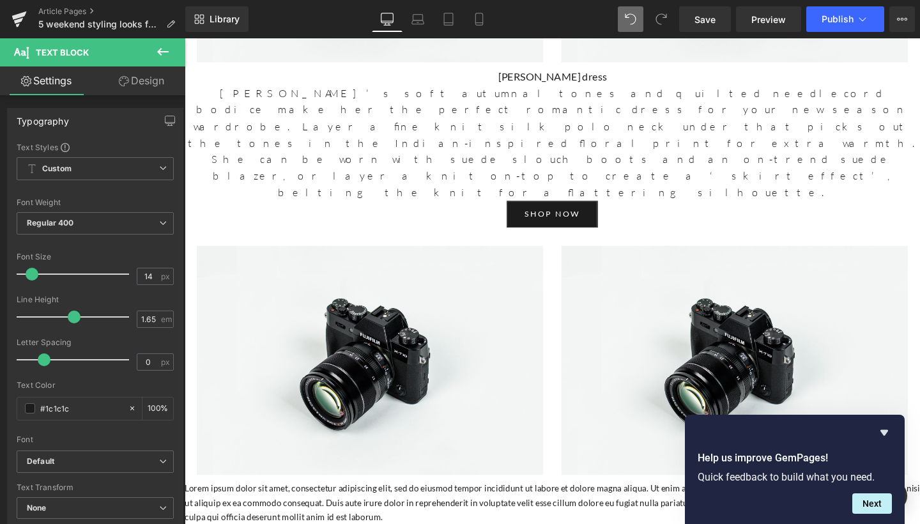
scroll to position [1607, 0]
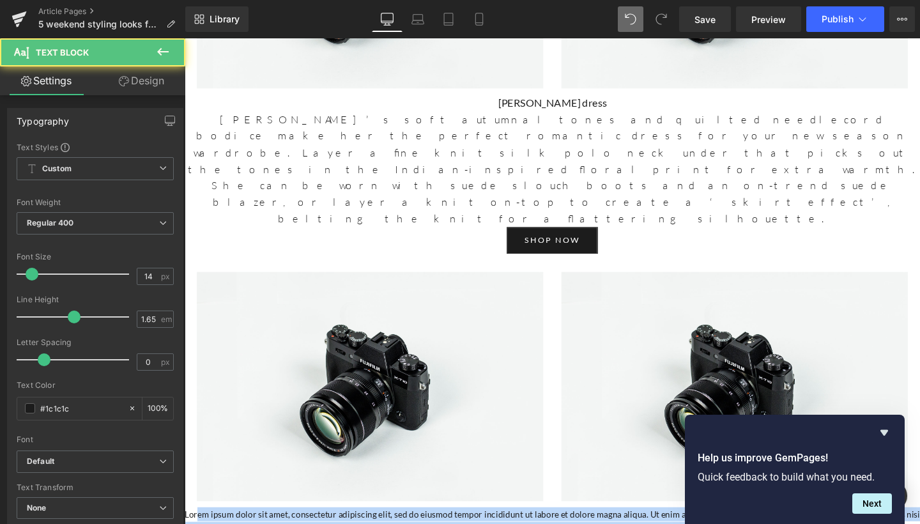
drag, startPoint x: 364, startPoint y: 226, endPoint x: 199, endPoint y: 199, distance: 166.4
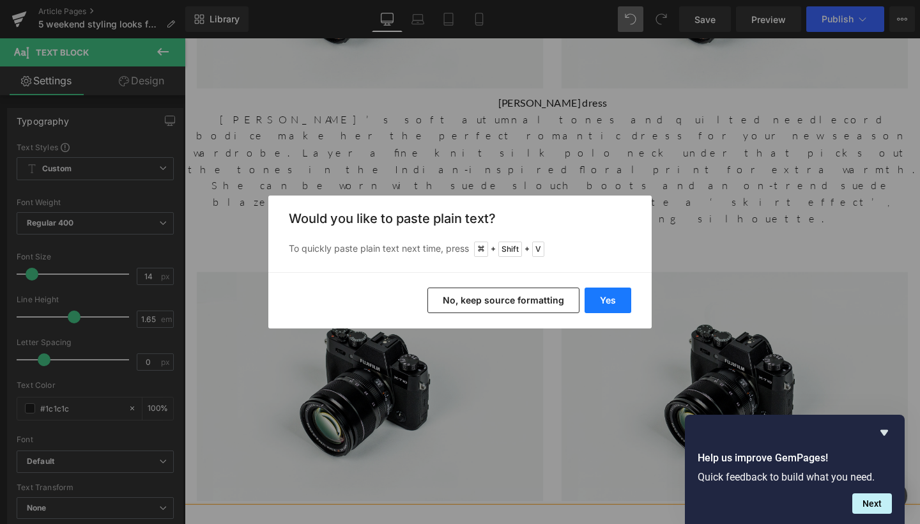
click at [606, 293] on button "Yes" at bounding box center [608, 301] width 47 height 26
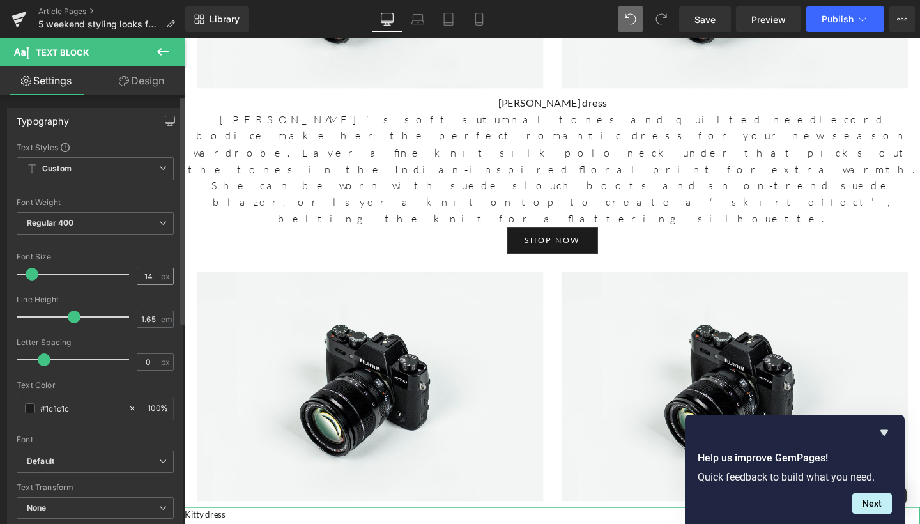
click at [156, 269] on div "14 px" at bounding box center [155, 276] width 37 height 17
click at [151, 275] on input "14" at bounding box center [148, 276] width 22 height 16
type input "17"
click at [155, 320] on div "1.65 em" at bounding box center [155, 319] width 37 height 17
click at [151, 321] on input "1.65" at bounding box center [148, 319] width 22 height 16
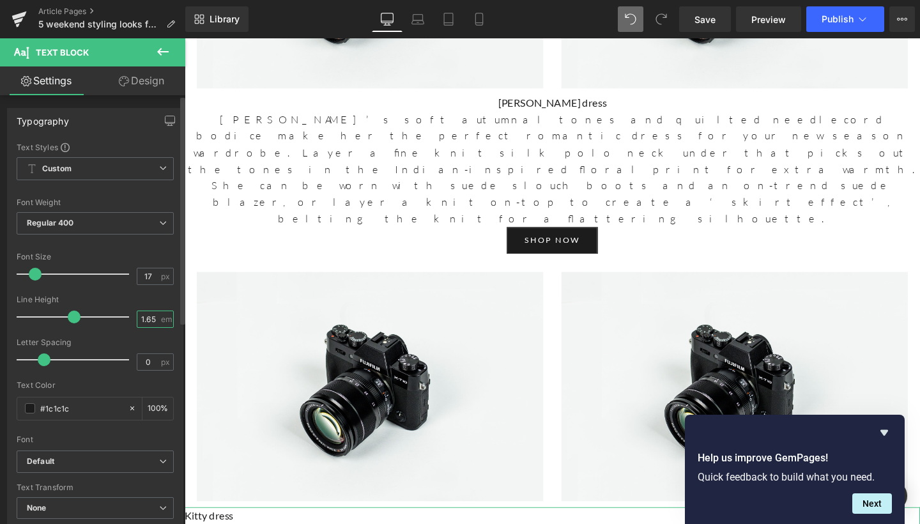
type input "1.6"
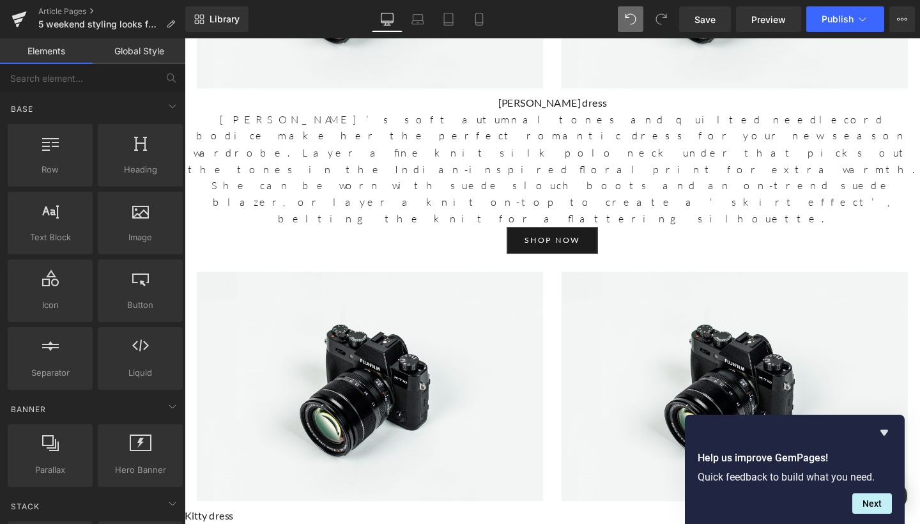
scroll to position [-1, 0]
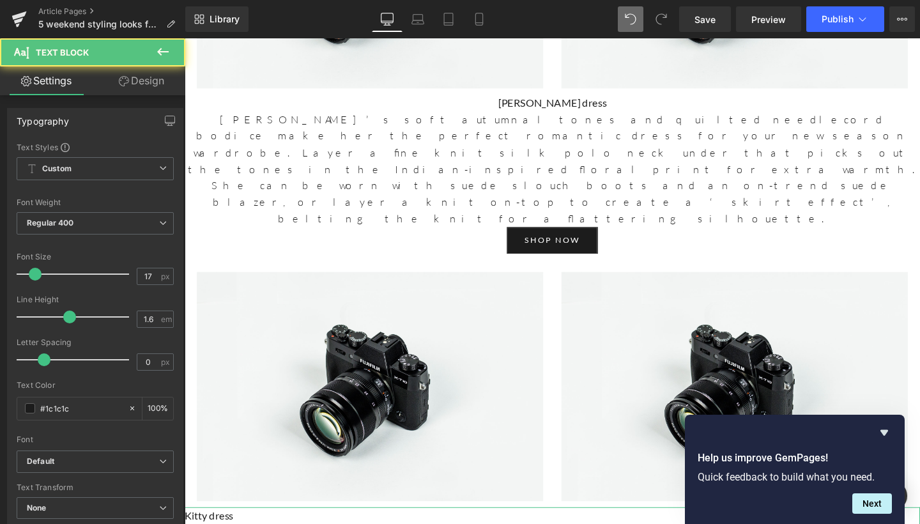
drag, startPoint x: 254, startPoint y: 275, endPoint x: 369, endPoint y: 263, distance: 115.7
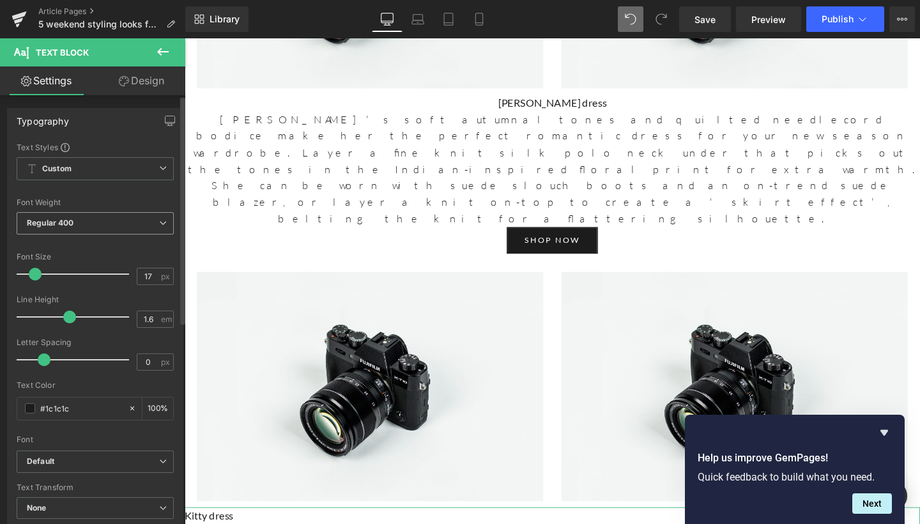
click at [113, 228] on span "Regular 400" at bounding box center [95, 223] width 157 height 22
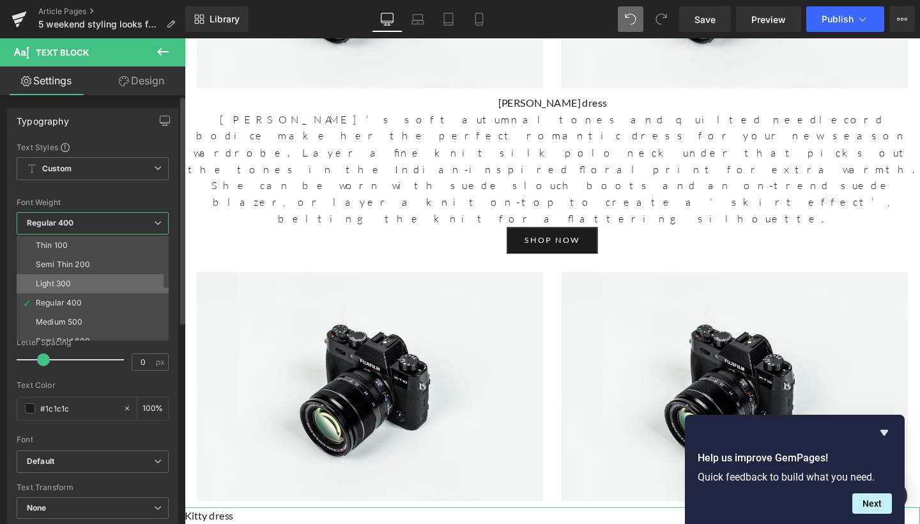
click at [82, 275] on li "Light 300" at bounding box center [96, 283] width 158 height 19
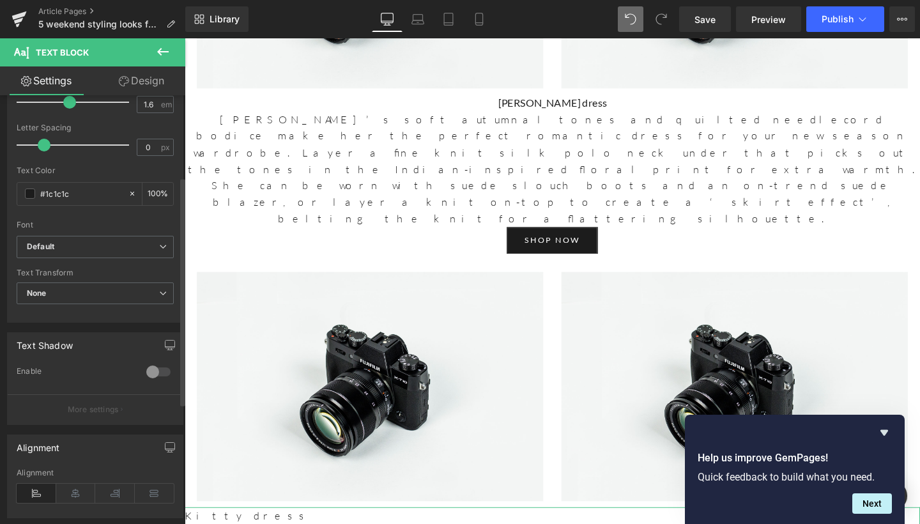
scroll to position [309, 0]
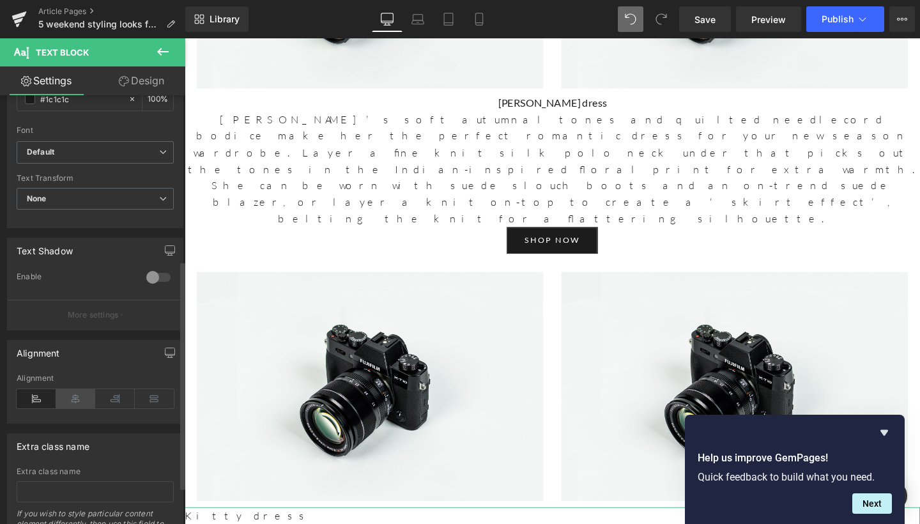
click at [75, 395] on icon at bounding box center [76, 398] width 40 height 19
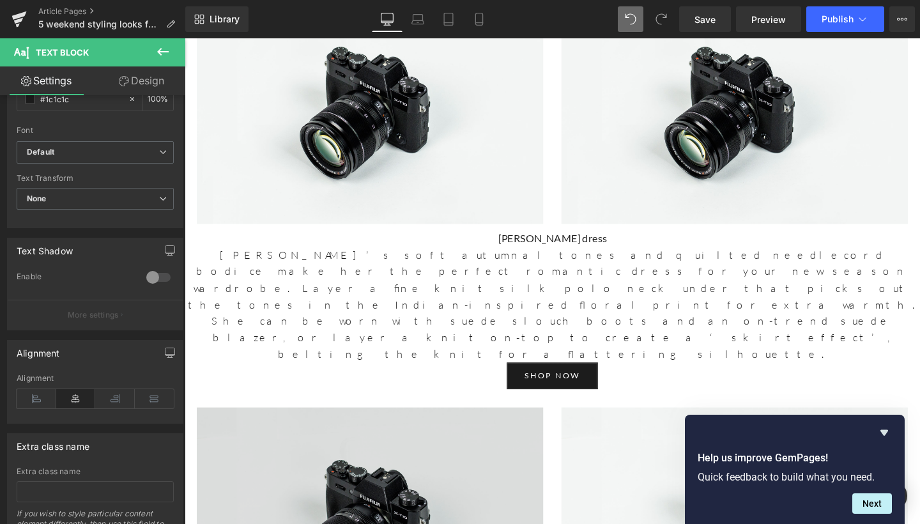
scroll to position [1464, 0]
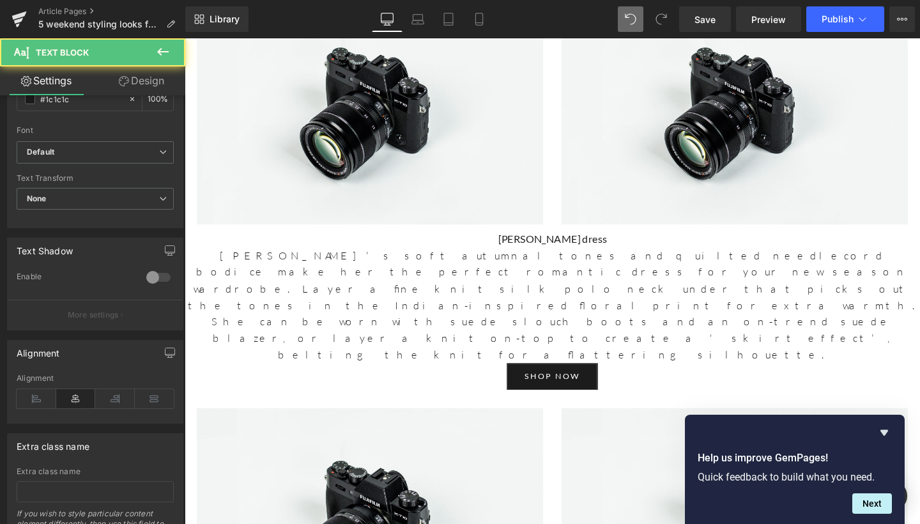
drag, startPoint x: 605, startPoint y: 351, endPoint x: 506, endPoint y: 345, distance: 99.2
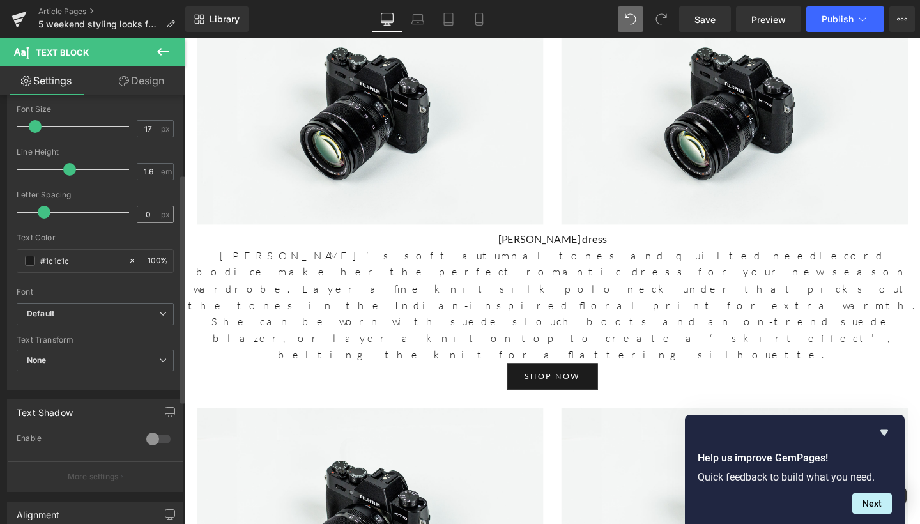
scroll to position [130, 0]
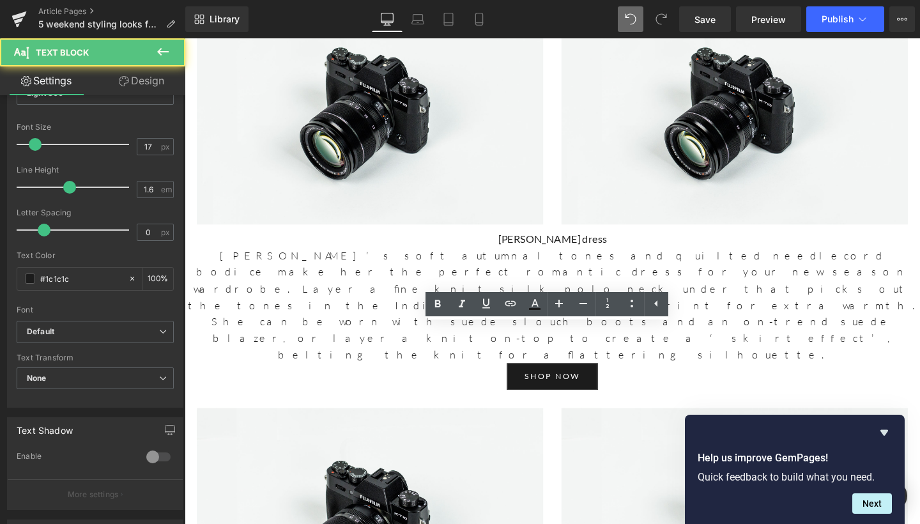
drag, startPoint x: 609, startPoint y: 348, endPoint x: 538, endPoint y: 344, distance: 71.1
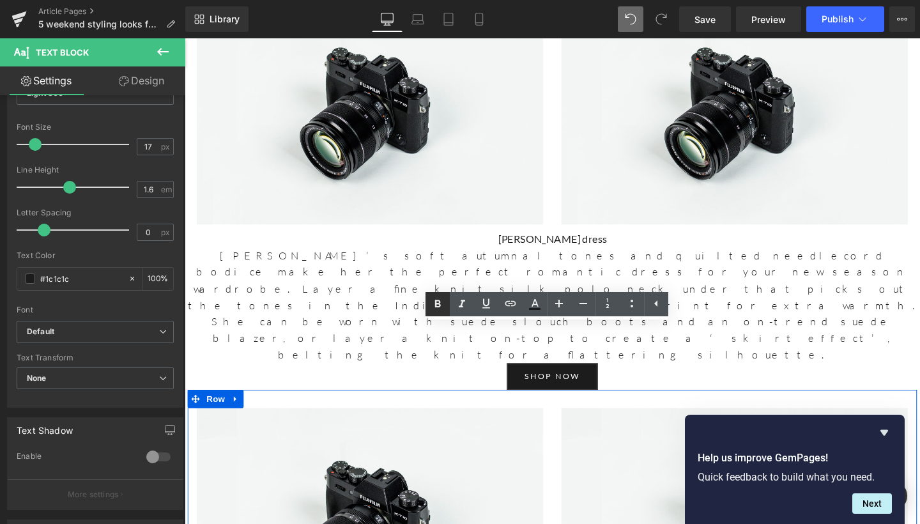
click at [440, 304] on icon at bounding box center [438, 304] width 6 height 8
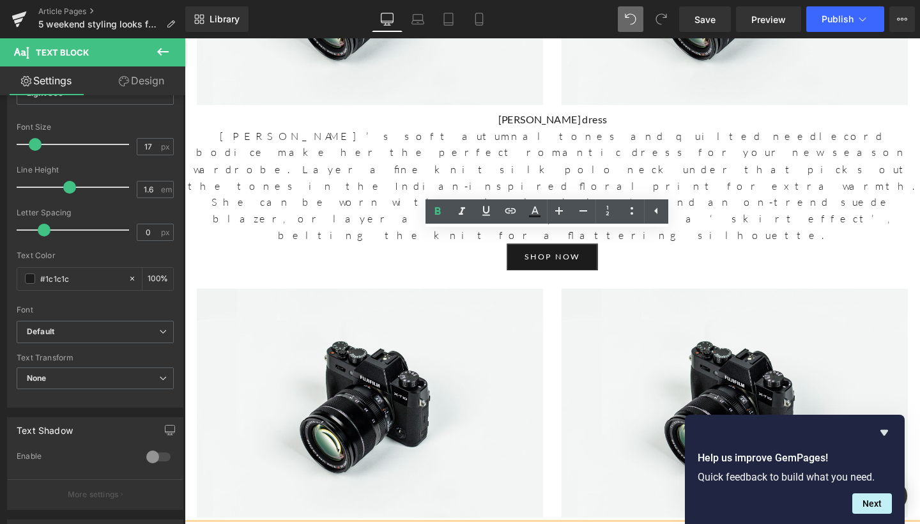
scroll to position [1613, 0]
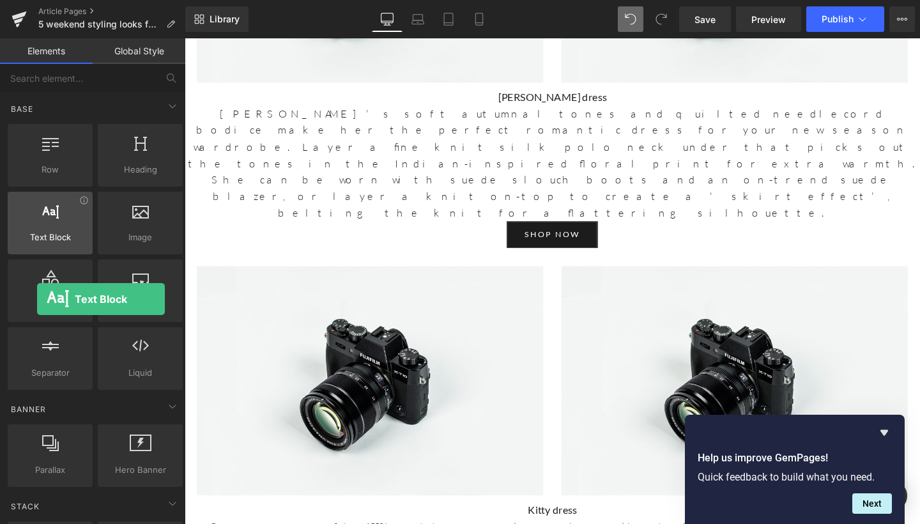
drag, startPoint x: 61, startPoint y: 239, endPoint x: 44, endPoint y: 220, distance: 25.4
click at [44, 219] on div "Text Block texts, paragraphs, contents, blocks" at bounding box center [50, 223] width 85 height 63
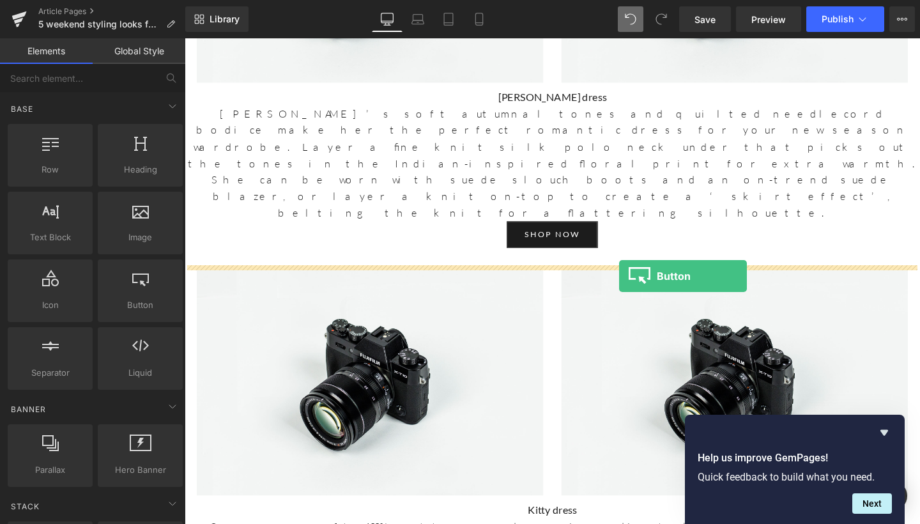
drag, startPoint x: 326, startPoint y: 344, endPoint x: 641, endPoint y: 287, distance: 320.3
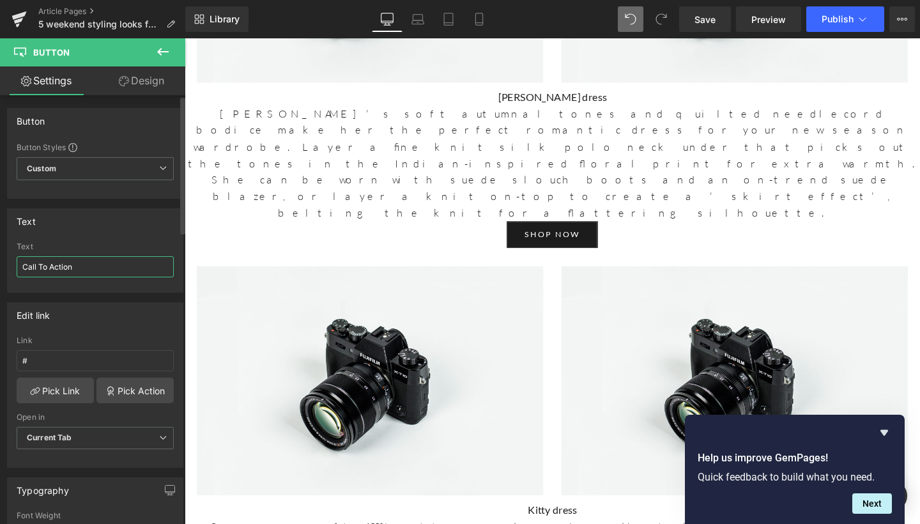
drag, startPoint x: 104, startPoint y: 265, endPoint x: 17, endPoint y: 258, distance: 87.2
click at [17, 258] on input "Call To Action" at bounding box center [95, 266] width 157 height 21
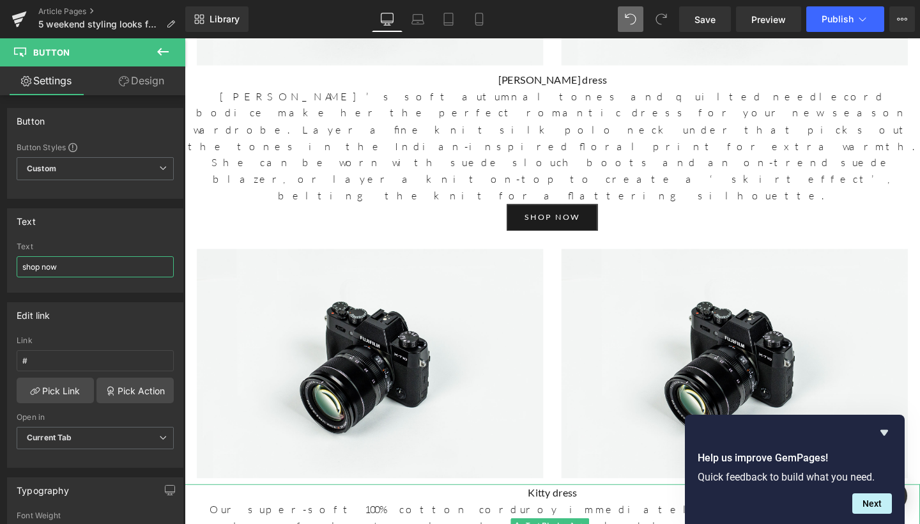
scroll to position [1633, 0]
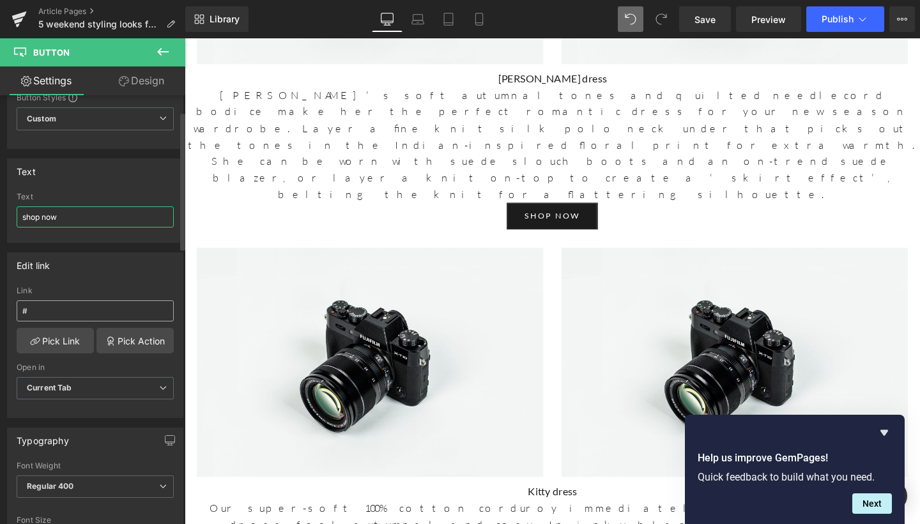
type input "shop now"
click at [85, 311] on input "#" at bounding box center [95, 310] width 157 height 21
paste input "https://www.beulahlondon.com/products/kitty-black-dress"
type input "https://www.beulahlondon.com/products/kitty-black-dress"
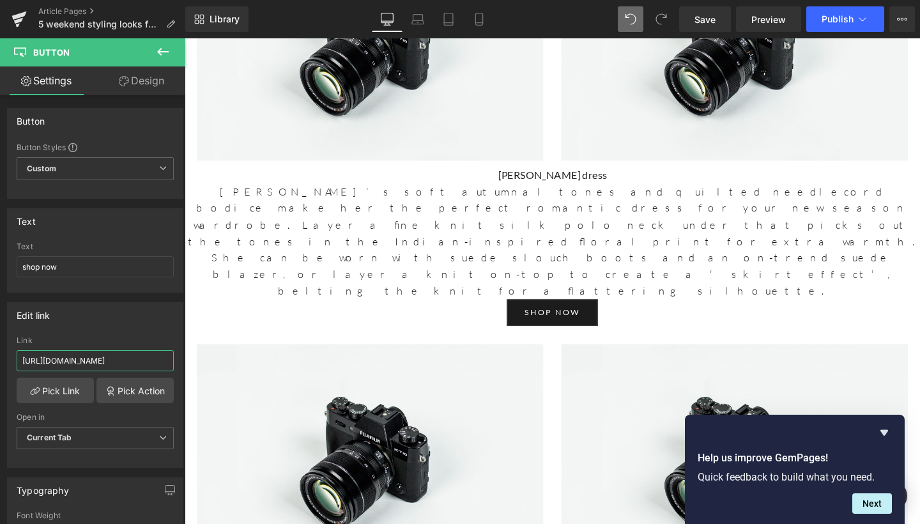
scroll to position [1500, 0]
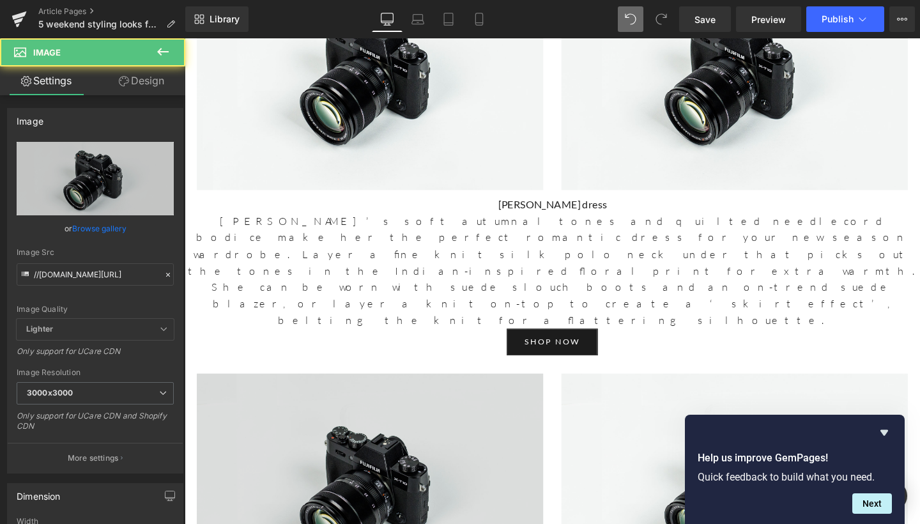
click at [373, 391] on img at bounding box center [379, 512] width 364 height 242
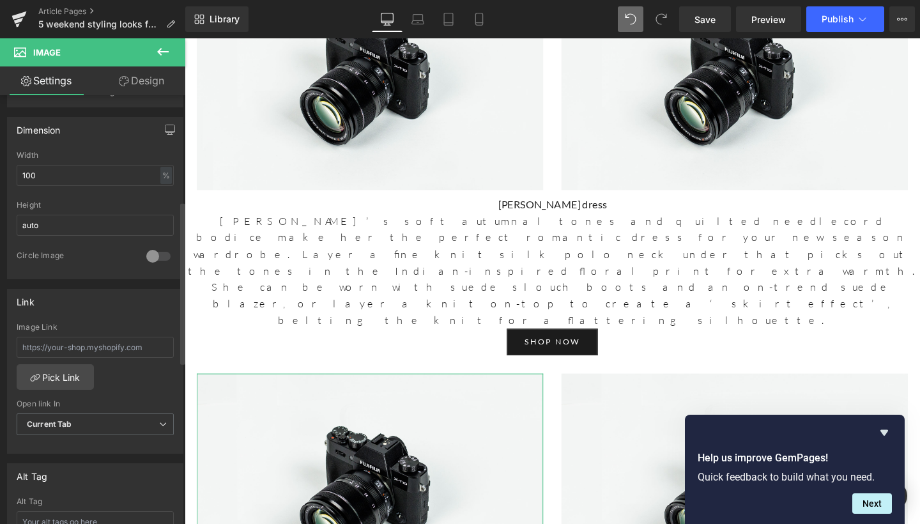
scroll to position [454, 0]
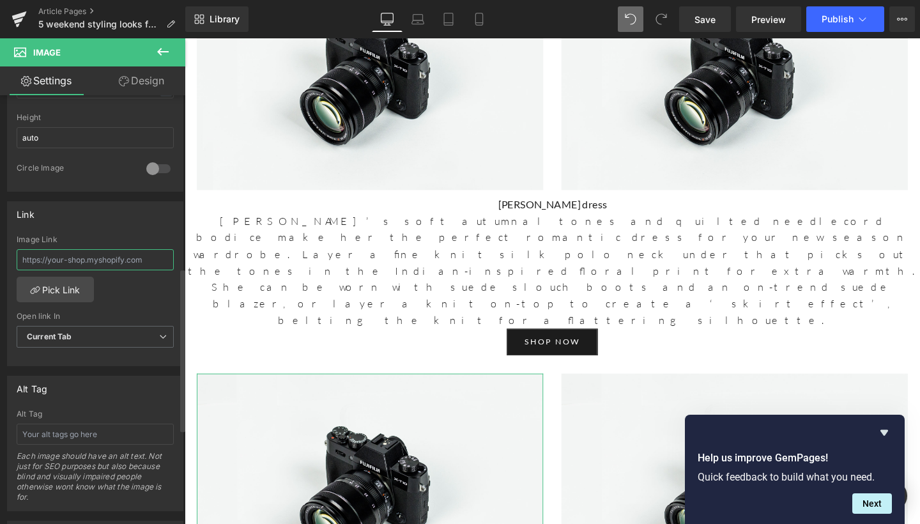
click at [118, 263] on input "text" at bounding box center [95, 259] width 157 height 21
type input "v"
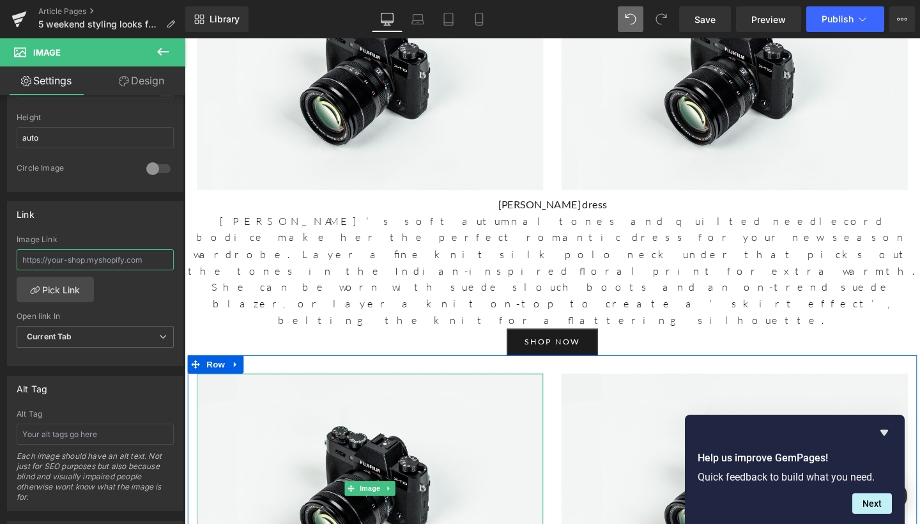
paste input "https://www.beulahlondon.com/products/kitty-black-dress"
type input "https://www.beulahlondon.com/products/kitty-black-dress"
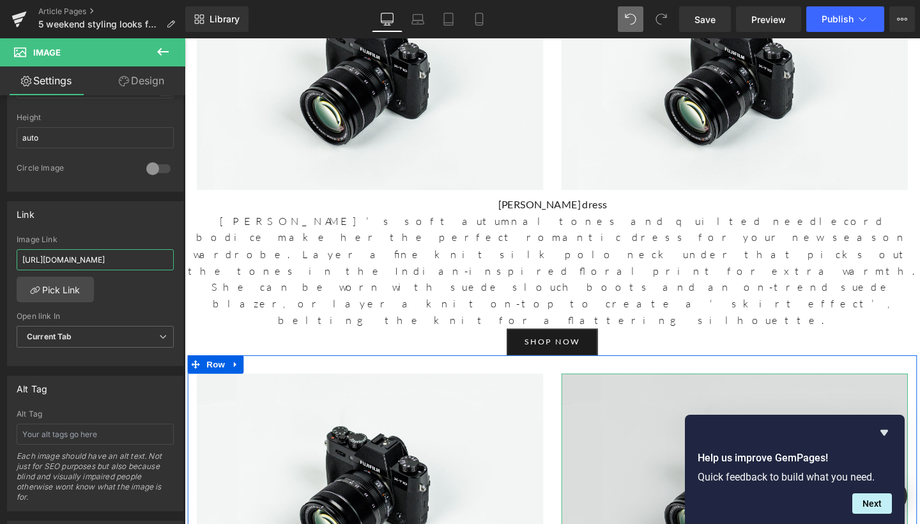
click at [771, 391] on img at bounding box center [763, 512] width 364 height 242
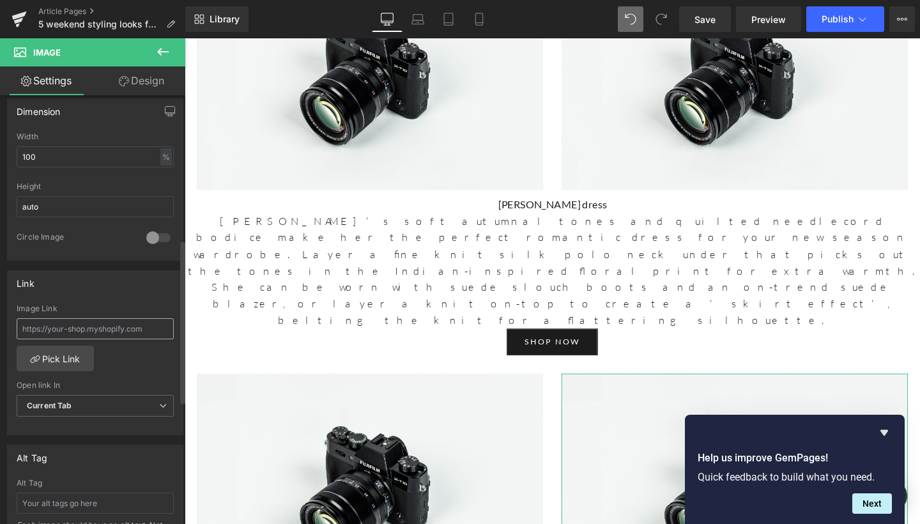
scroll to position [389, 0]
click at [73, 315] on input "text" at bounding box center [95, 324] width 157 height 21
paste input "https://www.beulahlondon.com/products/kitty-black-dress"
type input "https://www.beulahlondon.com/products/kitty-black-dress"
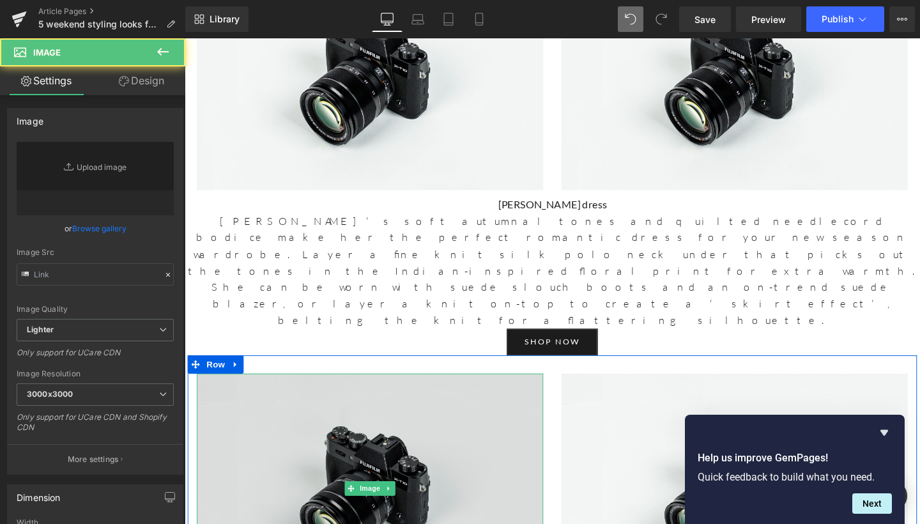
click at [359, 391] on img at bounding box center [379, 512] width 364 height 242
type input "//[DOMAIN_NAME][URL]"
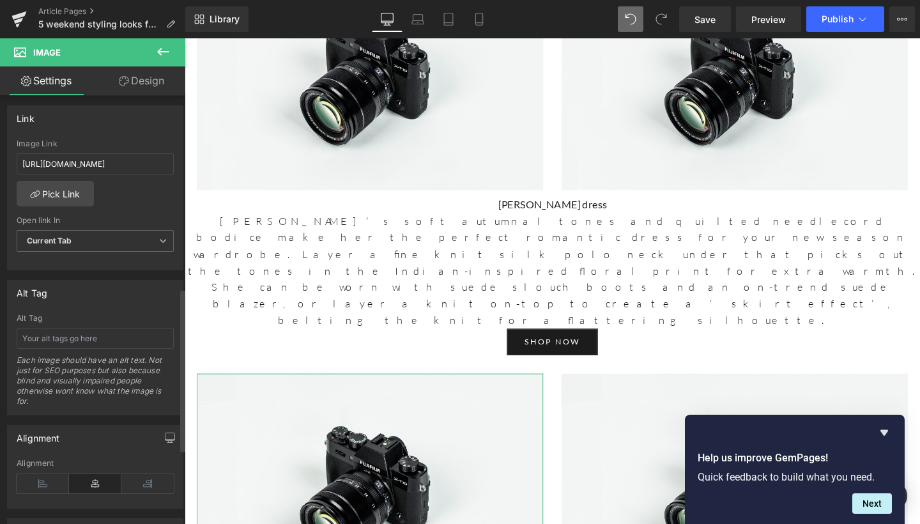
scroll to position [564, 0]
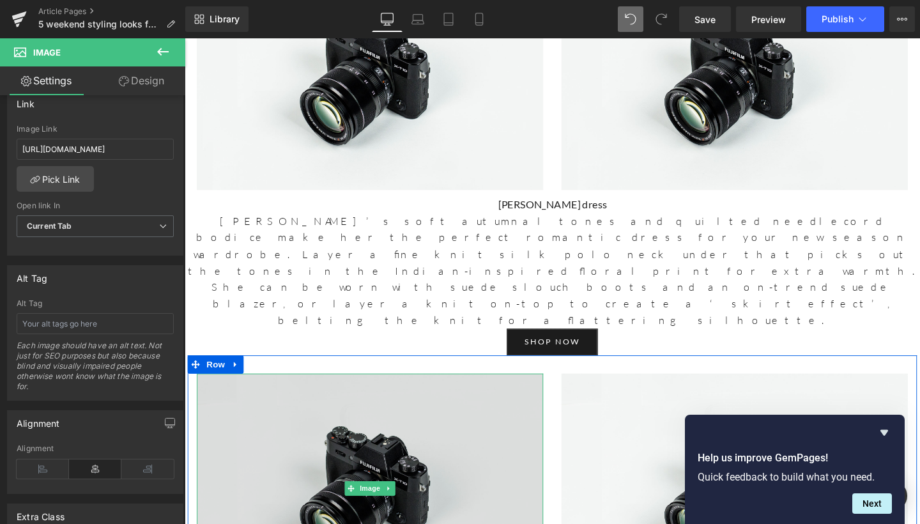
click at [281, 391] on img at bounding box center [379, 512] width 364 height 242
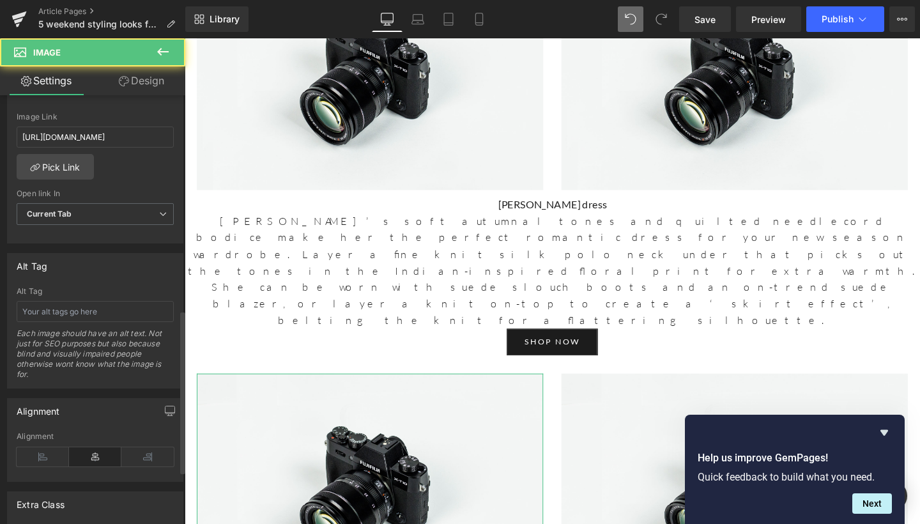
scroll to position [580, 0]
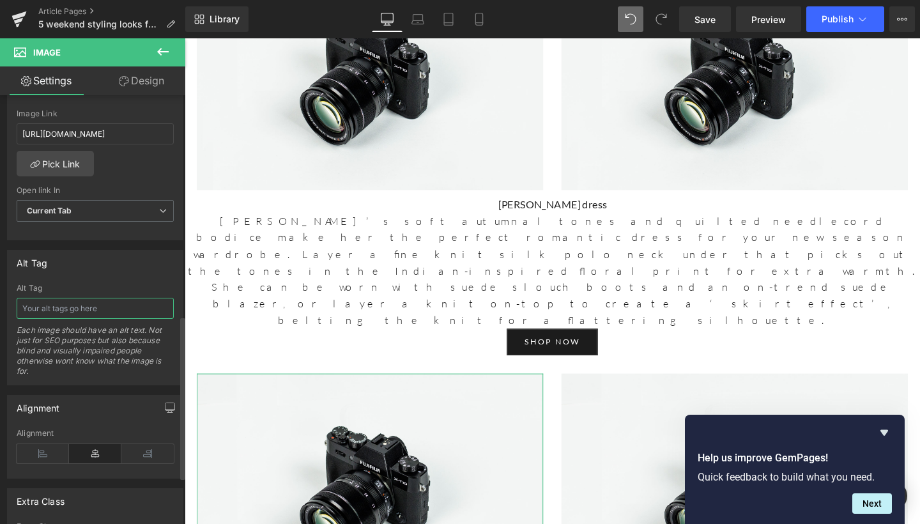
click at [97, 313] on input "text" at bounding box center [95, 308] width 157 height 21
type input "Kitty Black Dress"
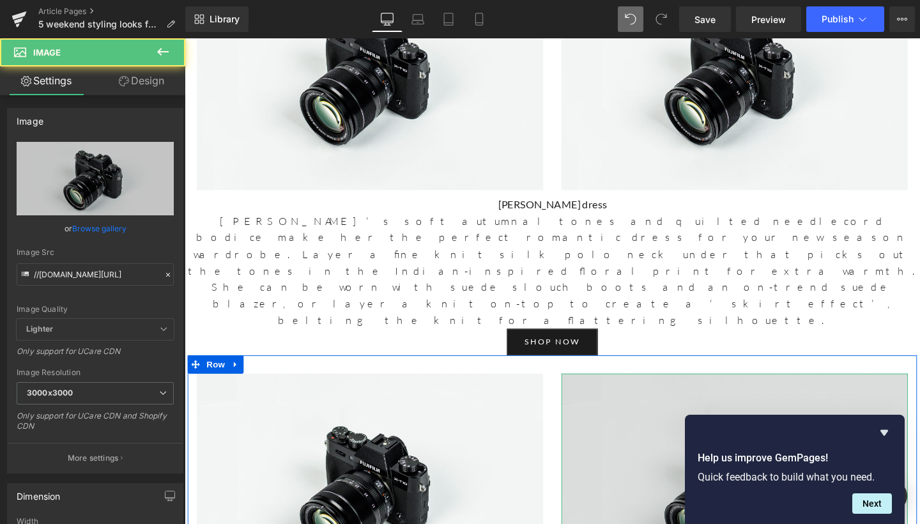
drag, startPoint x: 643, startPoint y: 182, endPoint x: 617, endPoint y: 185, distance: 26.4
click at [643, 391] on img at bounding box center [763, 512] width 364 height 242
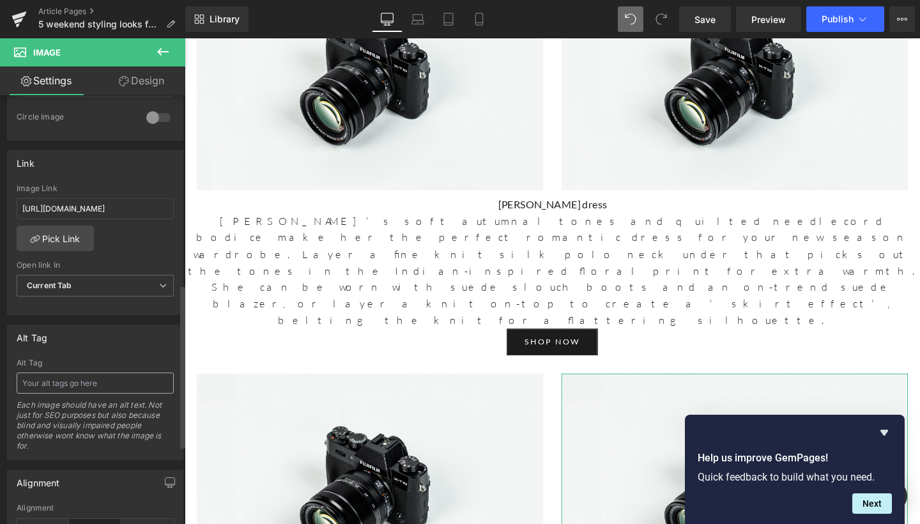
scroll to position [506, 0]
click at [93, 375] on input "text" at bounding box center [95, 381] width 157 height 21
type input "Kitty Black Dress"
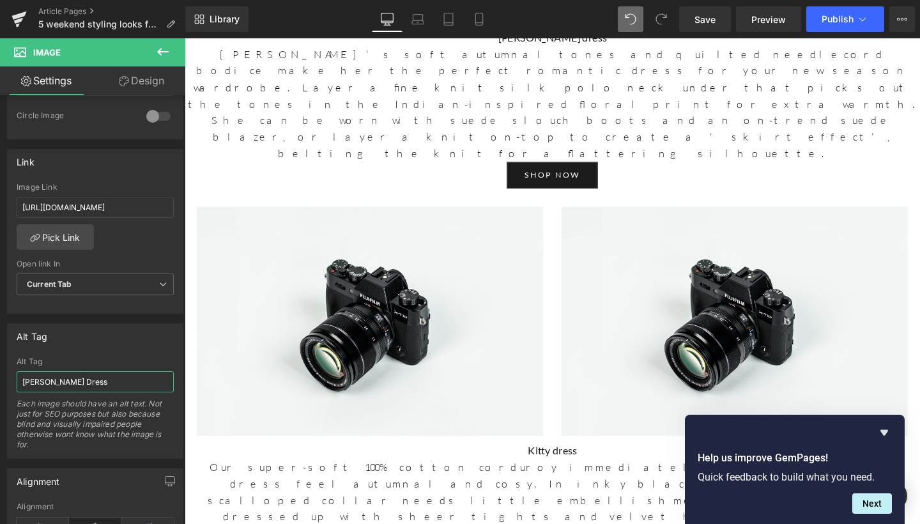
scroll to position [1740, 0]
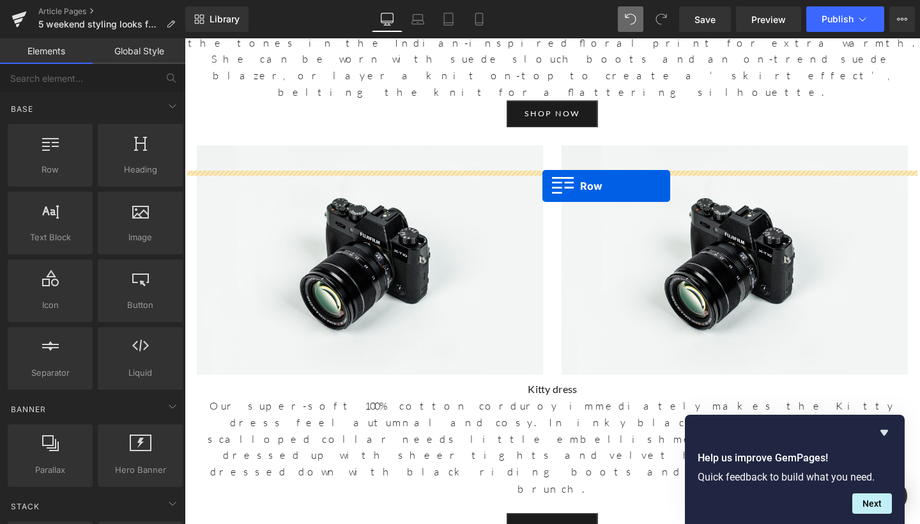
drag, startPoint x: 252, startPoint y: 200, endPoint x: 561, endPoint y: 194, distance: 308.8
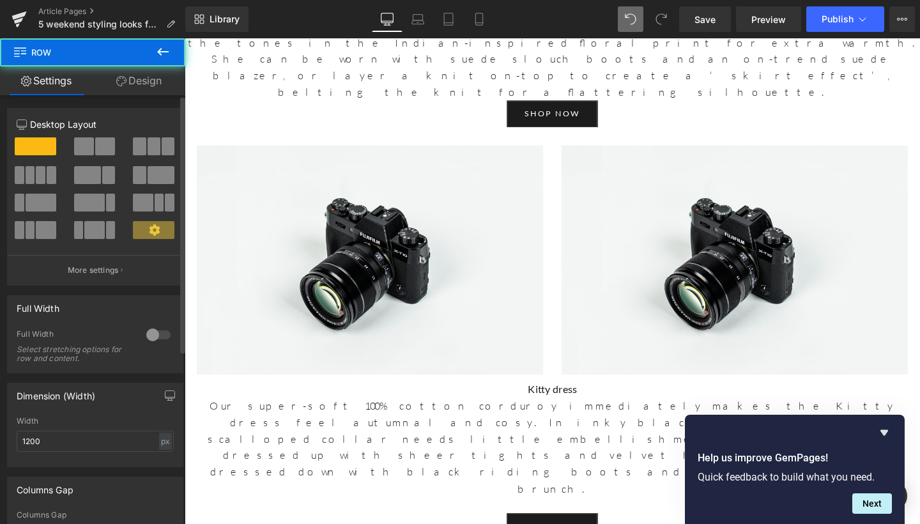
click at [102, 149] on span at bounding box center [105, 146] width 20 height 18
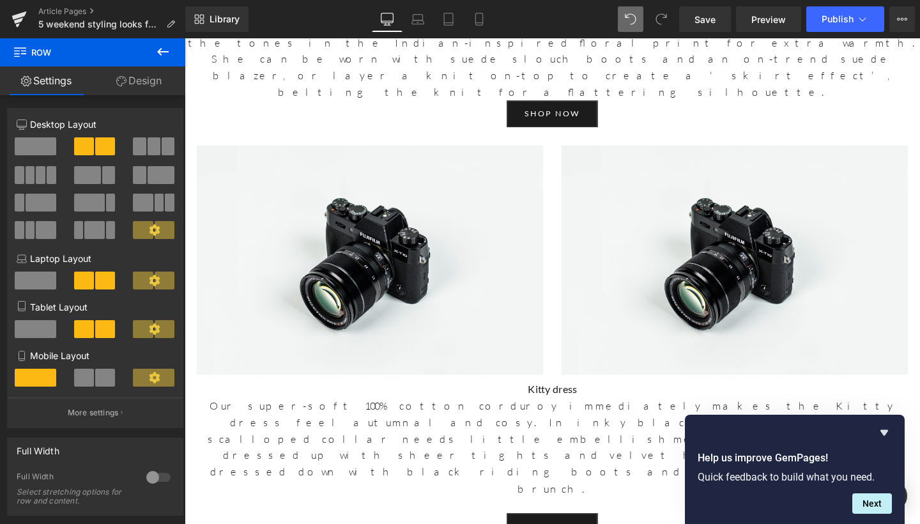
click at [160, 46] on icon at bounding box center [162, 51] width 15 height 15
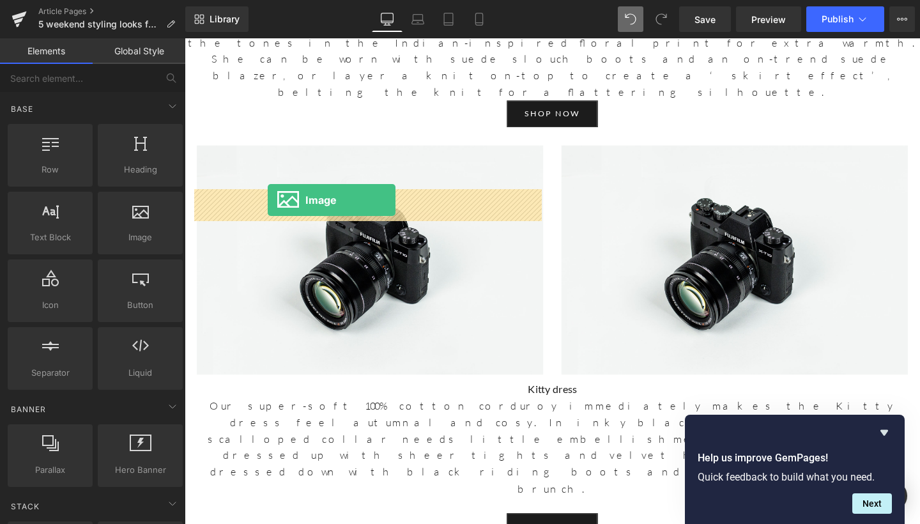
drag, startPoint x: 262, startPoint y: 233, endPoint x: 272, endPoint y: 208, distance: 26.4
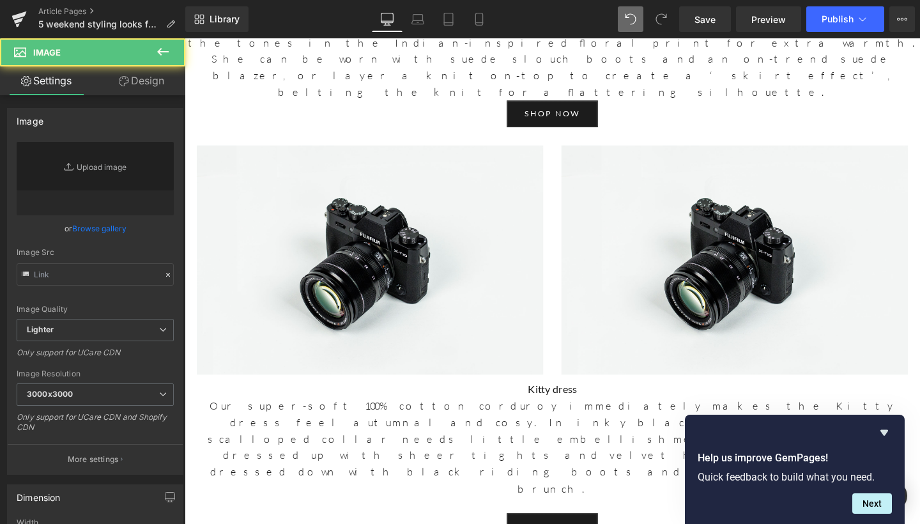
type input "//[DOMAIN_NAME][URL]"
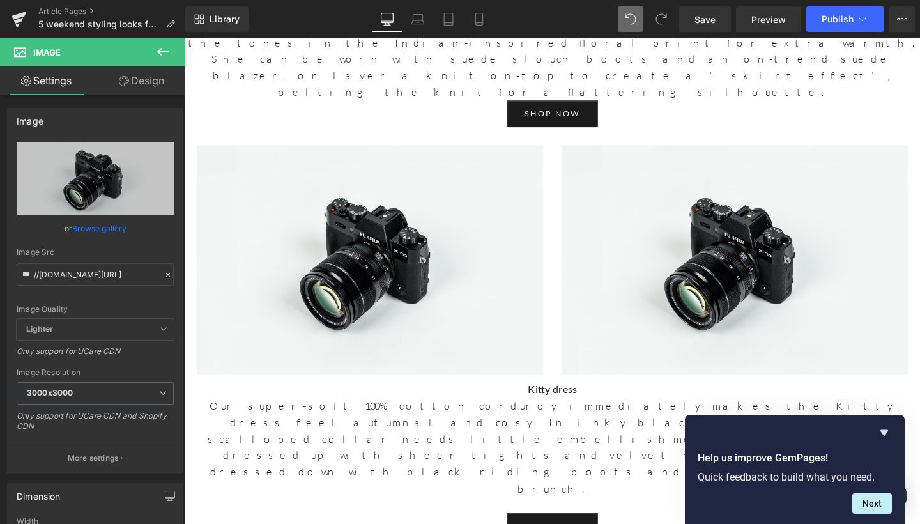
click at [157, 52] on icon at bounding box center [162, 51] width 15 height 15
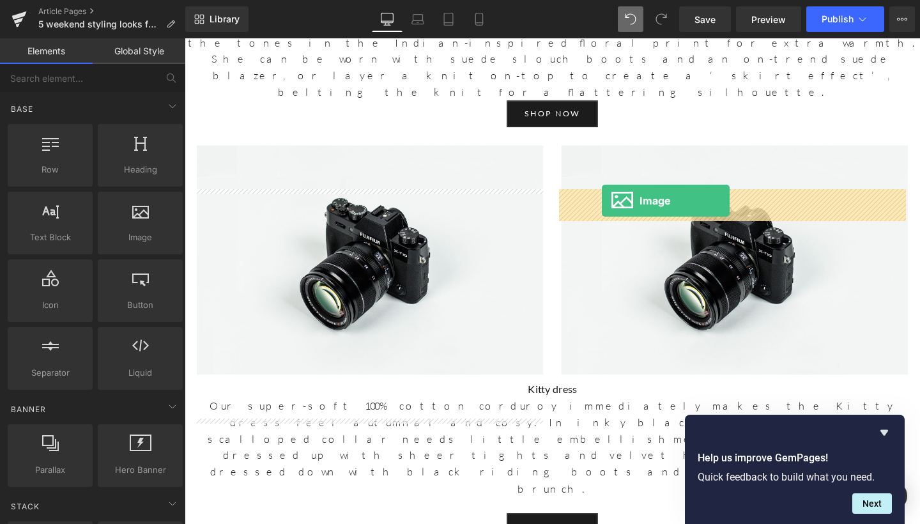
drag, startPoint x: 323, startPoint y: 282, endPoint x: 623, endPoint y: 209, distance: 308.6
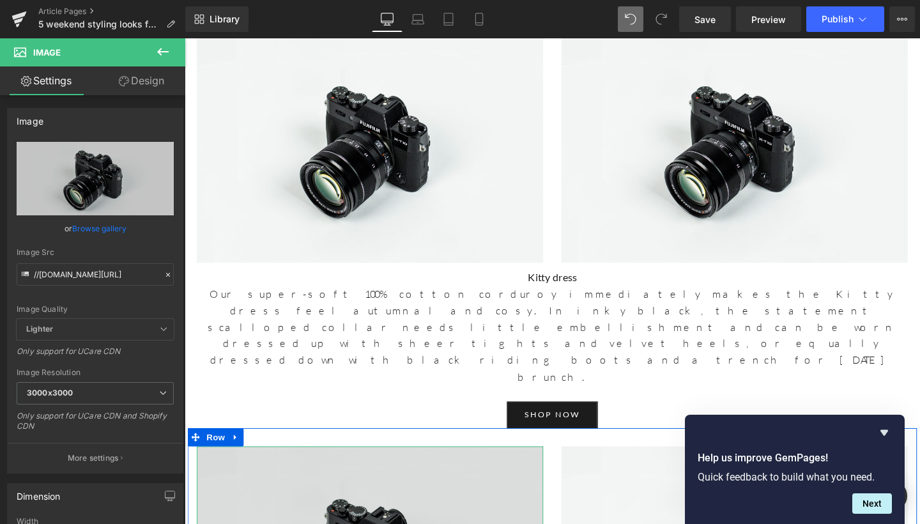
scroll to position [1859, 0]
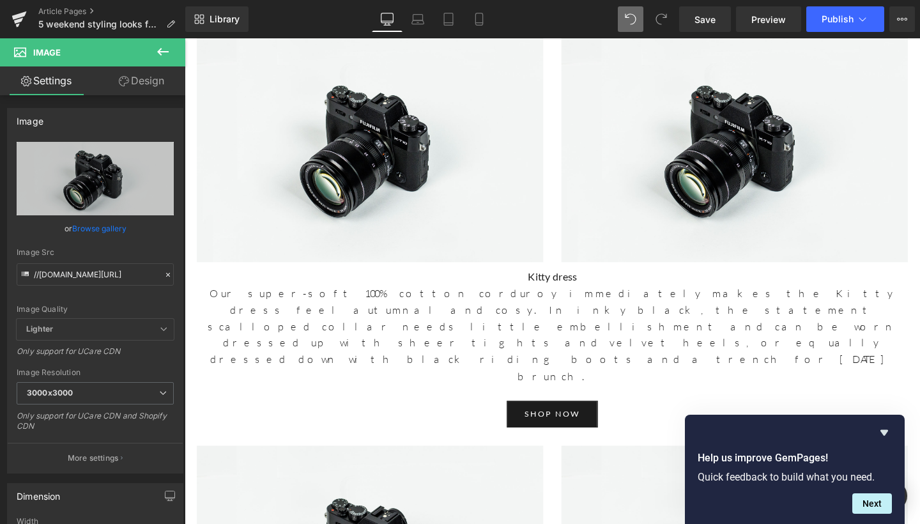
click at [165, 43] on button at bounding box center [163, 52] width 45 height 28
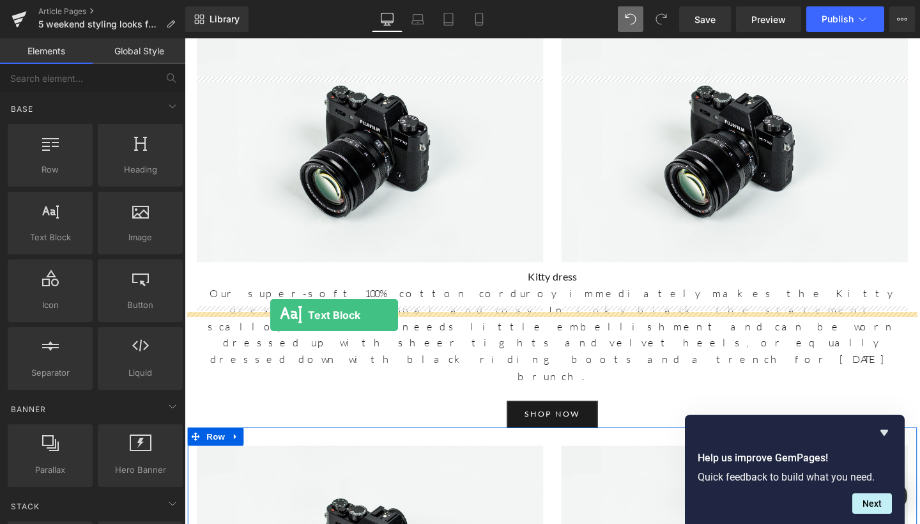
drag, startPoint x: 261, startPoint y: 252, endPoint x: 275, endPoint y: 329, distance: 77.9
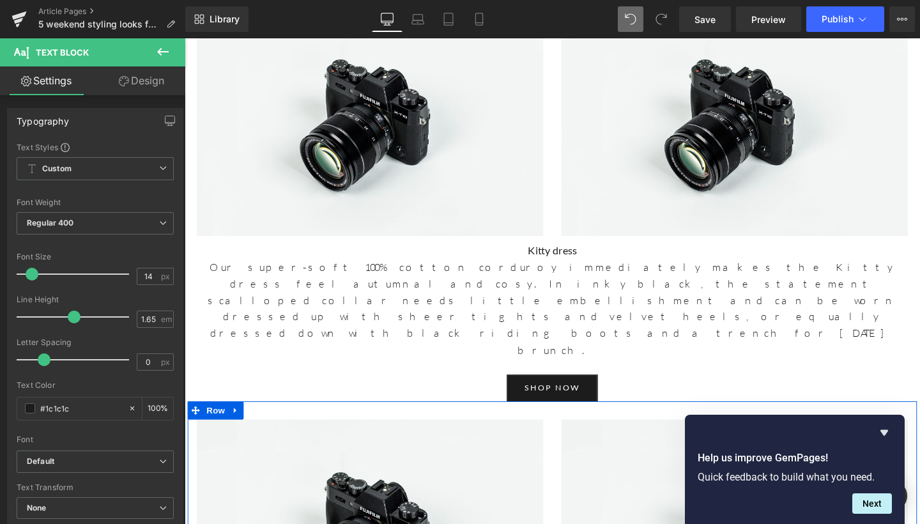
scroll to position [1894, 0]
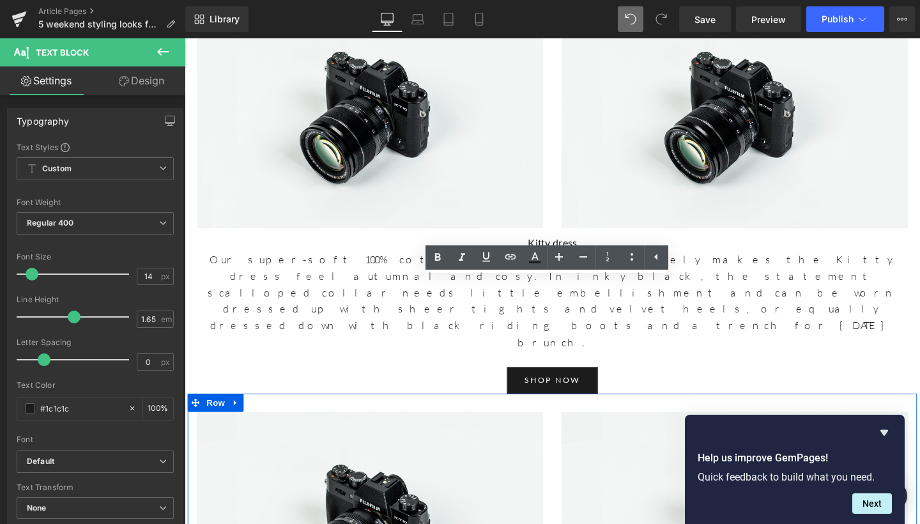
drag, startPoint x: 359, startPoint y: 334, endPoint x: 185, endPoint y: 293, distance: 179.4
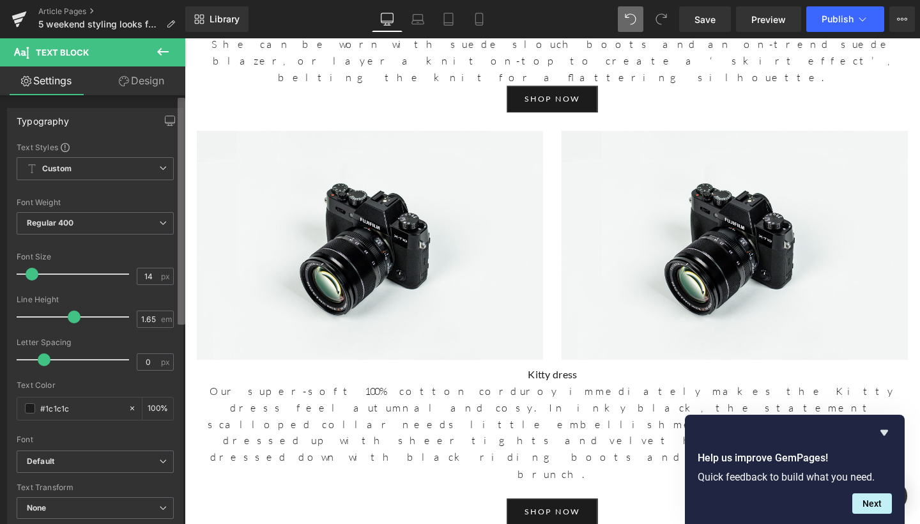
scroll to position [1857, 0]
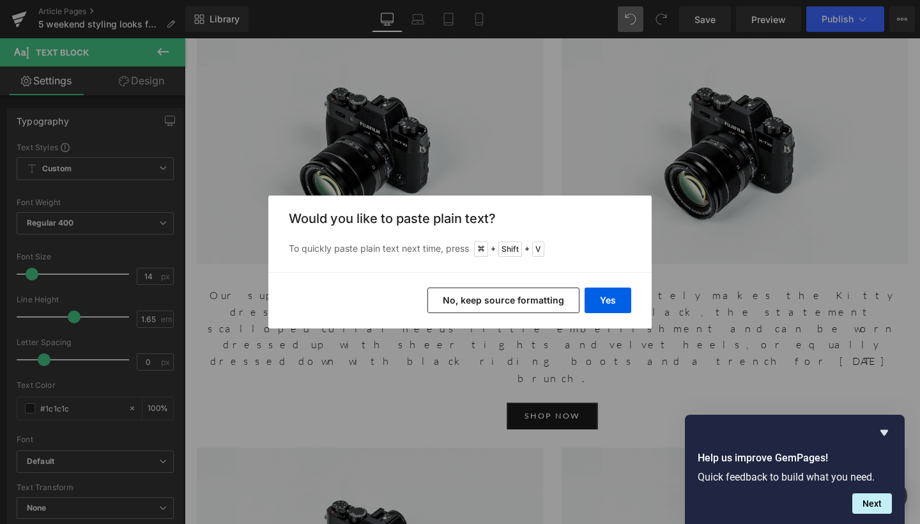
click at [584, 301] on div "Yes No, keep source formatting" at bounding box center [459, 300] width 383 height 56
click at [606, 302] on button "Yes" at bounding box center [608, 301] width 47 height 26
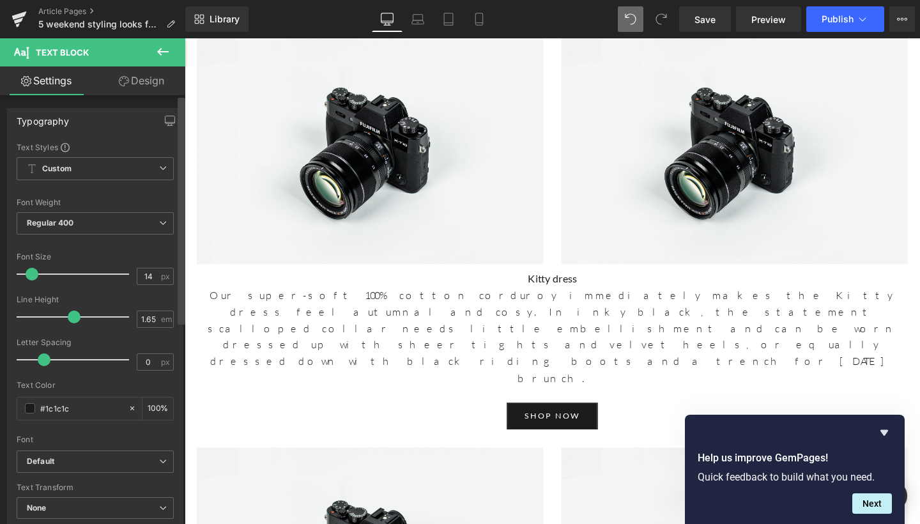
click at [185, 336] on div at bounding box center [182, 312] width 8 height 429
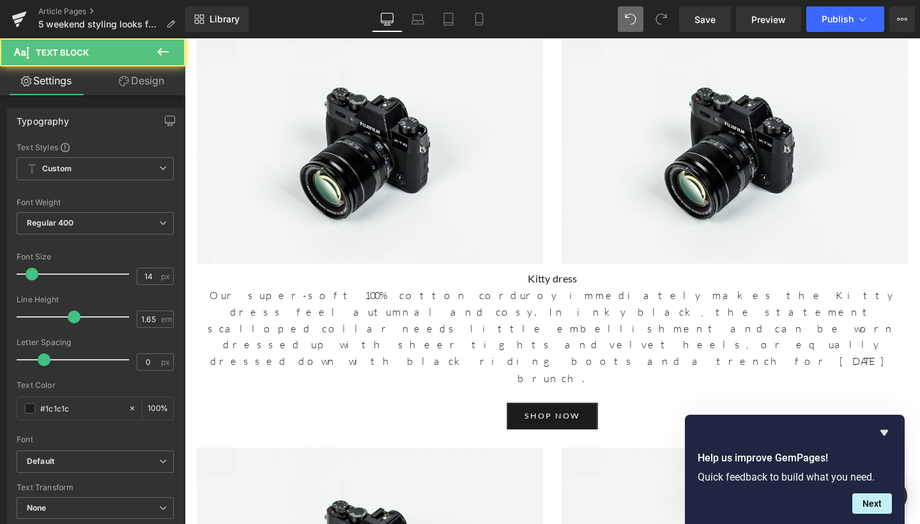
drag, startPoint x: 300, startPoint y: 341, endPoint x: 341, endPoint y: 351, distance: 42.2
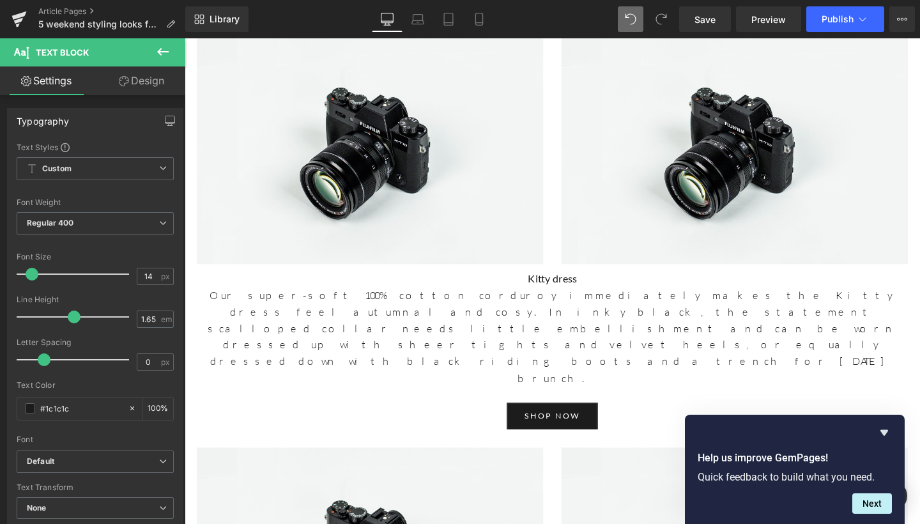
scroll to position [0, 0]
click at [317, 350] on div at bounding box center [571, 293] width 773 height 511
click at [118, 222] on span "Regular 400" at bounding box center [95, 223] width 157 height 22
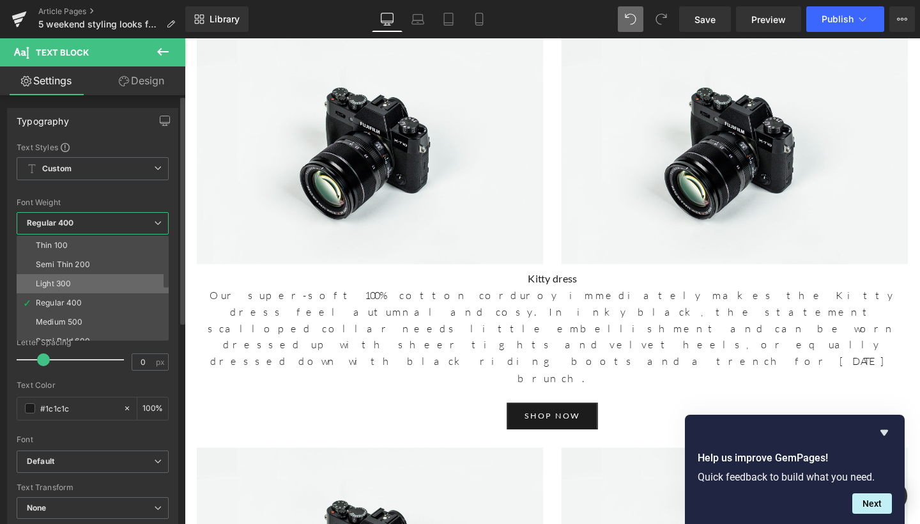
click at [91, 277] on li "Light 300" at bounding box center [96, 283] width 158 height 19
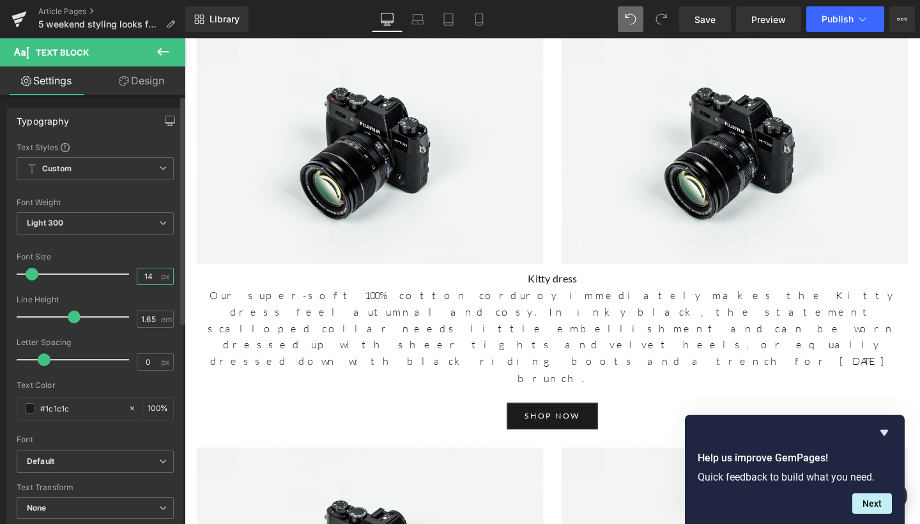
click at [152, 279] on input "14" at bounding box center [148, 276] width 22 height 16
type input "17"
click at [161, 321] on span "em" at bounding box center [166, 319] width 11 height 8
click at [155, 317] on div "1.65 em" at bounding box center [155, 319] width 37 height 17
click at [150, 319] on input "1.65" at bounding box center [148, 319] width 22 height 16
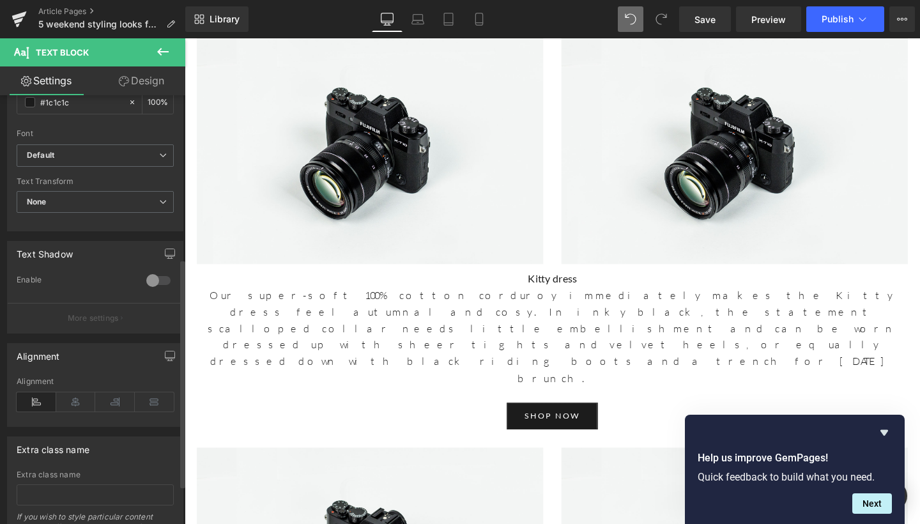
scroll to position [325, 0]
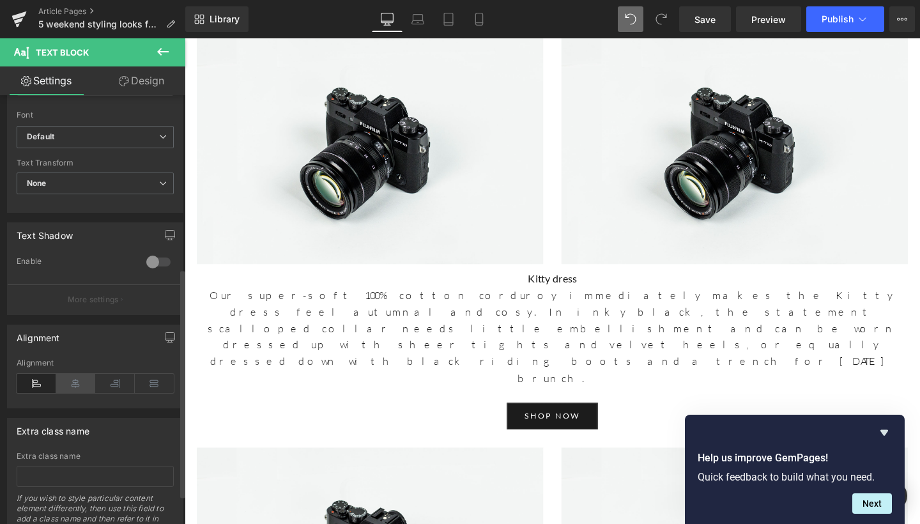
type input "1.6"
click at [68, 377] on icon at bounding box center [76, 383] width 40 height 19
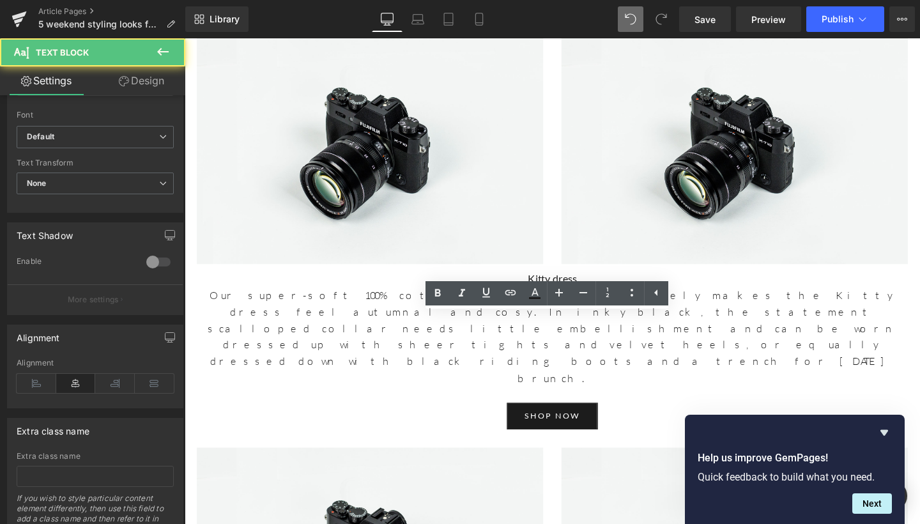
drag, startPoint x: 640, startPoint y: 337, endPoint x: 502, endPoint y: 334, distance: 137.5
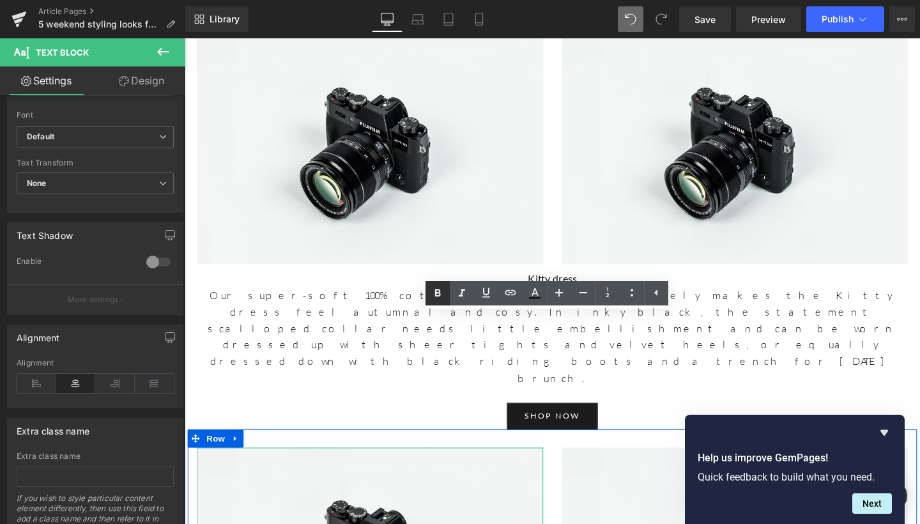
click at [442, 289] on icon at bounding box center [437, 293] width 15 height 15
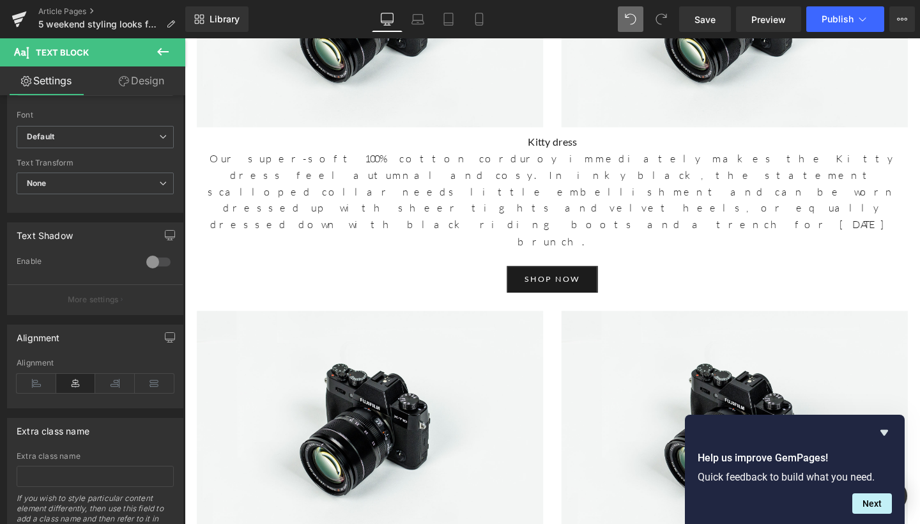
scroll to position [2006, 0]
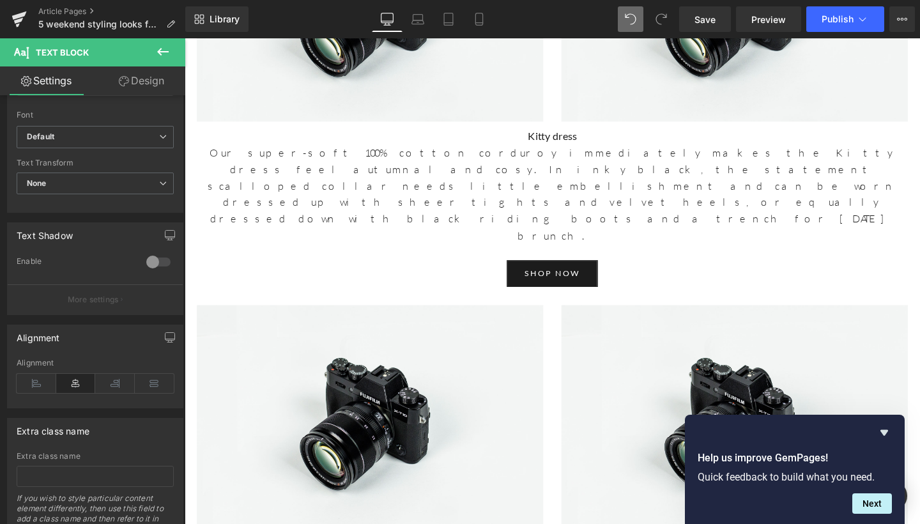
click at [166, 51] on icon at bounding box center [163, 52] width 12 height 8
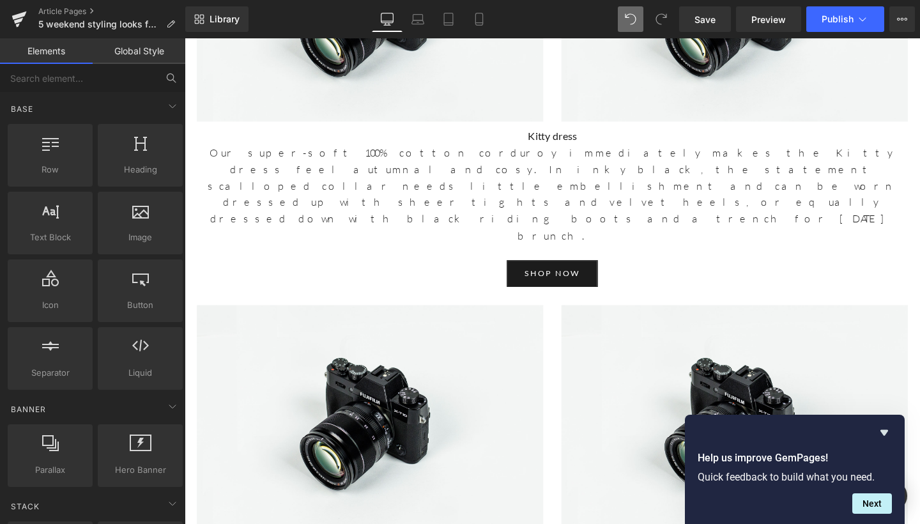
scroll to position [0, 0]
click at [165, 107] on icon at bounding box center [172, 105] width 15 height 15
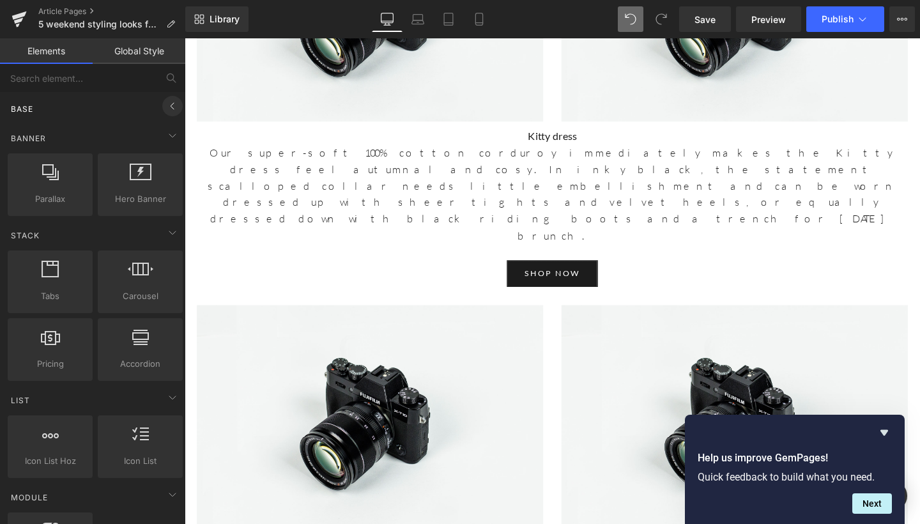
click at [165, 107] on icon at bounding box center [172, 105] width 15 height 15
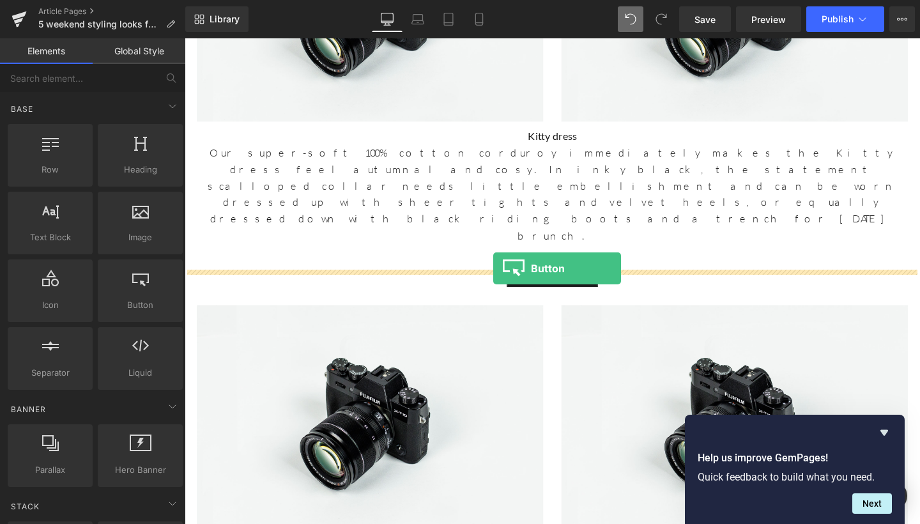
drag, startPoint x: 309, startPoint y: 328, endPoint x: 509, endPoint y: 279, distance: 206.0
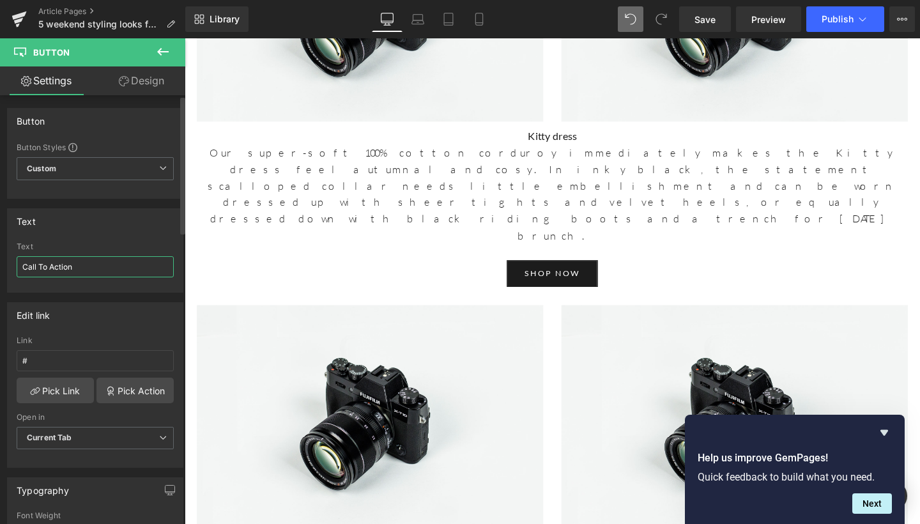
drag, startPoint x: 98, startPoint y: 268, endPoint x: 0, endPoint y: 263, distance: 98.6
click at [0, 263] on div "Text Call To Action Text Call To Action" at bounding box center [95, 246] width 191 height 94
type input "shop now"
click at [61, 359] on input "#" at bounding box center [95, 360] width 157 height 21
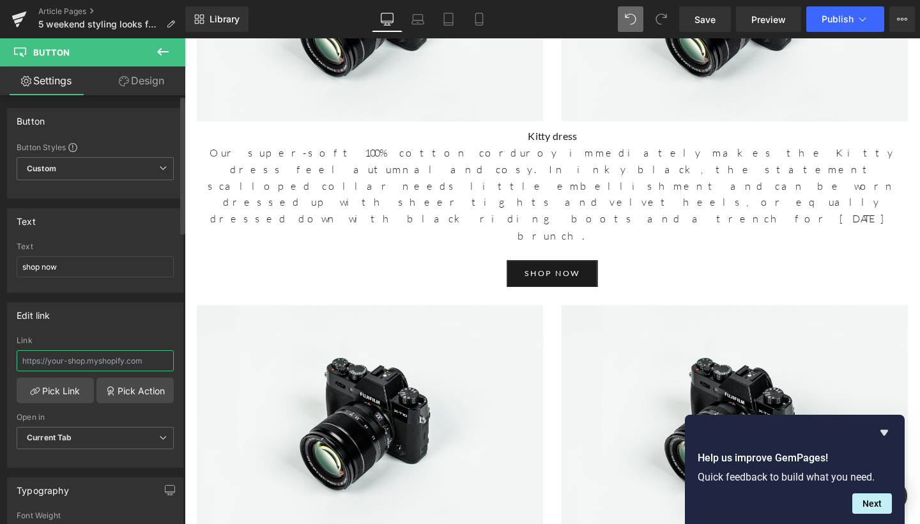
paste input "https://www.beulahlondon.com/products/rosa-country-check-skirt"
type input "https://www.beulahlondon.com/products/rosa-country-check-skirt"
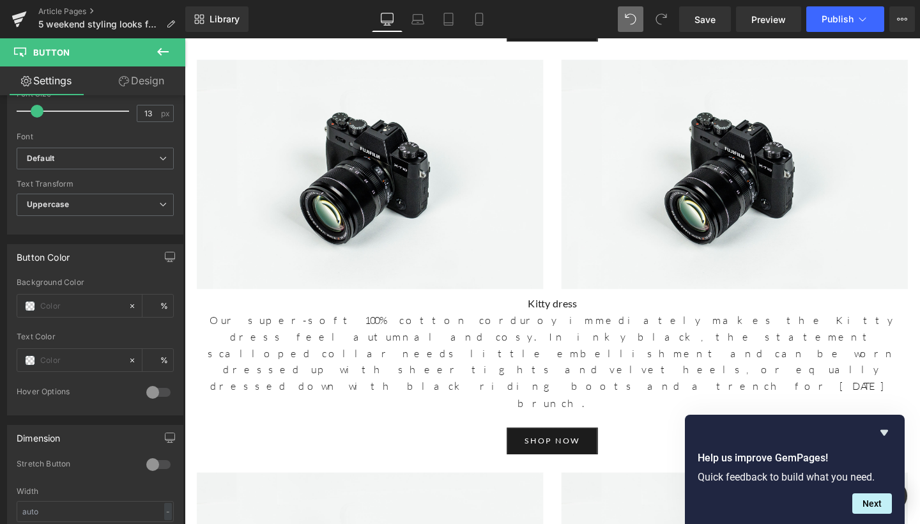
scroll to position [1731, 0]
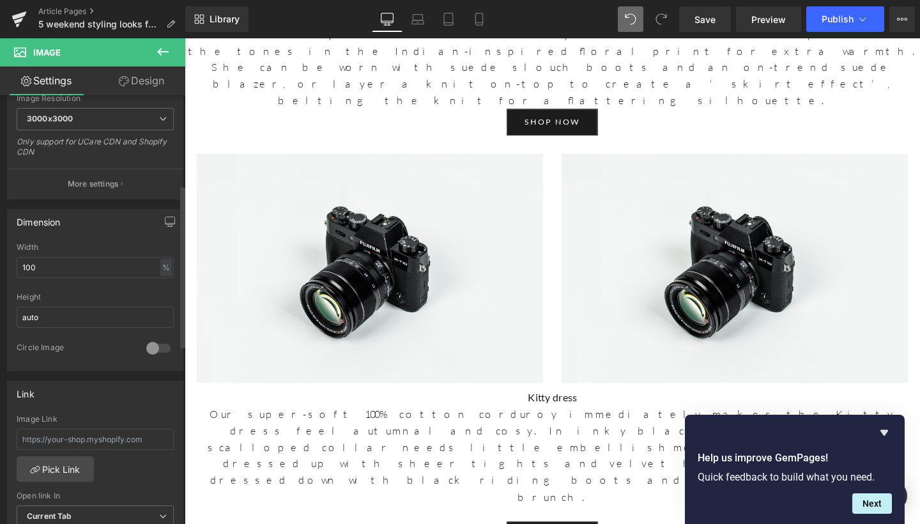
scroll to position [339, 0]
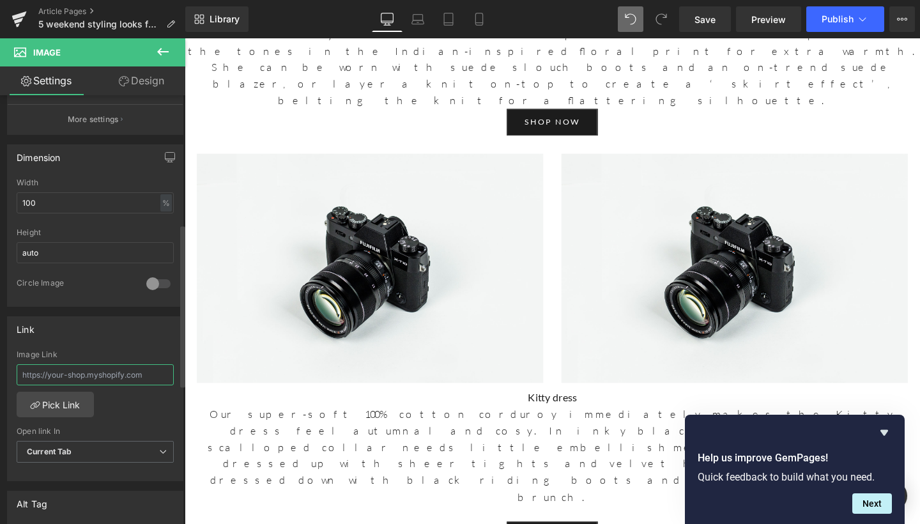
click at [75, 375] on input "text" at bounding box center [95, 374] width 157 height 21
paste input "https://www.beulahlondon.com/products/rosa-country-check-skirt"
type input "https://www.beulahlondon.com/products/rosa-country-check-skirt"
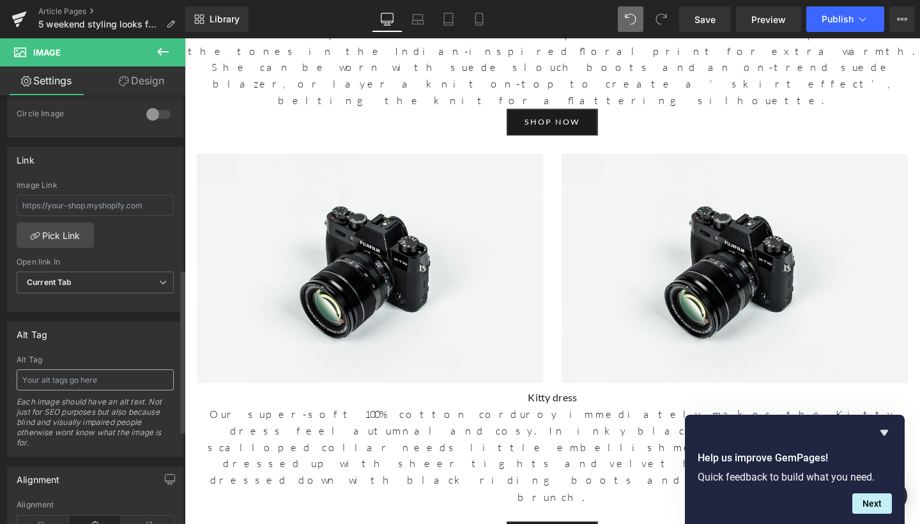
scroll to position [457, 0]
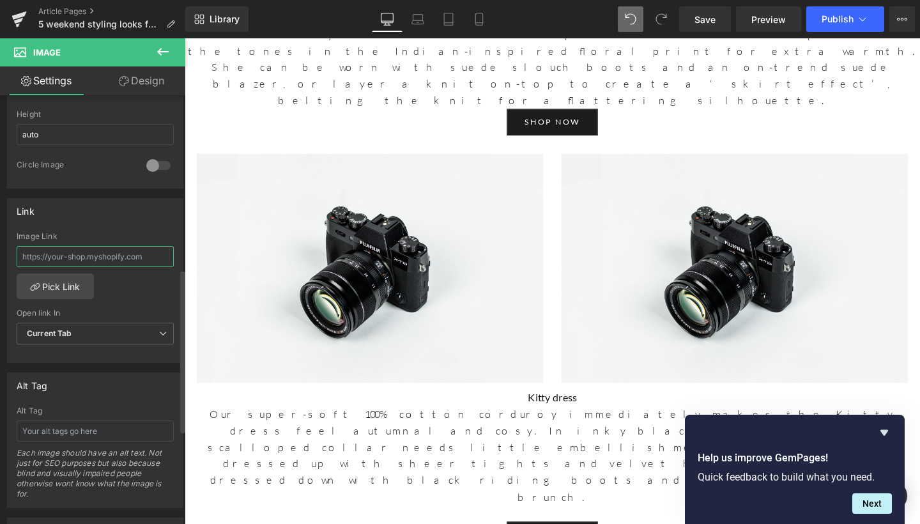
click at [101, 263] on input "text" at bounding box center [95, 256] width 157 height 21
paste input "https://www.beulahlondon.com/products/rosa-country-check-skirt"
type input "https://www.beulahlondon.com/products/rosa-country-check-skirt"
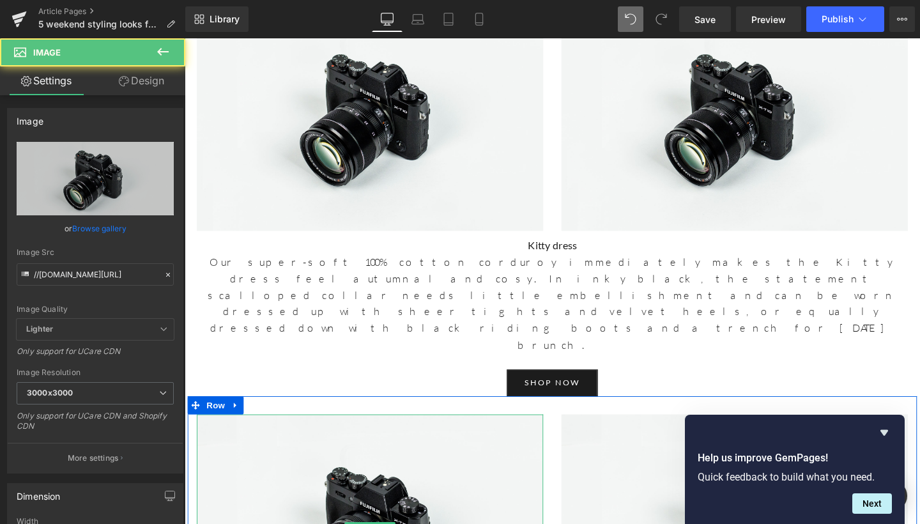
scroll to position [1931, 0]
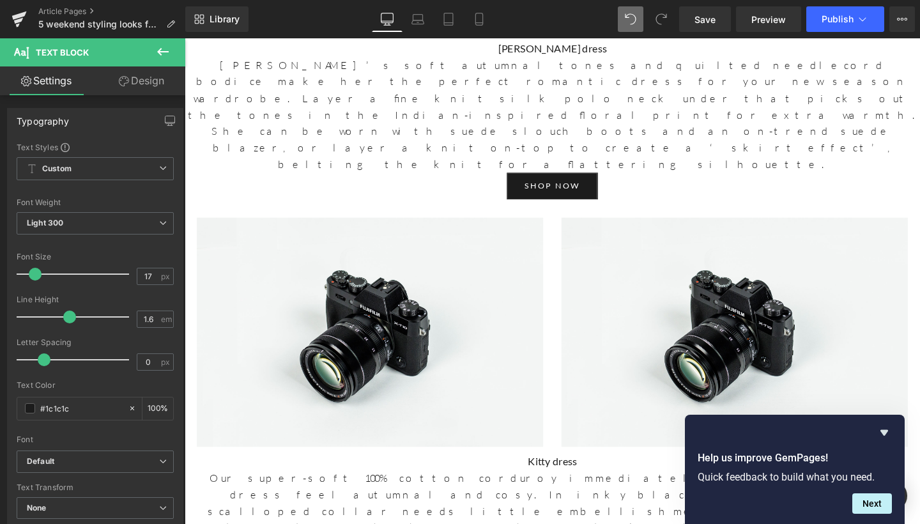
scroll to position [1575, 0]
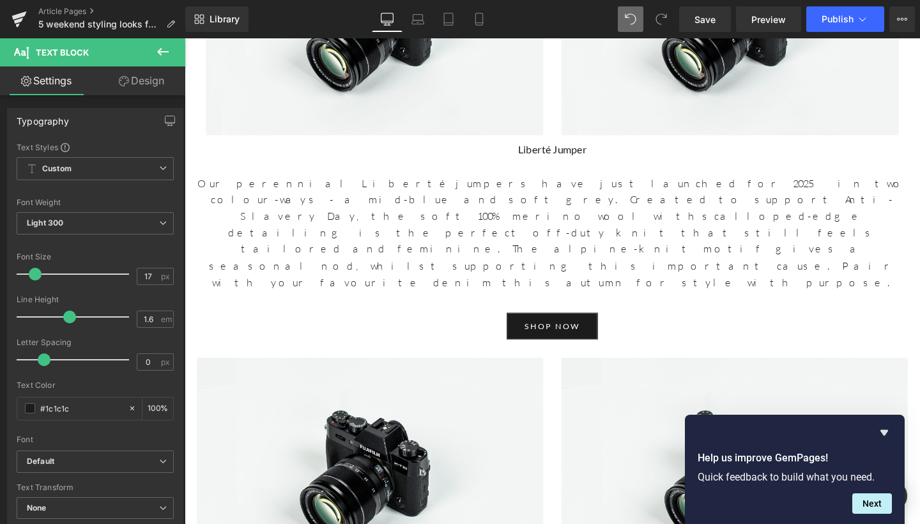
scroll to position [1051, 0]
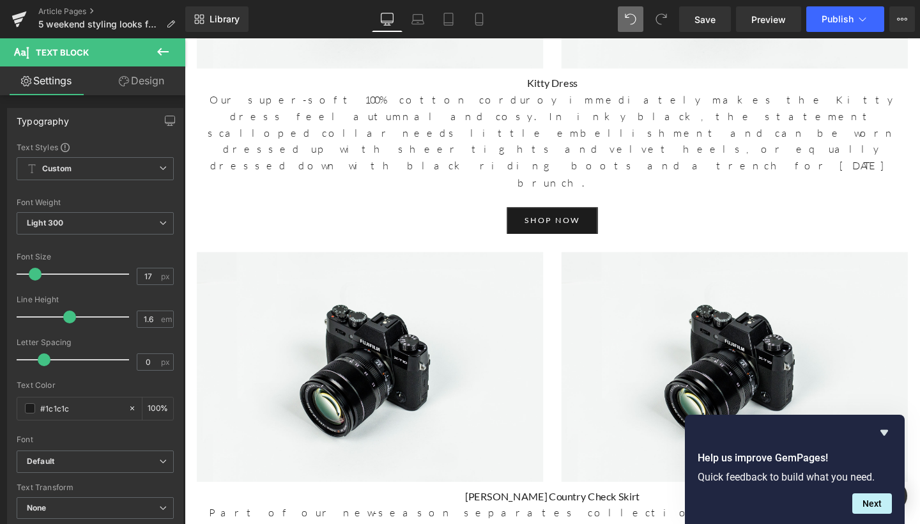
scroll to position [2086, 0]
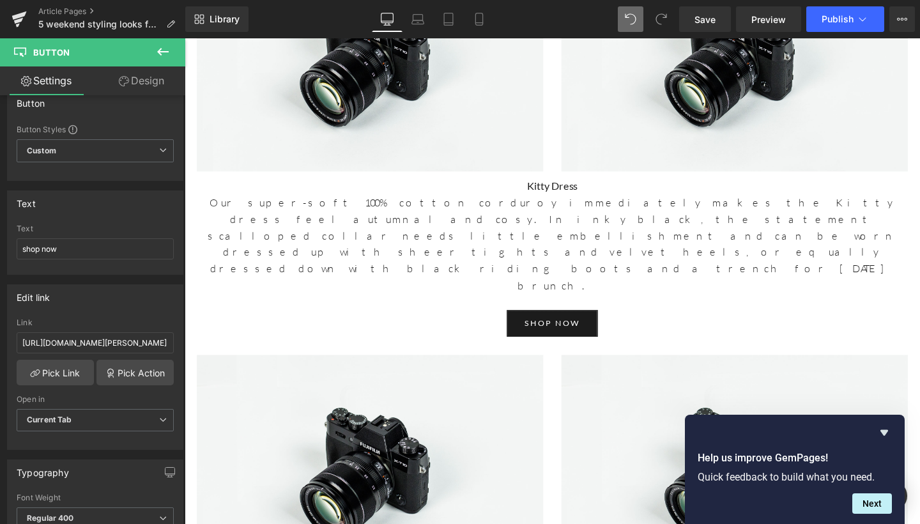
scroll to position [1867, 0]
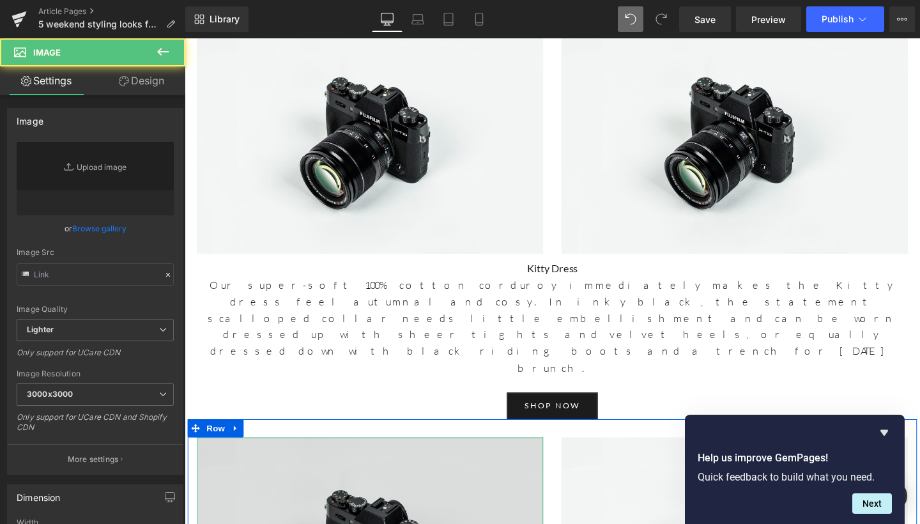
type input "//[DOMAIN_NAME][URL]"
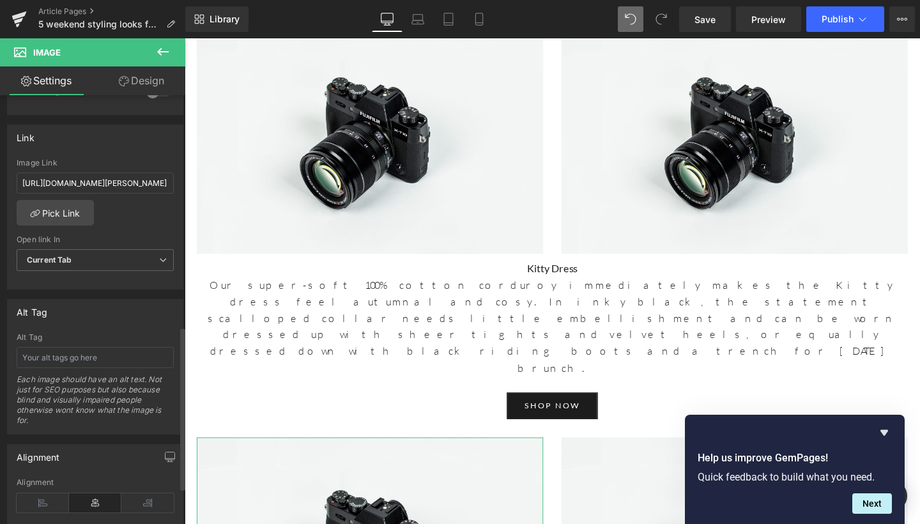
scroll to position [608, 0]
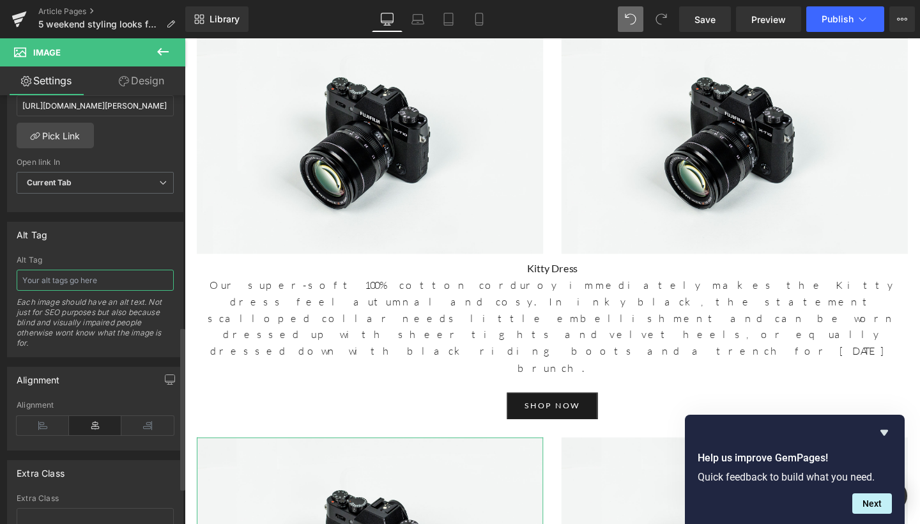
click at [127, 280] on input "text" at bounding box center [95, 280] width 157 height 21
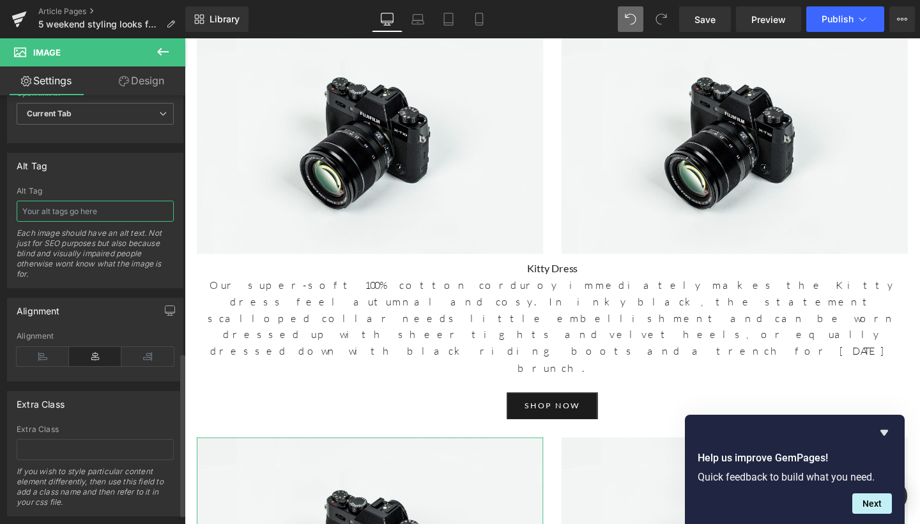
scroll to position [682, 0]
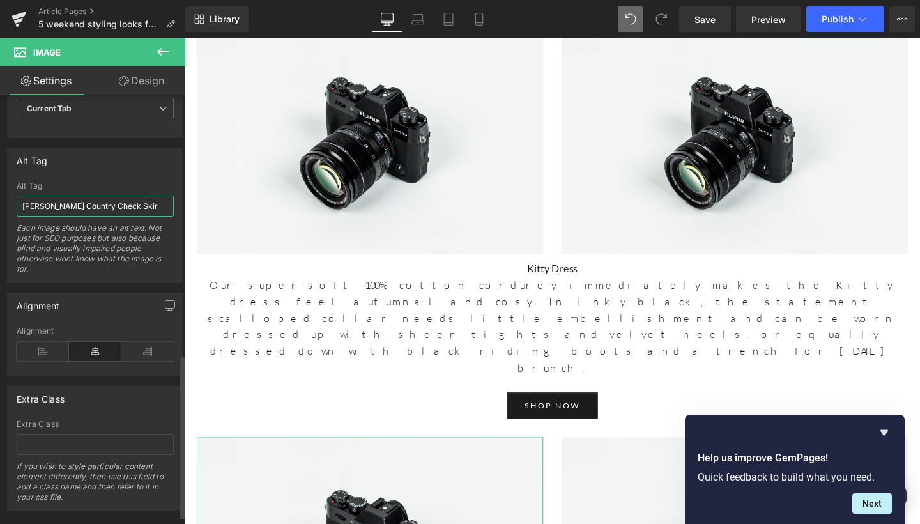
type input "Rosa Country Check Skirt"
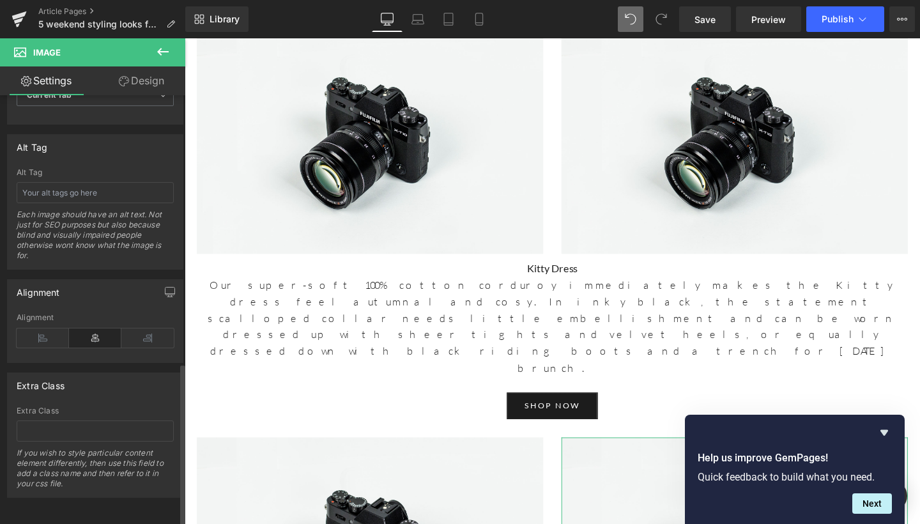
scroll to position [704, 0]
click at [116, 182] on input "text" at bounding box center [95, 192] width 157 height 21
type input "Rosa Country Check Skirt"
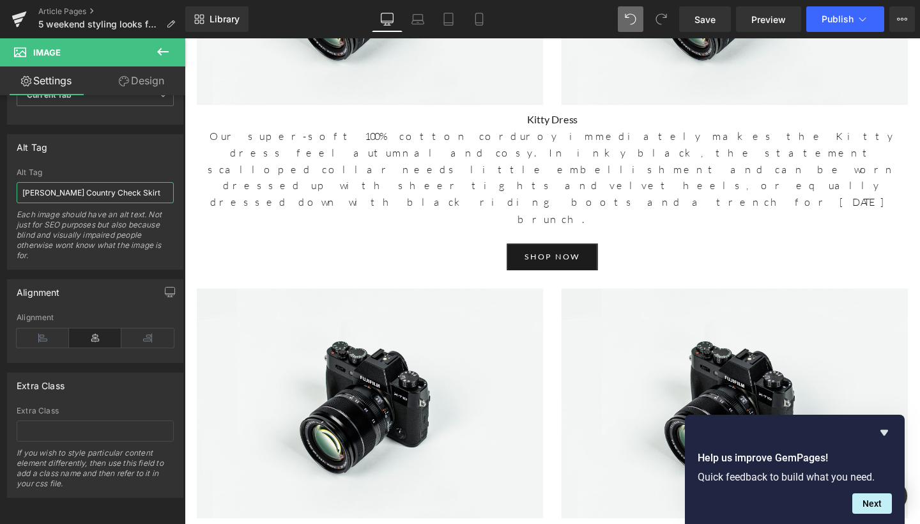
scroll to position [2056, 0]
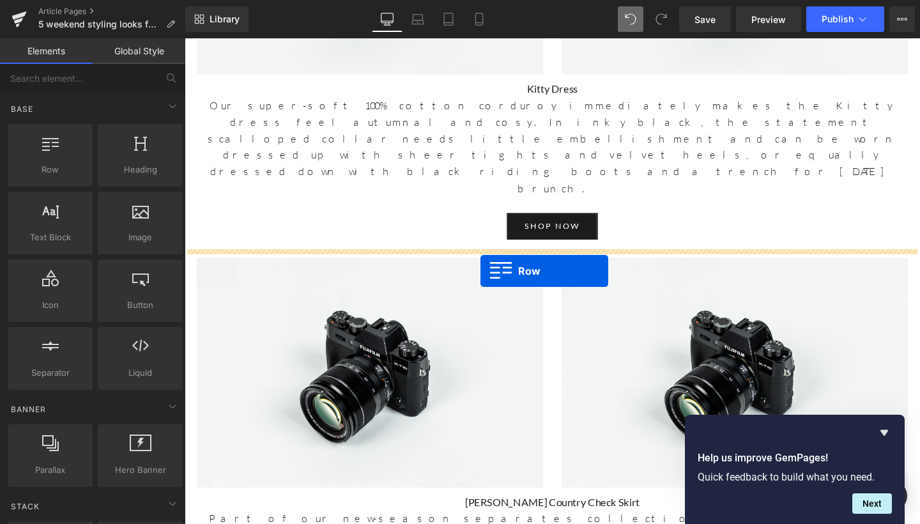
drag, startPoint x: 240, startPoint y: 186, endPoint x: 496, endPoint y: 283, distance: 273.5
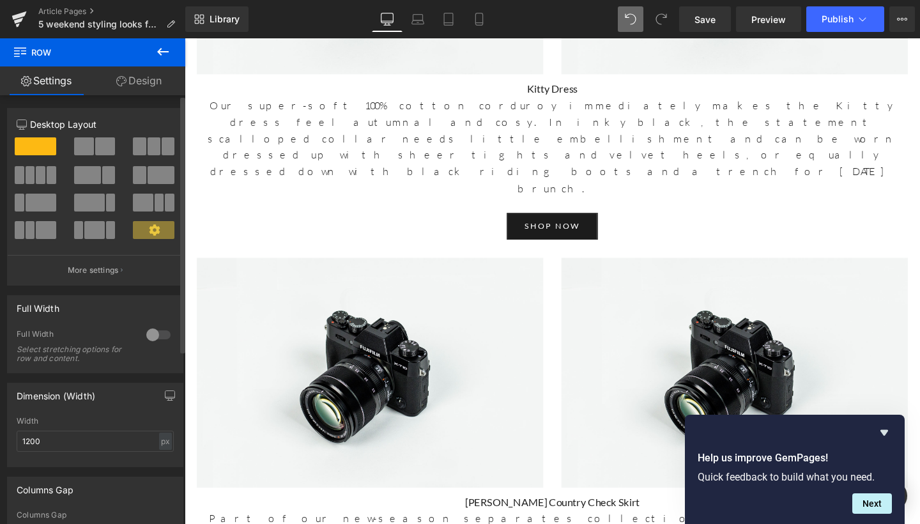
click at [87, 150] on span at bounding box center [84, 146] width 20 height 18
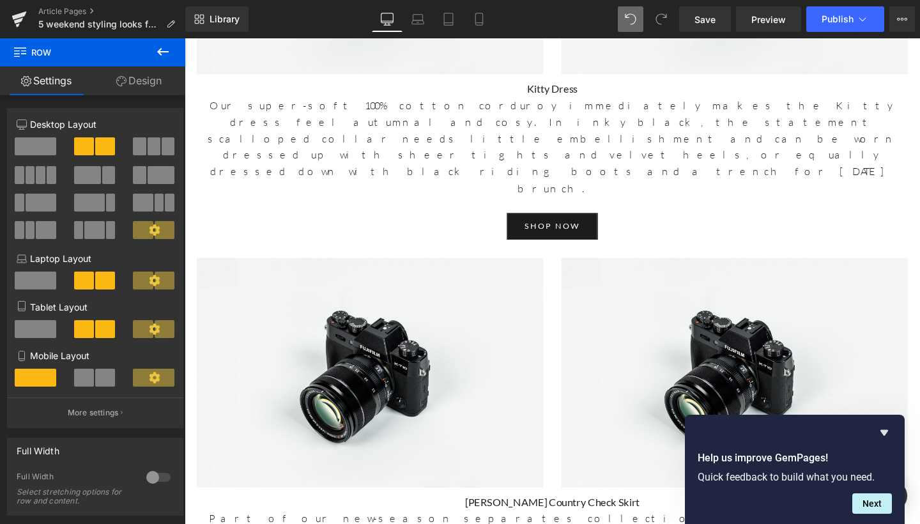
click at [167, 44] on icon at bounding box center [162, 51] width 15 height 15
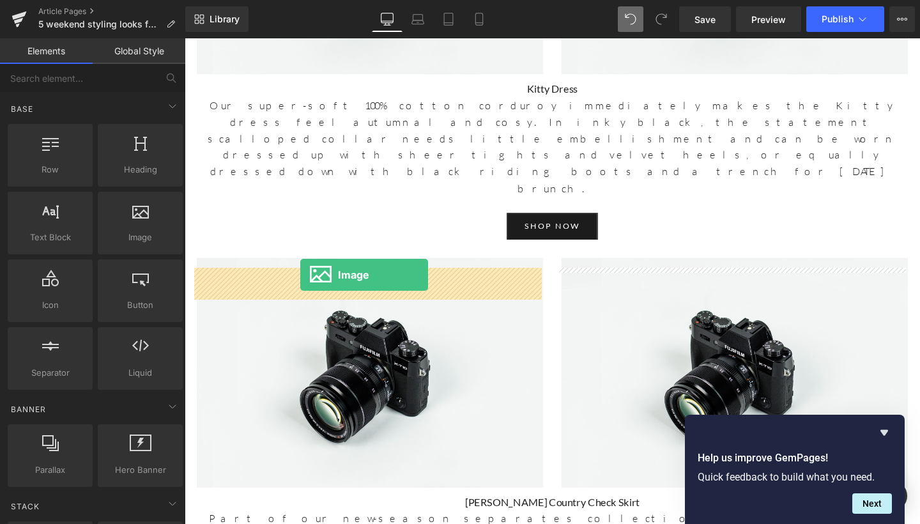
drag, startPoint x: 314, startPoint y: 269, endPoint x: 306, endPoint y: 287, distance: 19.7
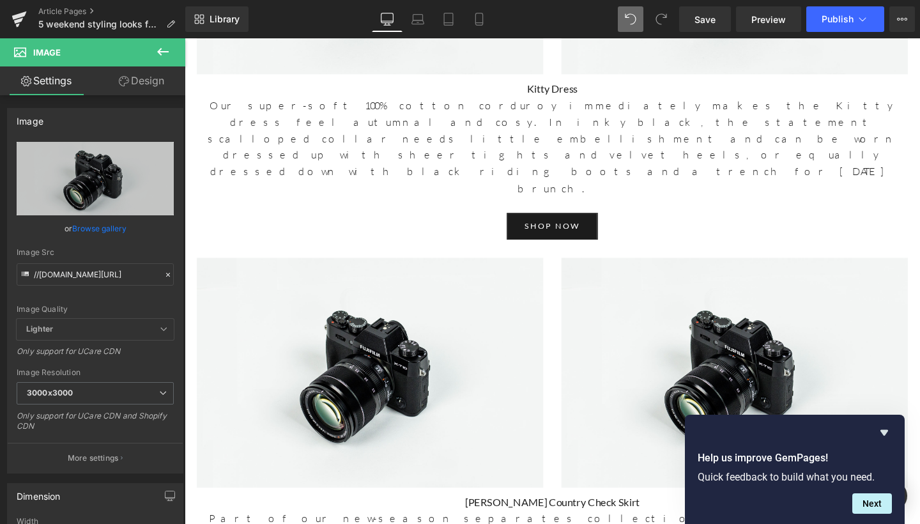
click at [159, 50] on icon at bounding box center [162, 51] width 15 height 15
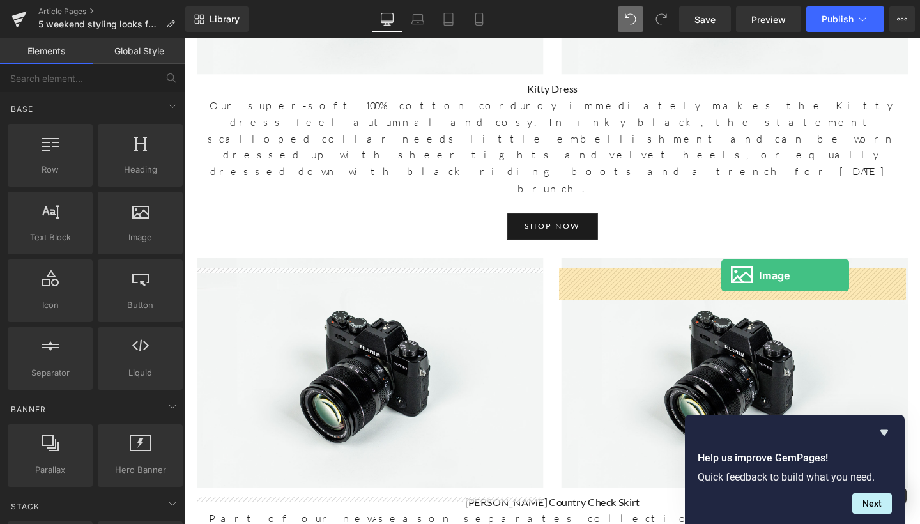
drag, startPoint x: 316, startPoint y: 262, endPoint x: 749, endPoint y: 288, distance: 434.1
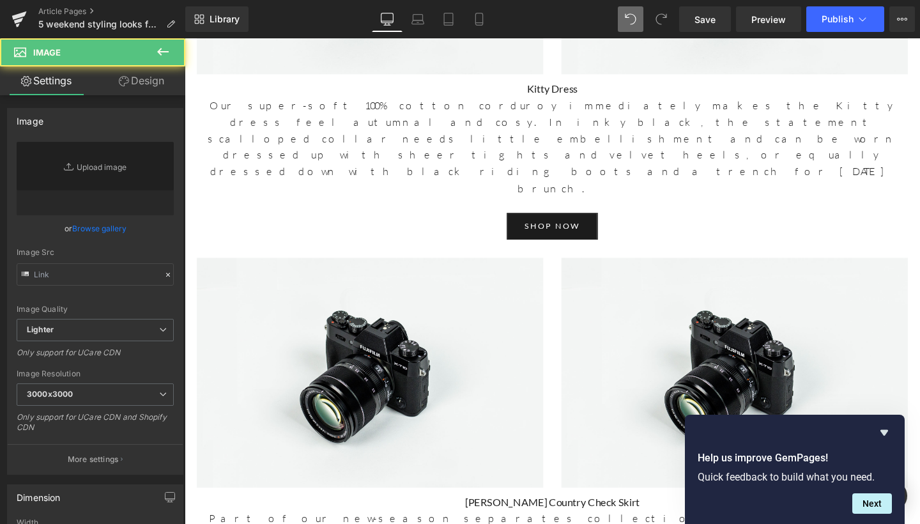
type input "//[DOMAIN_NAME][URL]"
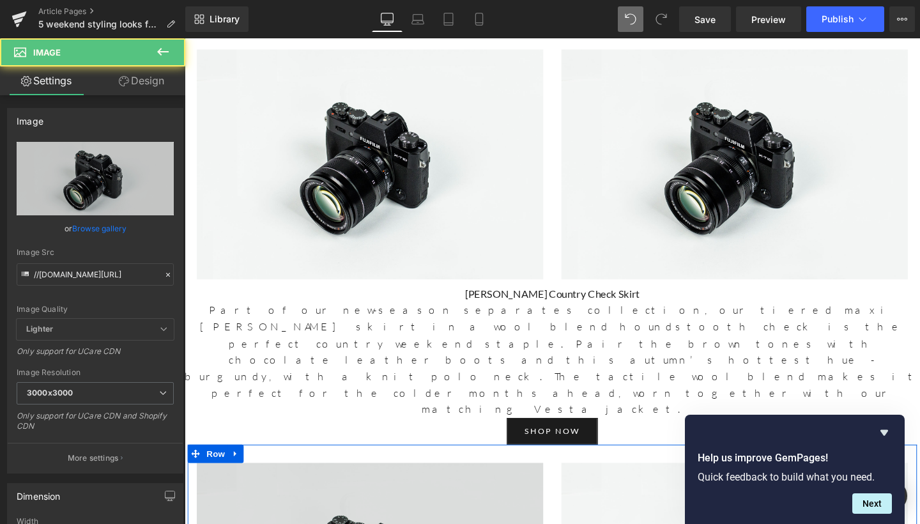
scroll to position [2277, 0]
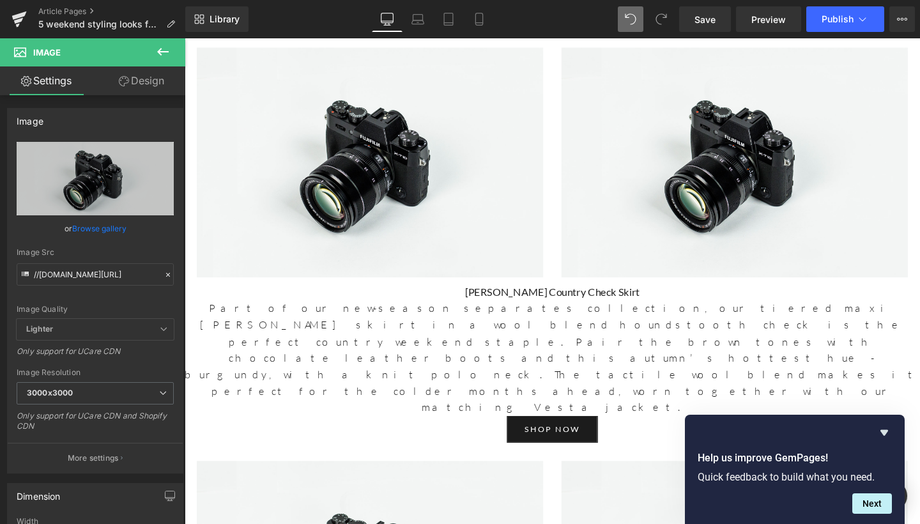
click at [167, 55] on icon at bounding box center [162, 51] width 15 height 15
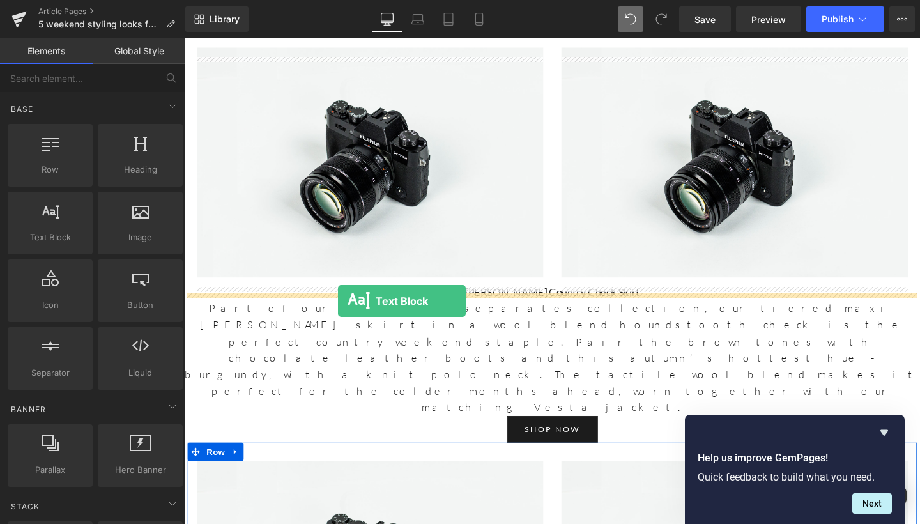
drag, startPoint x: 258, startPoint y: 253, endPoint x: 346, endPoint y: 314, distance: 106.9
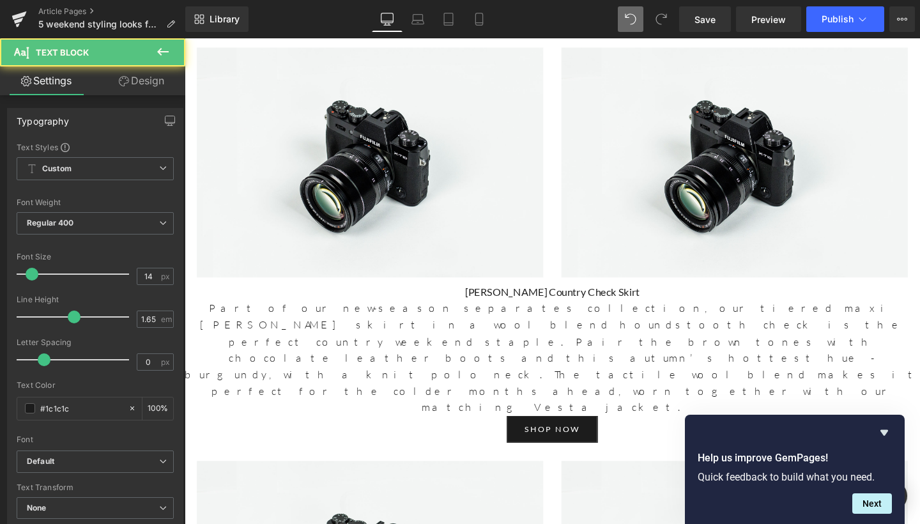
drag, startPoint x: 370, startPoint y: 343, endPoint x: 185, endPoint y: 305, distance: 189.3
